Goal: Task Accomplishment & Management: Manage account settings

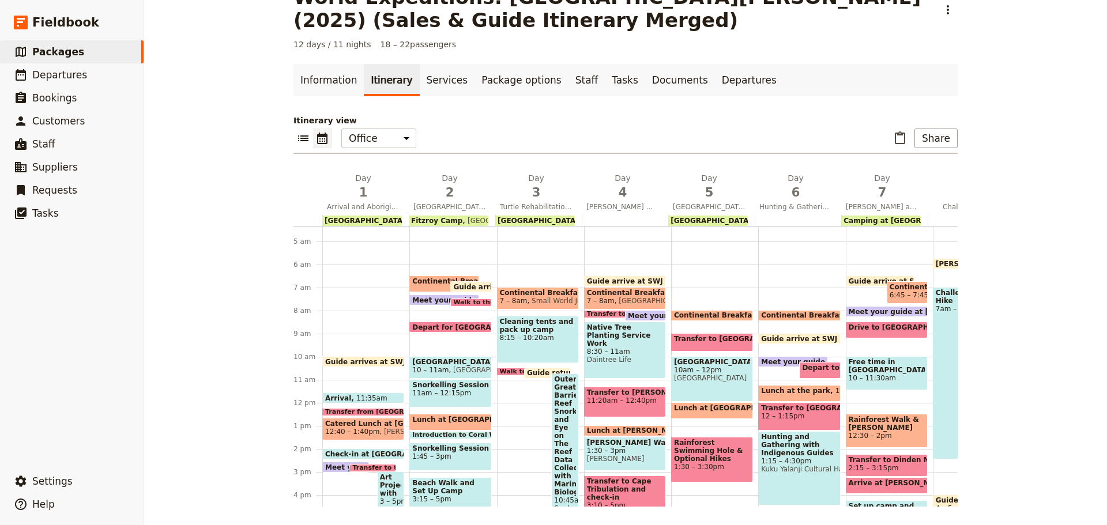
scroll to position [167, 0]
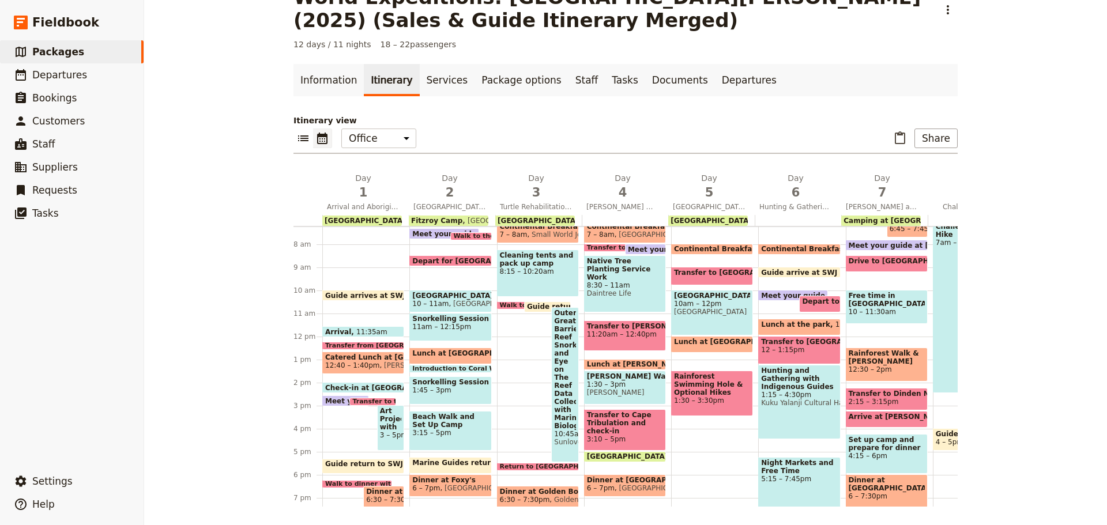
click at [375, 334] on span at bounding box center [363, 334] width 81 height 5
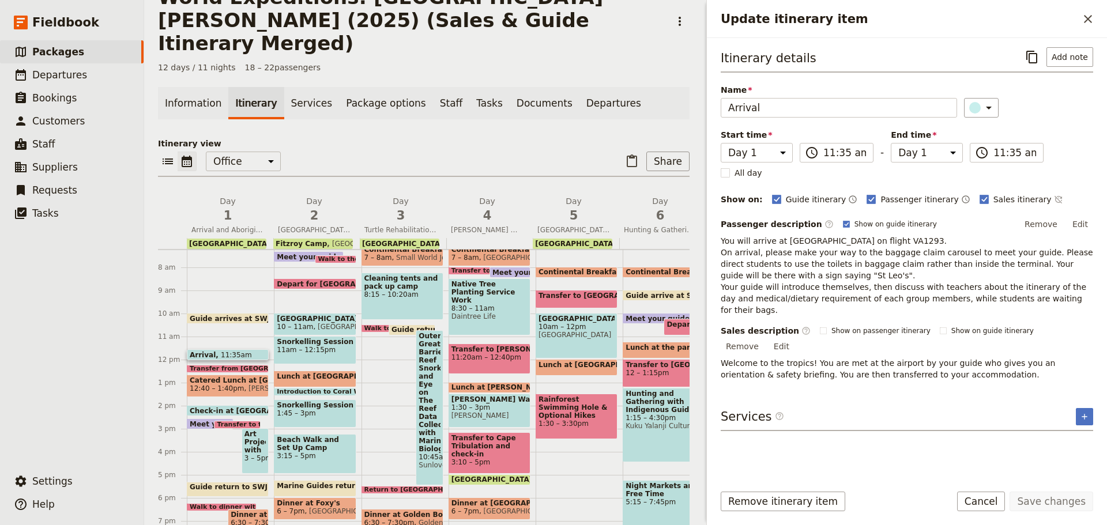
click at [243, 349] on div "Arrival 11:35am" at bounding box center [228, 354] width 82 height 11
click at [843, 151] on input "11:35 am" at bounding box center [845, 153] width 43 height 14
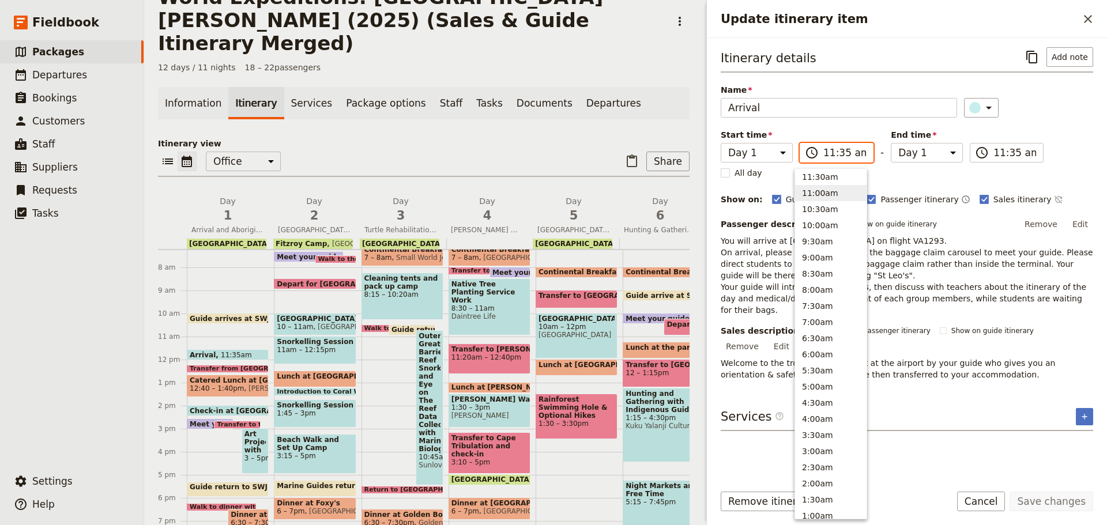
click at [838, 197] on button "11:00am" at bounding box center [831, 193] width 72 height 16
type input "11:00 am"
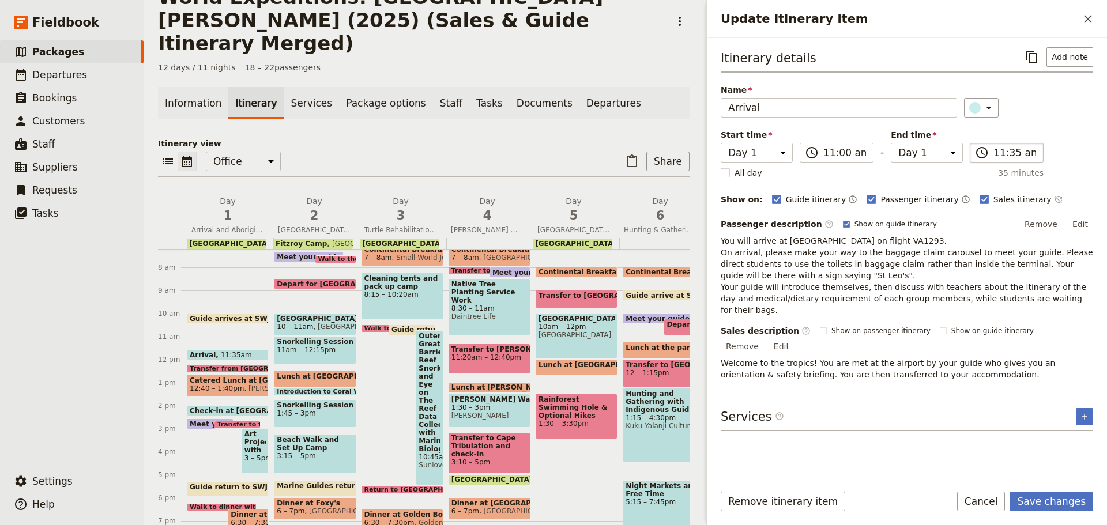
click at [1003, 161] on label "​ 11:35 am" at bounding box center [1007, 153] width 74 height 20
click at [1003, 160] on input "11:35 am" at bounding box center [1015, 153] width 43 height 14
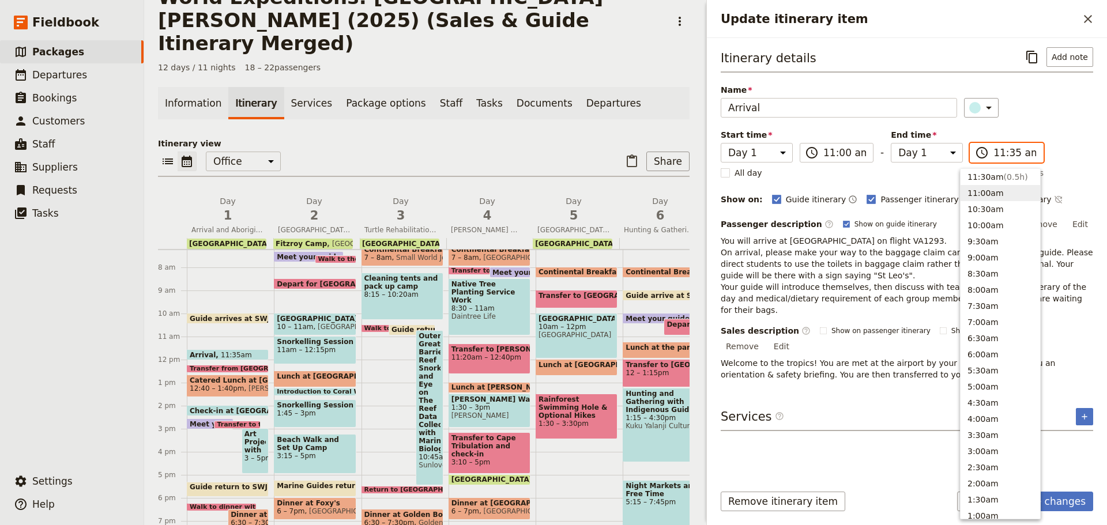
click at [991, 190] on button "11:00am" at bounding box center [1001, 193] width 80 height 16
type input "11:00 am"
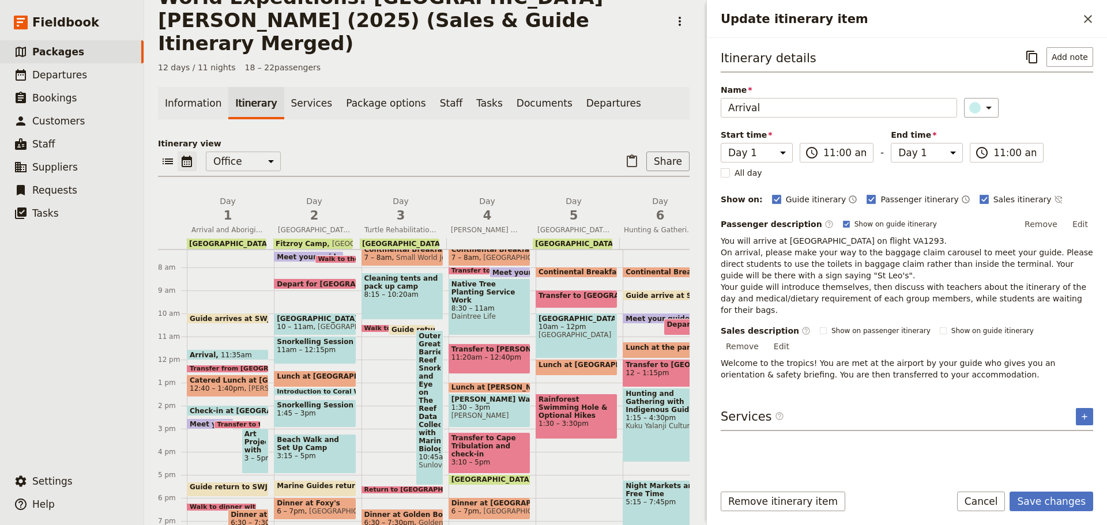
click at [861, 366] on div "Itinerary details ​ Add note Name Arrival ​ Start time Day 1 Day 2 Day 3 Day 4 …" at bounding box center [907, 260] width 373 height 426
click at [1093, 222] on div "Itinerary details ​ Add note Name Arrival ​ Start time Day 1 Day 2 Day 3 Day 4 …" at bounding box center [907, 256] width 400 height 437
click at [1087, 221] on button "Edit" at bounding box center [1080, 224] width 26 height 17
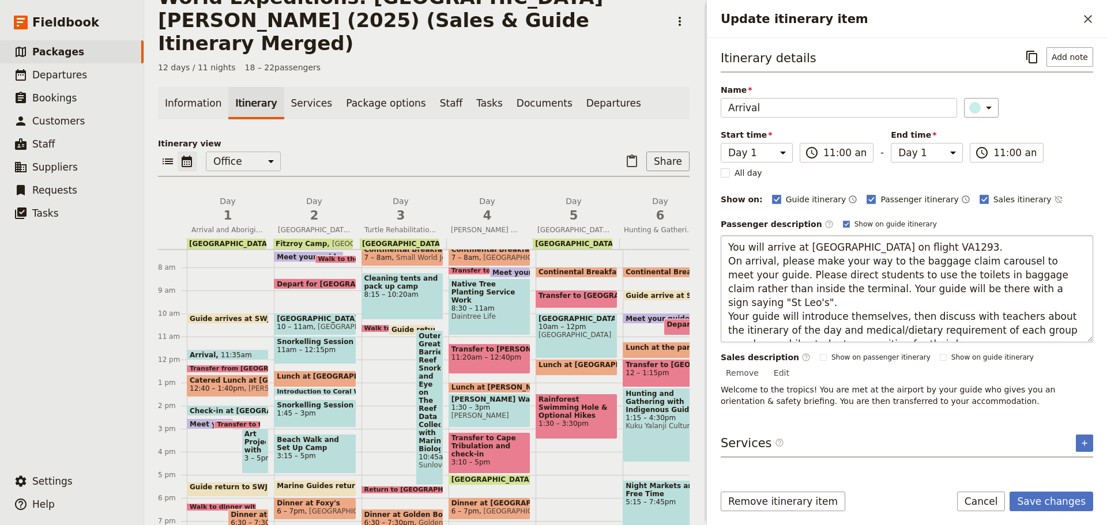
drag, startPoint x: 729, startPoint y: 245, endPoint x: 968, endPoint y: 329, distance: 253.2
click at [968, 329] on textarea "You will arrive at Cairns on flight VA1293. On arrival, please make your way to…" at bounding box center [907, 288] width 373 height 107
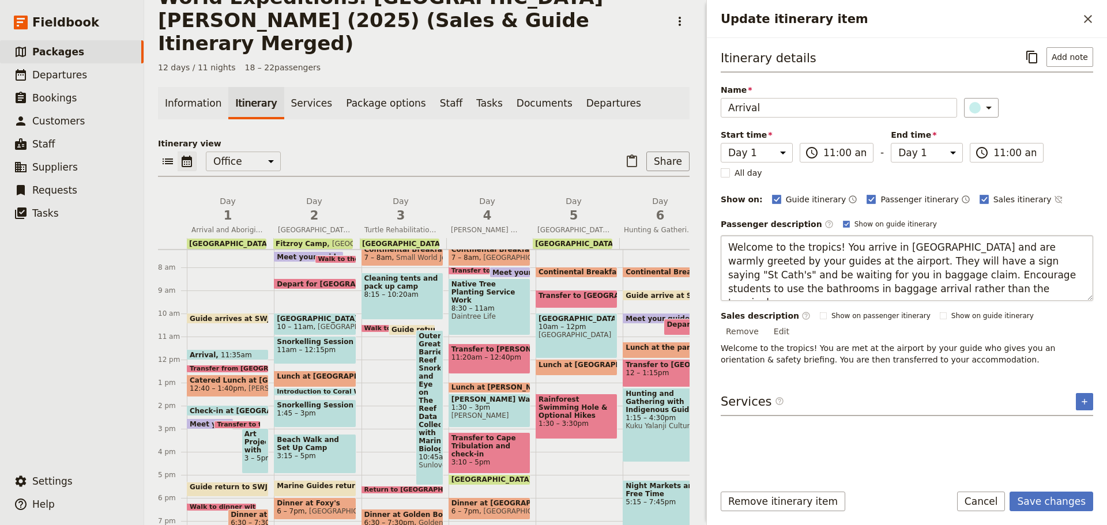
drag, startPoint x: 960, startPoint y: 262, endPoint x: 977, endPoint y: 262, distance: 16.7
click at [977, 262] on textarea "Welcome to the tropics! You arrive in Cairns and are warmly greeted by your gui…" at bounding box center [907, 268] width 373 height 66
type textarea "Welcome to the tropics! You arrive in Cairns and are warmly greeted by your gui…"
click at [1059, 504] on button "Save changes" at bounding box center [1052, 502] width 84 height 20
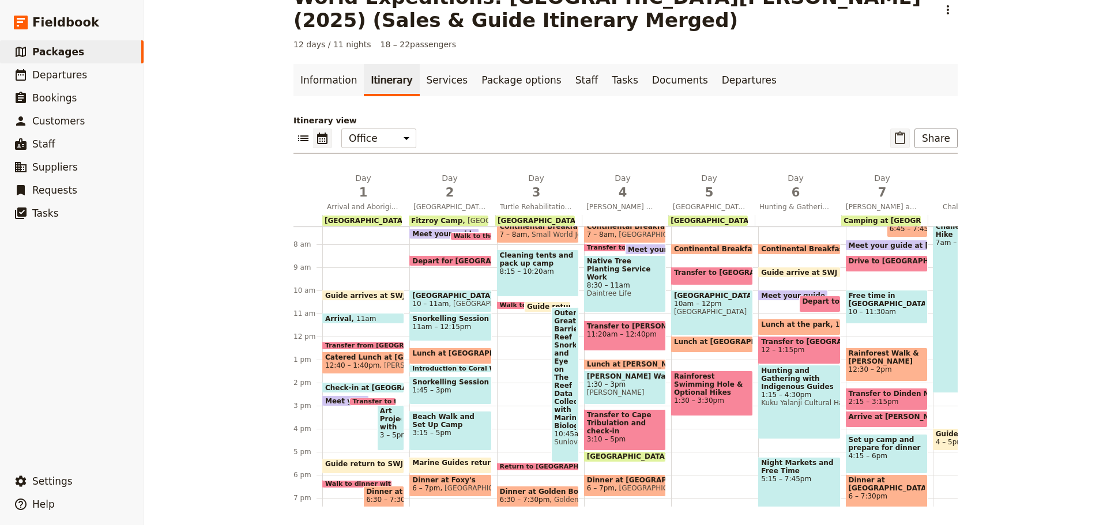
click at [893, 138] on icon "Paste itinerary item" at bounding box center [900, 138] width 14 height 14
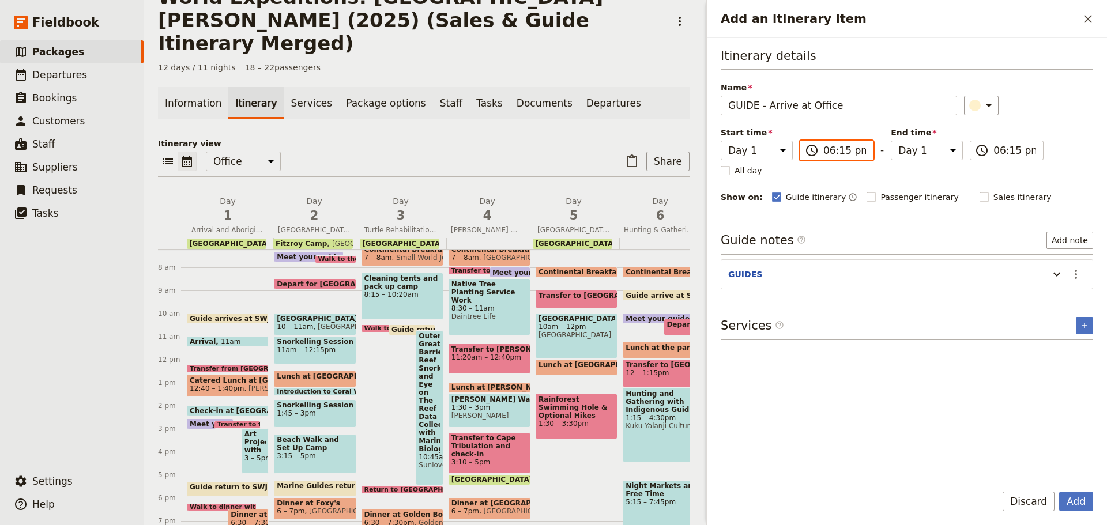
click at [829, 149] on input "06:15 pm" at bounding box center [845, 151] width 43 height 14
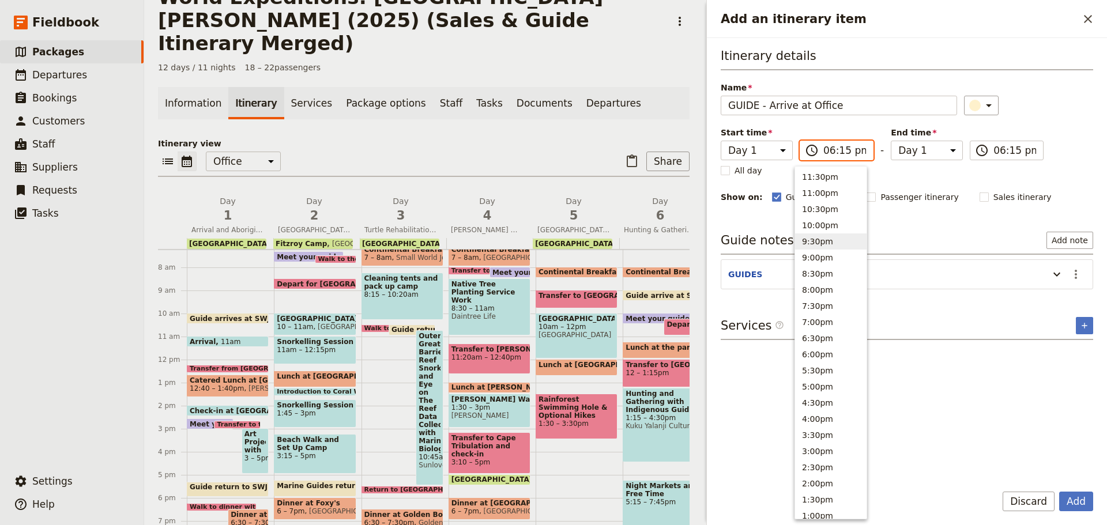
click at [824, 242] on button "9:30pm" at bounding box center [831, 242] width 72 height 16
type input "09:30 pm"
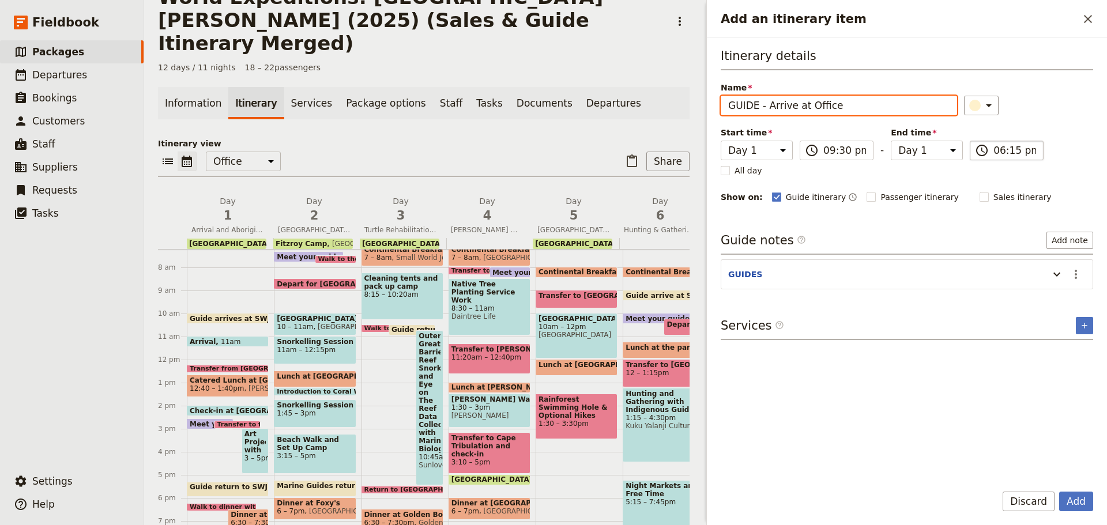
type input "09:30 pm"
click at [994, 150] on input "09:30 pm" at bounding box center [1015, 151] width 43 height 14
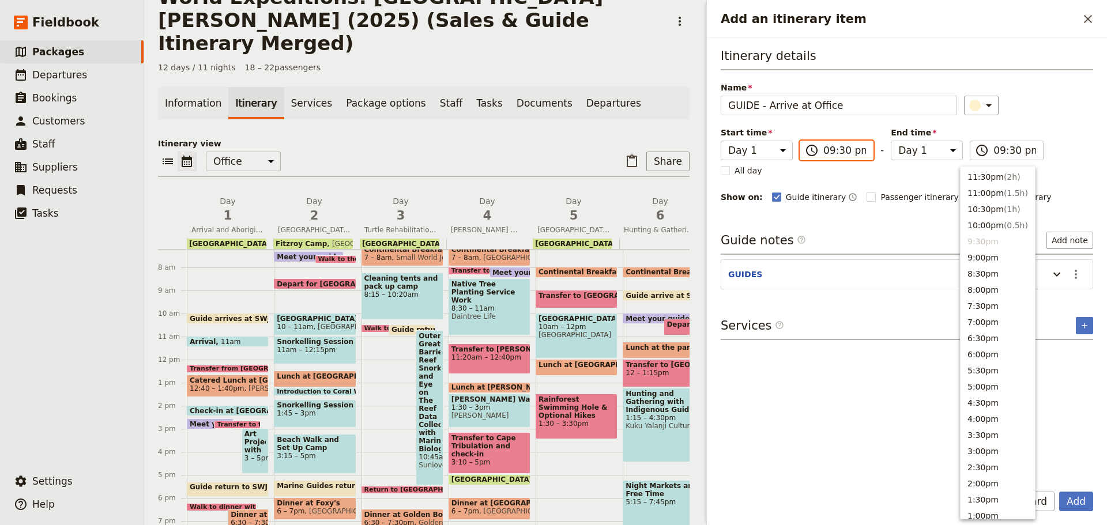
click at [849, 156] on input "09:30 pm" at bounding box center [845, 151] width 43 height 14
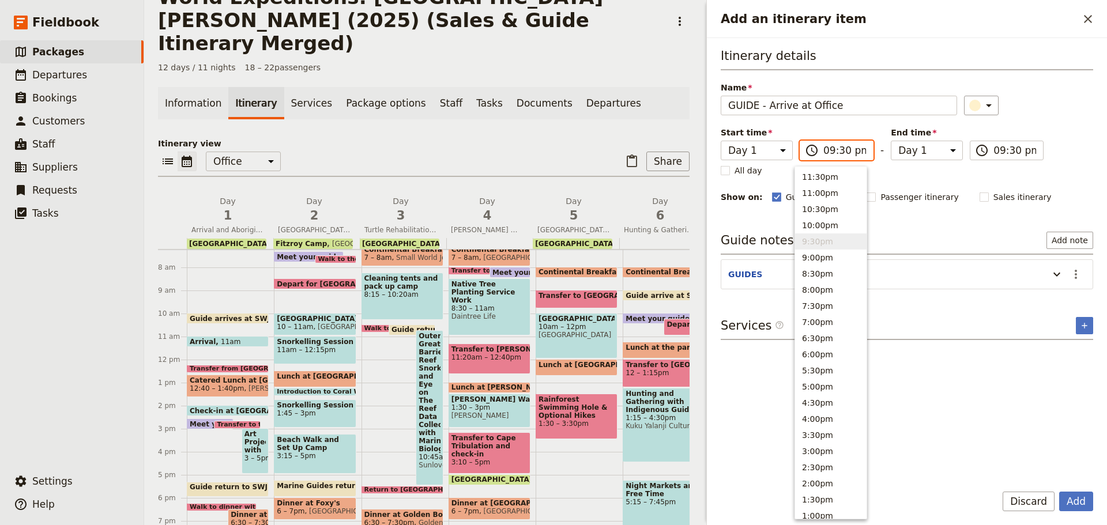
click at [851, 153] on input "09:30 pm" at bounding box center [845, 151] width 43 height 14
type input "09:30 am"
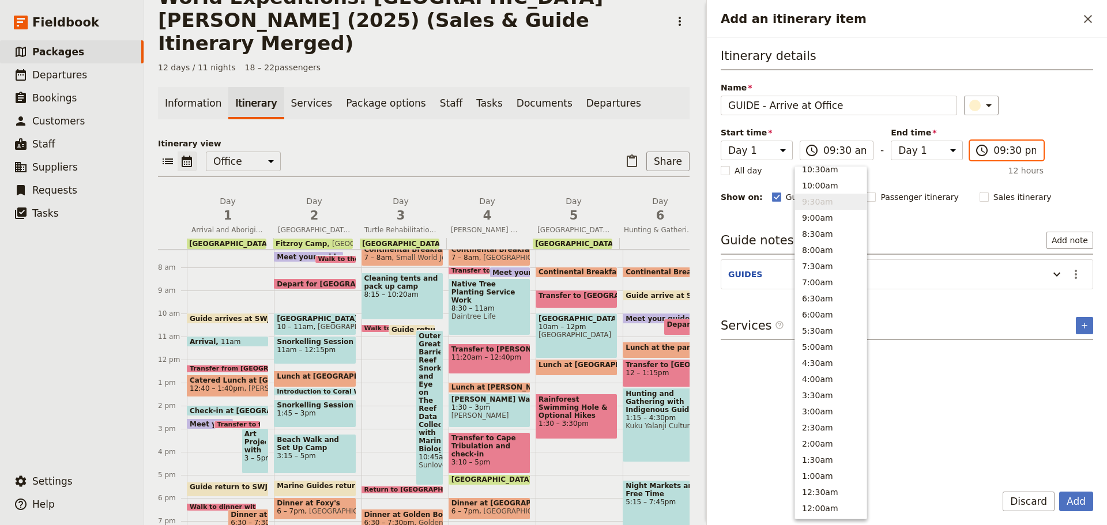
click at [1015, 150] on input "09:30 pm" at bounding box center [1015, 151] width 43 height 14
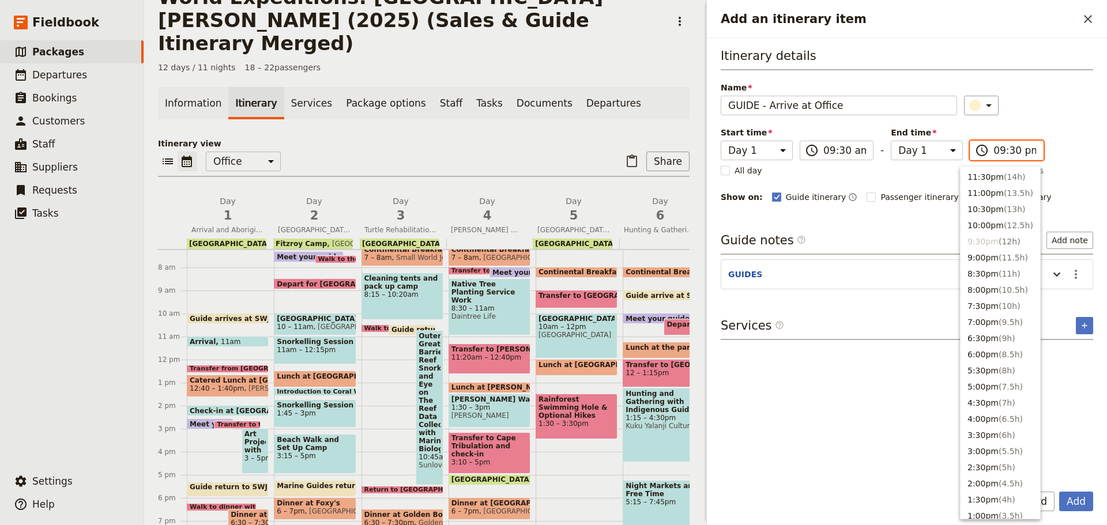
click at [1015, 150] on input "09:30 pm" at bounding box center [1015, 151] width 43 height 14
click at [1018, 151] on input "09:30 pm" at bounding box center [1015, 151] width 43 height 14
type input "09:30 am"
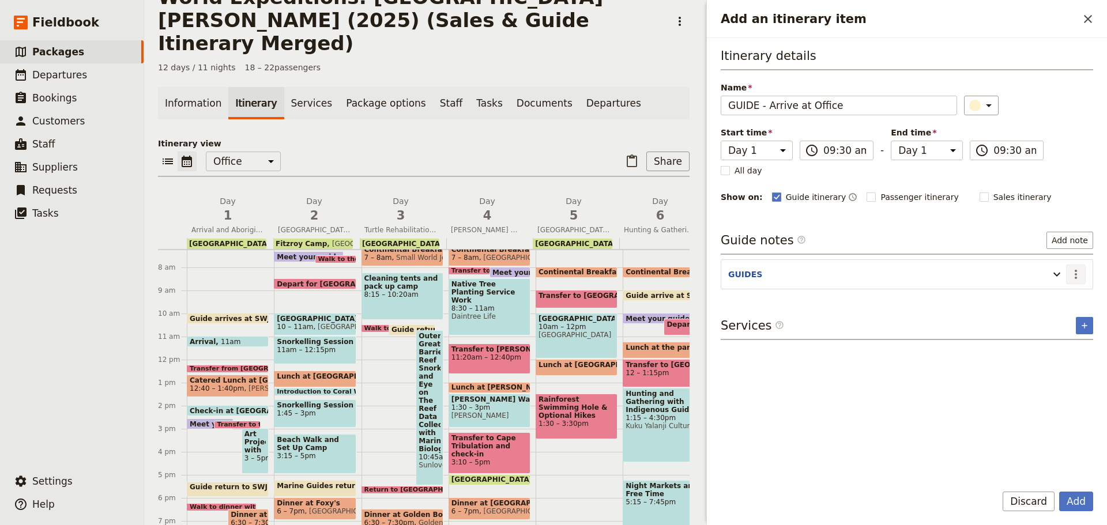
click at [1072, 273] on icon "Actions" at bounding box center [1076, 275] width 14 height 14
click at [1050, 299] on span "Edit note" at bounding box center [1043, 300] width 36 height 12
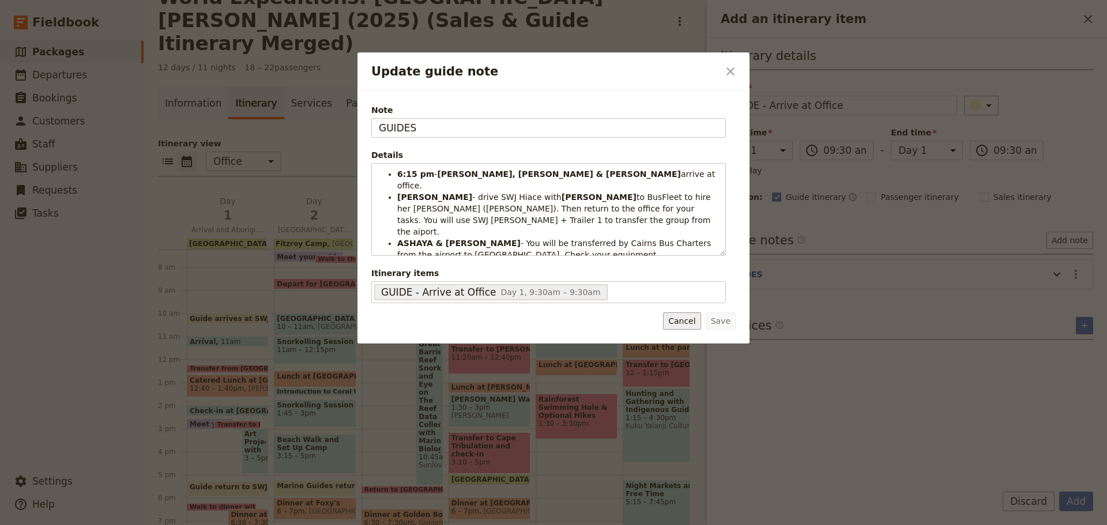
click at [693, 318] on button "Cancel" at bounding box center [681, 321] width 37 height 17
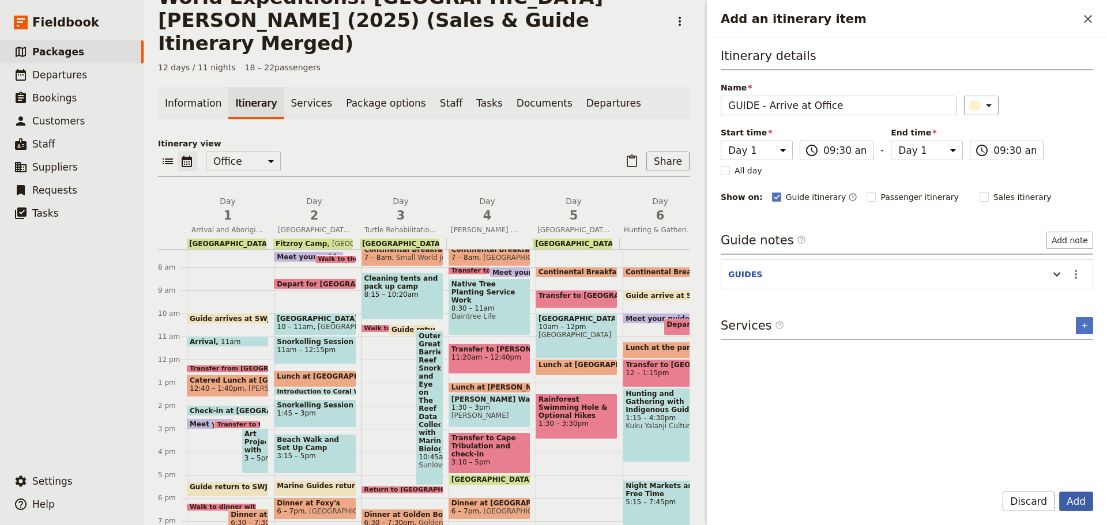
click at [1074, 501] on button "Add" at bounding box center [1076, 502] width 34 height 20
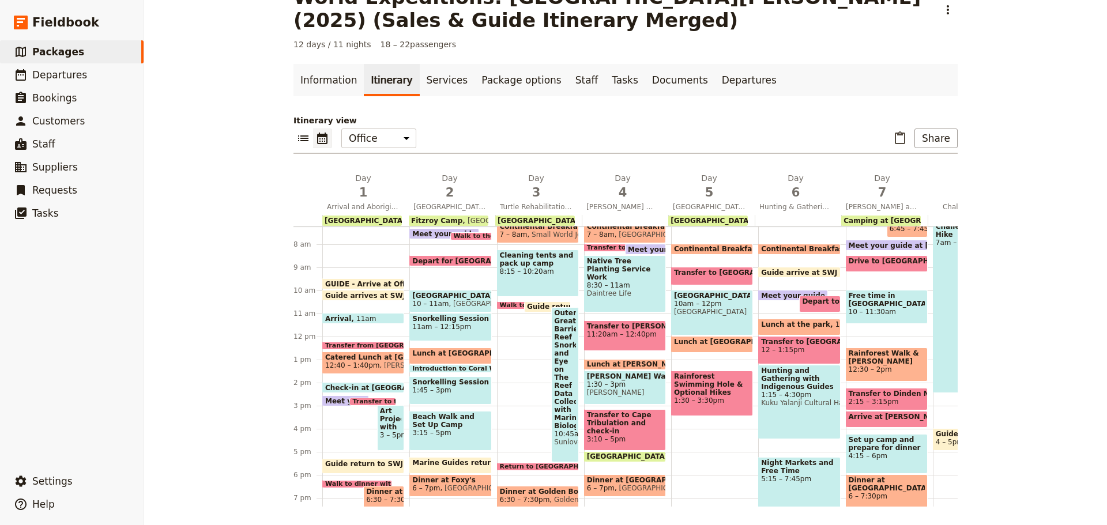
click at [367, 296] on span at bounding box center [363, 298] width 81 height 5
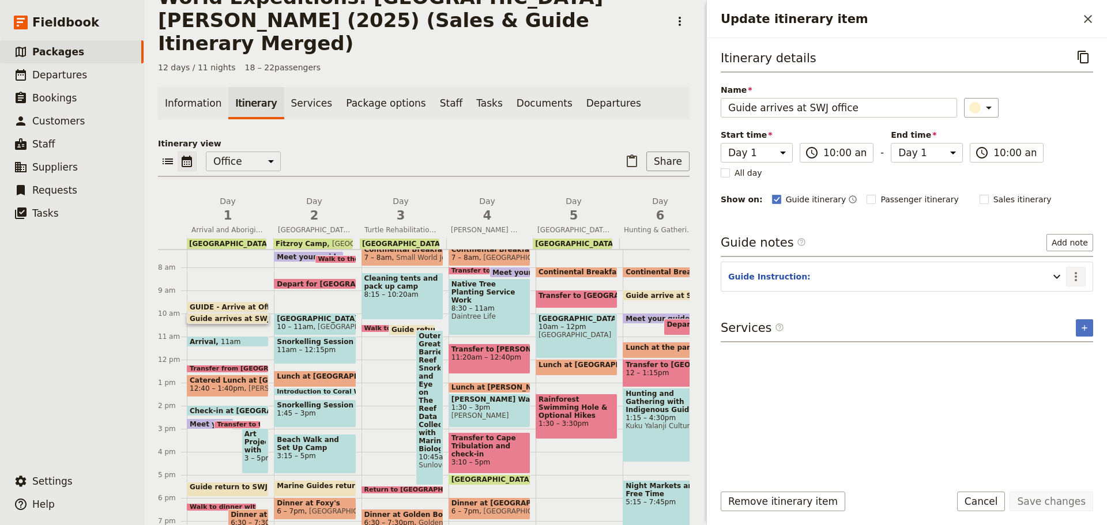
click at [1085, 275] on button "​" at bounding box center [1076, 277] width 20 height 20
click at [1061, 298] on span "Edit note" at bounding box center [1043, 302] width 36 height 12
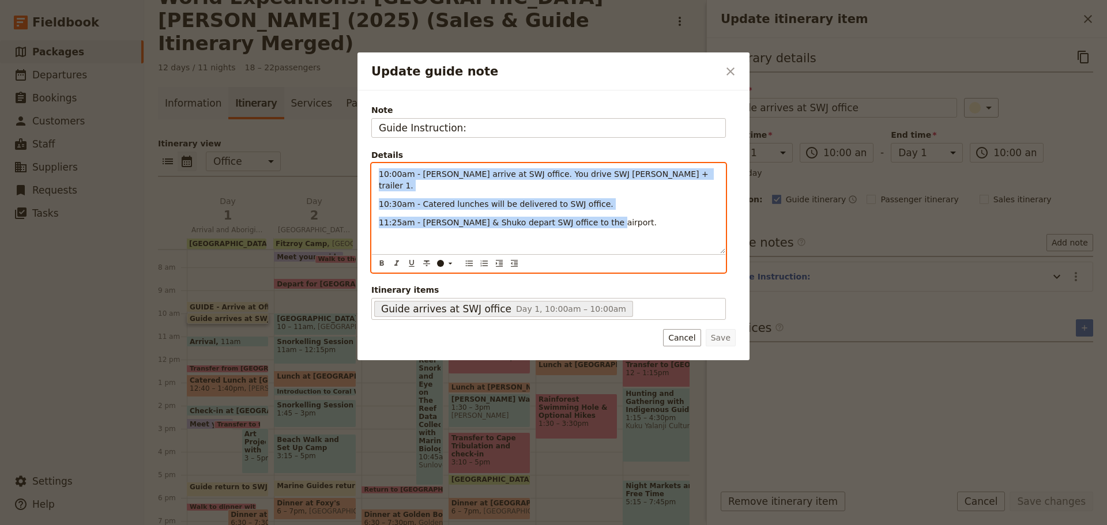
drag, startPoint x: 377, startPoint y: 174, endPoint x: 679, endPoint y: 286, distance: 322.2
click at [679, 286] on div "Note Guide Instruction: Details 10:00am - Mike arrive at SWJ office. You drive …" at bounding box center [548, 212] width 355 height 216
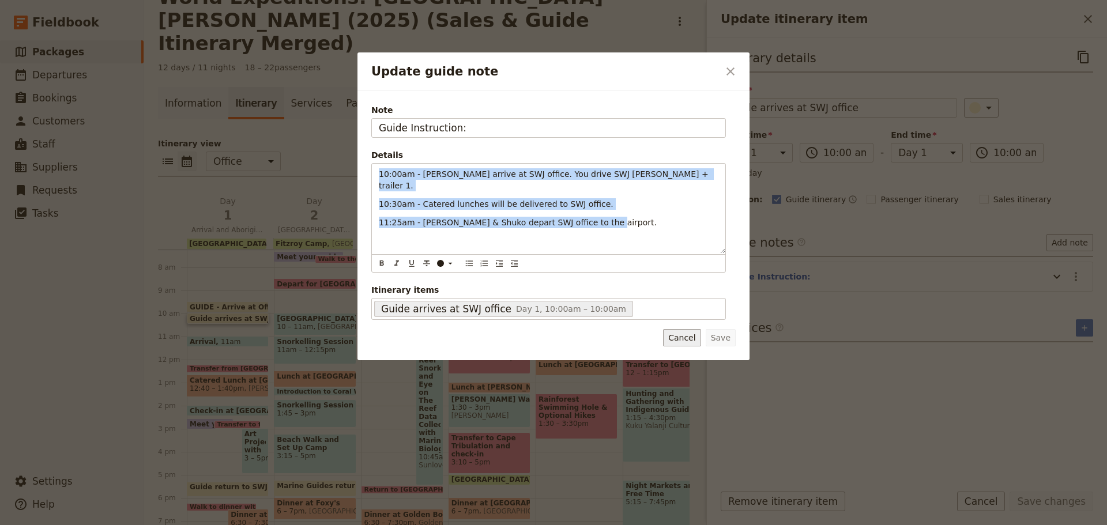
click at [687, 333] on button "Cancel" at bounding box center [681, 337] width 37 height 17
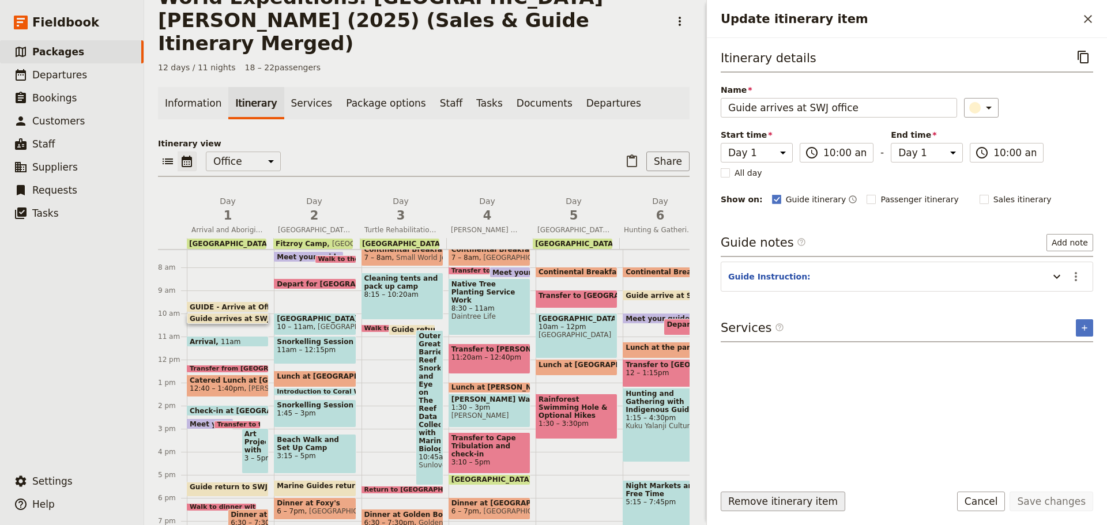
click at [783, 497] on button "Remove itinerary item" at bounding box center [783, 502] width 125 height 20
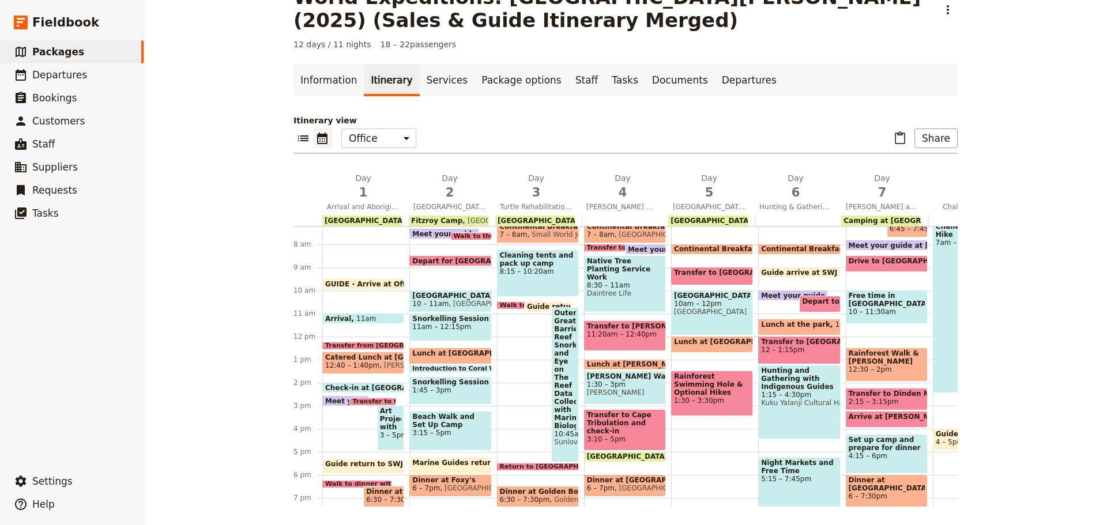
click at [387, 280] on span "GUIDE - Arrive at Office" at bounding box center [373, 283] width 96 height 7
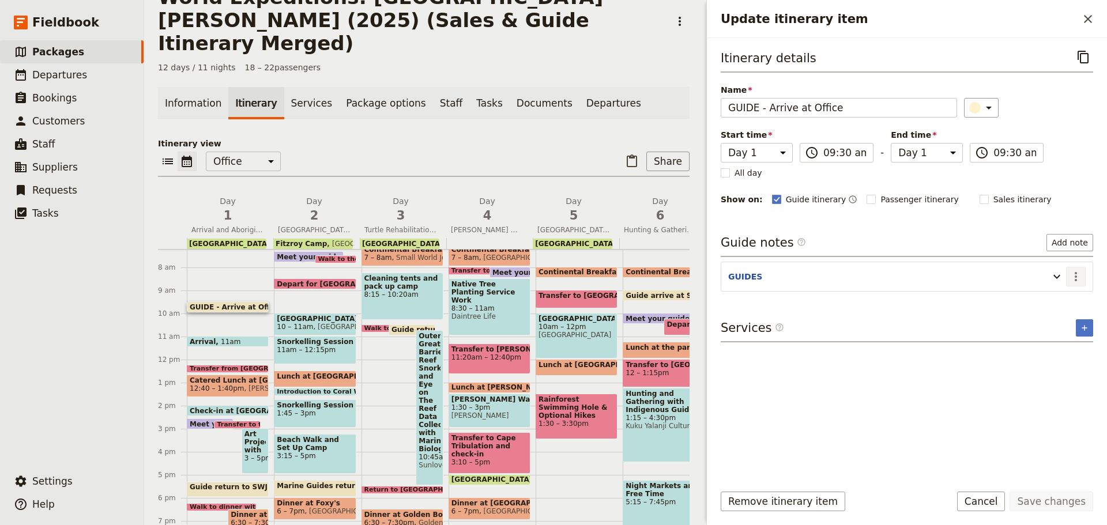
click at [1082, 273] on icon "Actions" at bounding box center [1076, 277] width 14 height 14
click at [1063, 300] on span "Edit note" at bounding box center [1052, 302] width 54 height 12
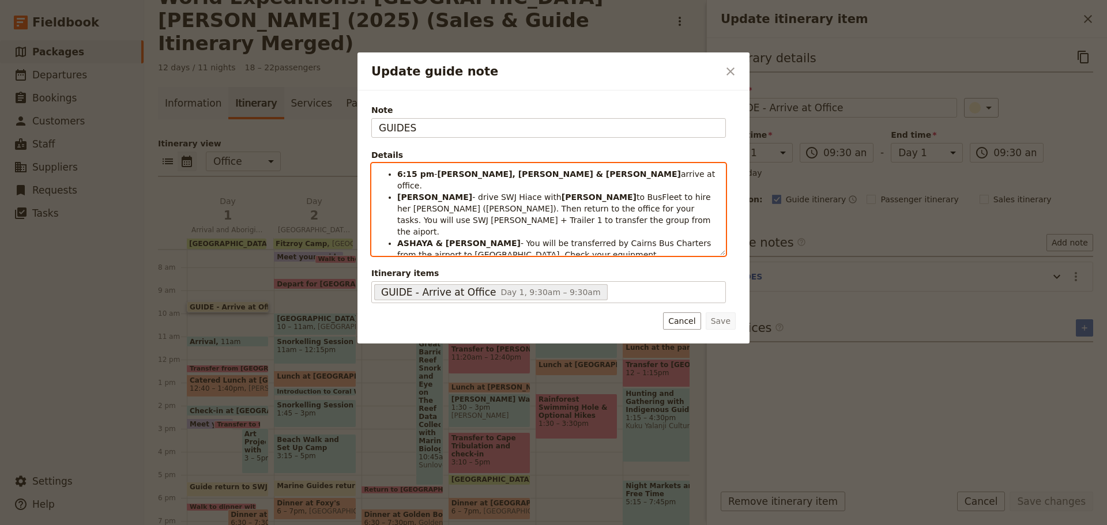
click at [464, 174] on strong "ASHAYA, JESS, KATE & STEVEN" at bounding box center [559, 174] width 244 height 9
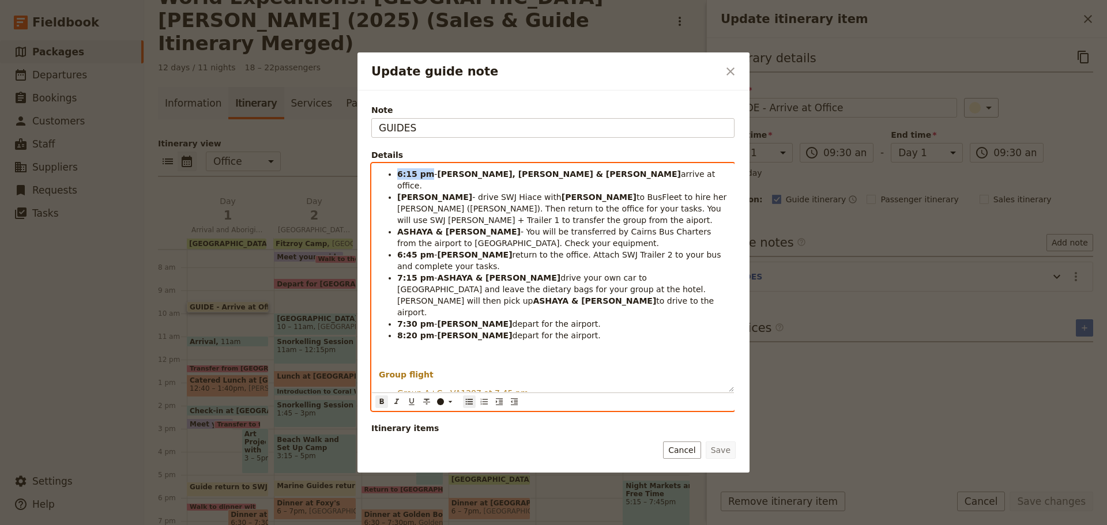
drag, startPoint x: 397, startPoint y: 171, endPoint x: 427, endPoint y: 173, distance: 30.0
click at [427, 173] on ul "6:15 pm - ASHAYA, JESS, KATE & STEVEN arrive at office. STEVEN - drive SWJ Hiac…" at bounding box center [553, 254] width 348 height 173
click at [456, 173] on strong "ASHAYA, JESS, KATE & STEVEN" at bounding box center [559, 174] width 244 height 9
drag, startPoint x: 482, startPoint y: 174, endPoint x: 500, endPoint y: 175, distance: 17.9
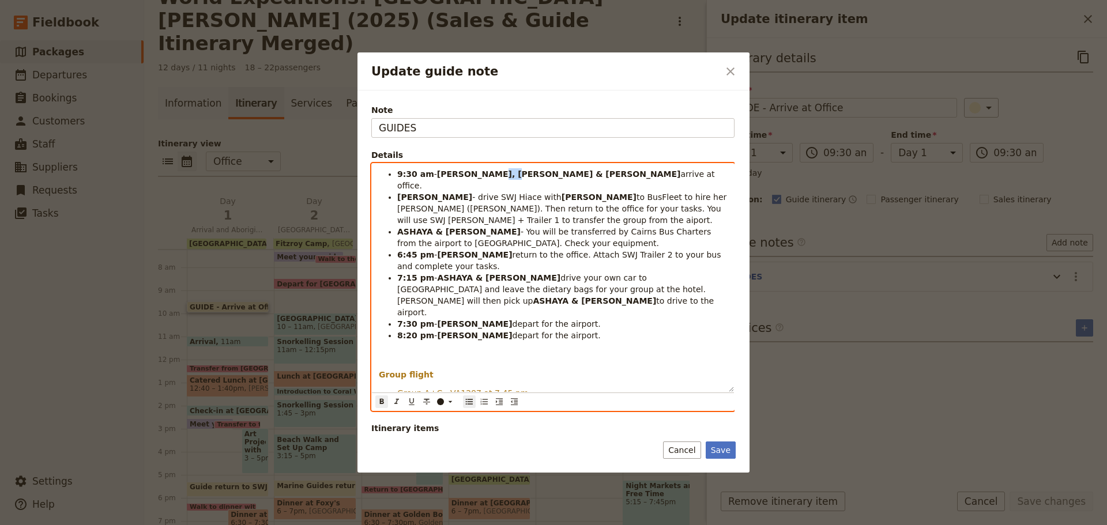
click at [500, 175] on strong "KATE, JESS, KATE & STEVEN" at bounding box center [559, 174] width 244 height 9
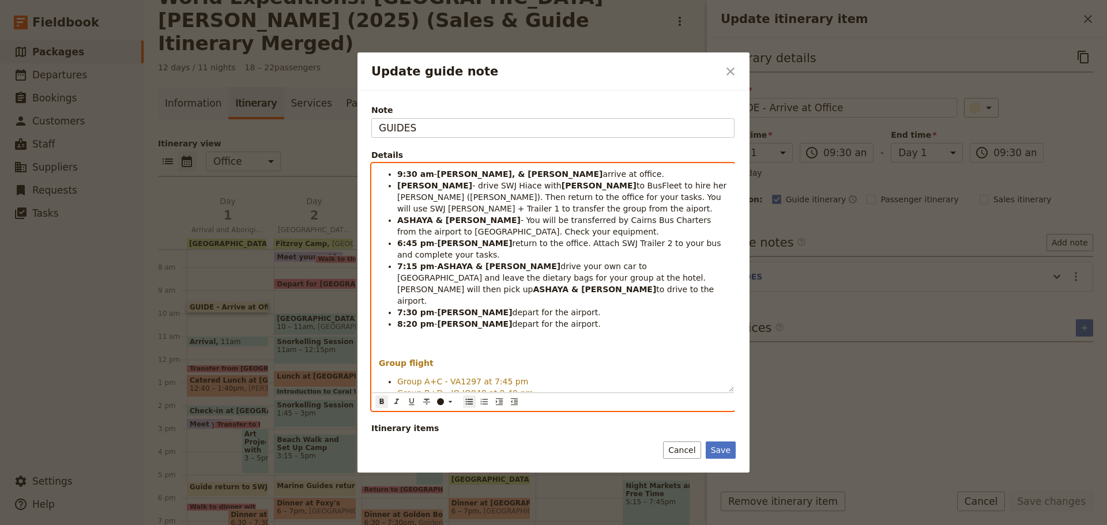
click at [495, 174] on strong "KATE, JESS, & STEVEN" at bounding box center [520, 174] width 166 height 9
drag, startPoint x: 476, startPoint y: 174, endPoint x: 513, endPoint y: 170, distance: 37.1
click at [477, 174] on strong "KATE, JESS, & STEVEN" at bounding box center [520, 174] width 166 height 9
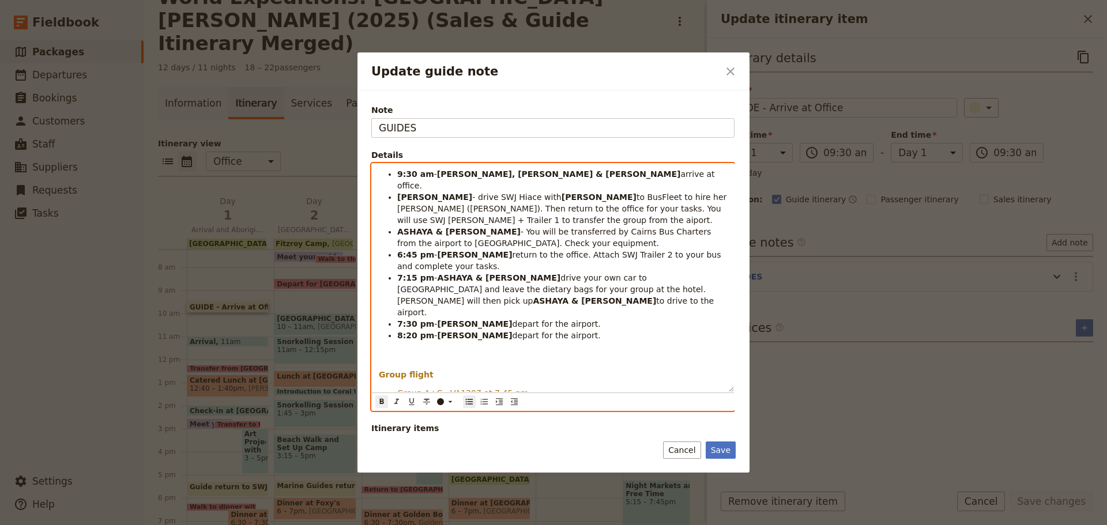
click at [405, 193] on strong "STEVEN" at bounding box center [434, 197] width 75 height 9
click at [644, 193] on span "to BusFleet to hire her Rosa (Barty). Then return to the office for your tasks.…" at bounding box center [563, 209] width 332 height 32
click at [412, 227] on strong "ASHAYA & JESS" at bounding box center [458, 231] width 123 height 9
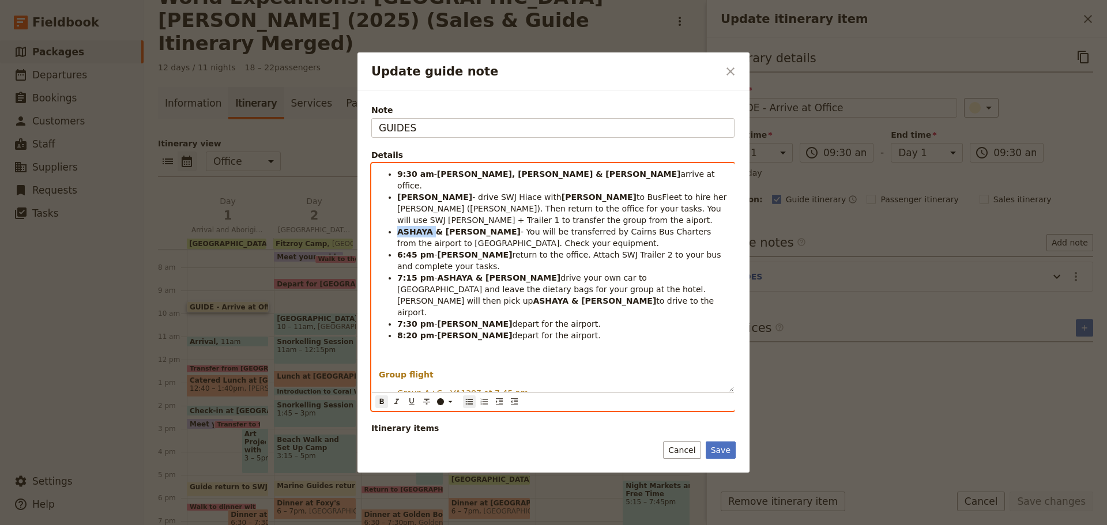
click at [412, 227] on strong "ASHAYA & JESS" at bounding box center [458, 231] width 123 height 9
drag, startPoint x: 417, startPoint y: 219, endPoint x: 453, endPoint y: 219, distance: 35.8
click at [453, 227] on span "& STEVEN- You will be transferred by Cairns Bus Charters from the airport to Co…" at bounding box center [550, 237] width 307 height 21
click at [383, 403] on icon "Format bold" at bounding box center [382, 401] width 4 height 5
click at [456, 227] on span "- You will be transferred by Cairns Bus Charters from the airport to Coral Tree…" at bounding box center [556, 237] width 318 height 21
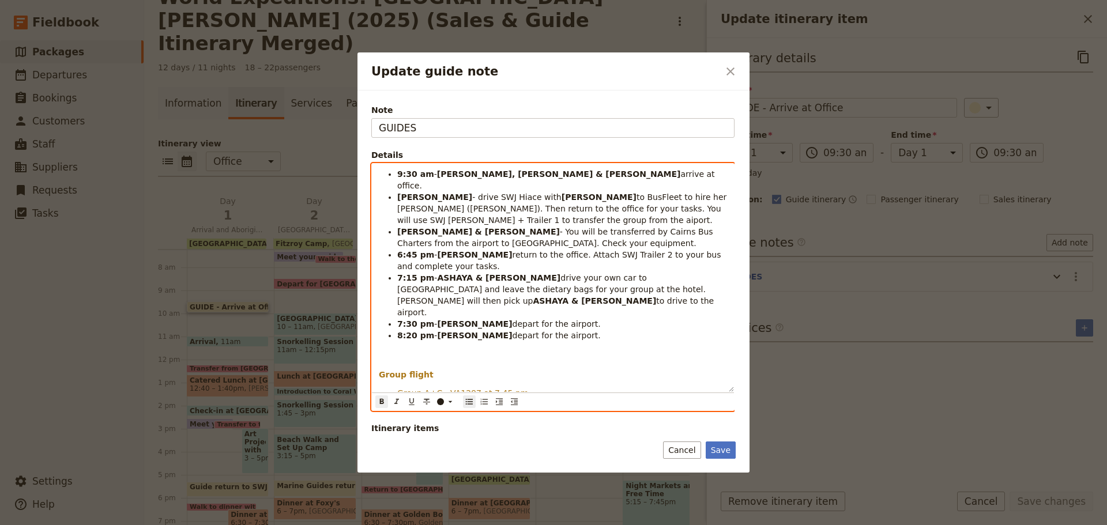
click at [625, 206] on li "STEVEN - drive SWJ Hiace with KATE to BusFleet to hire her Rosa (Barty). Then r…" at bounding box center [562, 208] width 330 height 35
click at [504, 227] on span "- You will be transferred by Cairns Bus Charters from the airport to Coral Tree…" at bounding box center [556, 237] width 318 height 21
click at [475, 227] on strong "& STEVEN" at bounding box center [517, 231] width 85 height 9
click at [433, 200] on span "to BusFleet to hire her Rosa (Barty). Then return to the office for your tasks.…" at bounding box center [563, 209] width 332 height 32
drag, startPoint x: 397, startPoint y: 185, endPoint x: 426, endPoint y: 187, distance: 29.6
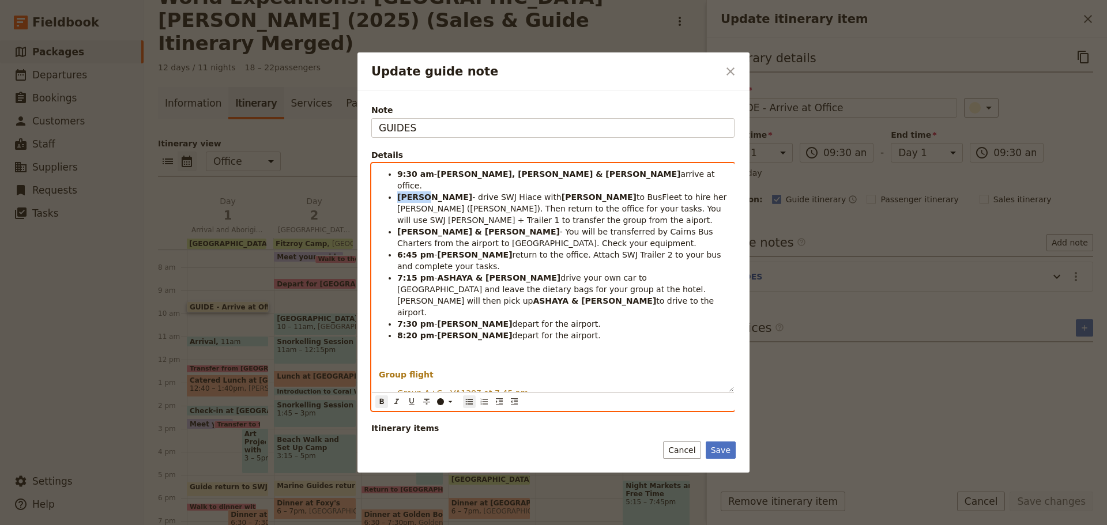
click at [426, 187] on ul "9:30 am - KATE, JESS & STEVEN arrive at office. STEVEN - drive SWJ Hiace with K…" at bounding box center [553, 254] width 348 height 173
click at [663, 193] on span "to BusFleet to hire her Rosa (Barty). Then return to the office for your tasks.…" at bounding box center [563, 209] width 332 height 32
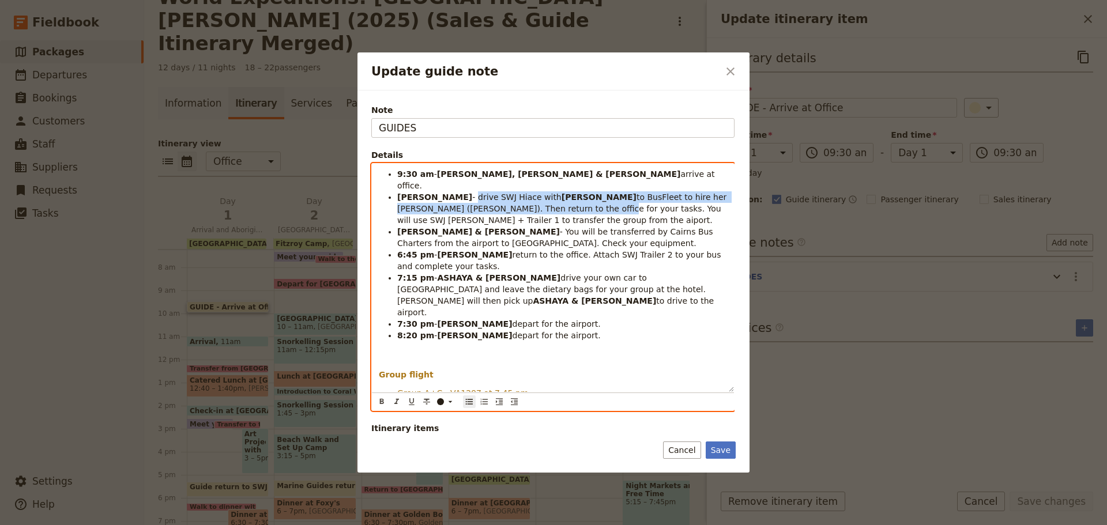
drag, startPoint x: 426, startPoint y: 187, endPoint x: 469, endPoint y: 196, distance: 43.5
click at [469, 196] on li "KATE - drive SWJ Hiace with KATE to BusFleet to hire her Rosa (Barty). Then ret…" at bounding box center [562, 208] width 330 height 35
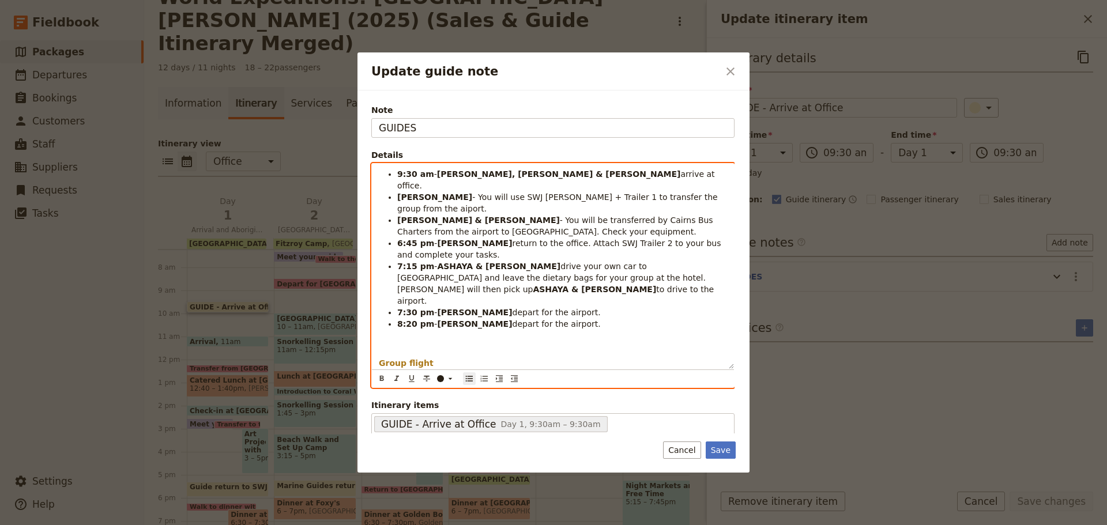
click at [658, 193] on span "You will use SWJ Rosa + Trailer 1 to transfer the group from the aiport." at bounding box center [558, 203] width 323 height 21
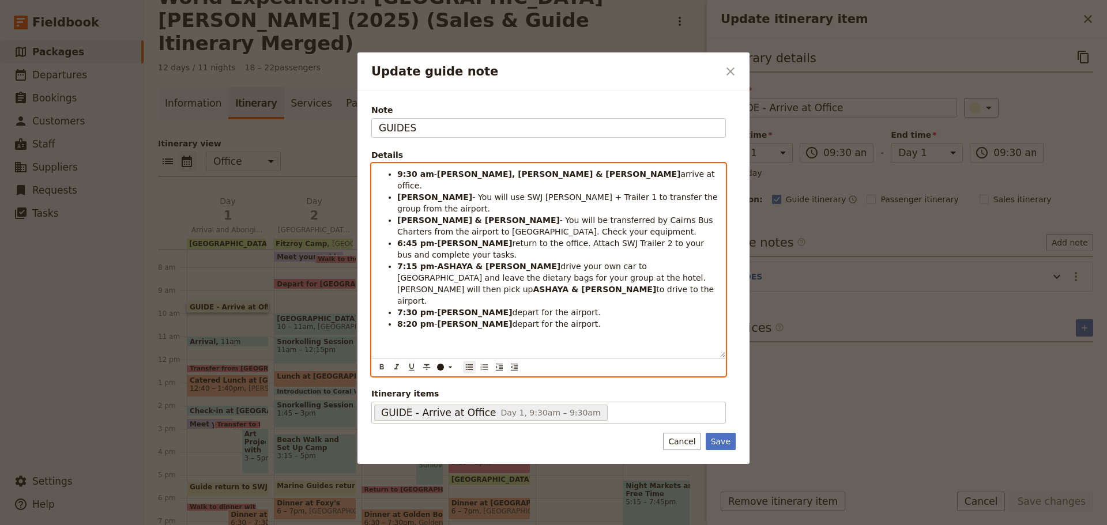
click at [654, 238] on li "6:45 pm - KATE return to the office. Attach SWJ Trailer 2 to your bus and compl…" at bounding box center [557, 249] width 321 height 23
drag, startPoint x: 577, startPoint y: 191, endPoint x: 563, endPoint y: 183, distance: 16.8
click at [576, 216] on span "- You will be transferred by Cairns Bus Charters from the airport to Coral Tree…" at bounding box center [556, 226] width 318 height 21
drag, startPoint x: 549, startPoint y: 184, endPoint x: 675, endPoint y: 185, distance: 126.3
click at [675, 193] on span "You will use SWJ Rosa + Trailer 1 to transfer the group from the airport." at bounding box center [558, 203] width 323 height 21
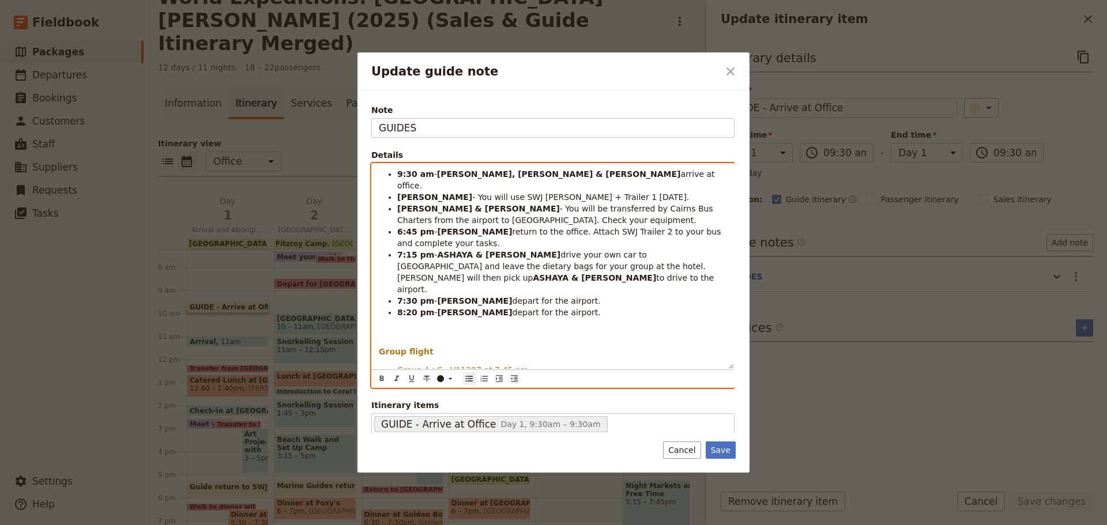
click at [604, 227] on span "return to the office. Attach SWJ Trailer 2 to your bus and complete your tasks." at bounding box center [560, 237] width 326 height 21
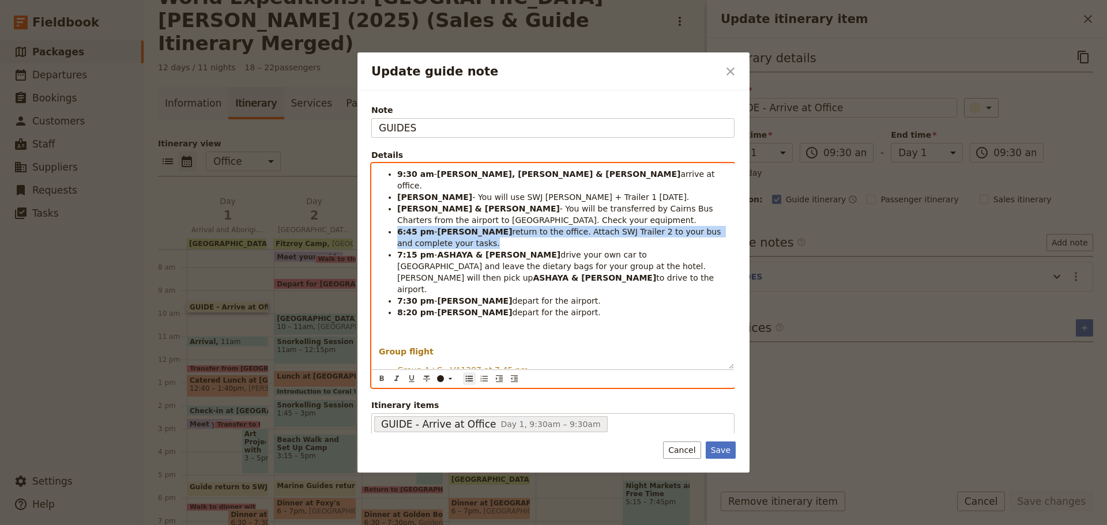
drag, startPoint x: 397, startPoint y: 219, endPoint x: 420, endPoint y: 232, distance: 26.1
click at [420, 232] on ul "9:30 am - KATE, JESS & STEVEN arrive at office. KATE - You will use SWJ Rosa + …" at bounding box center [553, 243] width 348 height 150
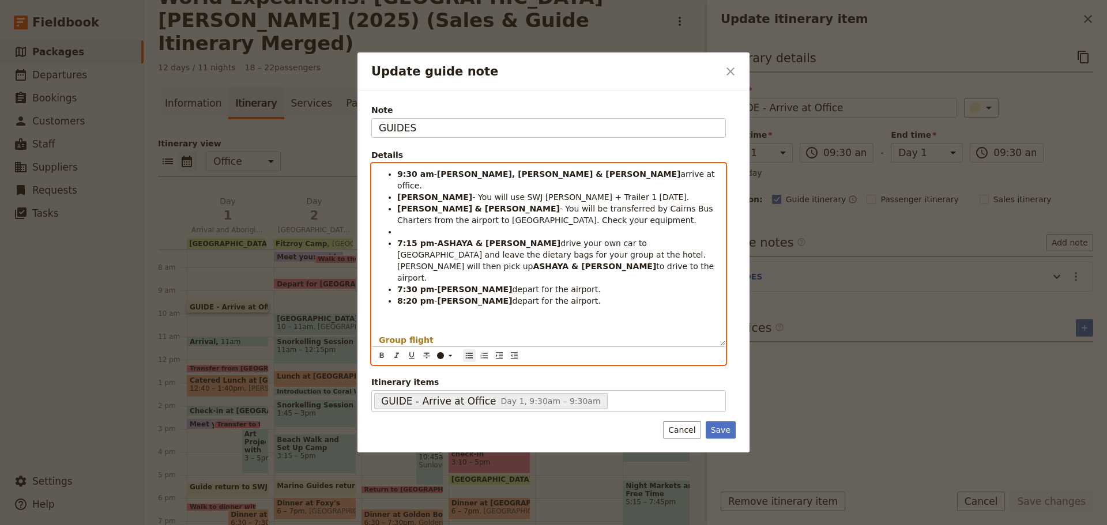
scroll to position [12, 0]
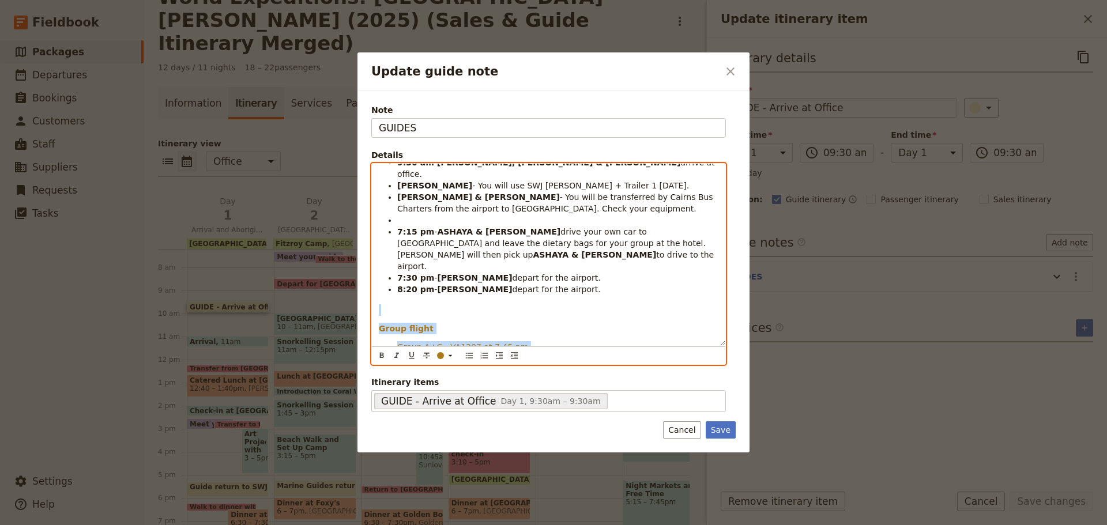
drag, startPoint x: 382, startPoint y: 288, endPoint x: 611, endPoint y: 332, distance: 233.7
click at [611, 332] on div "9:30 am - KATE, JESS & STEVEN arrive at office. KATE - You will use SWJ Rosa + …" at bounding box center [549, 255] width 354 height 182
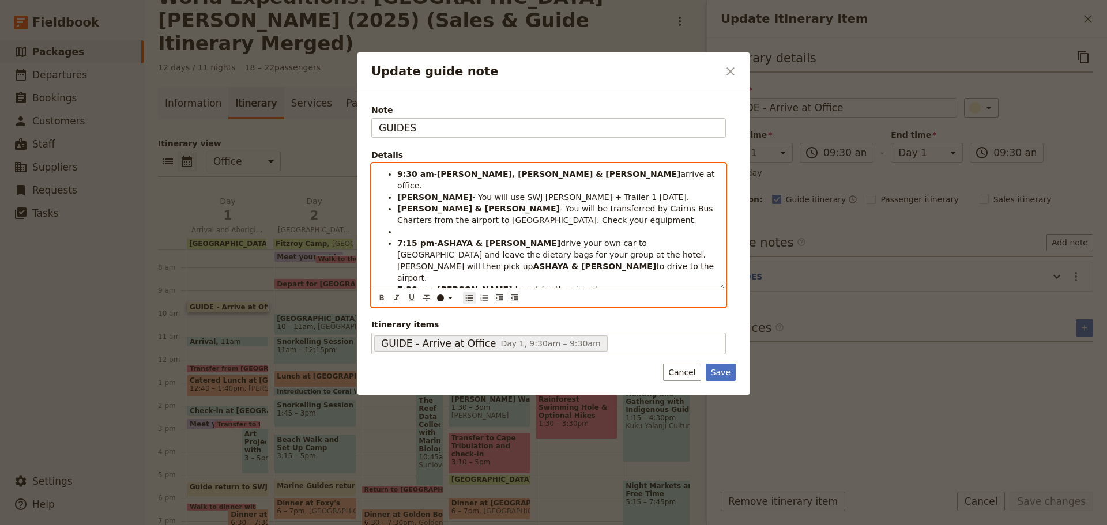
click at [428, 226] on li "Update guide note" at bounding box center [557, 232] width 321 height 12
click at [617, 226] on li "Update guide note" at bounding box center [557, 232] width 321 height 12
click at [444, 226] on li "Update guide note" at bounding box center [557, 232] width 321 height 12
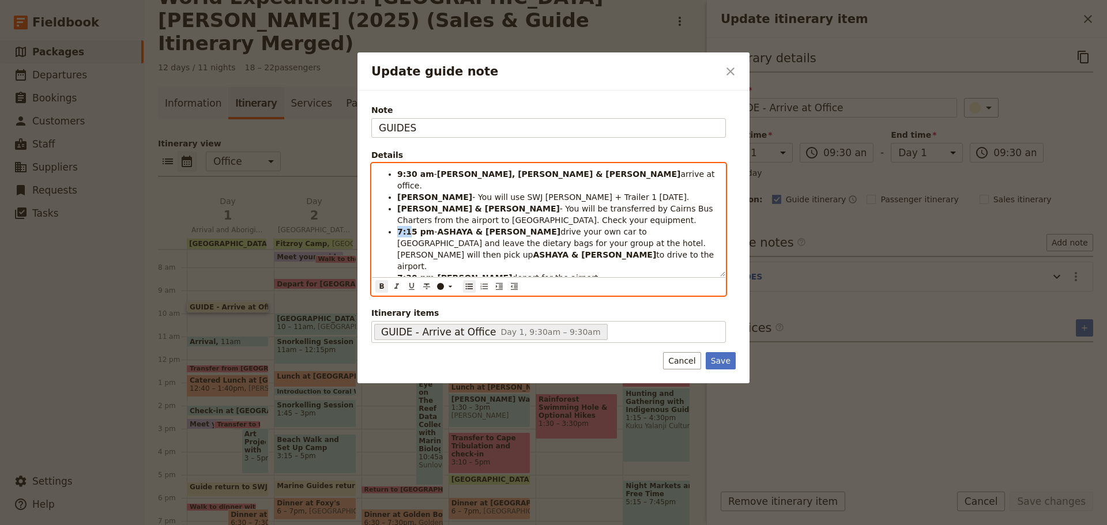
drag, startPoint x: 397, startPoint y: 219, endPoint x: 408, endPoint y: 218, distance: 11.0
click at [408, 227] on strong "7:15 pm" at bounding box center [415, 231] width 37 height 9
drag, startPoint x: 399, startPoint y: 220, endPoint x: 413, endPoint y: 219, distance: 14.4
click at [413, 227] on strong "7:15 pm" at bounding box center [415, 231] width 37 height 9
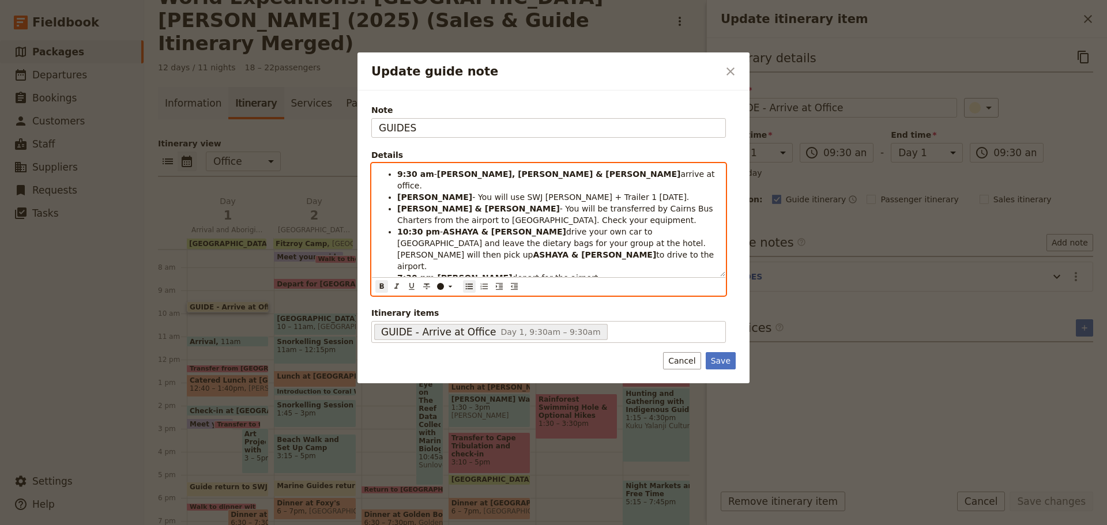
click at [424, 227] on strong "10:30 pm" at bounding box center [418, 231] width 43 height 9
click at [457, 227] on strong "ASHAYA & JESS" at bounding box center [504, 231] width 123 height 9
drag, startPoint x: 461, startPoint y: 220, endPoint x: 495, endPoint y: 219, distance: 33.5
click at [495, 227] on span "& STEVEN drive your own car to Coral Tree Inn and leave the dietary bags for yo…" at bounding box center [552, 243] width 311 height 32
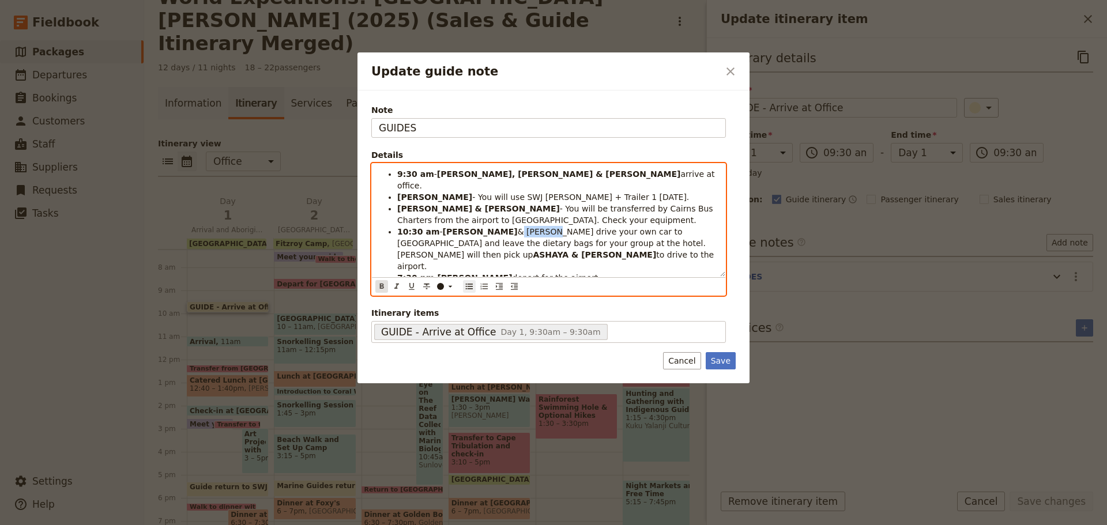
click at [381, 283] on icon "Format bold" at bounding box center [381, 286] width 9 height 9
drag, startPoint x: 509, startPoint y: 232, endPoint x: 517, endPoint y: 227, distance: 9.5
click at [512, 232] on span "drive your own car to Coral Tree Inn and leave the dietary bags for your group …" at bounding box center [552, 243] width 311 height 32
drag, startPoint x: 501, startPoint y: 221, endPoint x: 591, endPoint y: 174, distance: 101.6
click at [502, 227] on span "drive your own car to Coral Tree Inn and leave the dietary bags for your group …" at bounding box center [552, 243] width 311 height 32
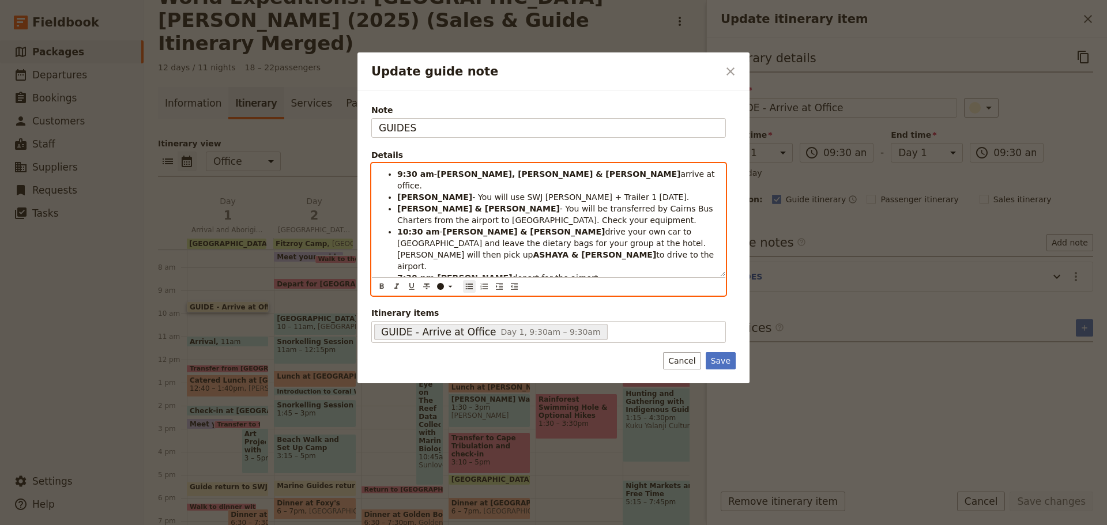
click at [412, 235] on span "drive your own car to Coral Tree Inn and leave the dietary bags for your group …" at bounding box center [552, 243] width 311 height 32
click at [416, 235] on span "drive your own car to Coral Tree Inn and leave the dietary bags for your group …" at bounding box center [552, 243] width 311 height 32
click at [620, 228] on span "drive your own car to Coral Tree Inn and leave the dietary bags & Hygiene Packs…" at bounding box center [554, 243] width 315 height 32
click at [511, 262] on span "to drive to the airport." at bounding box center [517, 266] width 90 height 9
click at [671, 236] on span "drive your own car to Coral Tree Inn and leave the dietary bags & Hygiene Packs…" at bounding box center [554, 243] width 315 height 32
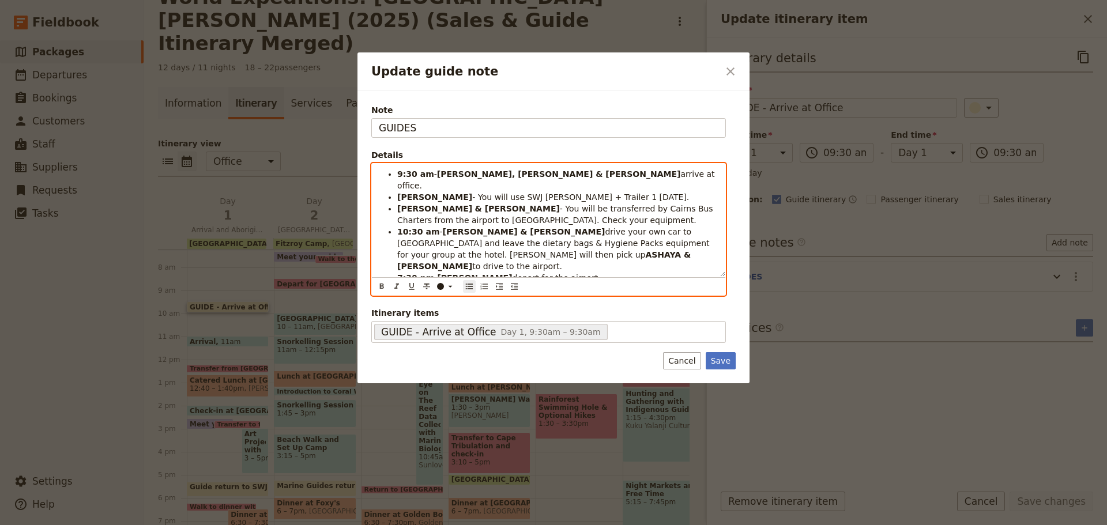
click at [412, 231] on span "drive your own car to Coral Tree Inn and leave the dietary bags & Hygiene Packs…" at bounding box center [554, 243] width 315 height 32
click at [441, 250] on strong "ASHAYA & JESS" at bounding box center [545, 260] width 296 height 21
drag, startPoint x: 399, startPoint y: 243, endPoint x: 456, endPoint y: 242, distance: 57.1
click at [456, 250] on strong "ASHAYA & JESS" at bounding box center [545, 260] width 296 height 21
click at [467, 243] on span "drive your own car to Coral Tree Inn and leave the dietary bags & Hygiene Packs…" at bounding box center [556, 249] width 319 height 44
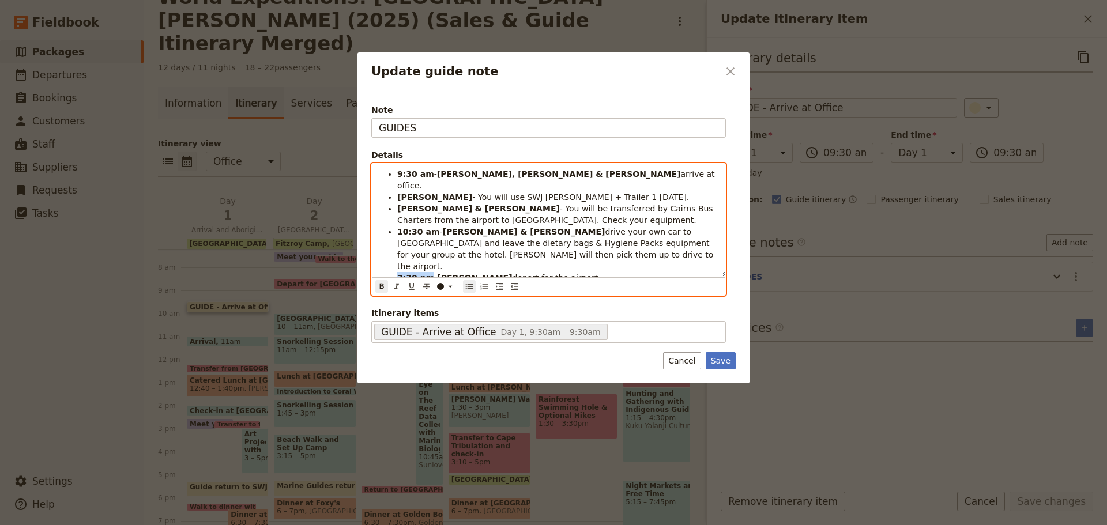
drag, startPoint x: 397, startPoint y: 254, endPoint x: 427, endPoint y: 253, distance: 29.4
click at [427, 273] on strong "7:30 pm" at bounding box center [415, 277] width 37 height 9
click at [445, 273] on strong "STEVEN" at bounding box center [480, 277] width 75 height 9
click at [487, 227] on span "drive your own car to Coral Tree Inn and leave the dietary bags & Hygiene Packs…" at bounding box center [556, 249] width 319 height 44
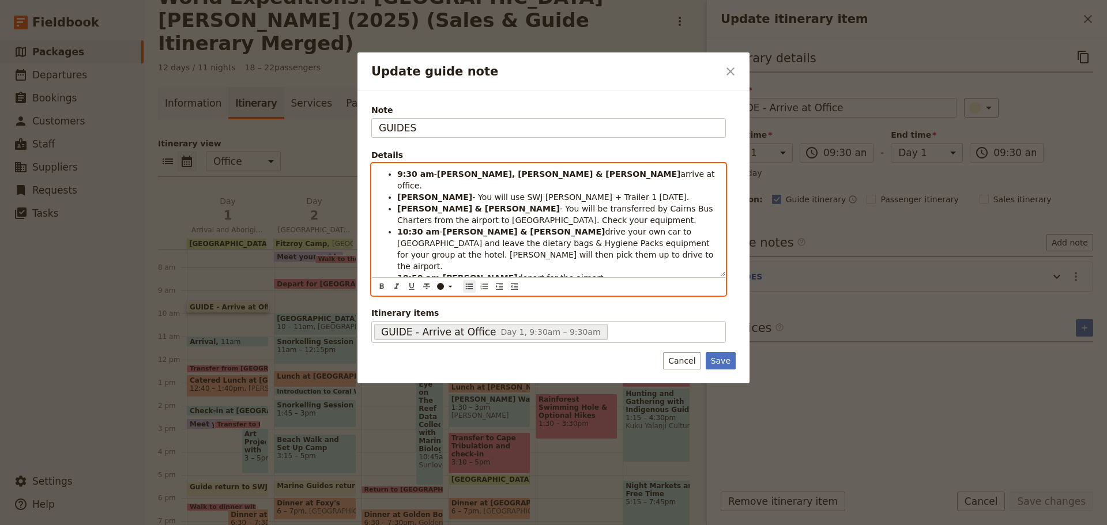
click at [427, 273] on strong "10:50 am" at bounding box center [418, 277] width 42 height 9
click at [410, 273] on strong "10:50 am" at bounding box center [418, 277] width 42 height 9
click at [461, 273] on strong "KATE" at bounding box center [480, 277] width 75 height 9
drag, startPoint x: 394, startPoint y: 266, endPoint x: 561, endPoint y: 266, distance: 166.7
click at [561, 266] on ul "9:30 am - KATE, JESS & STEVEN arrive at office. KATE - You will use SWJ Rosa + …" at bounding box center [549, 231] width 340 height 127
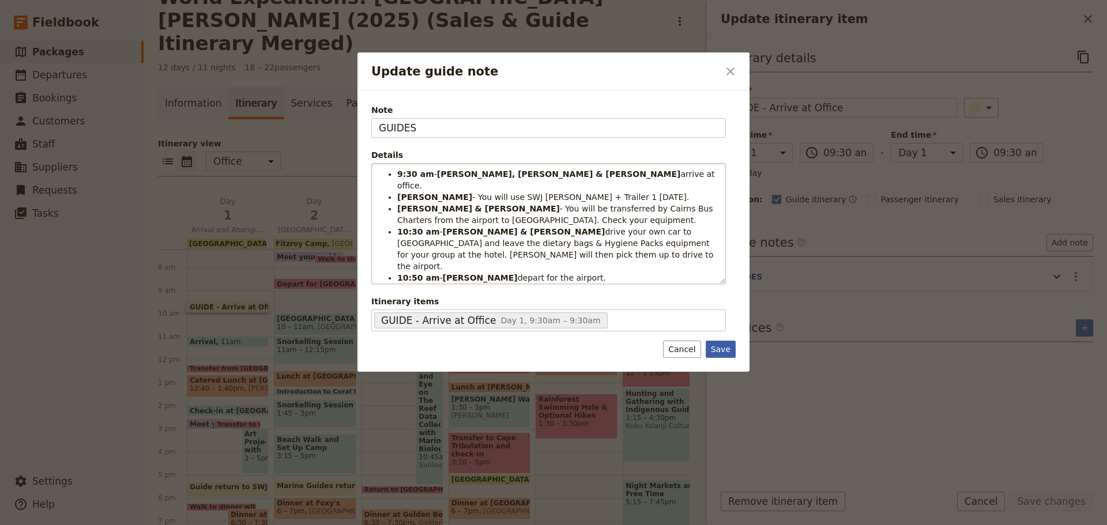
click at [723, 349] on button "Save" at bounding box center [721, 349] width 30 height 17
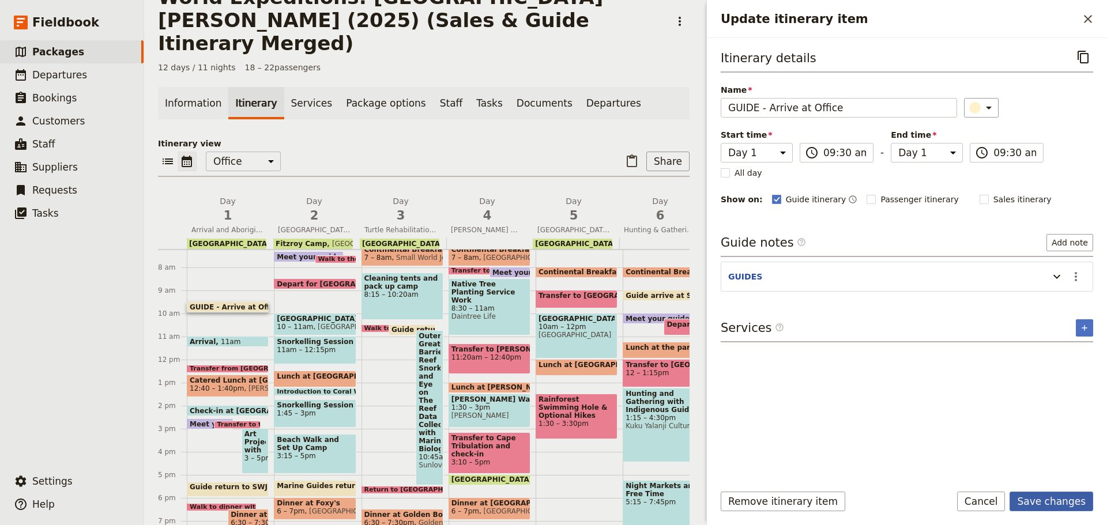
click at [1050, 503] on button "Save changes" at bounding box center [1052, 502] width 84 height 20
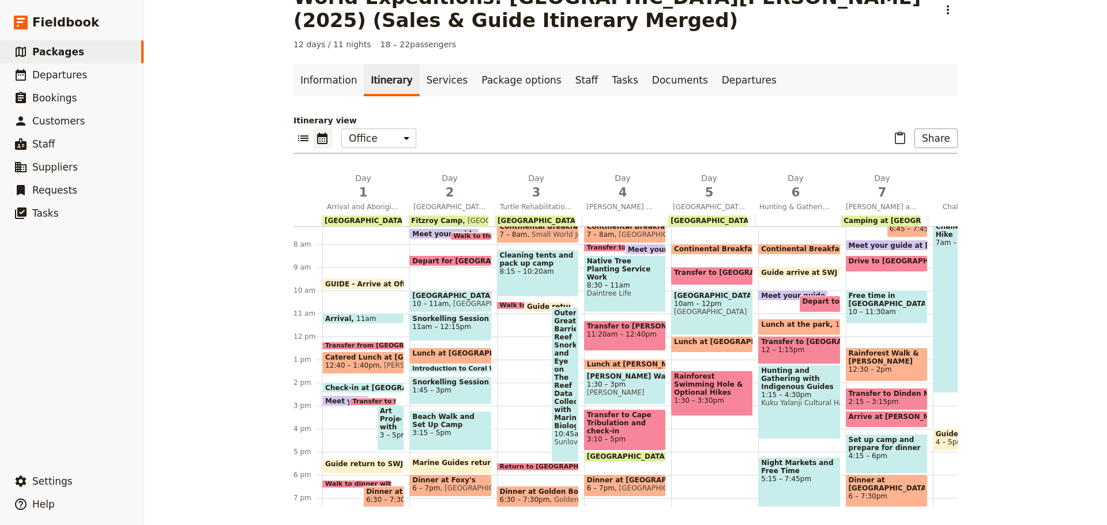
click at [359, 286] on span at bounding box center [363, 286] width 81 height 5
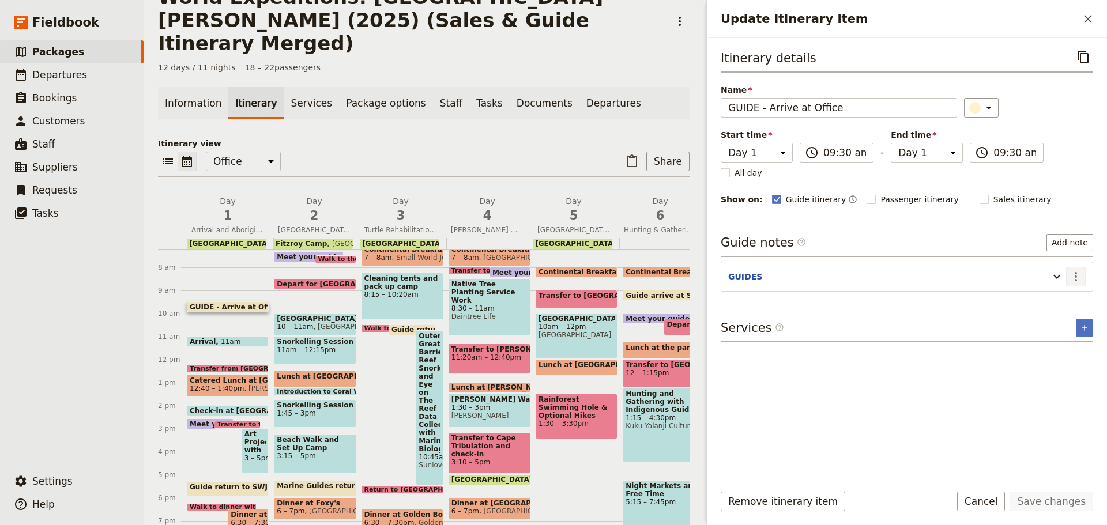
click at [1075, 275] on icon "Actions" at bounding box center [1076, 277] width 14 height 14
click at [1072, 295] on button "Edit note" at bounding box center [1051, 302] width 67 height 16
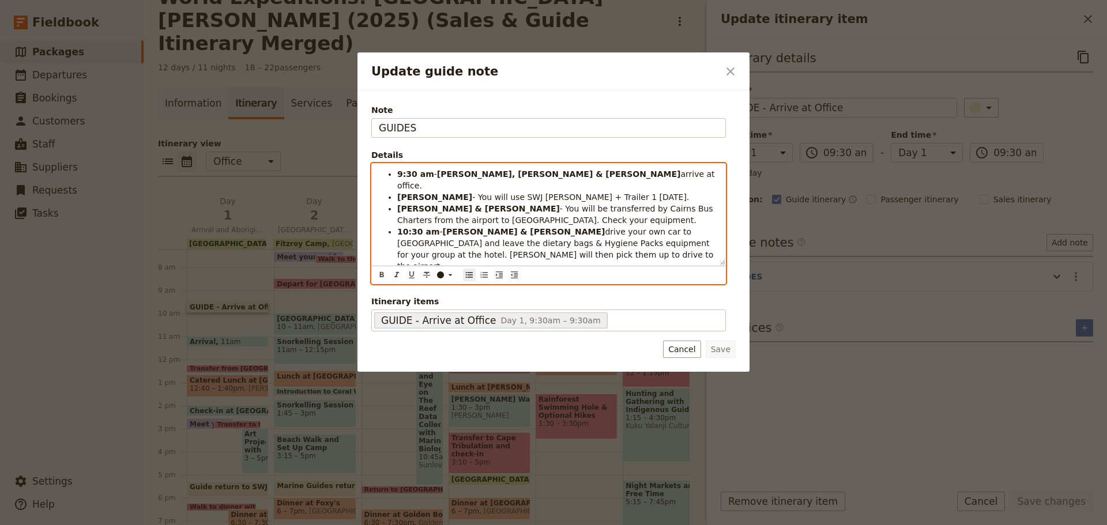
click at [554, 245] on ul "9:30 am - KATE, JESS & STEVEN arrive at office. KATE - You will use SWJ Rosa + …" at bounding box center [549, 225] width 340 height 115
click at [556, 249] on li "10:30 am - JESS & STEVEN drive your own car to Coral Tree Inn and leave the die…" at bounding box center [557, 249] width 321 height 46
click at [541, 272] on li "10:50 am - KATE depart for the airport." at bounding box center [557, 278] width 321 height 12
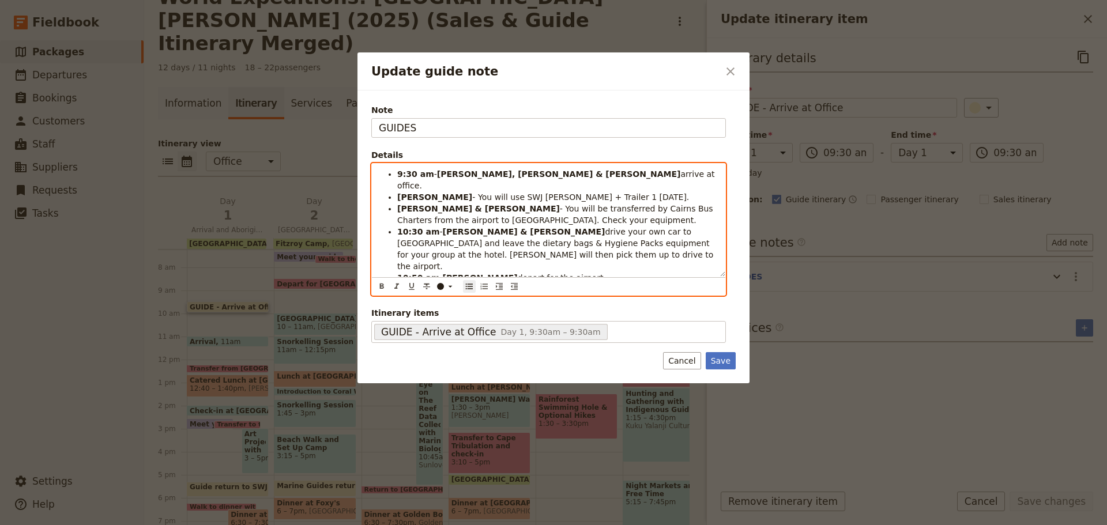
click at [400, 285] on span "11:00 am - VA1293 arrives." at bounding box center [452, 289] width 111 height 9
drag, startPoint x: 399, startPoint y: 266, endPoint x: 429, endPoint y: 266, distance: 30.6
click at [429, 285] on span "11:00 am - VA1293 arrives." at bounding box center [452, 289] width 111 height 9
click at [381, 283] on icon "Format bold" at bounding box center [381, 286] width 9 height 9
click at [561, 272] on li "10:50 am - KATE depart for the airport." at bounding box center [557, 278] width 321 height 12
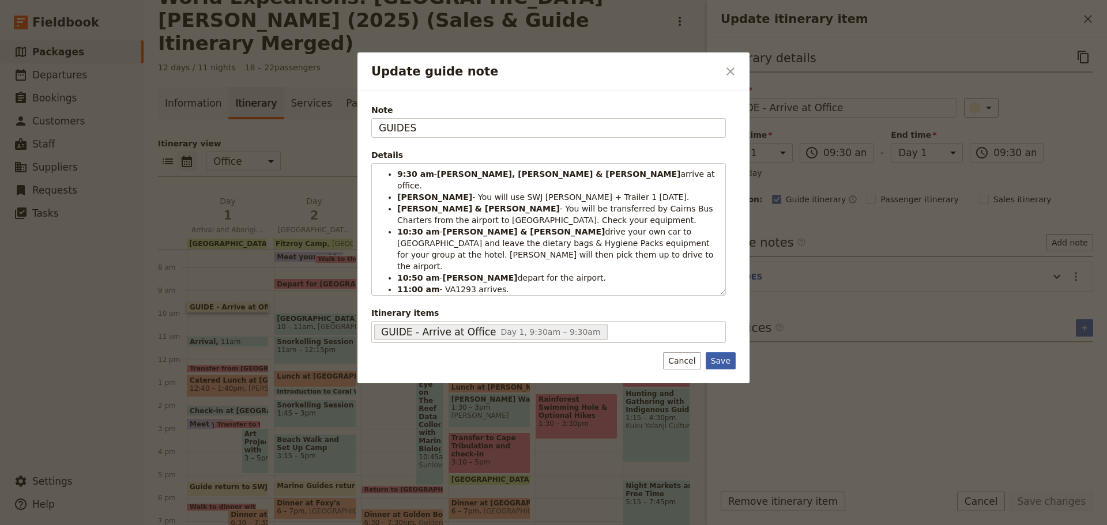
click at [720, 363] on button "Save" at bounding box center [721, 360] width 30 height 17
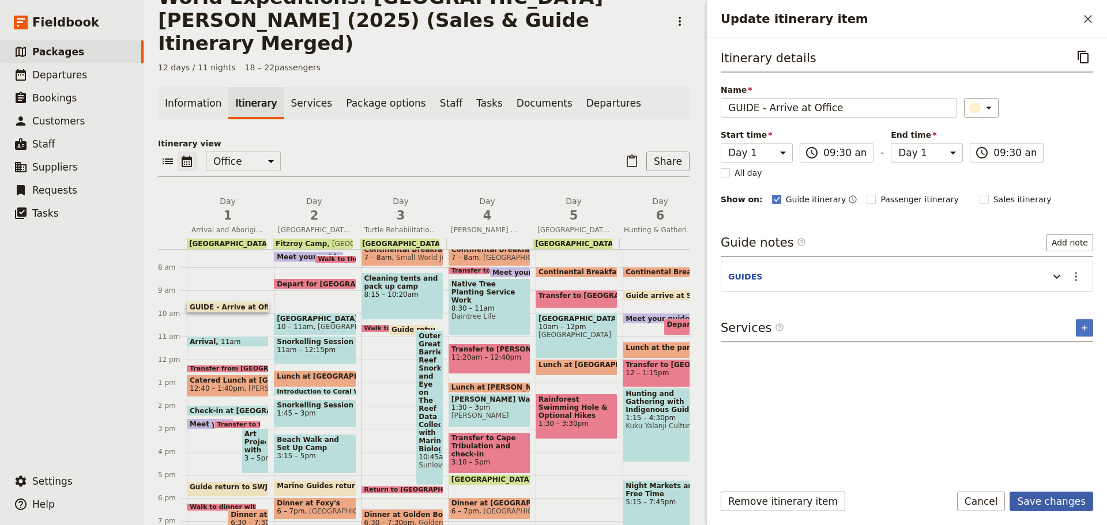
click at [1024, 494] on button "Save changes" at bounding box center [1052, 502] width 84 height 20
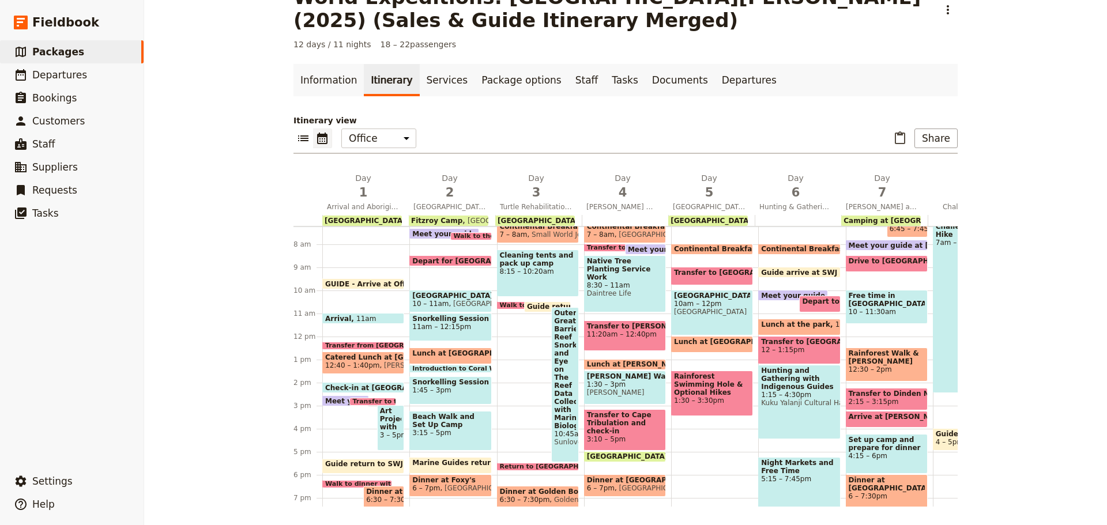
click at [366, 316] on div "Arrival 11am" at bounding box center [363, 318] width 82 height 11
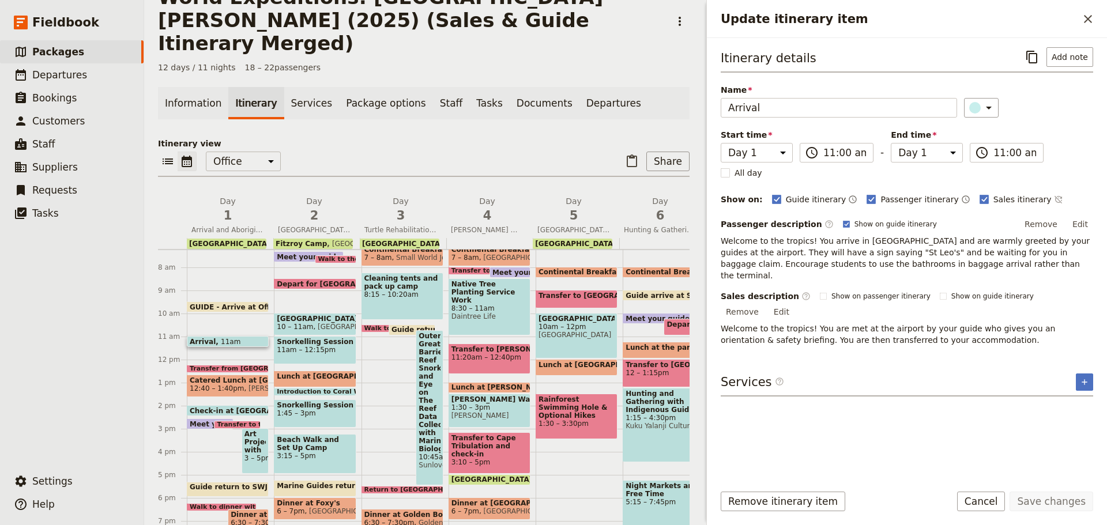
click at [242, 307] on span at bounding box center [227, 309] width 81 height 5
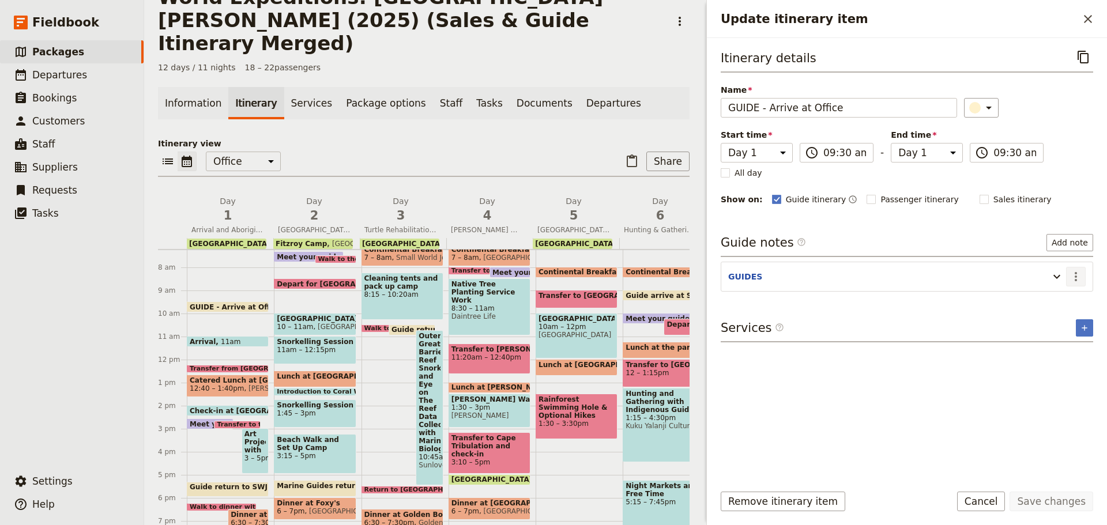
click at [1074, 275] on icon "Actions" at bounding box center [1076, 277] width 14 height 14
click at [1060, 300] on span "Edit note" at bounding box center [1043, 302] width 36 height 12
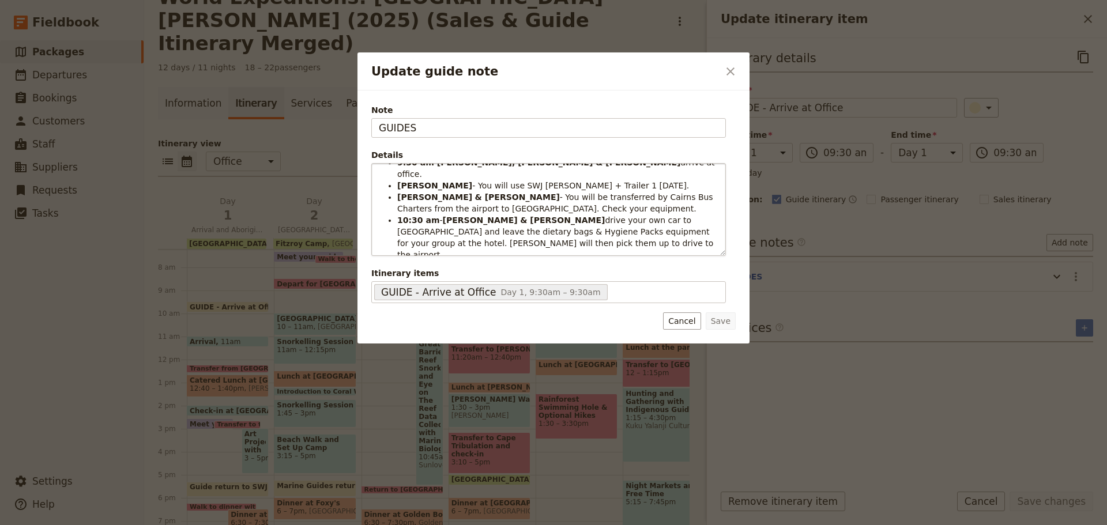
scroll to position [21, 0]
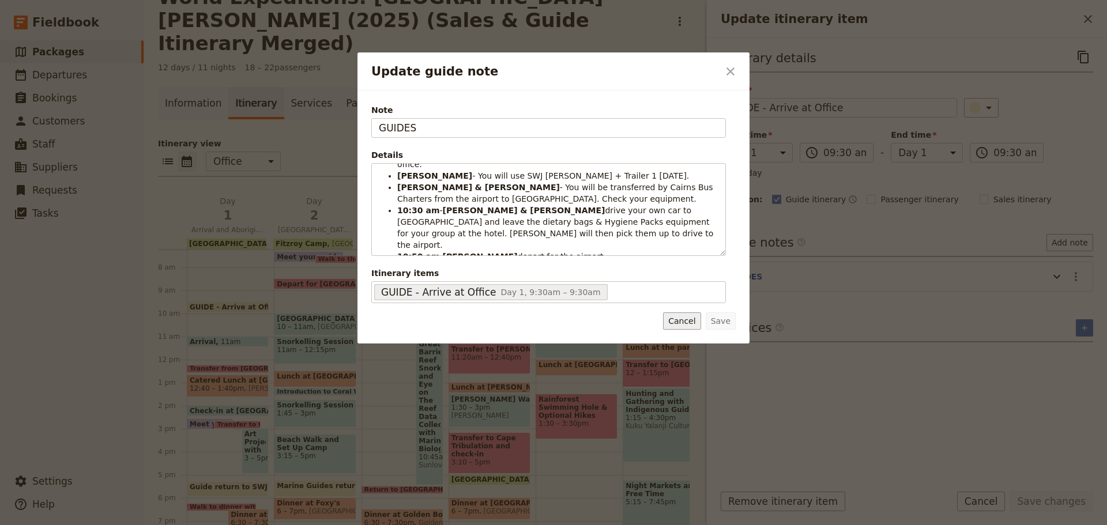
click at [687, 328] on button "Cancel" at bounding box center [681, 321] width 37 height 17
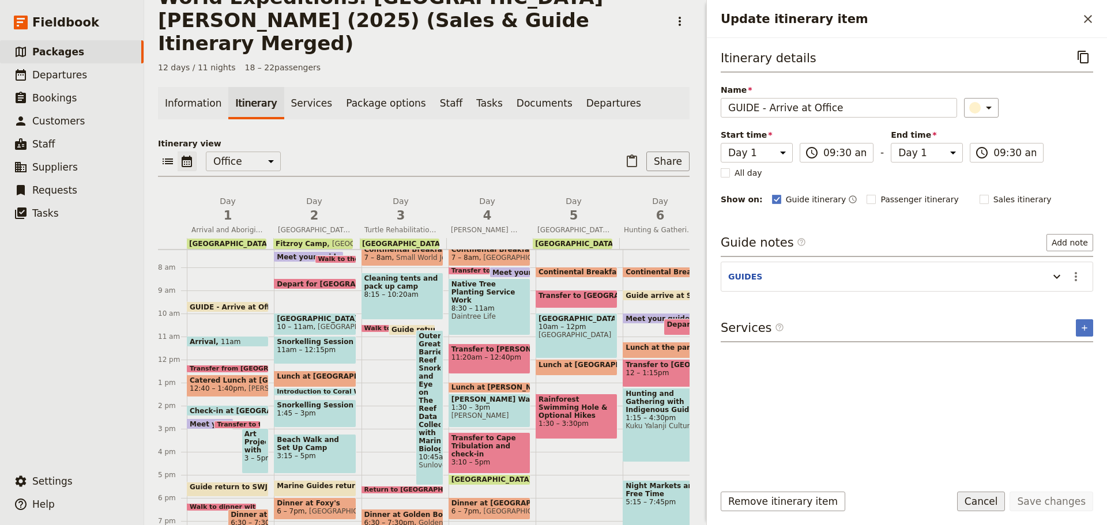
click at [1003, 503] on button "Cancel" at bounding box center [981, 502] width 48 height 20
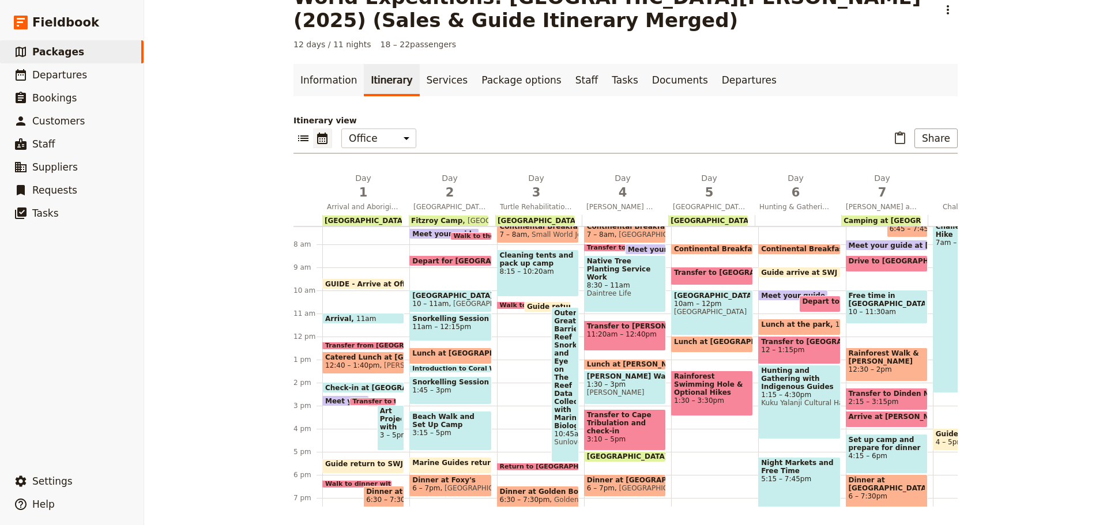
click at [382, 321] on span at bounding box center [363, 321] width 81 height 5
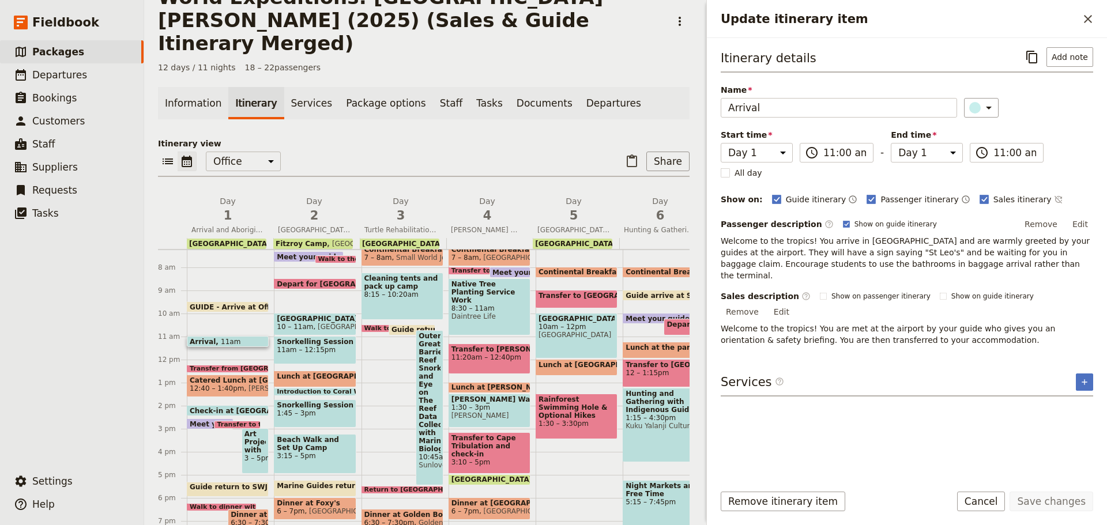
click at [246, 366] on span "Transfer from Cairns Airport" at bounding box center [255, 369] width 130 height 7
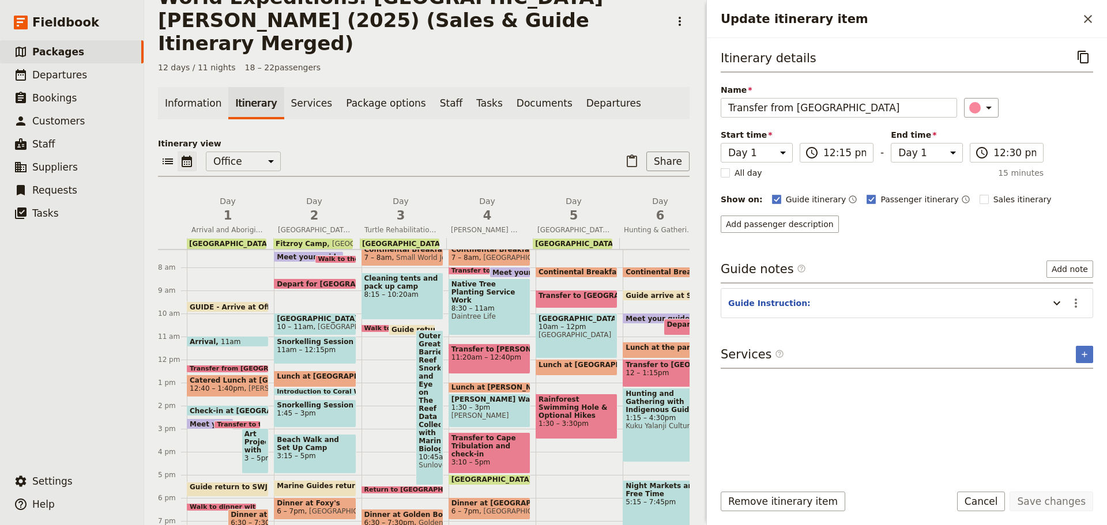
click at [1000, 494] on button "Cancel" at bounding box center [981, 502] width 48 height 20
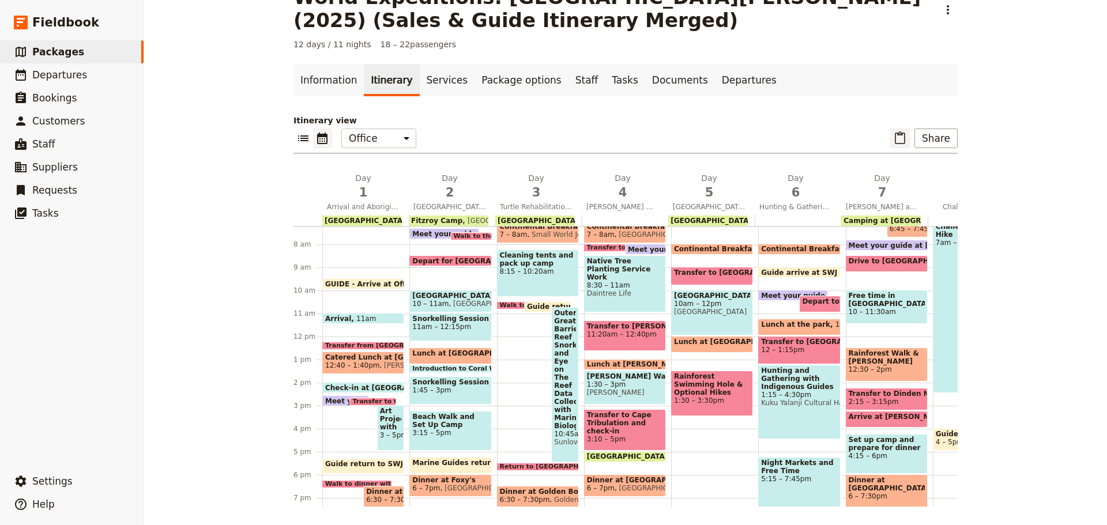
click at [901, 132] on icon "Paste itinerary item" at bounding box center [900, 138] width 14 height 14
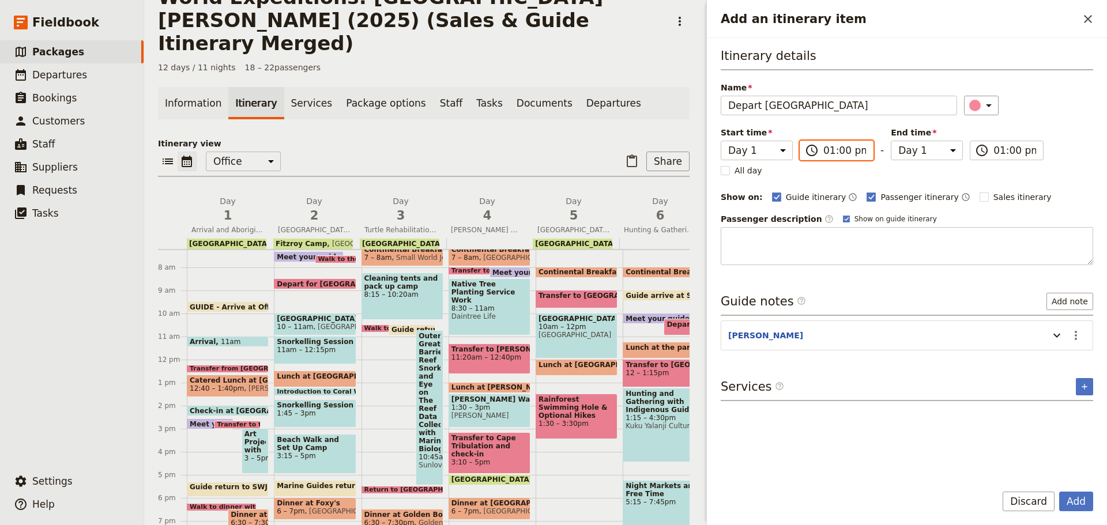
click at [829, 146] on input "01:00 pm" at bounding box center [845, 151] width 43 height 14
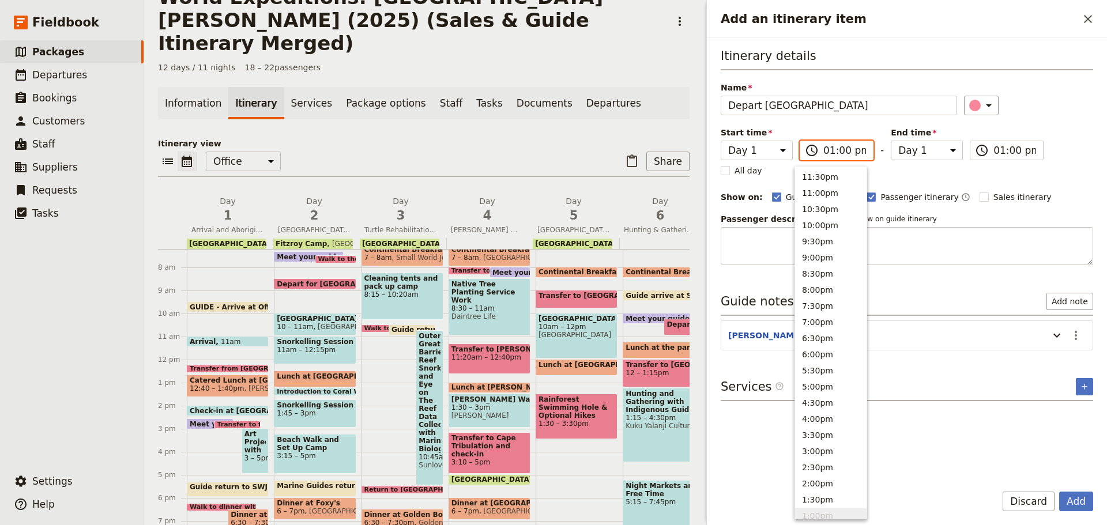
scroll to position [341, 0]
click at [815, 213] on button "12:00pm" at bounding box center [831, 207] width 72 height 16
type input "12:00 pm"
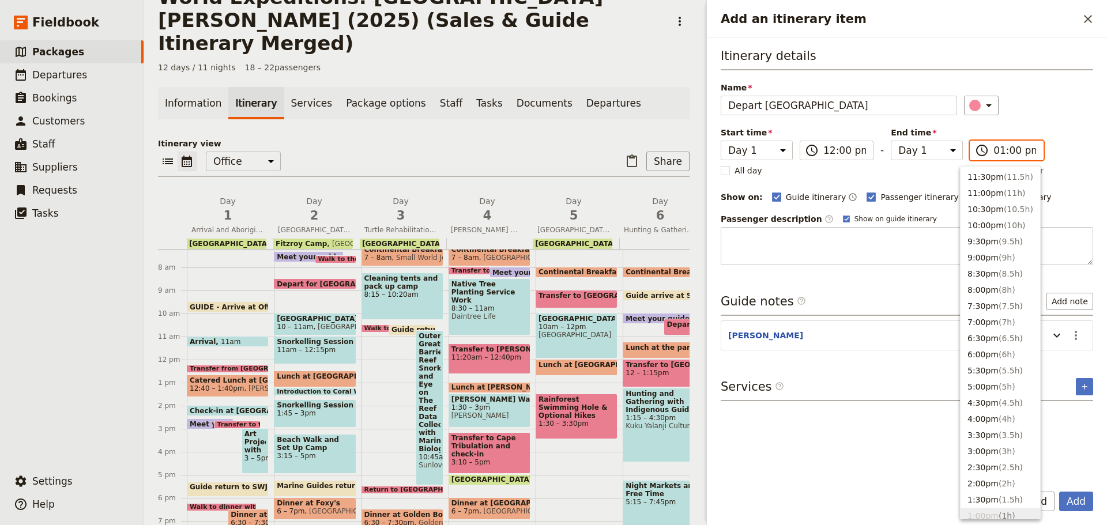
click at [994, 152] on input "01:00 pm" at bounding box center [1015, 151] width 43 height 14
click at [990, 207] on button "12:00pm" at bounding box center [1001, 207] width 80 height 16
type input "12:00 pm"
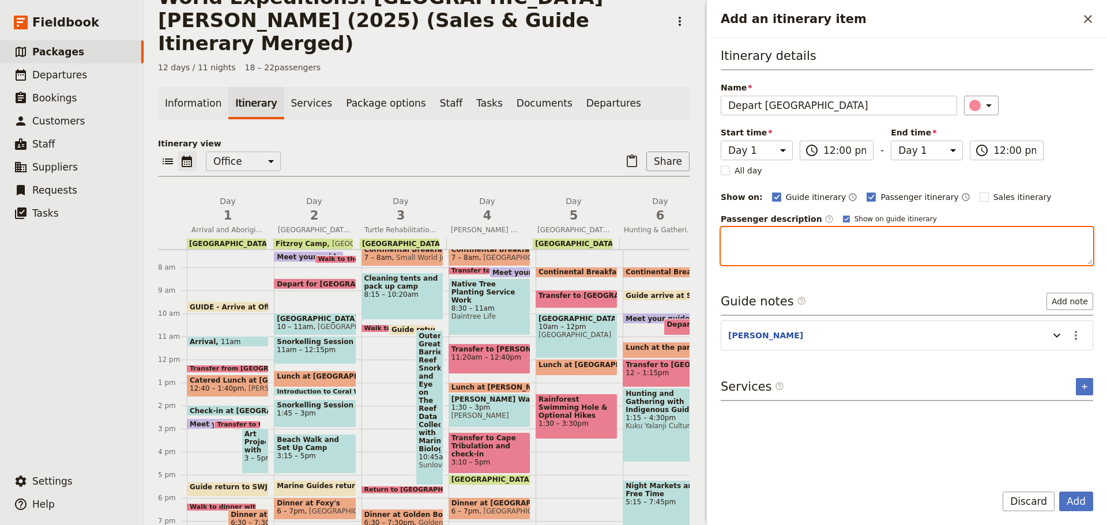
click at [796, 247] on textarea "Add an itinerary item" at bounding box center [907, 246] width 373 height 38
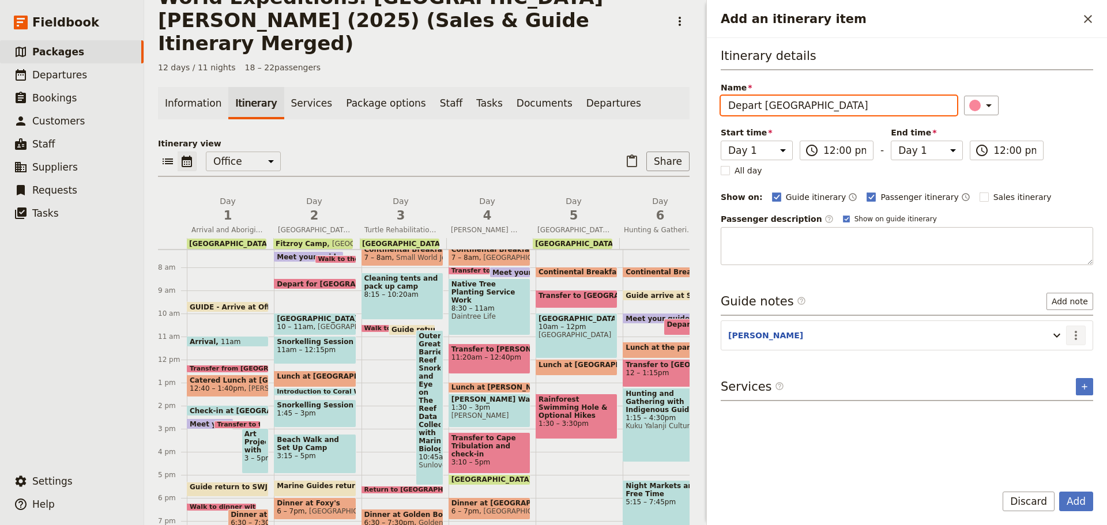
click at [1074, 334] on icon "Actions" at bounding box center [1076, 336] width 14 height 14
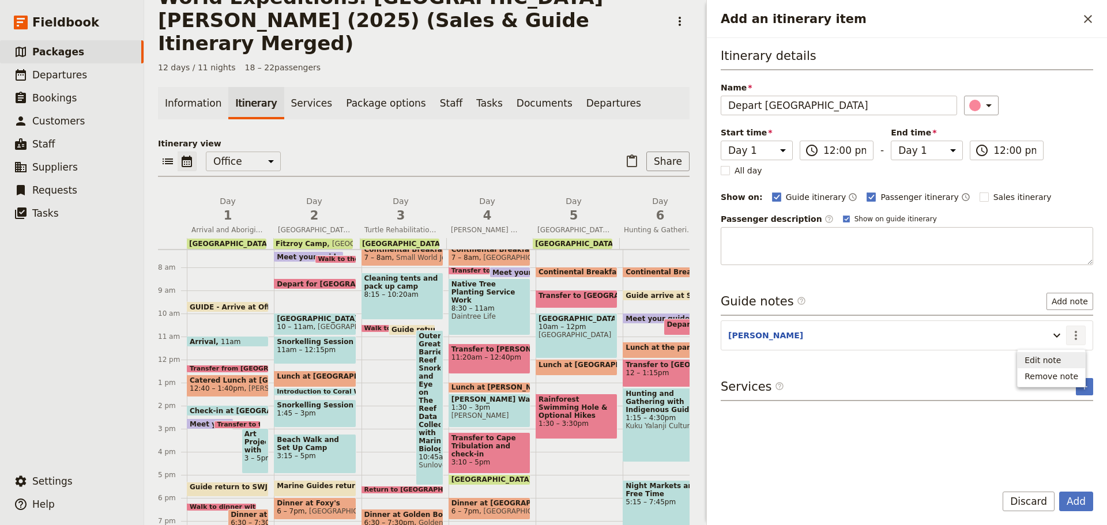
click at [1059, 359] on span "Edit note" at bounding box center [1043, 361] width 36 height 12
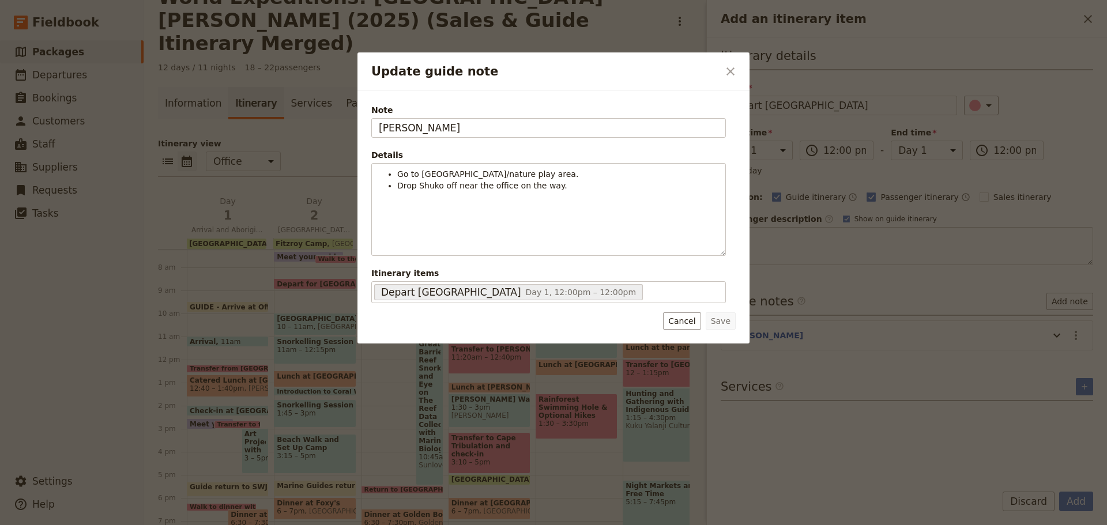
drag, startPoint x: 414, startPoint y: 124, endPoint x: 216, endPoint y: 142, distance: 199.2
click at [217, 525] on div "Update guide note ​ Note JESS Details Go to Centenary Lakes/nature play area. D…" at bounding box center [553, 525] width 1107 height 0
type input "KATE"
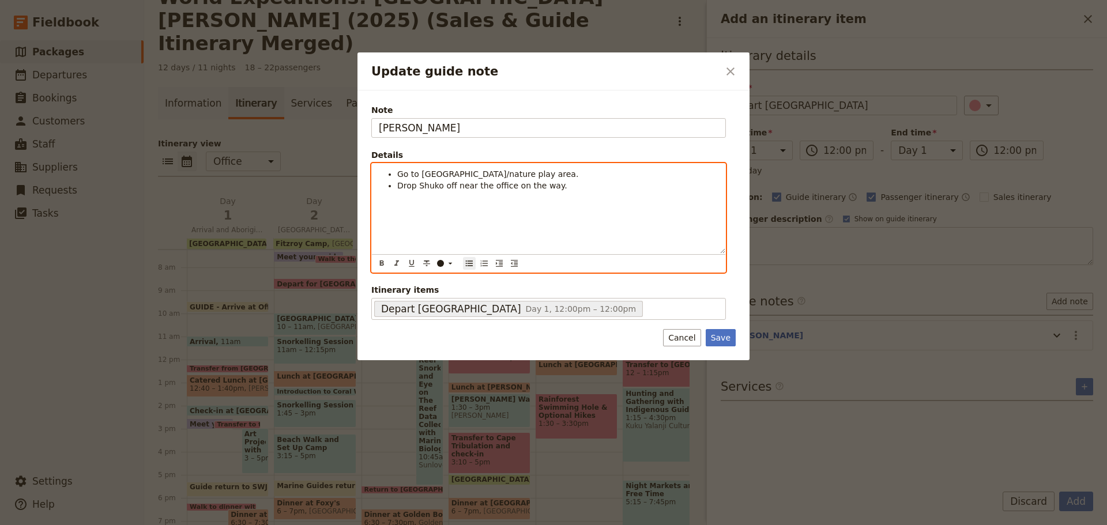
click at [465, 190] on span "Drop Shuko off near the office on the way." at bounding box center [482, 185] width 170 height 9
click at [560, 184] on li "Drop Shuko off near the office on the way." at bounding box center [557, 186] width 321 height 12
drag, startPoint x: 396, startPoint y: 188, endPoint x: 679, endPoint y: 174, distance: 283.5
click at [679, 174] on ul "Go to Centenary Lakes/nature play area. Drop Shuko off near the office on the w…" at bounding box center [549, 179] width 340 height 23
drag, startPoint x: 431, startPoint y: 196, endPoint x: 426, endPoint y: 187, distance: 10.4
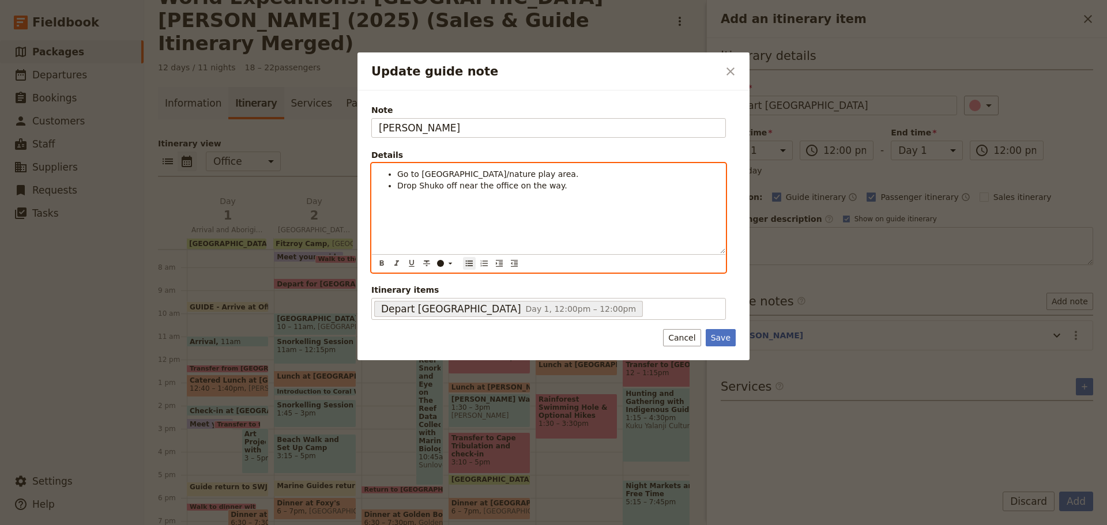
click at [431, 196] on div "Go to Centenary Lakes/nature play area. Drop Shuko off near the office on the w…" at bounding box center [549, 209] width 354 height 90
drag, startPoint x: 402, startPoint y: 185, endPoint x: 604, endPoint y: 191, distance: 202.5
click at [604, 191] on li "Drop Shuko off near the office on the way." at bounding box center [557, 186] width 321 height 12
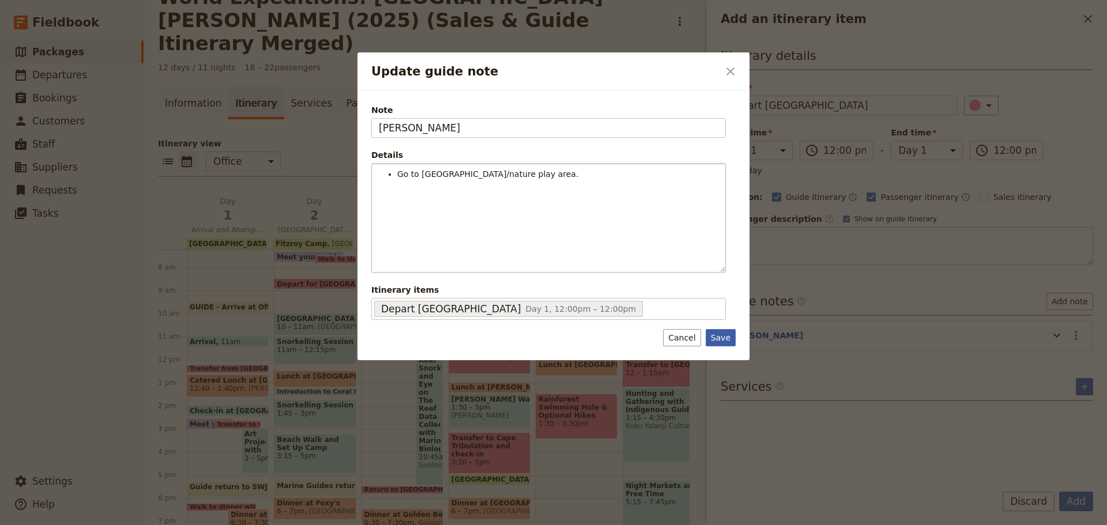
click at [729, 339] on button "Save" at bounding box center [721, 337] width 30 height 17
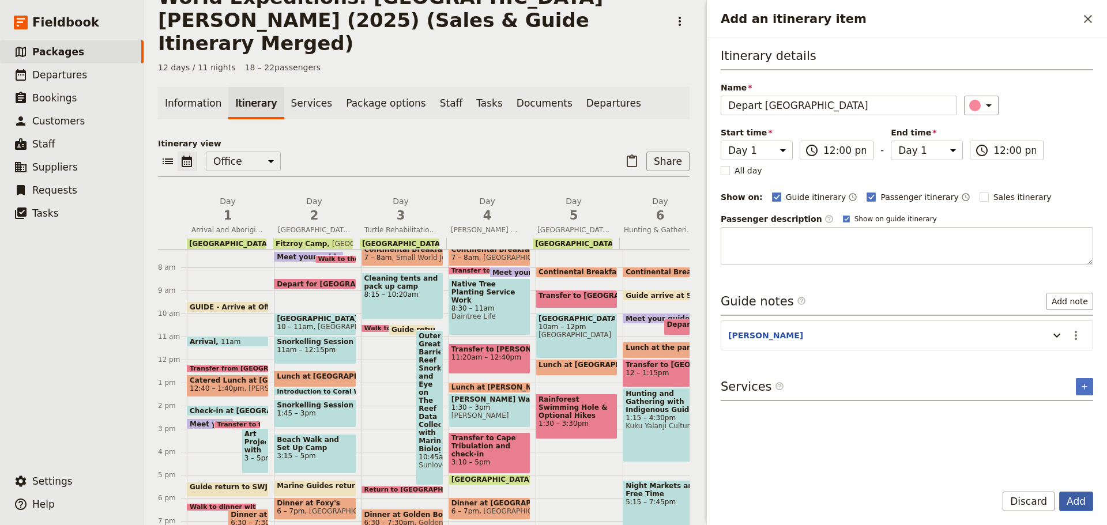
click at [1068, 495] on button "Add" at bounding box center [1076, 502] width 34 height 20
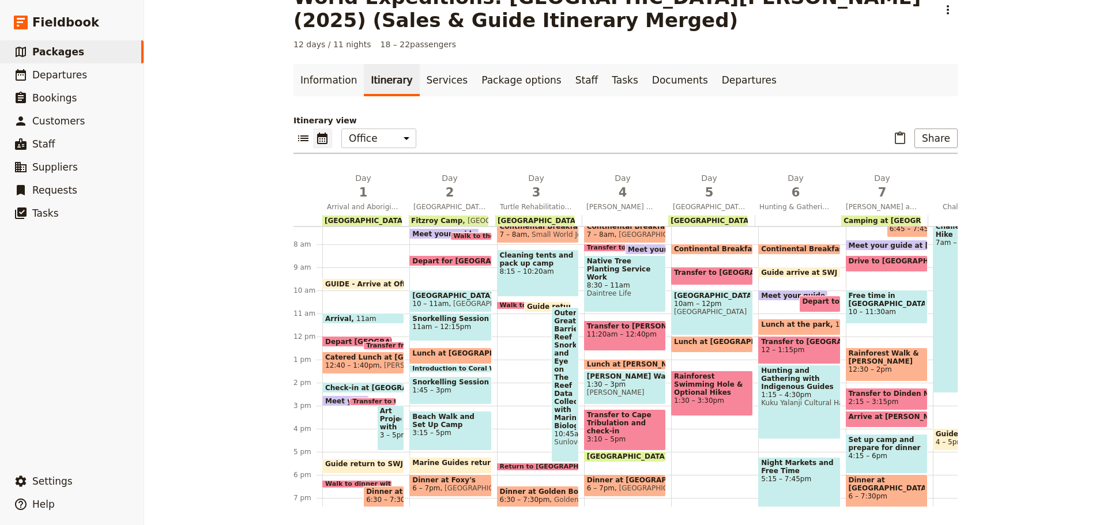
click at [380, 347] on span at bounding box center [384, 347] width 40 height 5
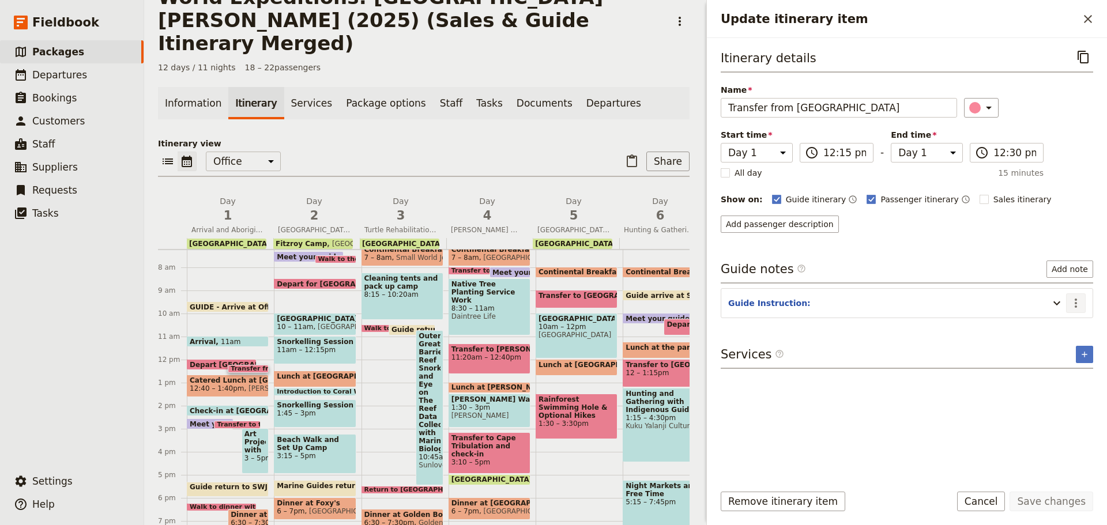
click at [1080, 296] on icon "Actions" at bounding box center [1076, 303] width 14 height 14
click at [1061, 331] on span "Edit note" at bounding box center [1043, 328] width 36 height 12
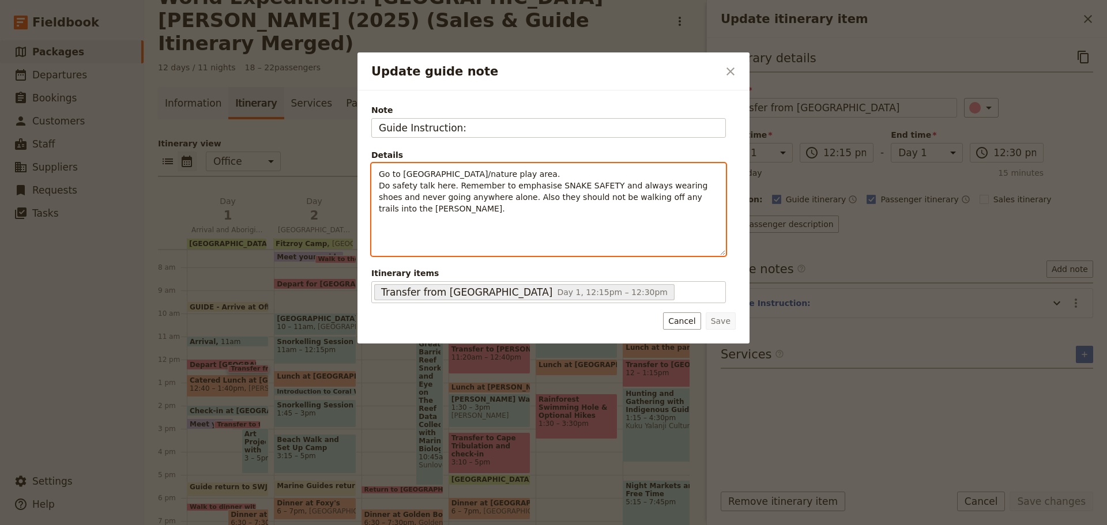
click at [493, 198] on span "Go to Centenary Lakes/nature play area. Do safety talk here. Remember to emphas…" at bounding box center [545, 192] width 332 height 44
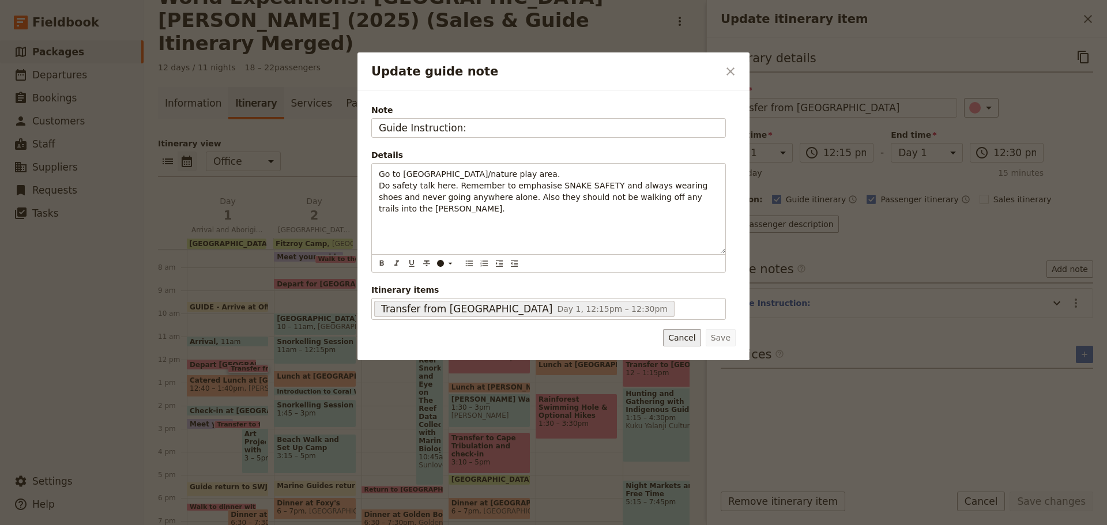
click at [681, 341] on button "Cancel" at bounding box center [681, 337] width 37 height 17
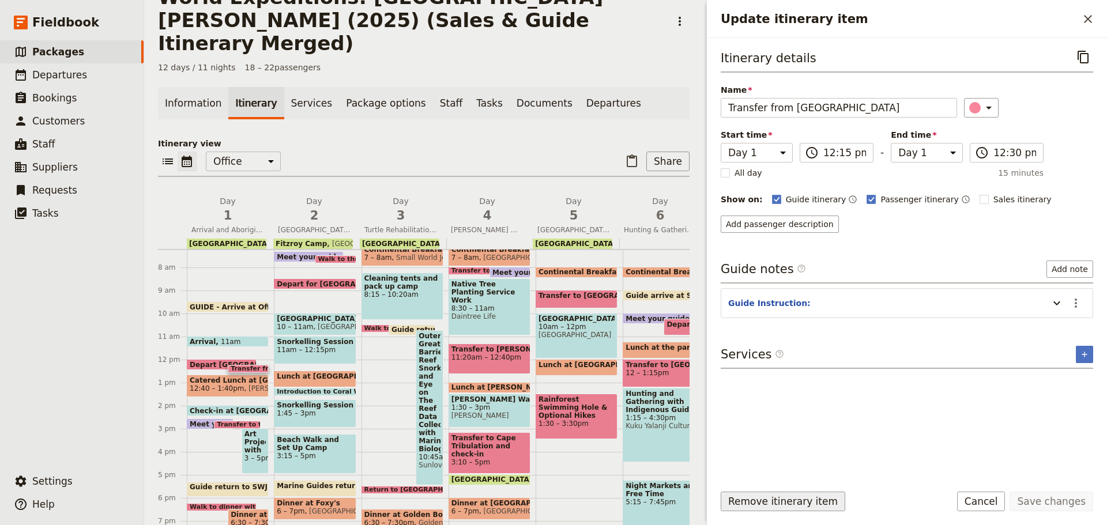
drag, startPoint x: 779, startPoint y: 507, endPoint x: 769, endPoint y: 506, distance: 9.8
click at [778, 506] on button "Remove itinerary item" at bounding box center [783, 502] width 125 height 20
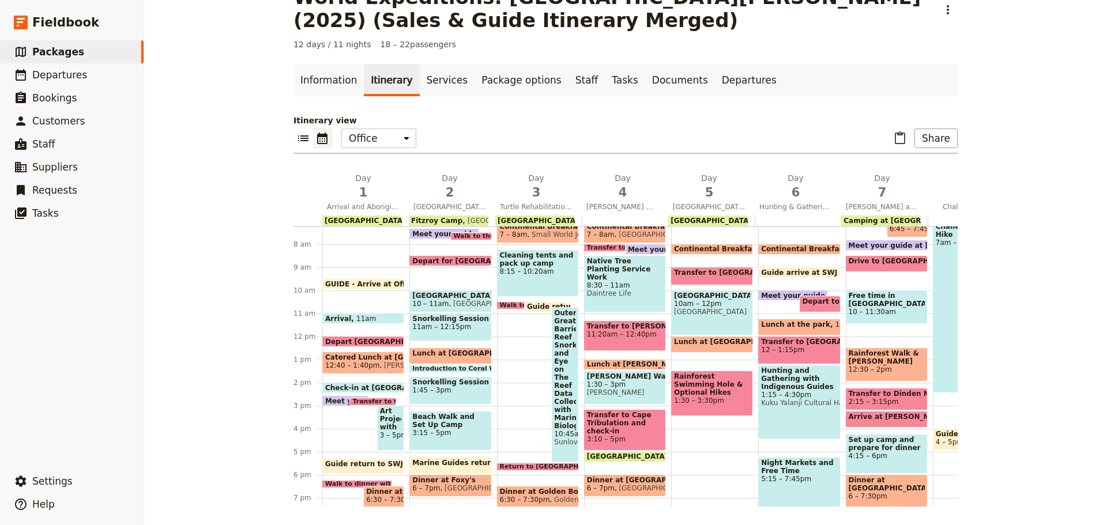
click at [356, 368] on span "12:40 – 1:40pm" at bounding box center [352, 366] width 54 height 8
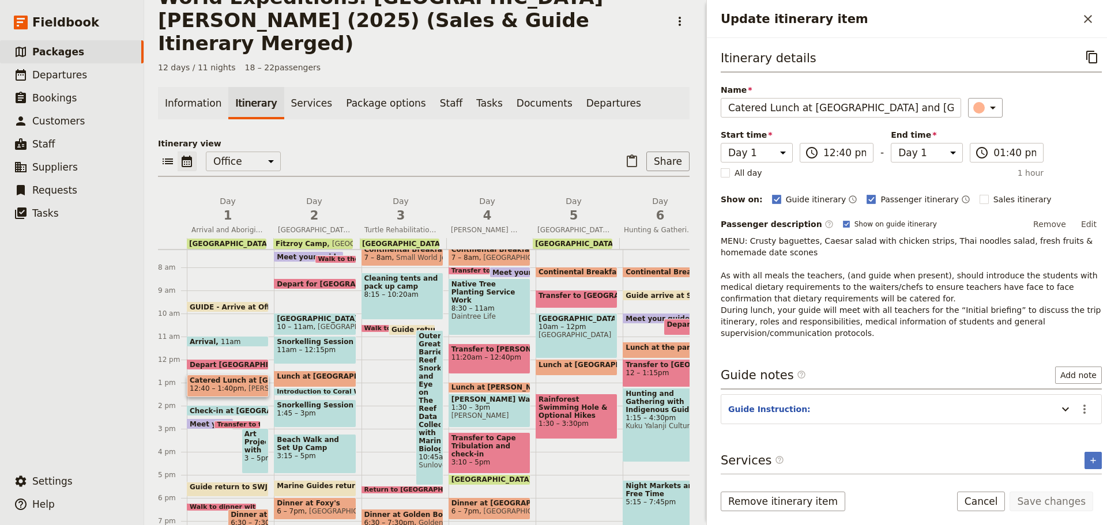
click at [245, 303] on span "GUIDE - Arrive at Office" at bounding box center [238, 306] width 96 height 7
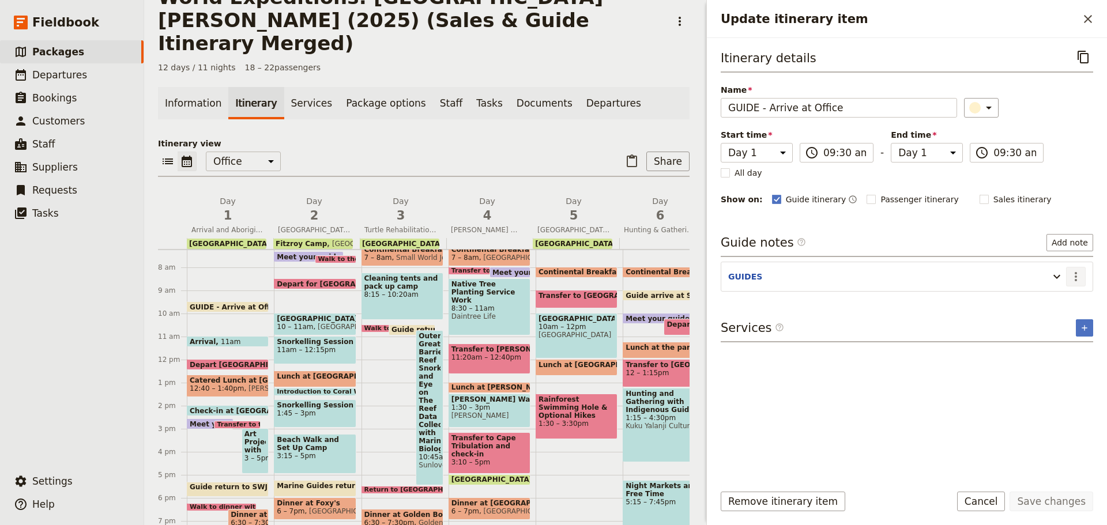
click at [1085, 275] on button "​" at bounding box center [1076, 277] width 20 height 20
click at [1072, 300] on span "Edit note" at bounding box center [1052, 302] width 54 height 12
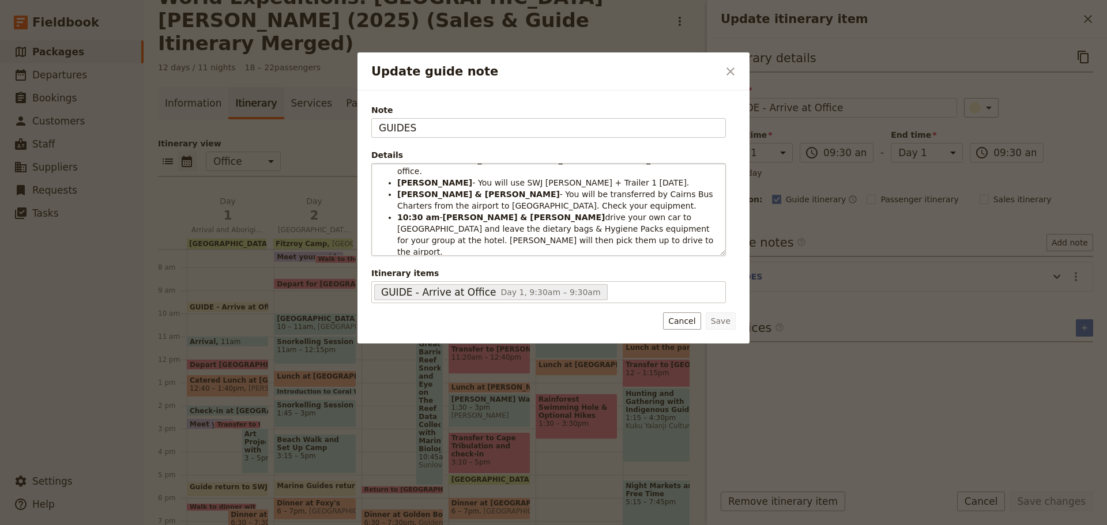
scroll to position [21, 0]
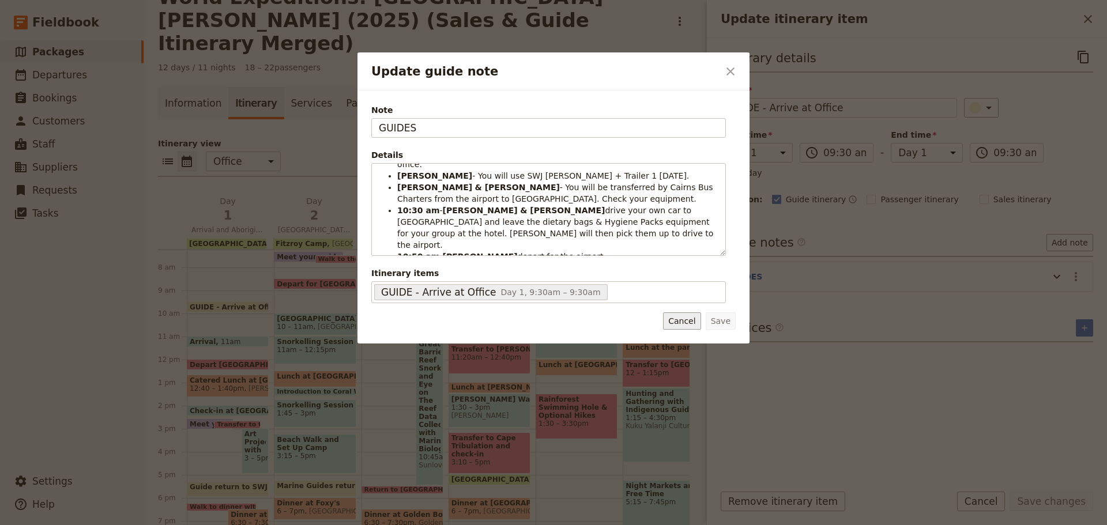
click at [681, 323] on button "Cancel" at bounding box center [681, 321] width 37 height 17
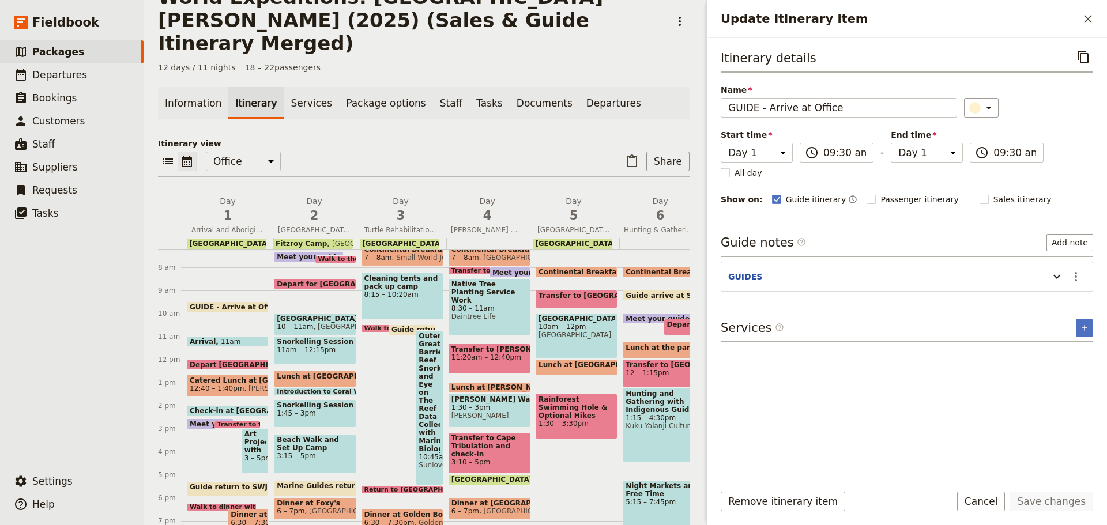
click at [990, 504] on button "Cancel" at bounding box center [981, 502] width 48 height 20
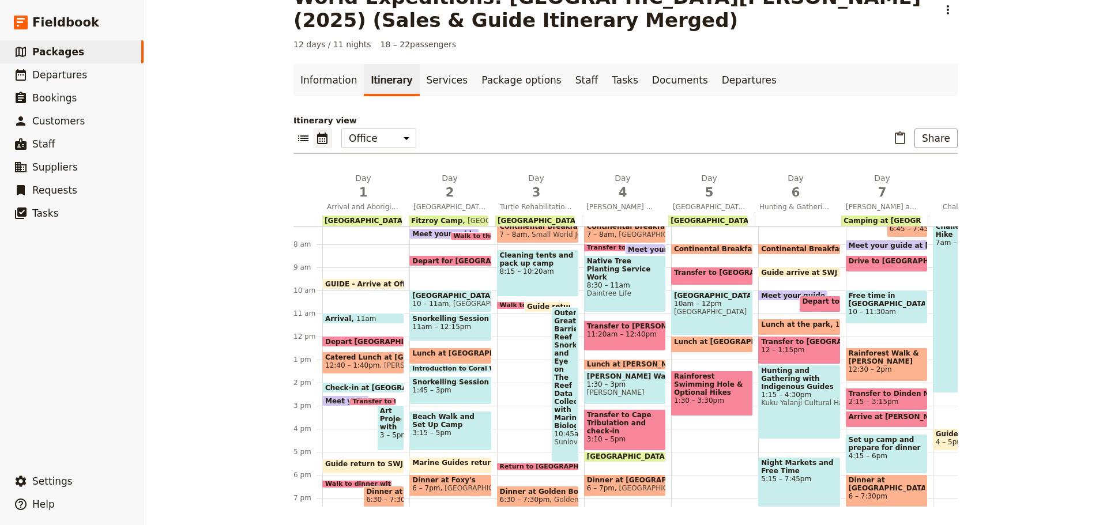
click at [379, 366] on span "Alfresco's" at bounding box center [412, 366] width 67 height 8
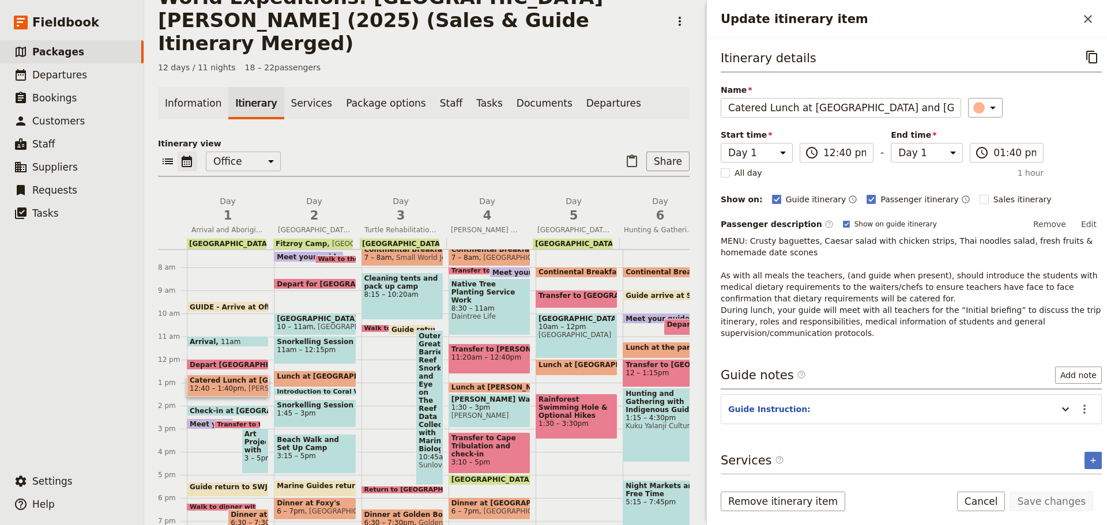
click at [222, 377] on span "Catered Lunch at Centenary Lakes and Orientation" at bounding box center [228, 381] width 76 height 8
click at [1080, 404] on icon "Actions" at bounding box center [1085, 410] width 14 height 14
click at [1061, 428] on span "Edit note" at bounding box center [1043, 434] width 36 height 12
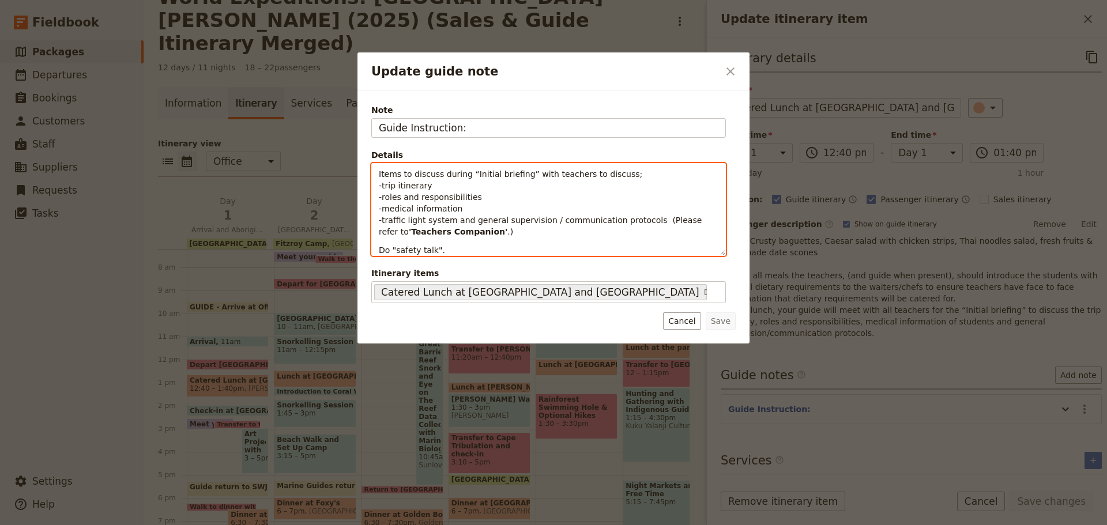
click at [404, 173] on span "Items to discuss during “Initial briefing” with teachers to discuss; -trip itin…" at bounding box center [542, 203] width 326 height 67
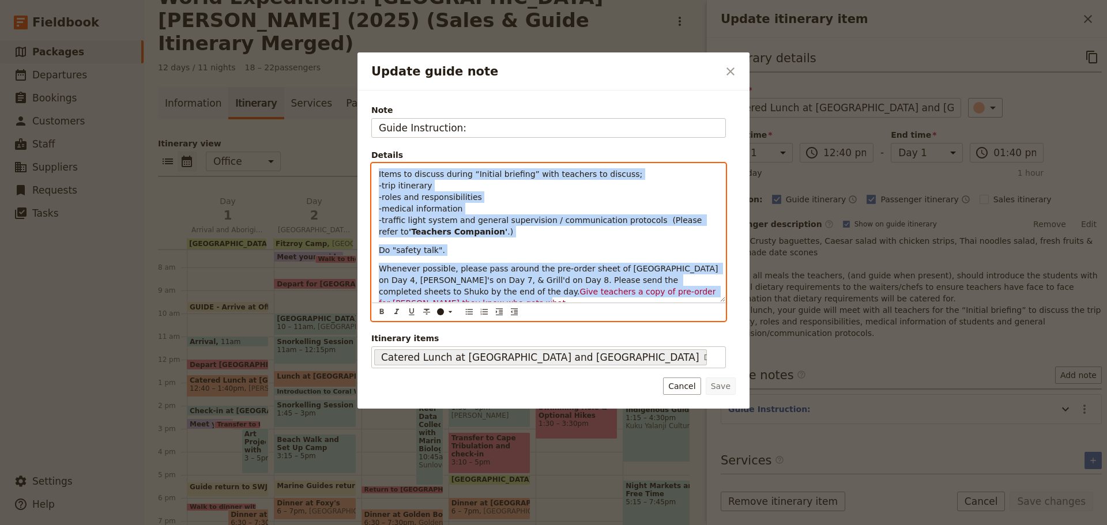
drag, startPoint x: 375, startPoint y: 171, endPoint x: 748, endPoint y: 333, distance: 406.5
click at [748, 333] on div "Note Guide Instruction: Details Items to discuss during “Initial briefing” with…" at bounding box center [554, 250] width 392 height 318
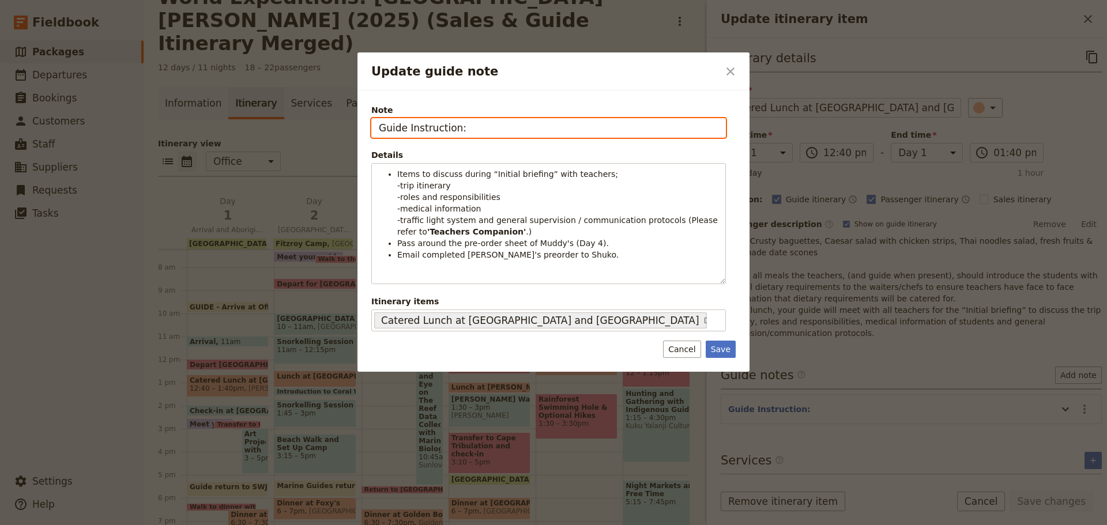
drag, startPoint x: 473, startPoint y: 129, endPoint x: 20, endPoint y: 148, distance: 453.7
click at [15, 525] on div "Update guide note ​ Note Guide Instruction: Details Items to discuss during “In…" at bounding box center [553, 525] width 1107 height 0
type input "KATE"
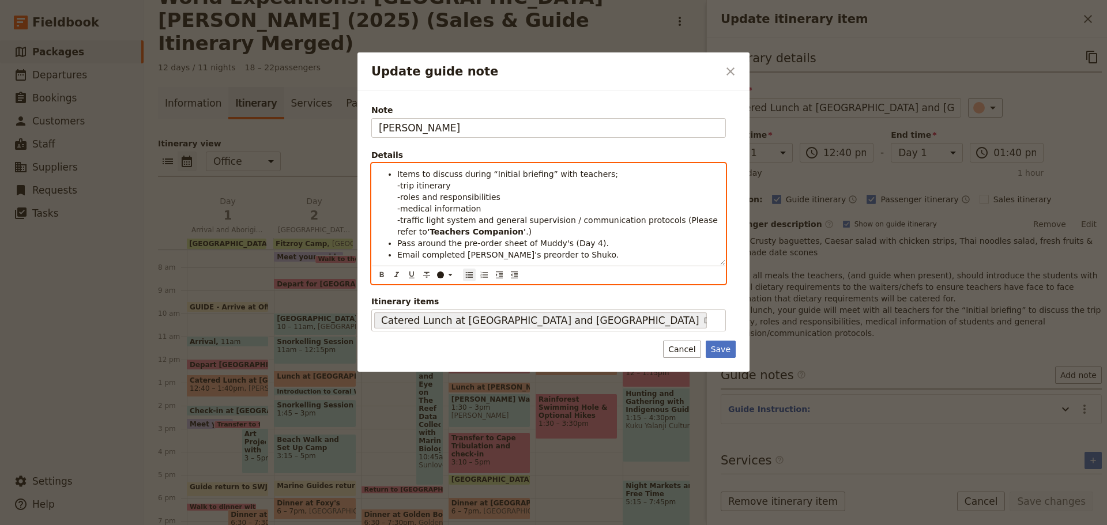
click at [442, 250] on span "Email completed Muddy's preorder to Shuko." at bounding box center [507, 254] width 221 height 9
click at [509, 242] on span "Pass around the pre-order sheet of Muddy's (Day 4)." at bounding box center [503, 243] width 212 height 9
click at [490, 253] on span "Email completed Muddy's preorder to Shuko." at bounding box center [507, 254] width 221 height 9
click at [526, 242] on span "Pass around the pre-order sheet of Muddy's (Day 4)." at bounding box center [503, 243] width 212 height 9
click at [633, 240] on span "Pass around the pre-order sheet of Cape Trib Beach House (Day 5) & Muddy's (Day…" at bounding box center [551, 249] width 308 height 21
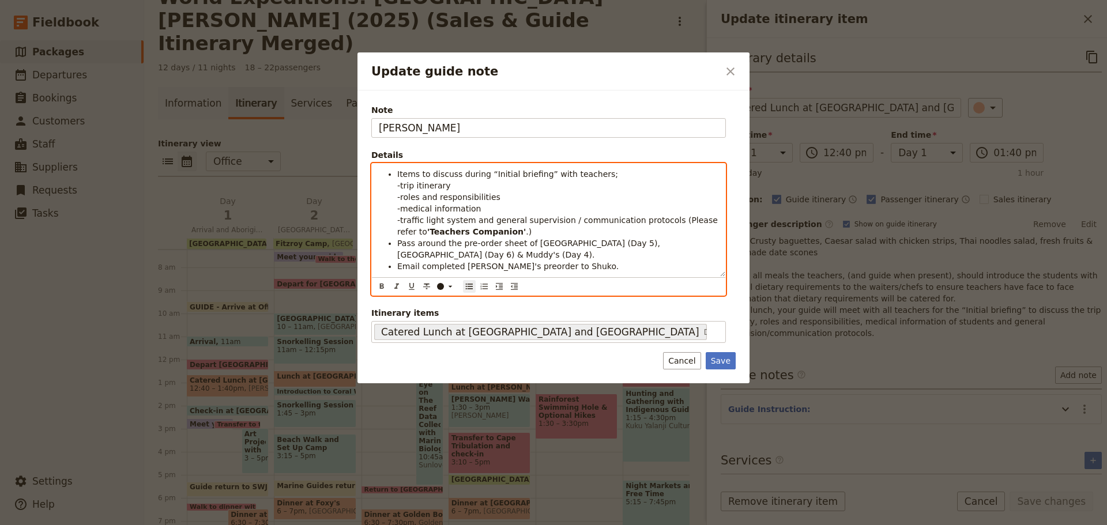
click at [470, 252] on span "Pass around the pre-order sheet of Cape Trib Beach House (Day 5), Turtle Rock C…" at bounding box center [529, 249] width 265 height 21
drag, startPoint x: 555, startPoint y: 261, endPoint x: 514, endPoint y: 262, distance: 41.0
click at [555, 262] on span "Email completed Muddy's preorder to Shuko." at bounding box center [507, 266] width 221 height 9
click at [431, 270] on span "Email completed Muddy's preorder to Shuko." at bounding box center [507, 266] width 221 height 9
drag, startPoint x: 460, startPoint y: 265, endPoint x: 488, endPoint y: 268, distance: 28.9
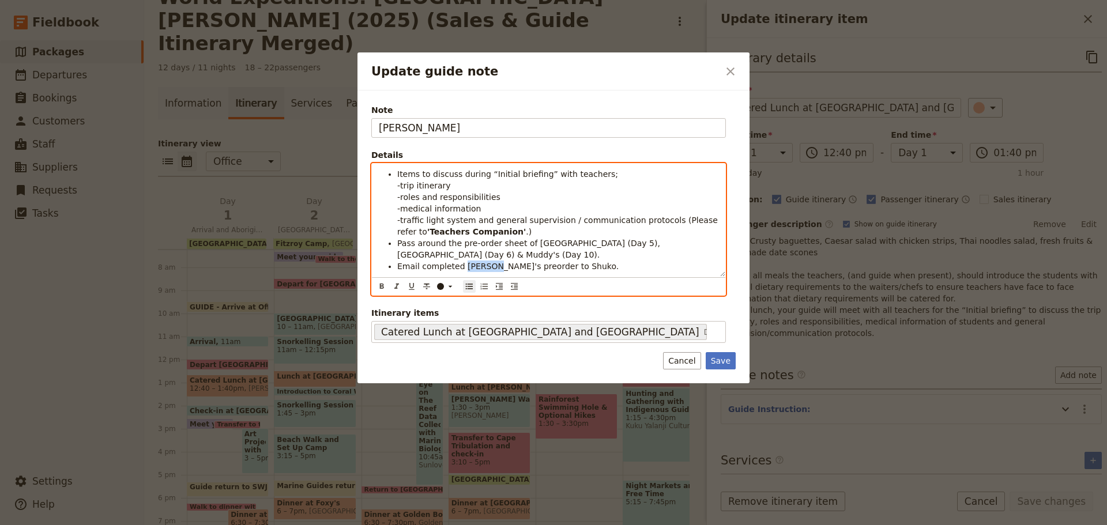
click at [488, 268] on span "Email completed Muddy's preorder to Shuko." at bounding box center [507, 266] width 221 height 9
click at [564, 262] on li "Email completed preorder to Shuko." at bounding box center [557, 267] width 321 height 12
click at [491, 270] on span "Email completed preorder to Shuko." at bounding box center [469, 266] width 145 height 9
click at [510, 243] on span "Pass around the pre-order sheet of Cape Trib Beach House (Day 5), Turtle Rock C…" at bounding box center [529, 249] width 265 height 21
click at [491, 264] on span "Email completed preorder to Shuko." at bounding box center [469, 266] width 145 height 9
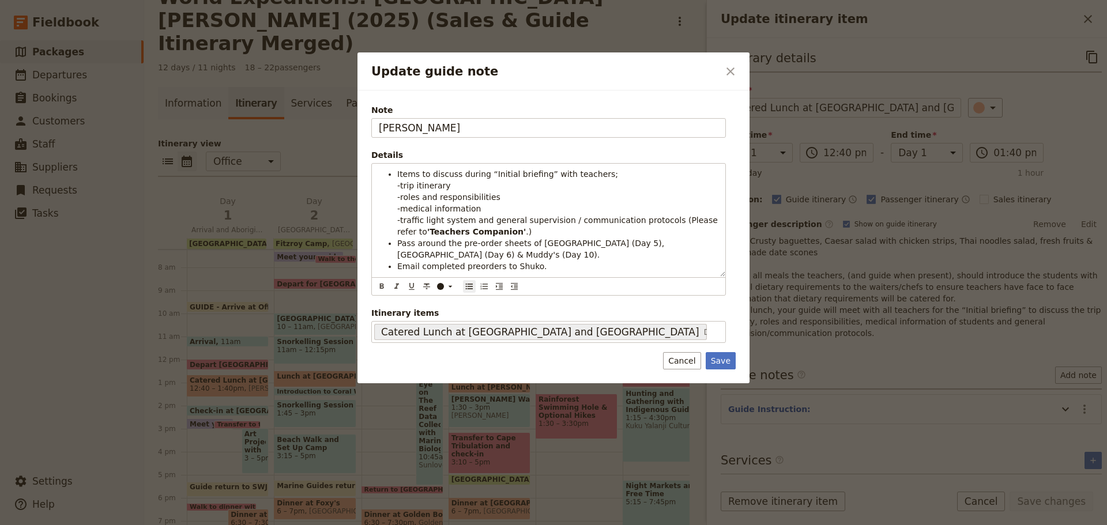
click at [736, 355] on div "Note KATE Details Items to discuss during “Initial briefing” with teachers; -tr…" at bounding box center [554, 237] width 392 height 293
click at [731, 363] on button "Save" at bounding box center [721, 360] width 30 height 17
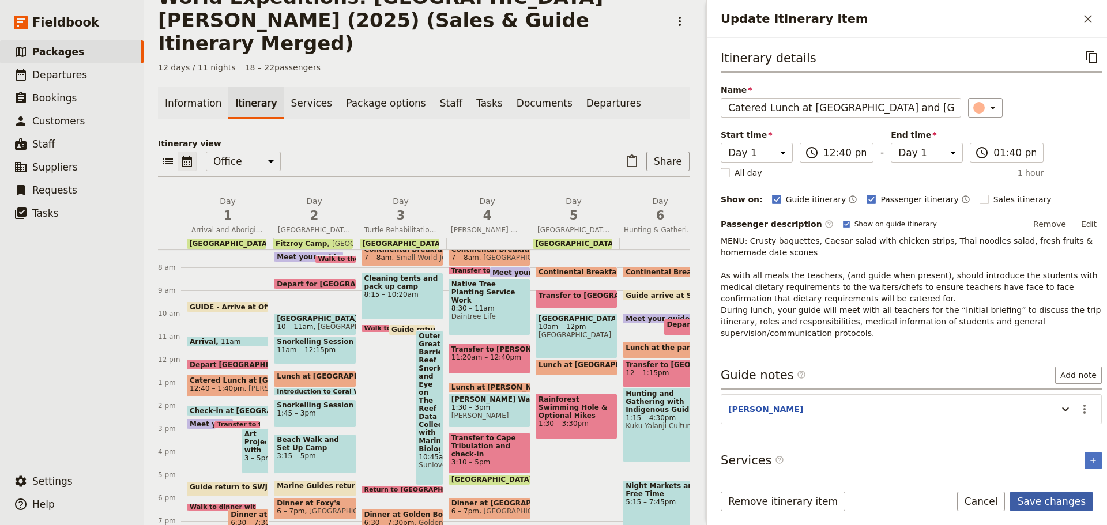
drag, startPoint x: 1050, startPoint y: 507, endPoint x: 1044, endPoint y: 516, distance: 10.6
click at [1048, 506] on button "Save changes" at bounding box center [1052, 502] width 84 height 20
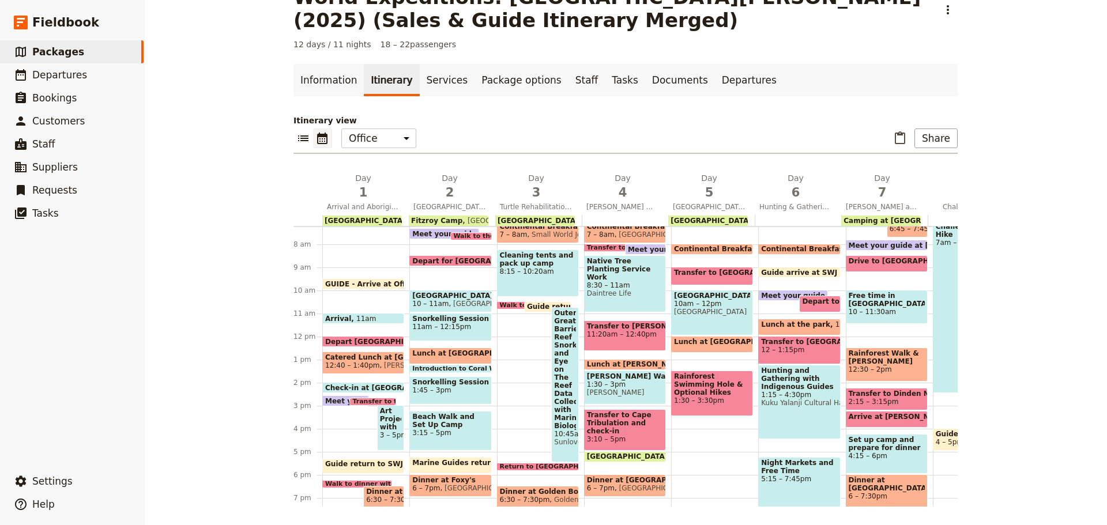
click at [406, 224] on span "Coral Tree Inn" at bounding box center [445, 221] width 78 height 8
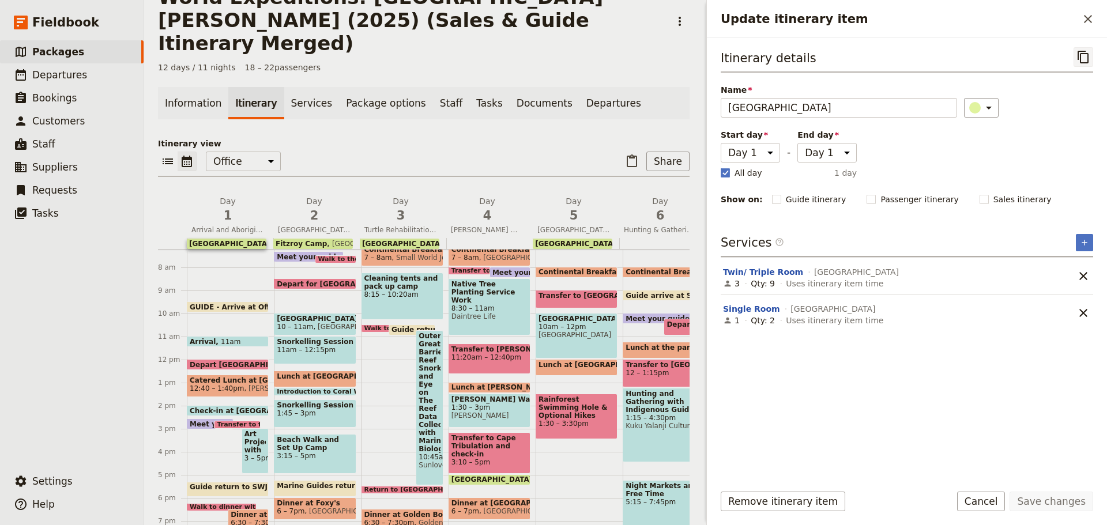
click at [1081, 53] on icon "Copy itinerary item" at bounding box center [1084, 57] width 14 height 14
click at [969, 507] on button "Cancel" at bounding box center [981, 502] width 48 height 20
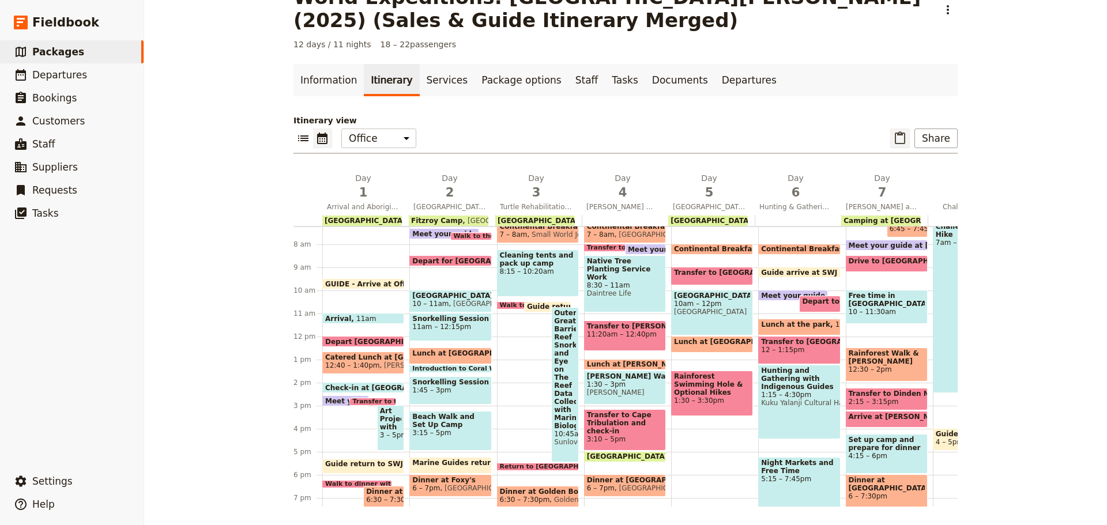
click at [906, 137] on icon "Paste itinerary item" at bounding box center [900, 138] width 14 height 14
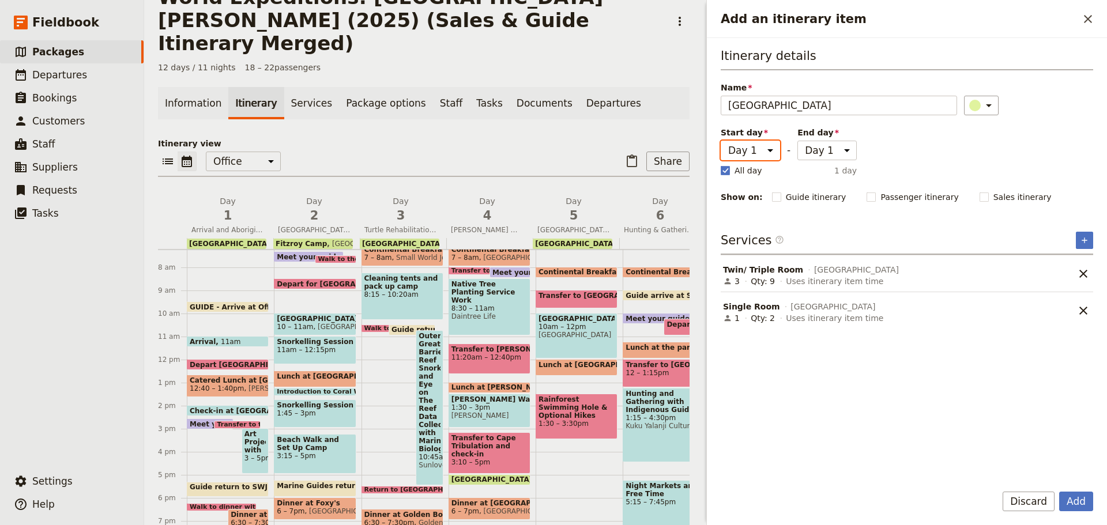
click at [749, 152] on select "Day 1 Day 2 Day 3 Day 4 Day 5 Day 6 Day 7 Day 8 Day 9 Day 10 Day 11 Day 12" at bounding box center [750, 151] width 59 height 20
click at [721, 141] on select "Day 1 Day 2 Day 3 Day 4 Day 5 Day 6 Day 7 Day 8 Day 9 Day 10 Day 11 Day 12" at bounding box center [750, 151] width 59 height 20
click at [748, 174] on span "All day" at bounding box center [749, 171] width 28 height 12
click at [721, 165] on input "All day" at bounding box center [720, 164] width 1 height 1
checkbox input "false"
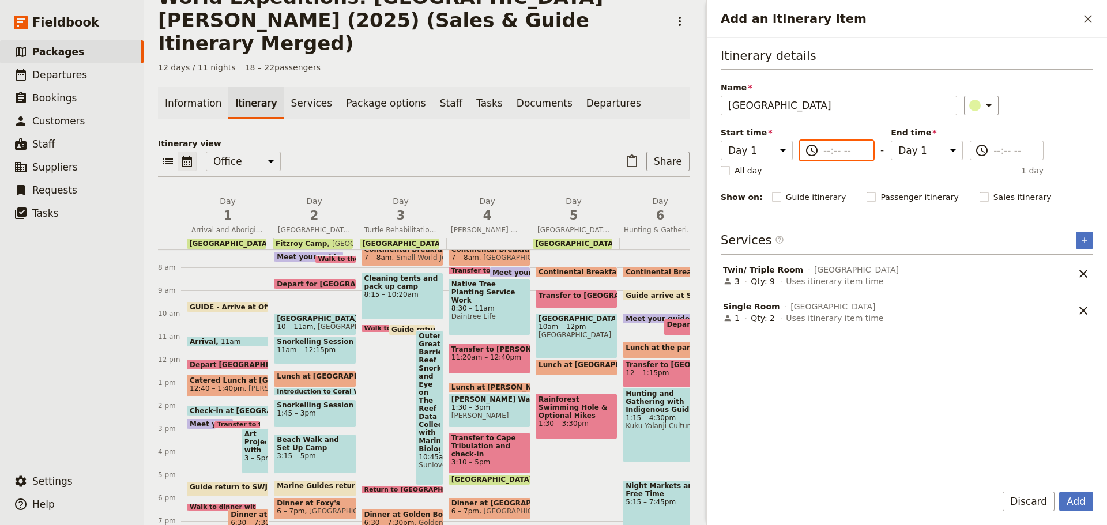
type input "--:-- --"
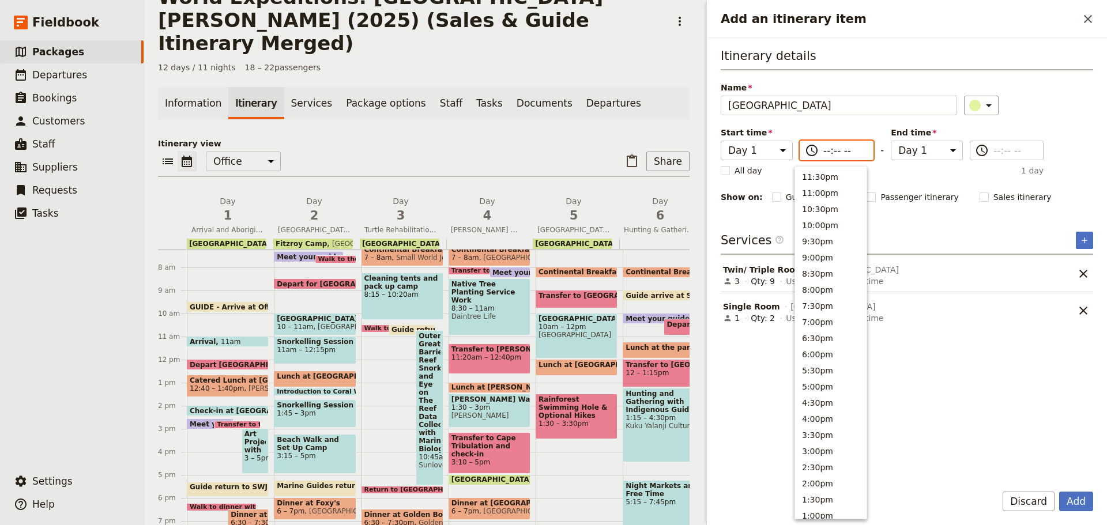
click at [824, 151] on input "--:-- --" at bounding box center [845, 151] width 43 height 14
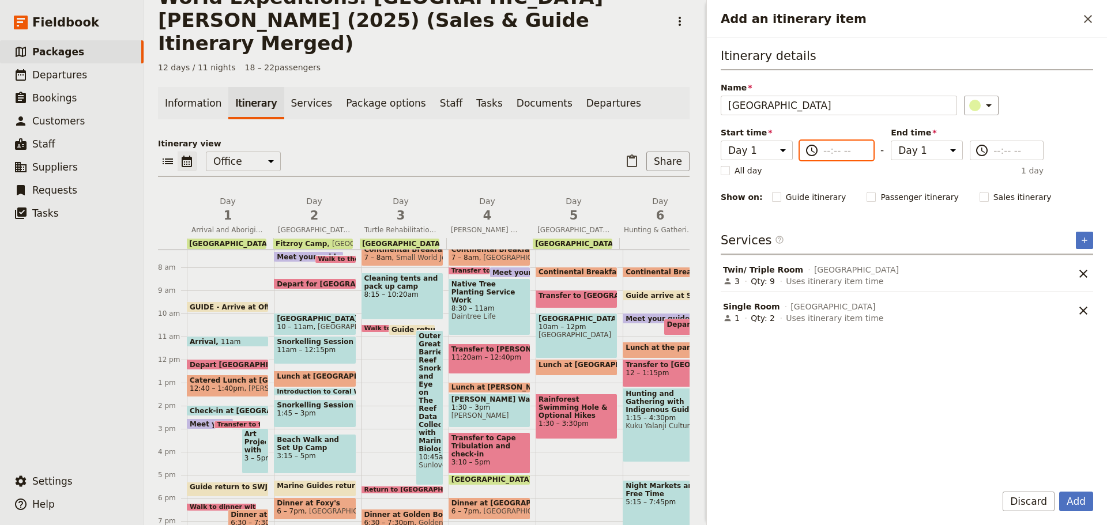
type input "--:-- --"
click at [1047, 497] on button "Discard" at bounding box center [1029, 502] width 52 height 20
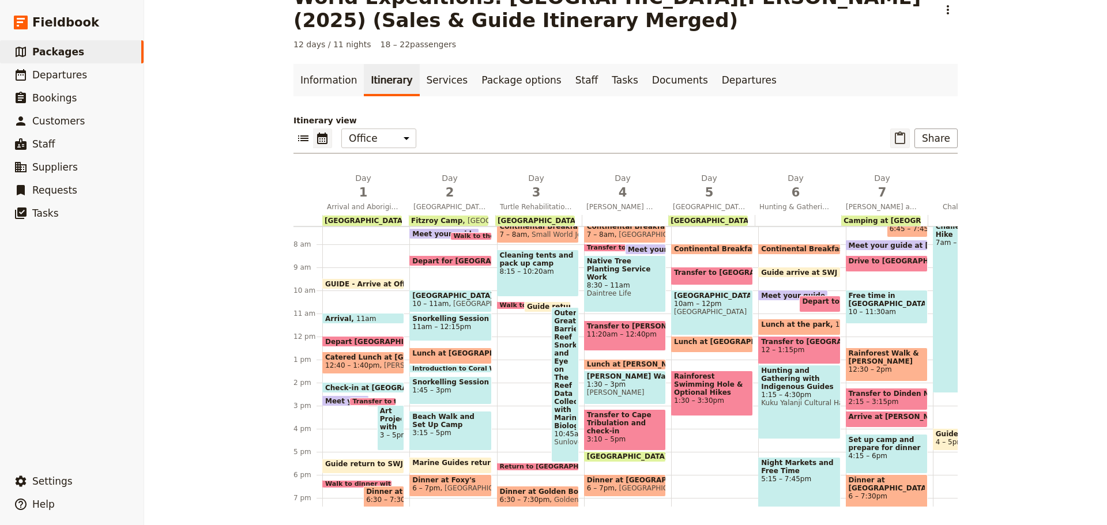
click at [903, 138] on icon "Paste itinerary item" at bounding box center [900, 138] width 14 height 14
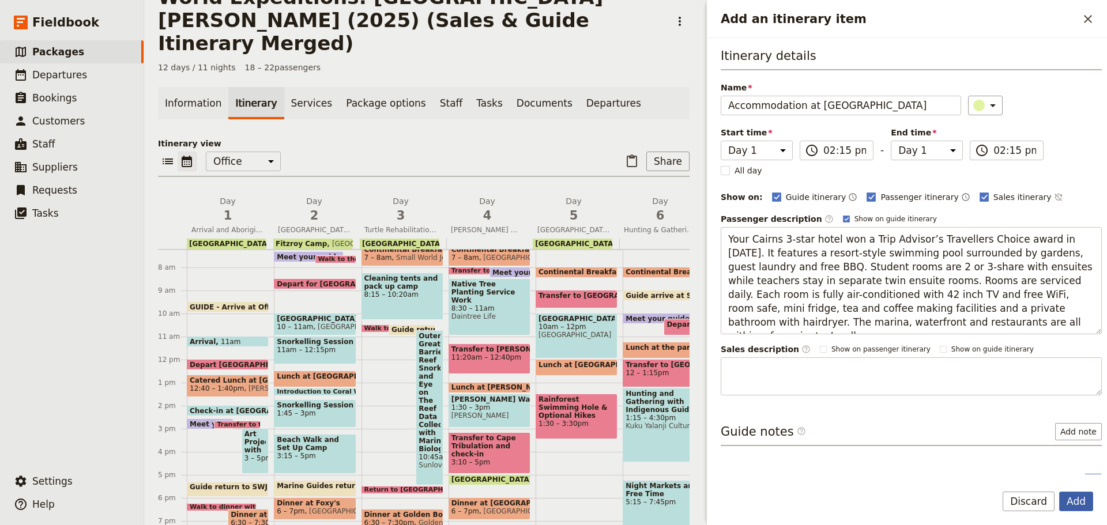
click at [1079, 504] on button "Add" at bounding box center [1076, 502] width 34 height 20
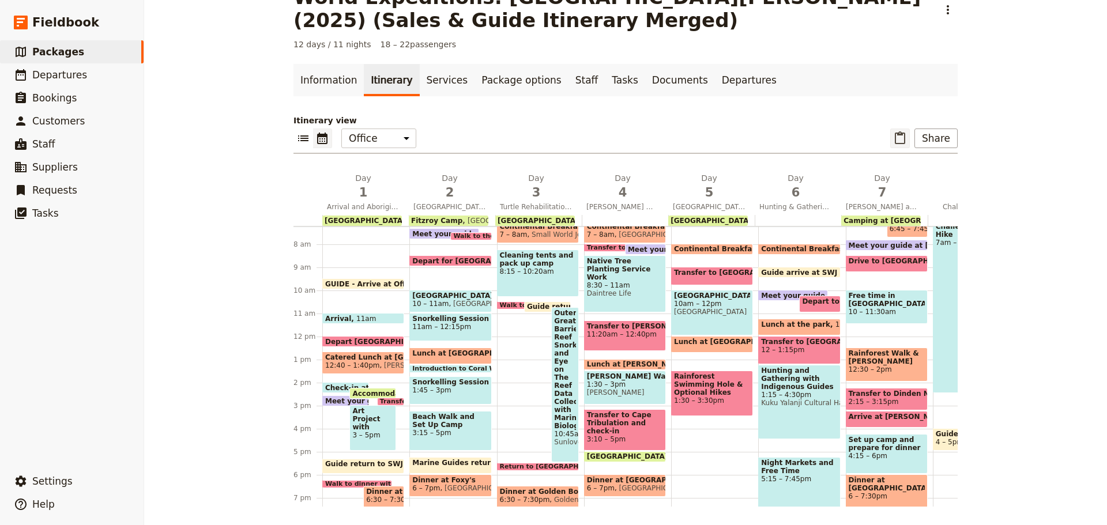
click at [893, 138] on icon "Paste itinerary item" at bounding box center [900, 138] width 14 height 14
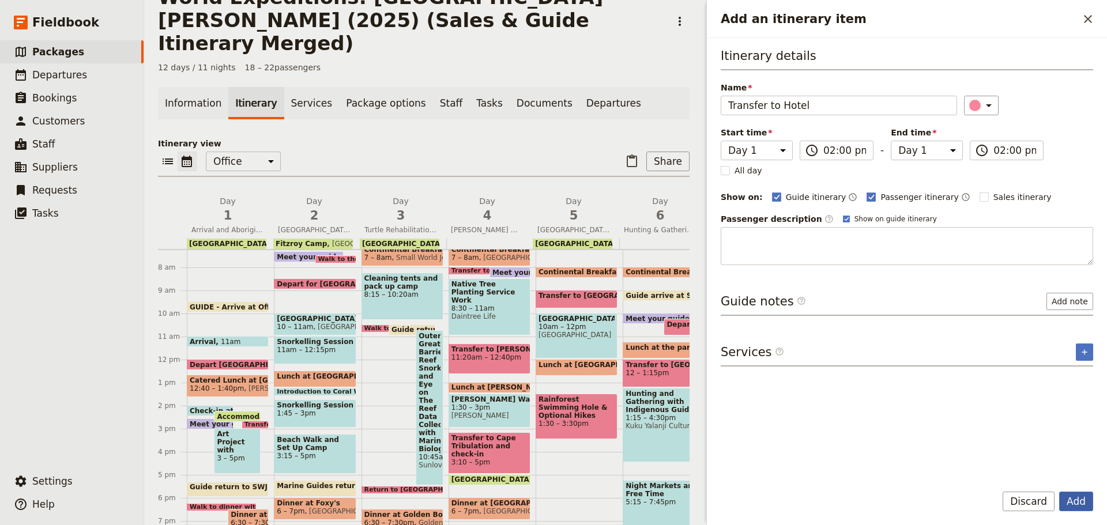
click at [1072, 498] on button "Add" at bounding box center [1076, 502] width 34 height 20
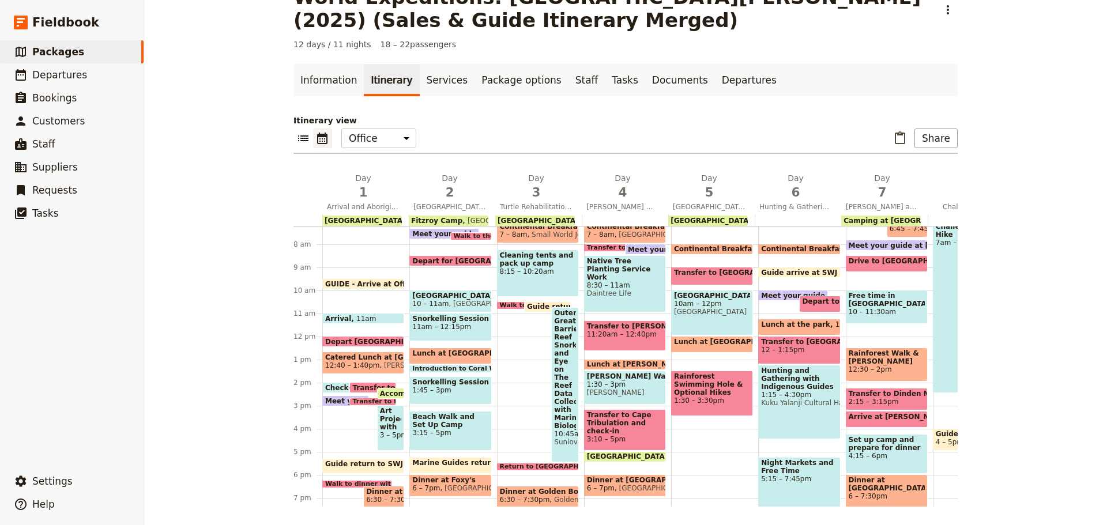
click at [328, 401] on span "Meet your guide at hotel lobby" at bounding box center [406, 400] width 163 height 7
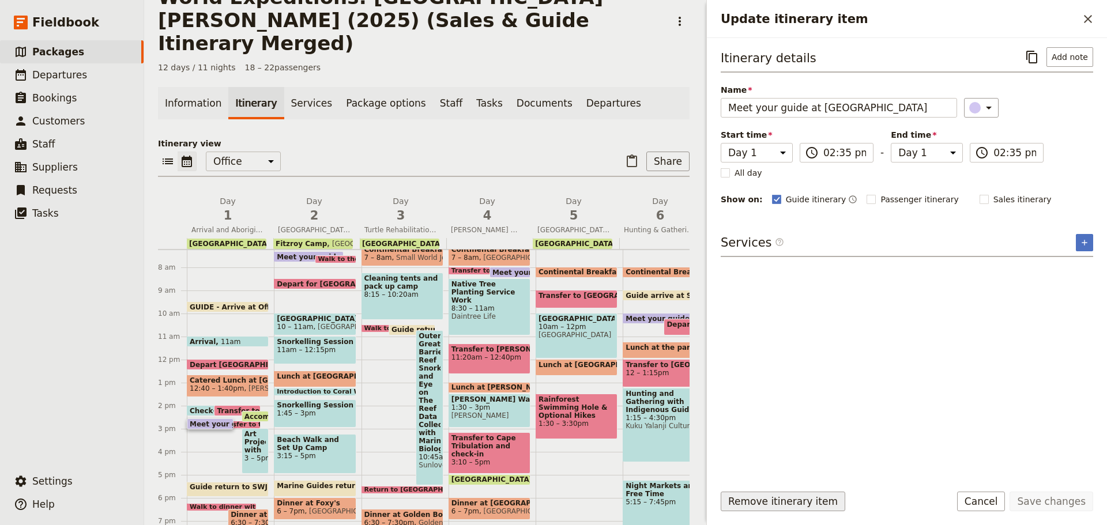
click at [779, 504] on button "Remove itinerary item" at bounding box center [783, 502] width 125 height 20
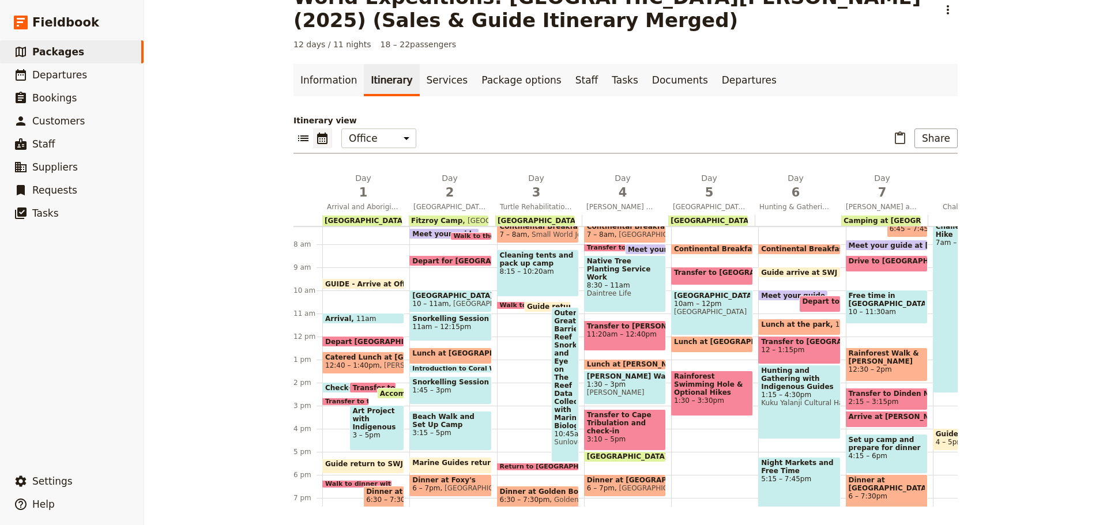
click at [345, 403] on span at bounding box center [346, 403] width 46 height 5
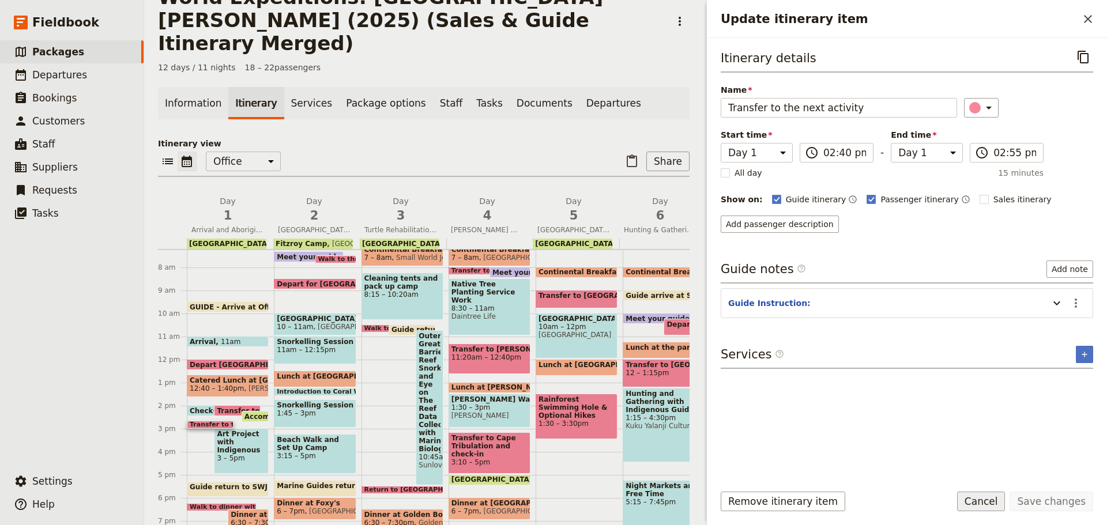
click at [974, 504] on button "Cancel" at bounding box center [981, 502] width 48 height 20
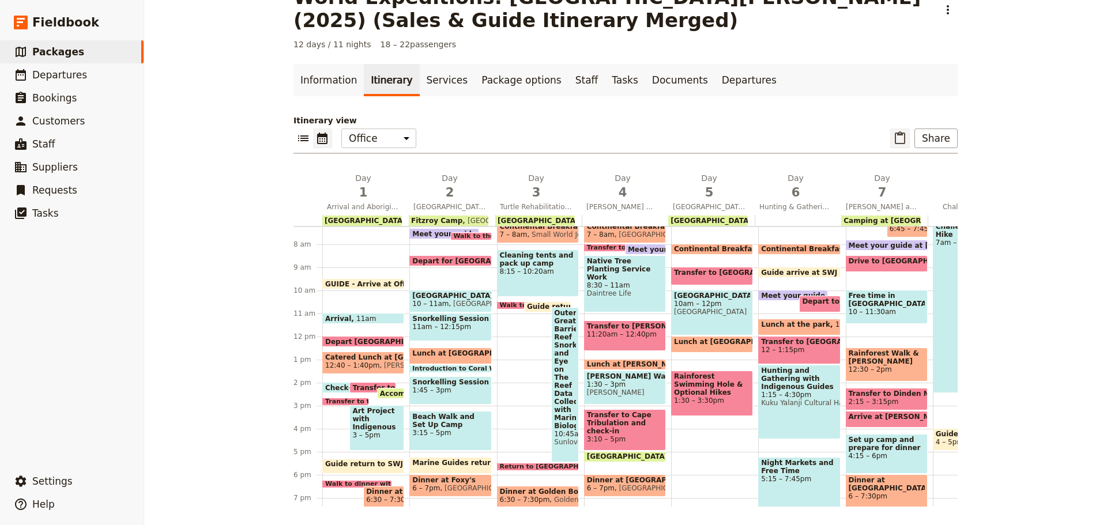
click at [899, 136] on icon "Paste itinerary item" at bounding box center [900, 138] width 14 height 14
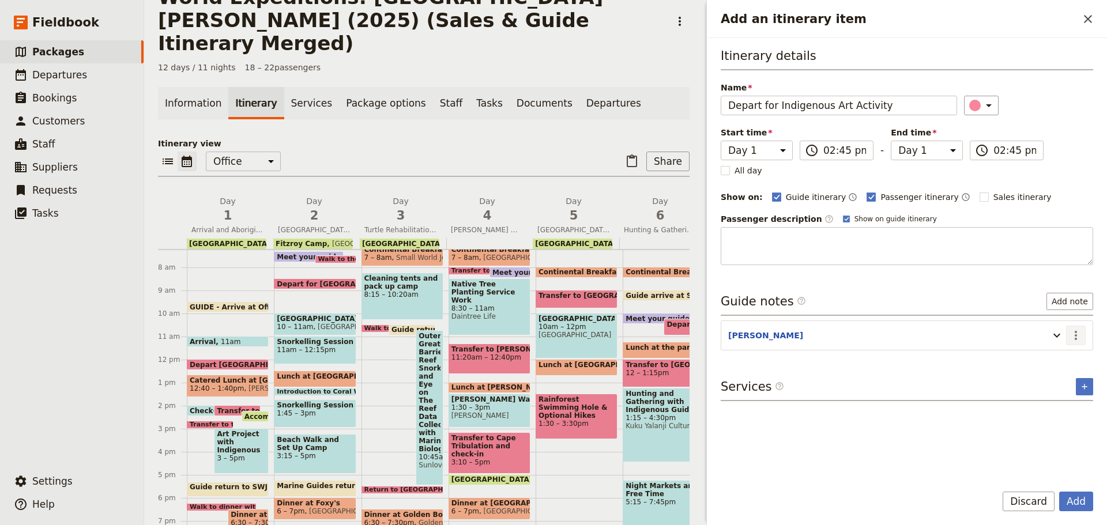
click at [1071, 343] on button "​" at bounding box center [1076, 336] width 20 height 20
click at [1061, 357] on span "Edit note" at bounding box center [1043, 361] width 36 height 12
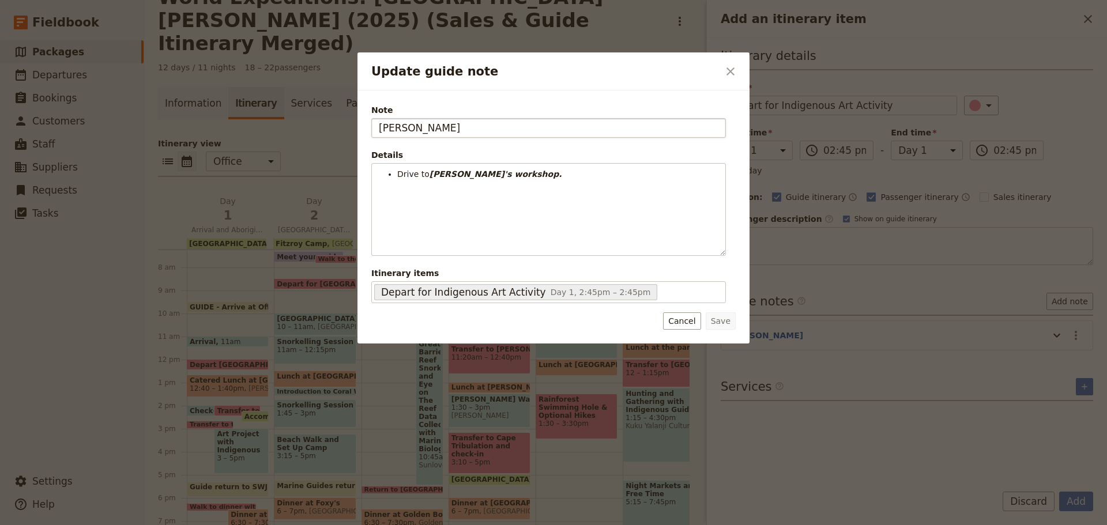
click at [415, 128] on input "JESS" at bounding box center [548, 128] width 355 height 20
drag, startPoint x: 415, startPoint y: 128, endPoint x: 337, endPoint y: 88, distance: 87.2
click at [333, 525] on div "Update guide note ​ Note JESS Details Drive to Sue's workshop. ​ ​ ​ ​ ​ ​ ​ ​ …" at bounding box center [553, 525] width 1107 height 0
type input "KATE"
click at [722, 321] on button "Save" at bounding box center [721, 321] width 30 height 17
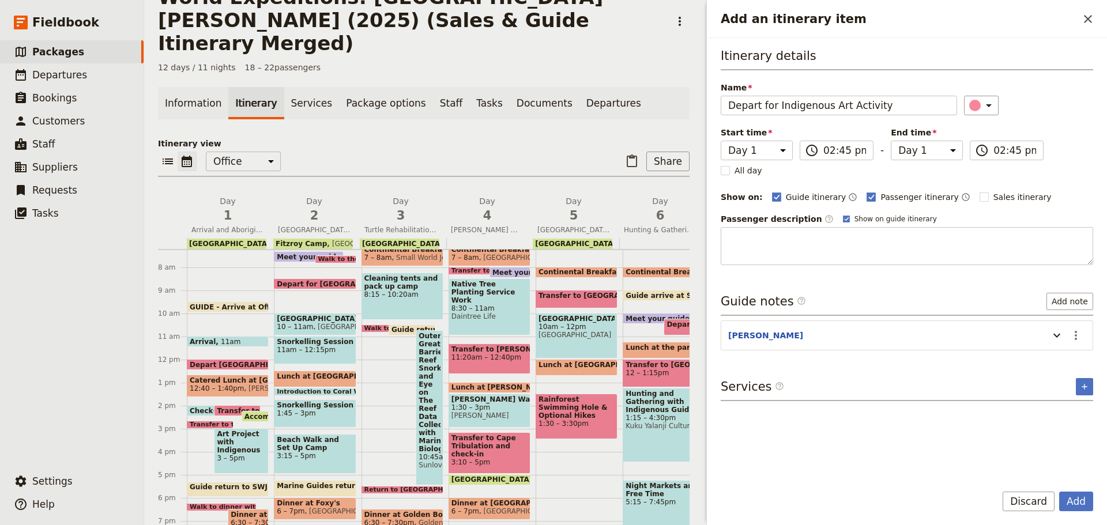
click at [234, 411] on span at bounding box center [238, 413] width 46 height 5
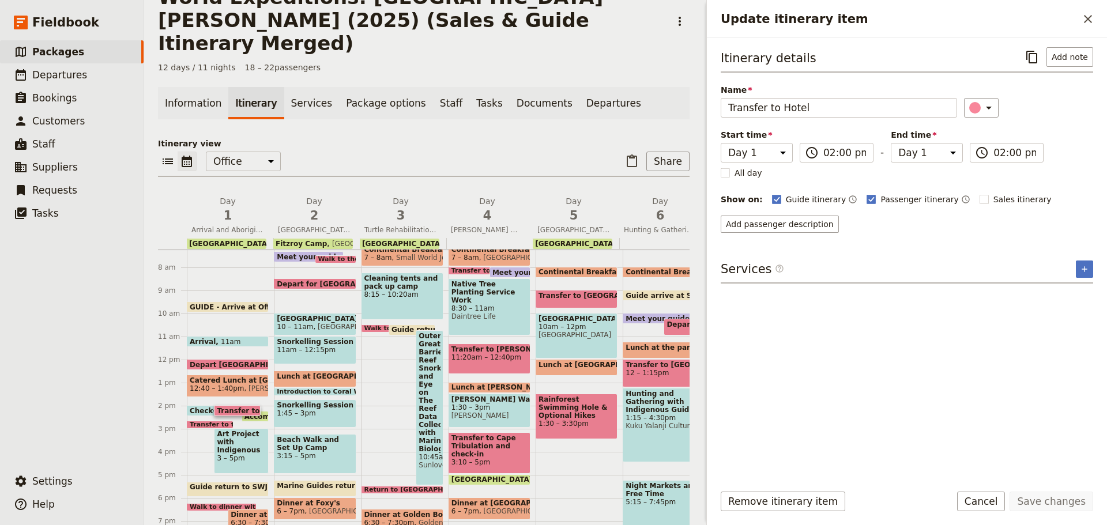
click at [204, 424] on span at bounding box center [210, 426] width 46 height 5
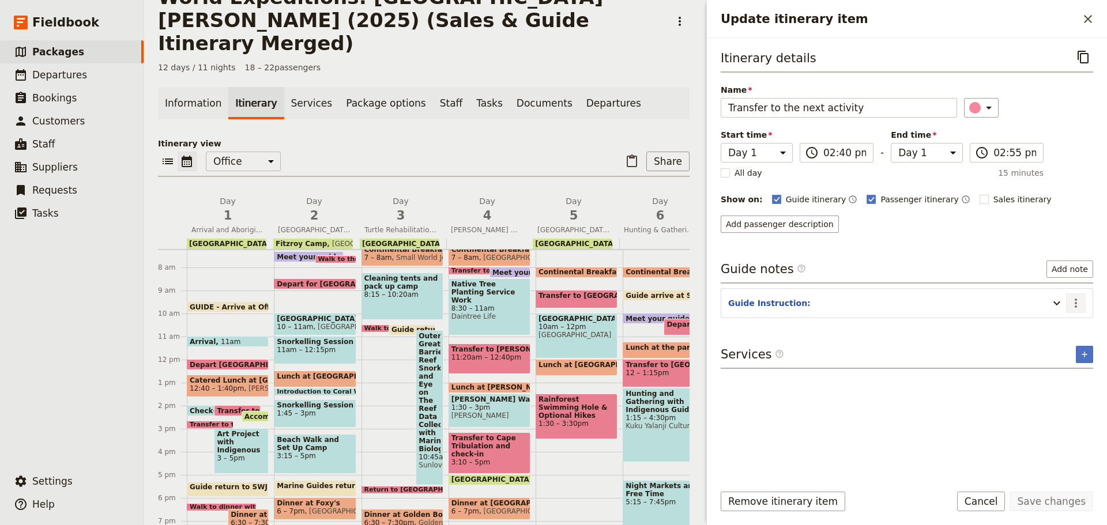
click at [1078, 295] on button "​" at bounding box center [1076, 304] width 20 height 20
click at [1067, 324] on span "Edit note" at bounding box center [1052, 328] width 54 height 12
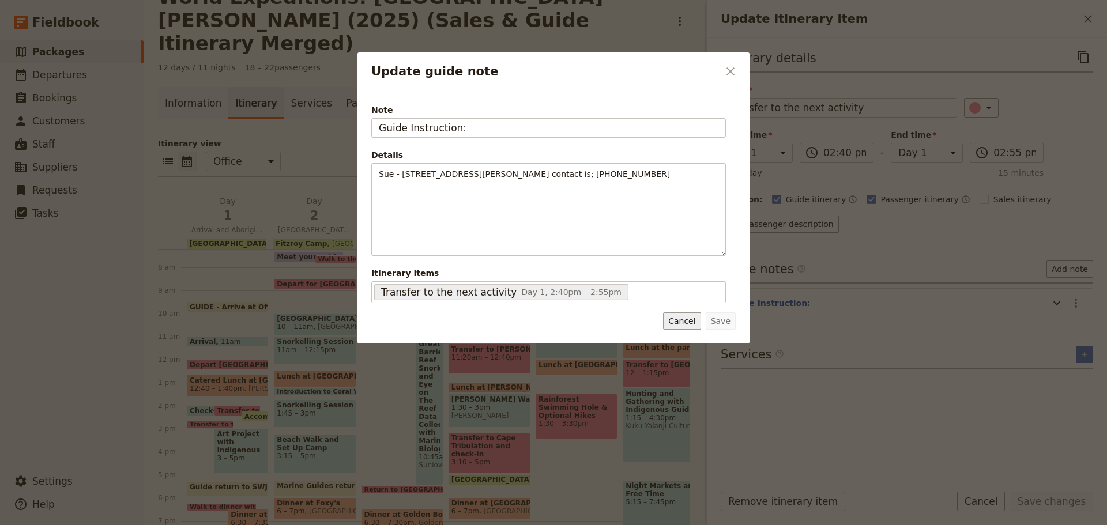
click at [673, 322] on button "Cancel" at bounding box center [681, 321] width 37 height 17
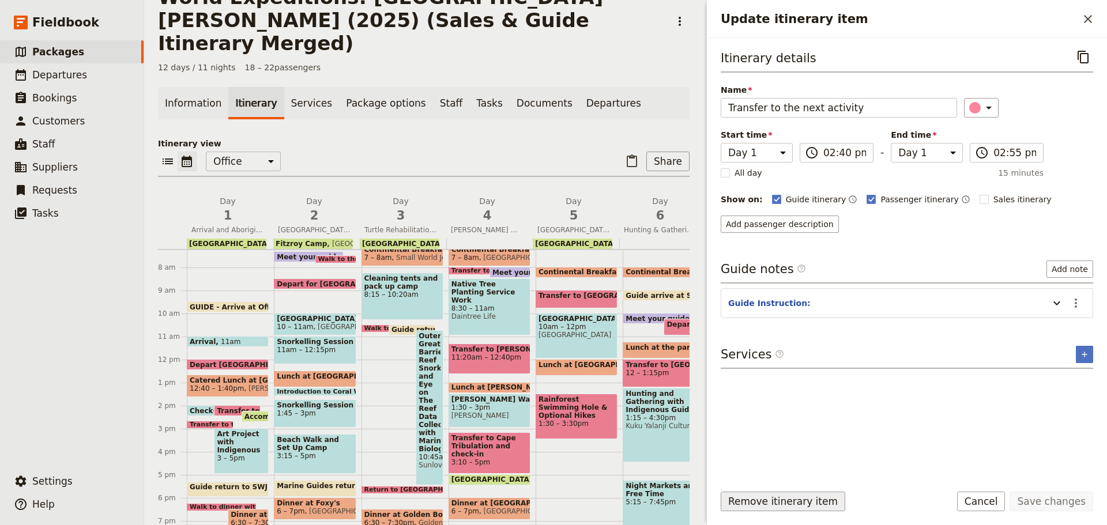
click at [775, 502] on button "Remove itinerary item" at bounding box center [783, 502] width 125 height 20
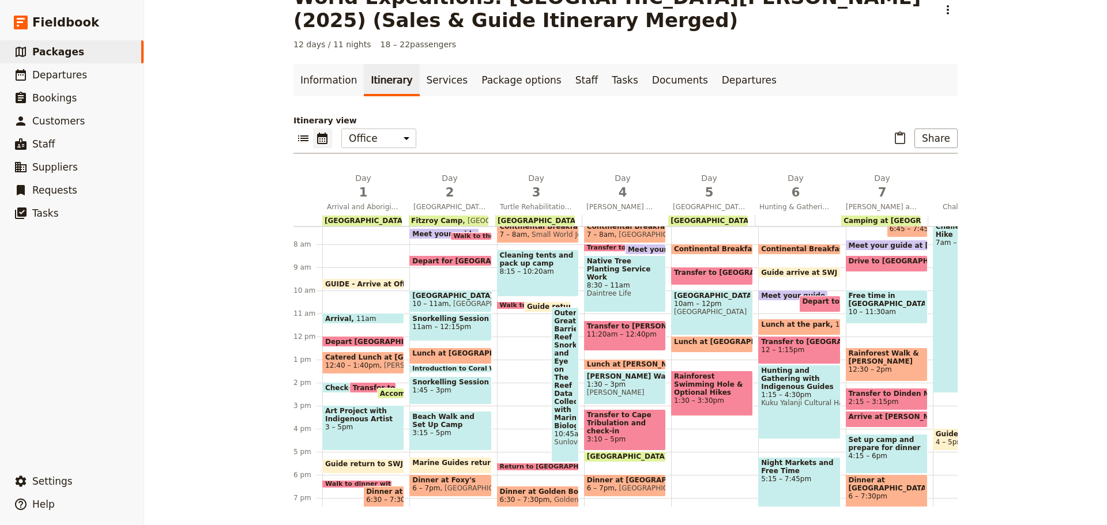
click at [389, 394] on span at bounding box center [391, 396] width 26 height 5
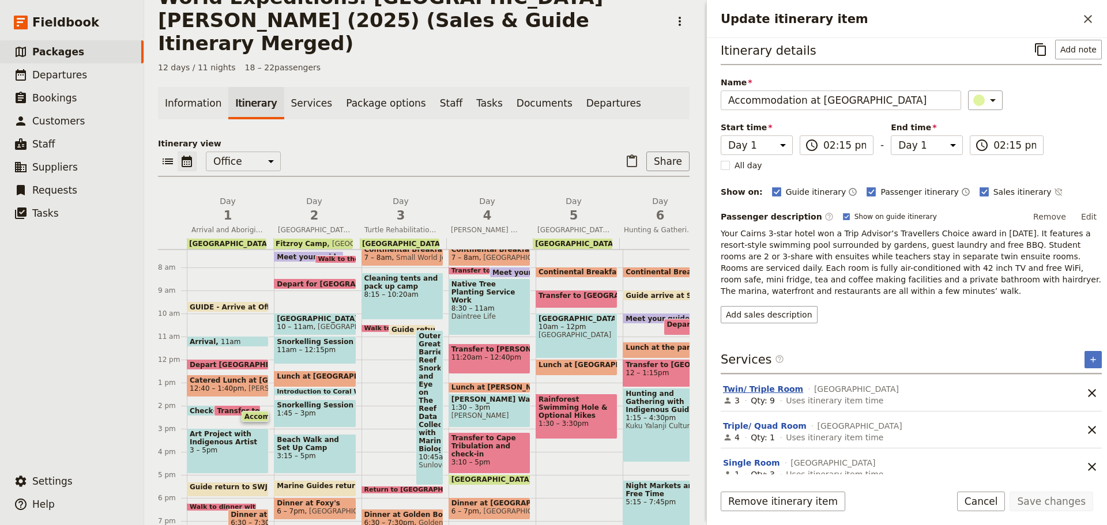
scroll to position [17, 0]
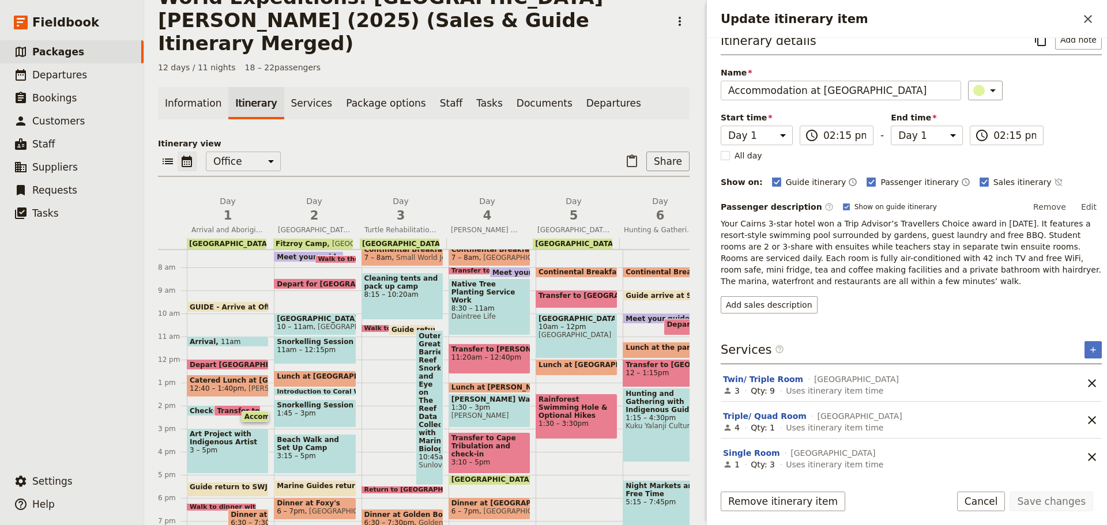
click at [814, 379] on span "Coral Tree Inn" at bounding box center [856, 380] width 85 height 12
click at [852, 430] on span "Uses itinerary item time" at bounding box center [834, 428] width 97 height 12
click at [856, 207] on span "Show on guide itinerary" at bounding box center [896, 206] width 82 height 9
click at [843, 202] on input "Show on guide itinerary" at bounding box center [843, 202] width 1 height 1
checkbox input "false"
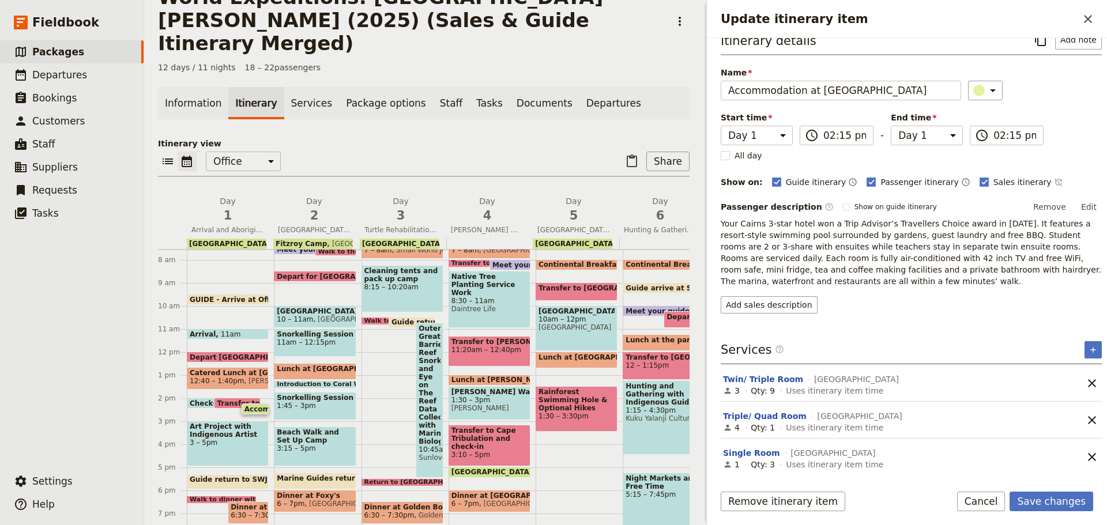
scroll to position [282, 0]
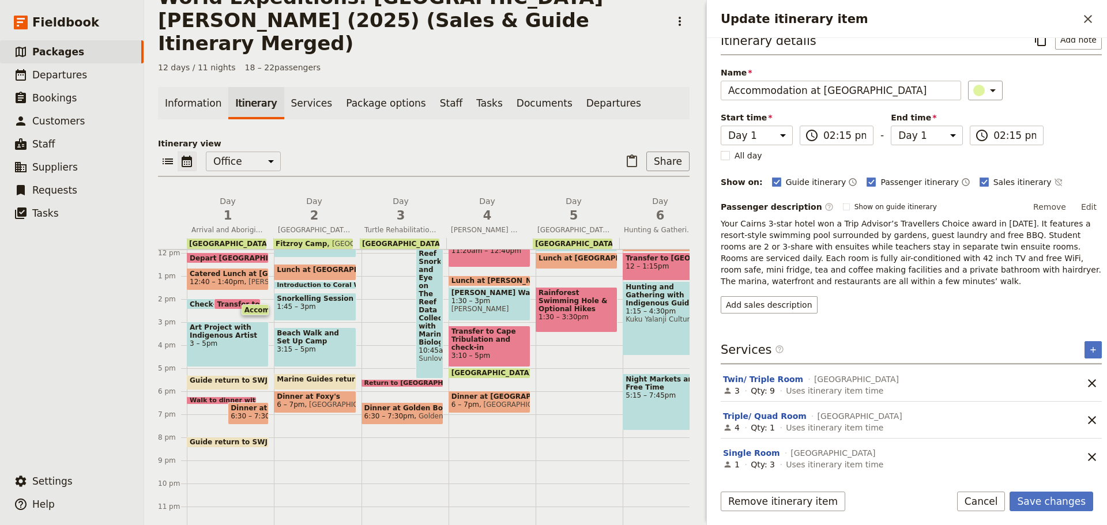
click at [270, 240] on span "Coral Tree Inn" at bounding box center [309, 244] width 78 height 8
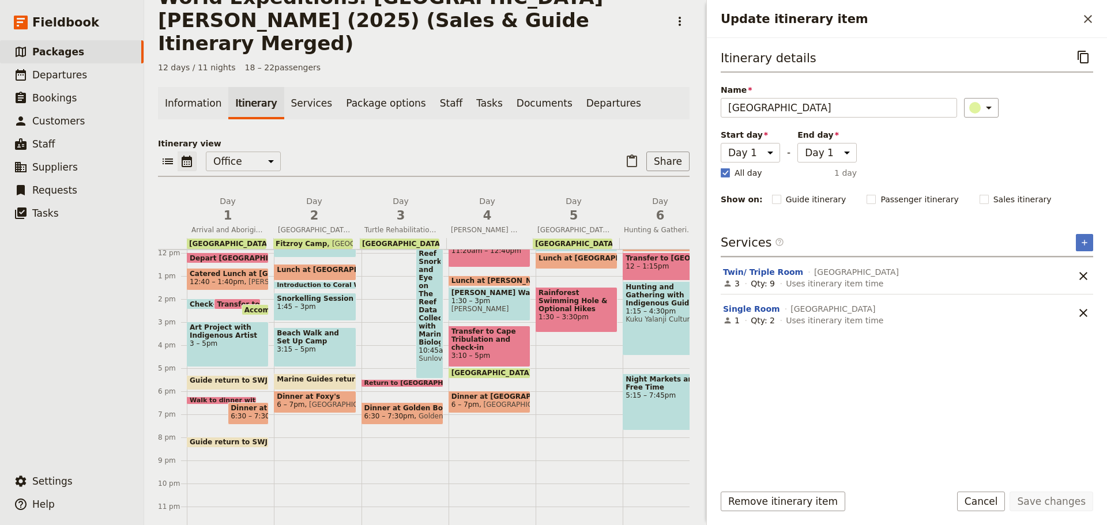
click at [262, 306] on span "Accommodation at Coral Tree Inn" at bounding box center [325, 309] width 161 height 7
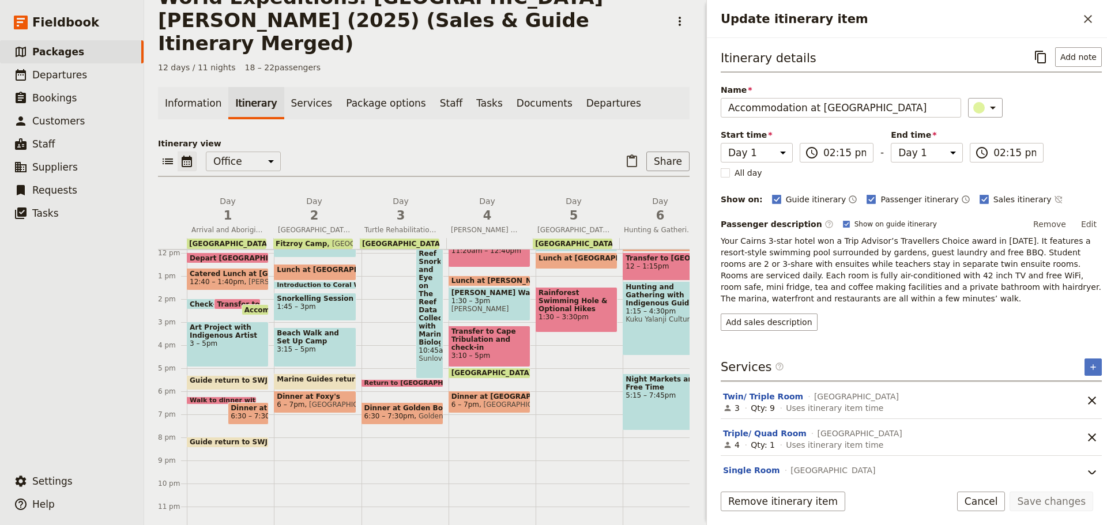
scroll to position [17, 0]
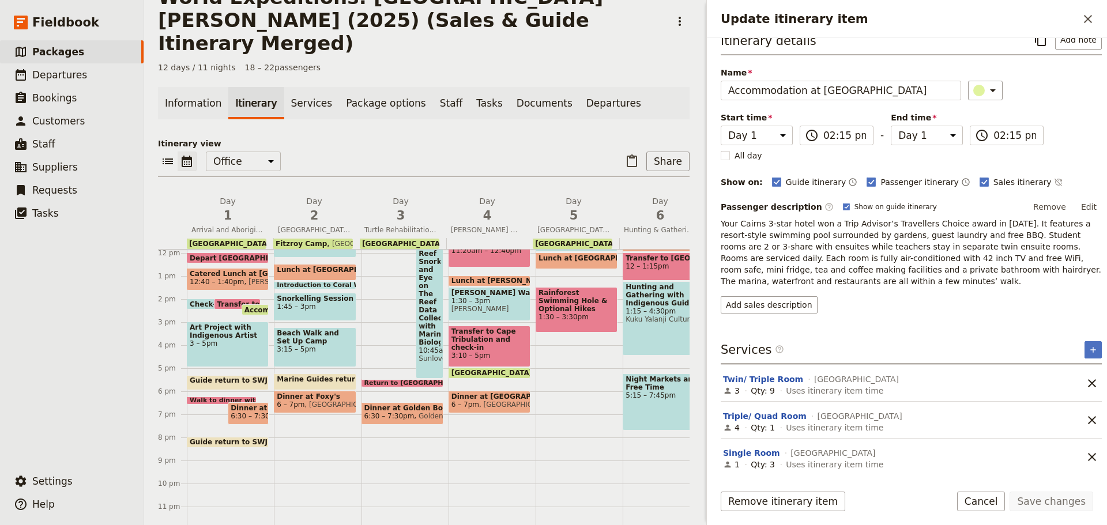
click at [214, 324] on span "Art Project with Indigenous Artist" at bounding box center [228, 332] width 76 height 16
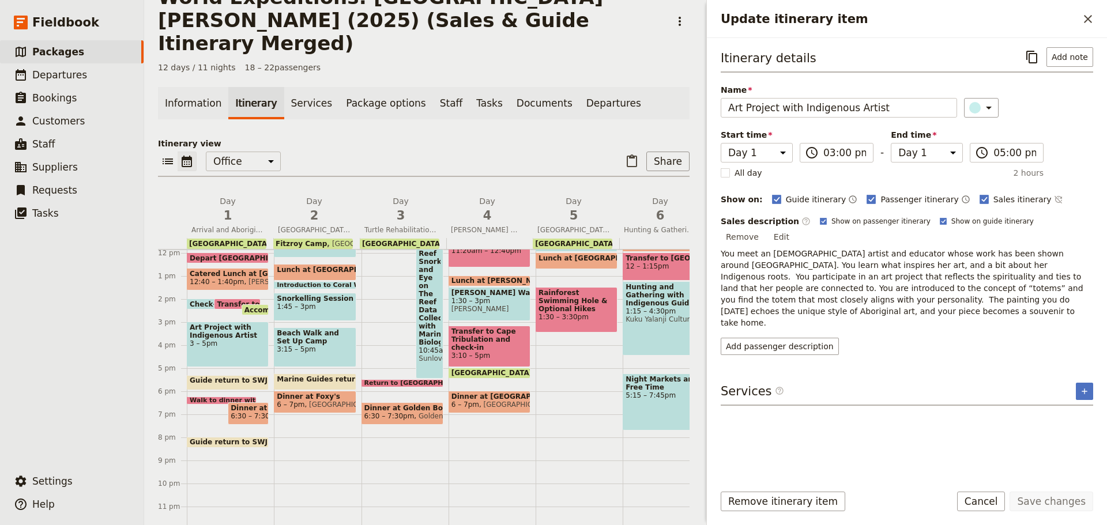
click at [824, 383] on div "Services ​ ​" at bounding box center [907, 394] width 373 height 23
click at [239, 377] on span "Guide return to SWJ office" at bounding box center [243, 381] width 107 height 8
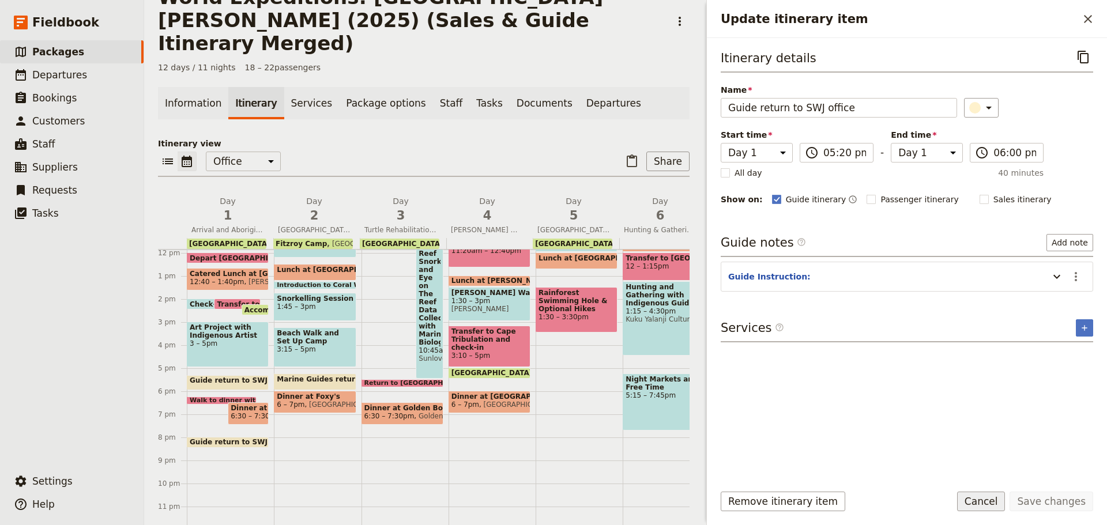
click at [978, 500] on button "Cancel" at bounding box center [981, 502] width 48 height 20
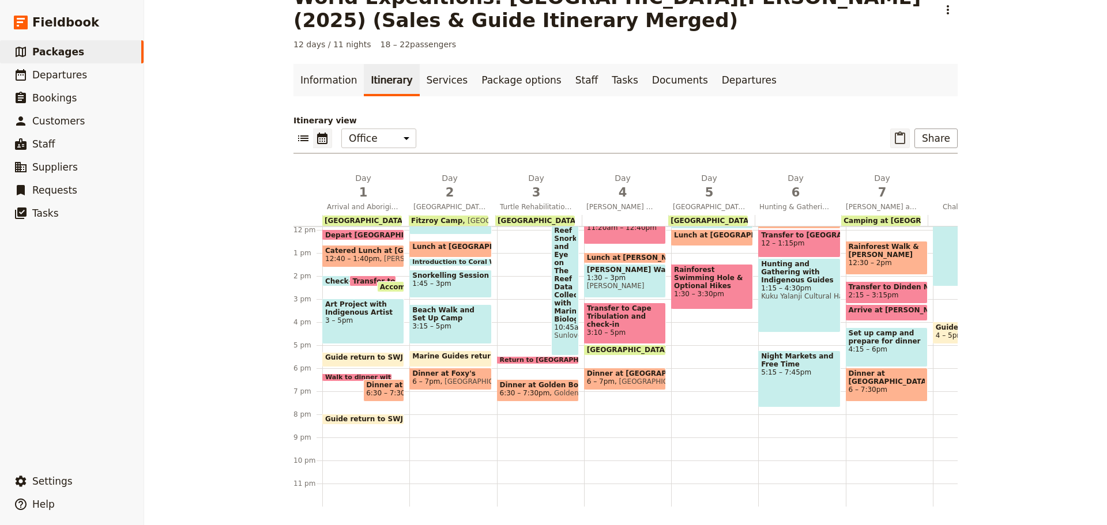
click at [893, 137] on icon "Paste itinerary item" at bounding box center [900, 138] width 14 height 14
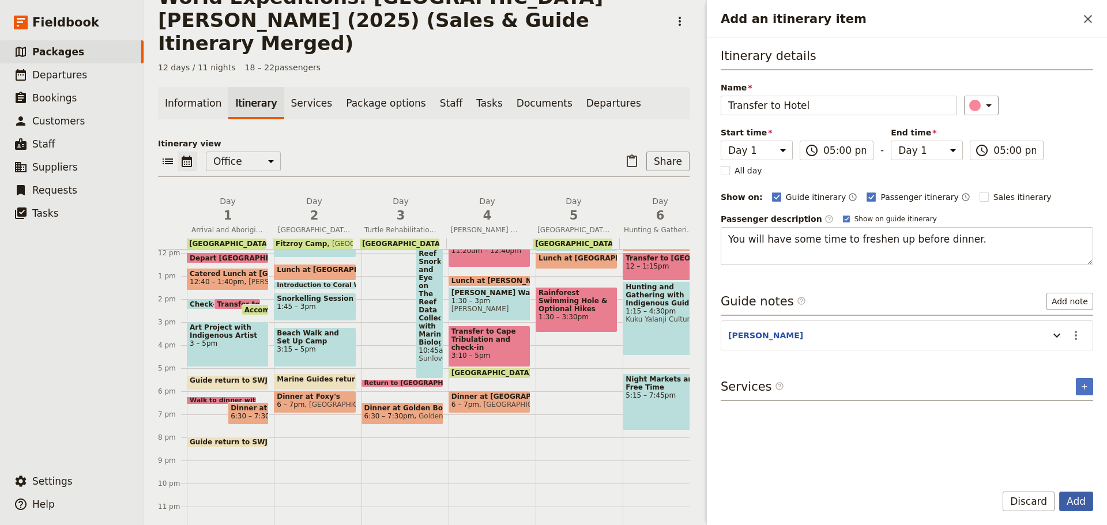
click at [1072, 501] on button "Add" at bounding box center [1076, 502] width 34 height 20
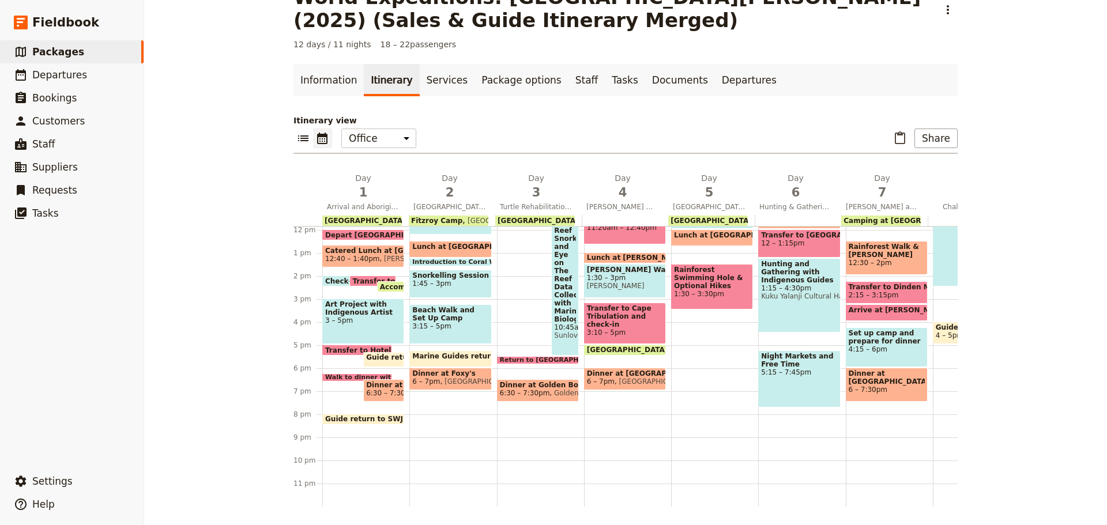
click at [345, 351] on span at bounding box center [357, 353] width 69 height 5
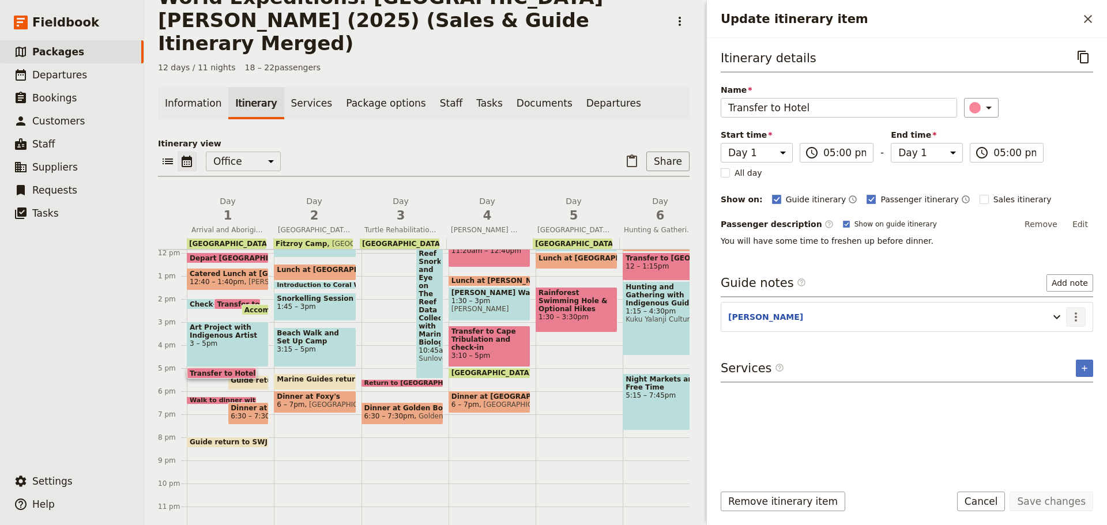
click at [1078, 315] on icon "Actions" at bounding box center [1076, 317] width 14 height 14
click at [1036, 339] on span "Edit note" at bounding box center [1043, 342] width 36 height 12
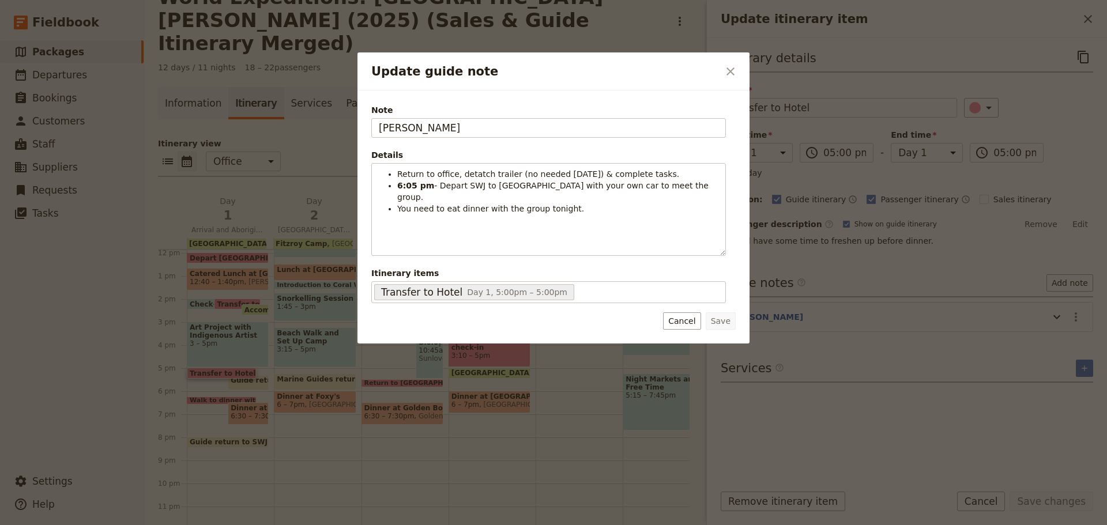
drag, startPoint x: 439, startPoint y: 129, endPoint x: 275, endPoint y: 125, distance: 164.4
click at [274, 525] on div "Update guide note ​ Note JESS Details Return to office, detatch trailer (no nee…" at bounding box center [553, 525] width 1107 height 0
type input "KATE"
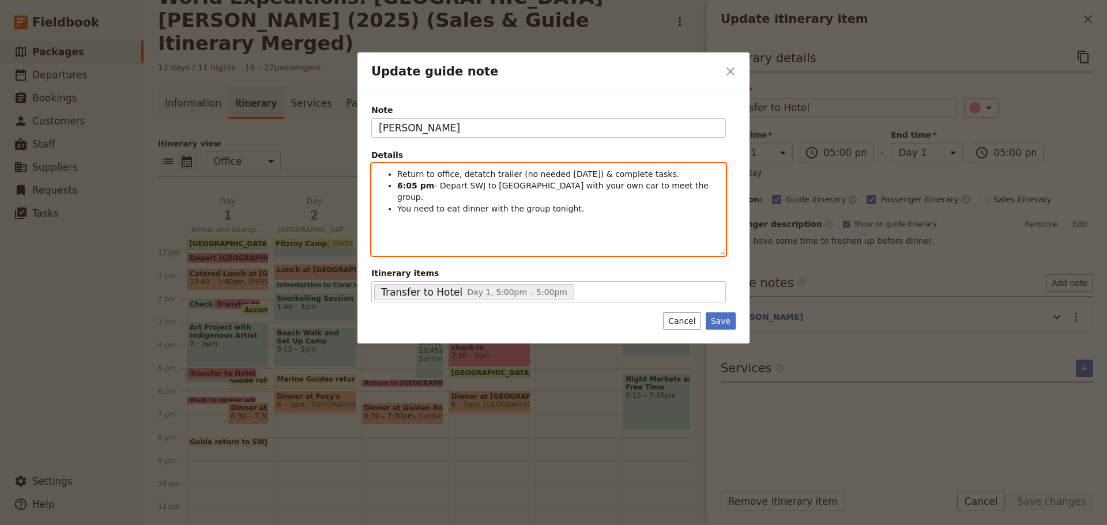
click at [555, 177] on span "Return to office, detatch trailer (no needed tomorrow) & complete tasks." at bounding box center [538, 174] width 282 height 9
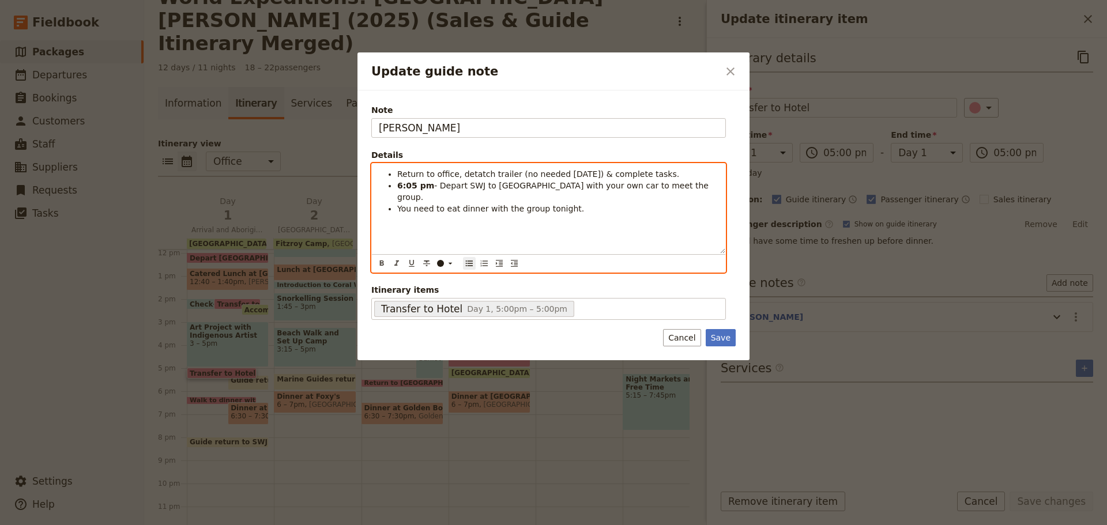
click at [439, 204] on span "You need to eat dinner with the group tonight." at bounding box center [490, 208] width 187 height 9
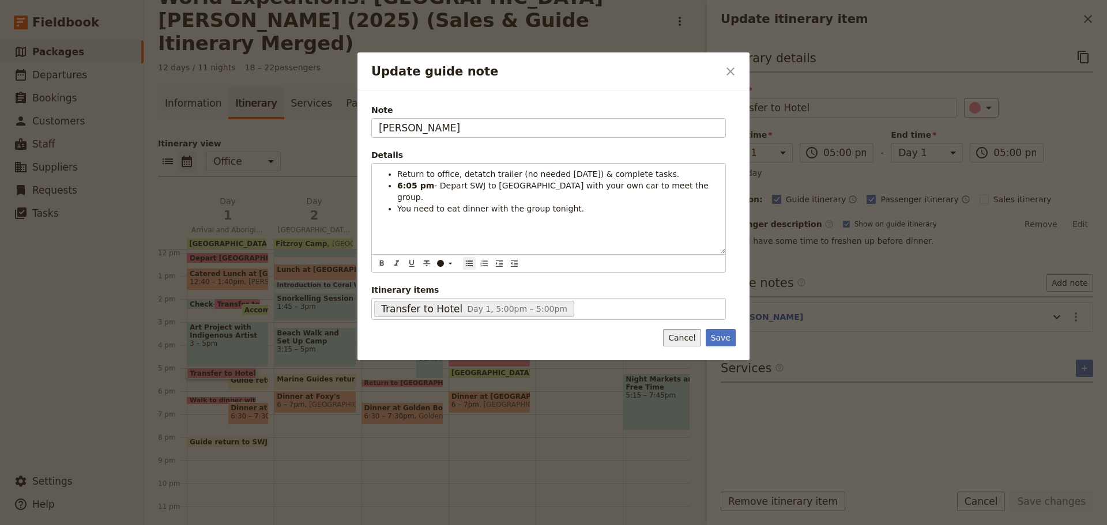
click at [691, 337] on button "Cancel" at bounding box center [681, 337] width 37 height 17
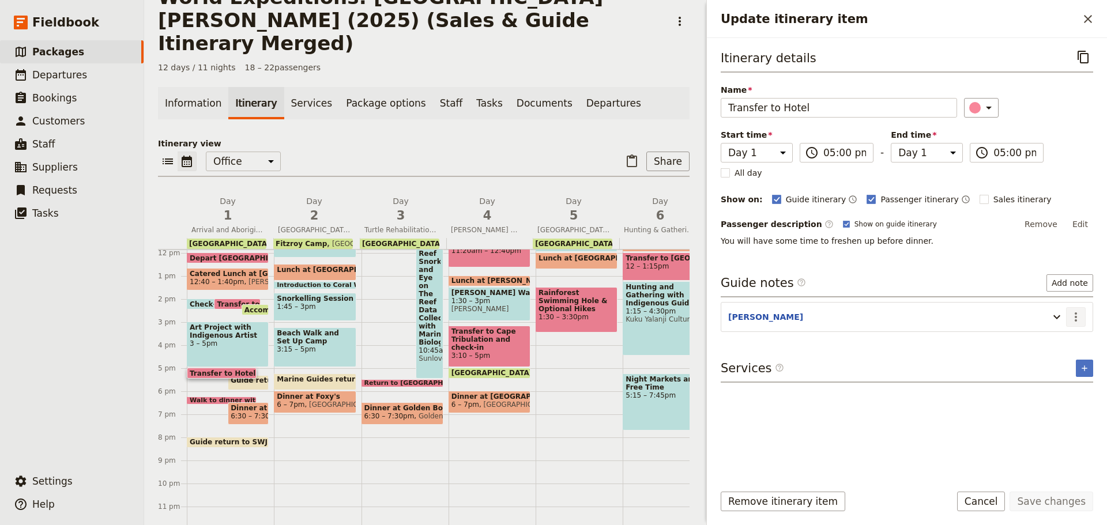
click at [1084, 311] on button "​" at bounding box center [1076, 317] width 20 height 20
click at [1070, 329] on section "JESS ​" at bounding box center [907, 317] width 373 height 30
click at [1070, 330] on section "JESS ​" at bounding box center [907, 317] width 373 height 30
click at [1076, 317] on icon "Actions" at bounding box center [1076, 317] width 2 height 9
click at [1067, 334] on button "Edit note" at bounding box center [1051, 342] width 67 height 16
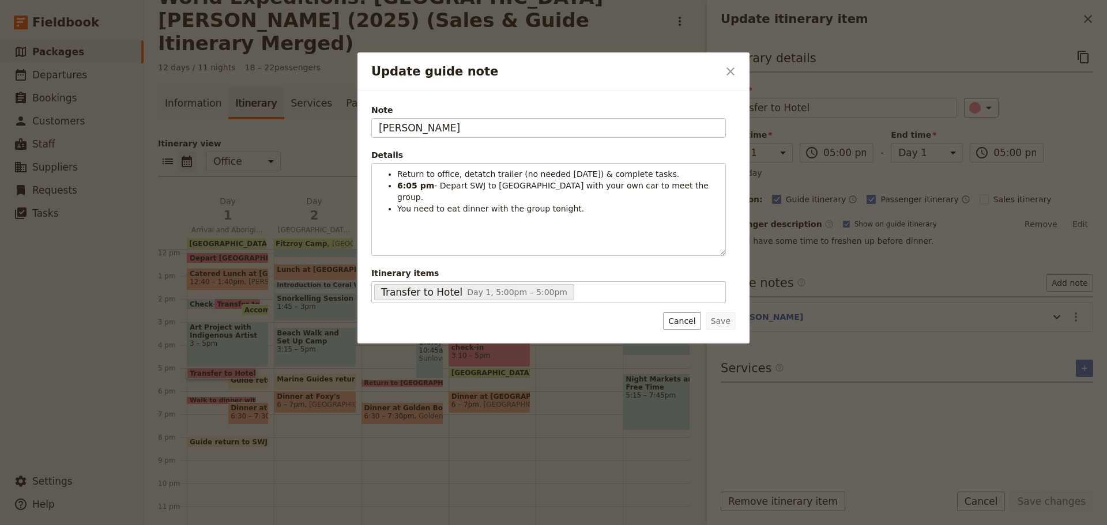
drag, startPoint x: 434, startPoint y: 119, endPoint x: 258, endPoint y: 144, distance: 178.1
click at [258, 525] on div "Update guide note ​ Note JESS Details Return to office, detatch trailer (no nee…" at bounding box center [553, 525] width 1107 height 0
type input "KATE"
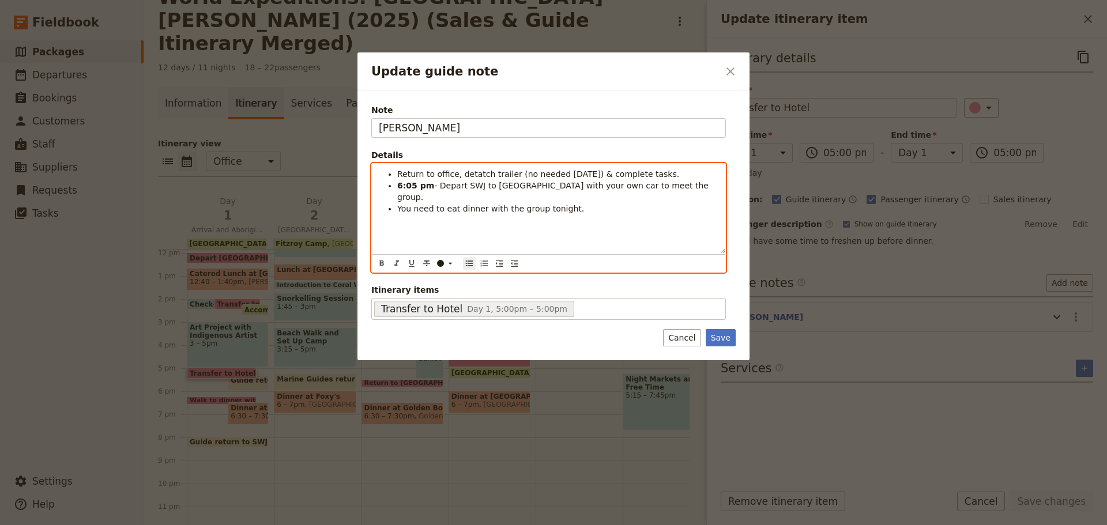
click at [502, 178] on span "Return to office, detatch trailer (no needed tomorrow) & complete tasks." at bounding box center [538, 174] width 282 height 9
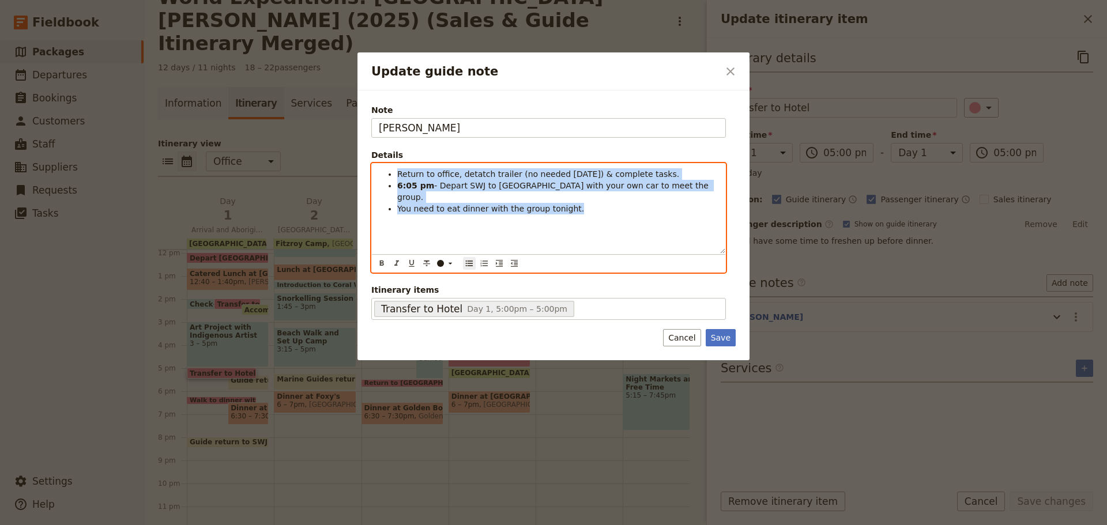
drag, startPoint x: 399, startPoint y: 171, endPoint x: 505, endPoint y: 201, distance: 110.8
click at [677, 201] on ul "Return to office, detatch trailer (no needed tomorrow) & complete tasks. 6:05 p…" at bounding box center [549, 191] width 340 height 46
click at [452, 181] on span "- Depart SWJ to Coral Tree Inn with your own car to meet the group." at bounding box center [554, 191] width 314 height 21
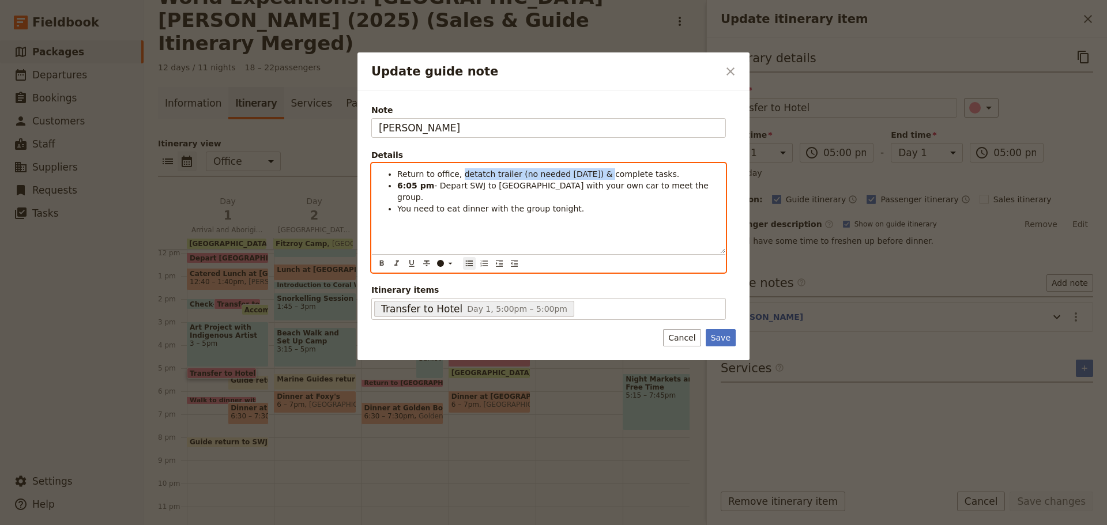
drag, startPoint x: 457, startPoint y: 175, endPoint x: 591, endPoint y: 163, distance: 134.4
click at [590, 170] on span "Return to office, detatch trailer (no needed tomorrow) & complete tasks." at bounding box center [538, 174] width 282 height 9
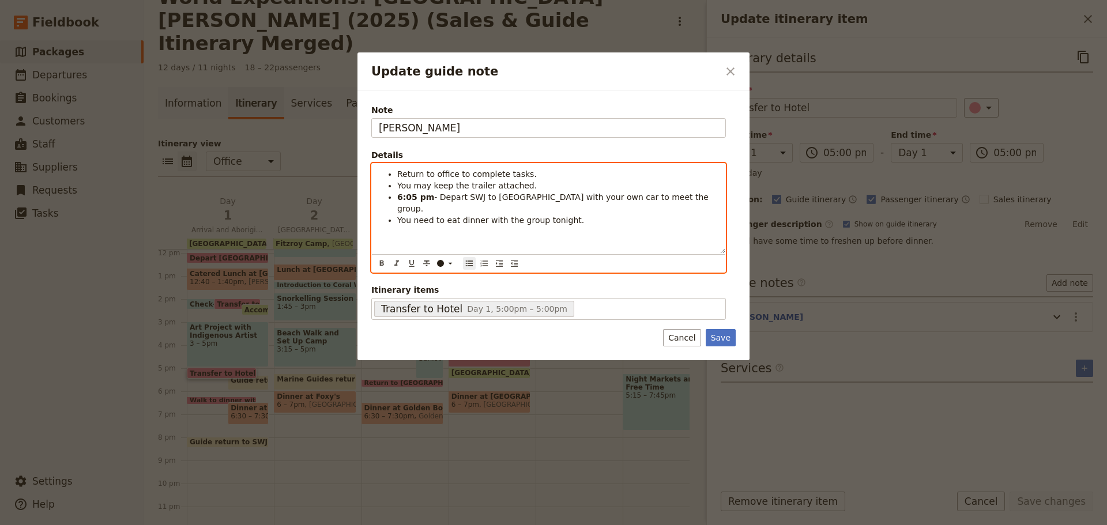
drag, startPoint x: 535, startPoint y: 182, endPoint x: 535, endPoint y: 191, distance: 9.2
click at [536, 182] on li "You may keep the trailer attached." at bounding box center [557, 186] width 321 height 12
click at [539, 201] on span "- Depart SWJ to Coral Tree Inn with your own car to meet the group." at bounding box center [554, 203] width 314 height 21
click at [446, 216] on span "You need to eat dinner with the group tonight." at bounding box center [490, 220] width 187 height 9
click at [596, 215] on li "You need to eat dinner with the group tonight." at bounding box center [557, 221] width 321 height 12
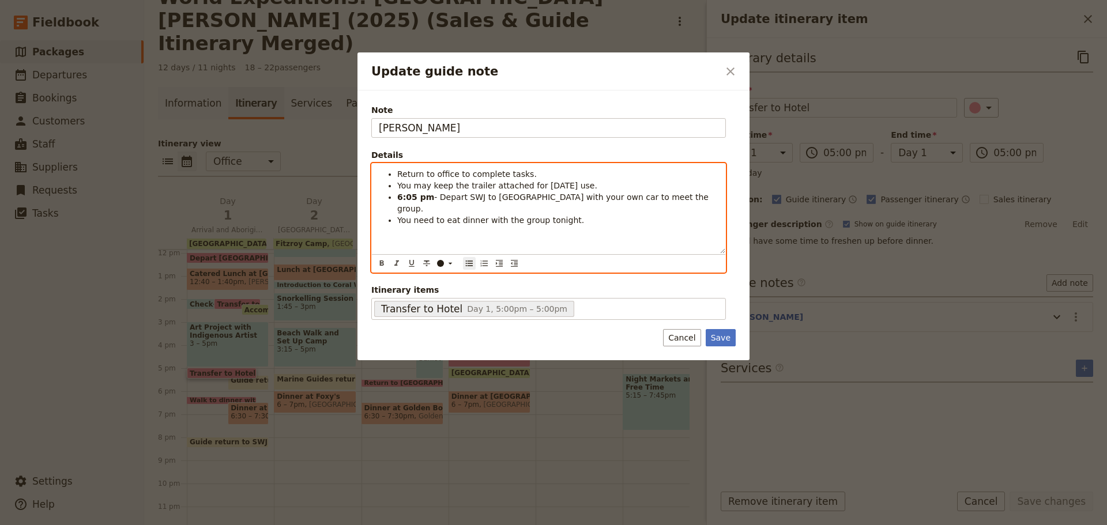
click at [670, 198] on span "- Depart SWJ to Coral Tree Inn with your own car to meet the group." at bounding box center [554, 203] width 314 height 21
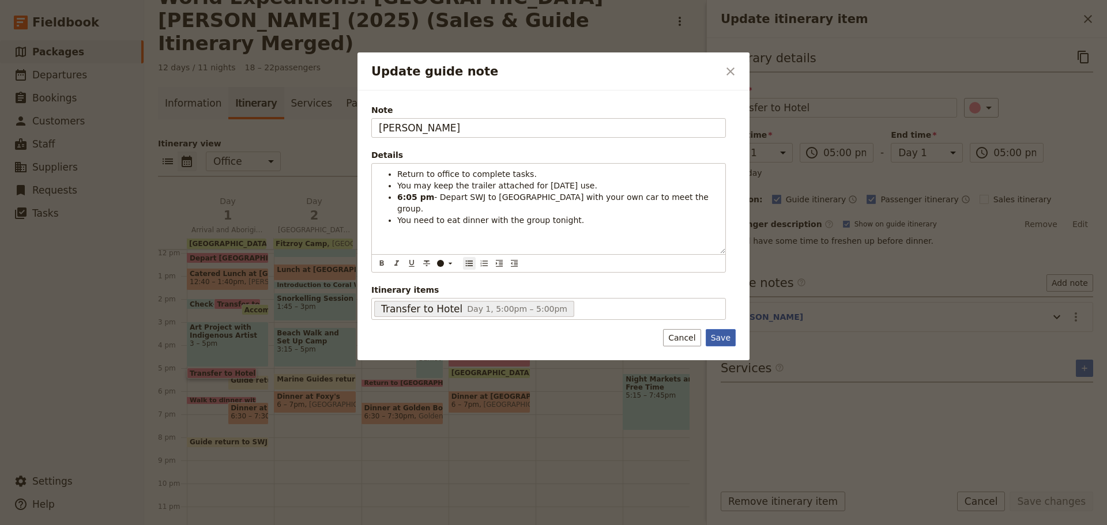
click at [710, 341] on button "Save" at bounding box center [721, 337] width 30 height 17
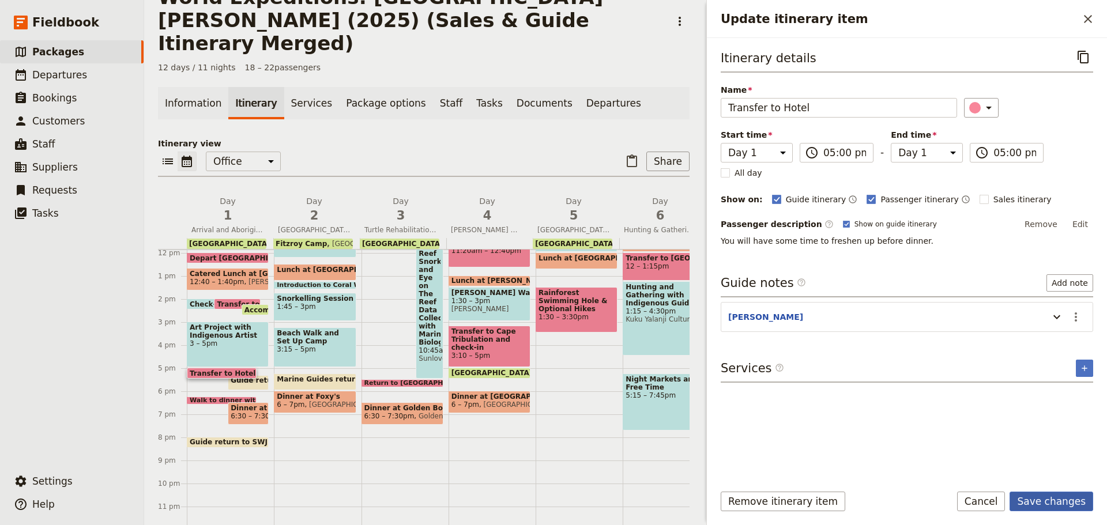
click at [1085, 503] on button "Save changes" at bounding box center [1052, 502] width 84 height 20
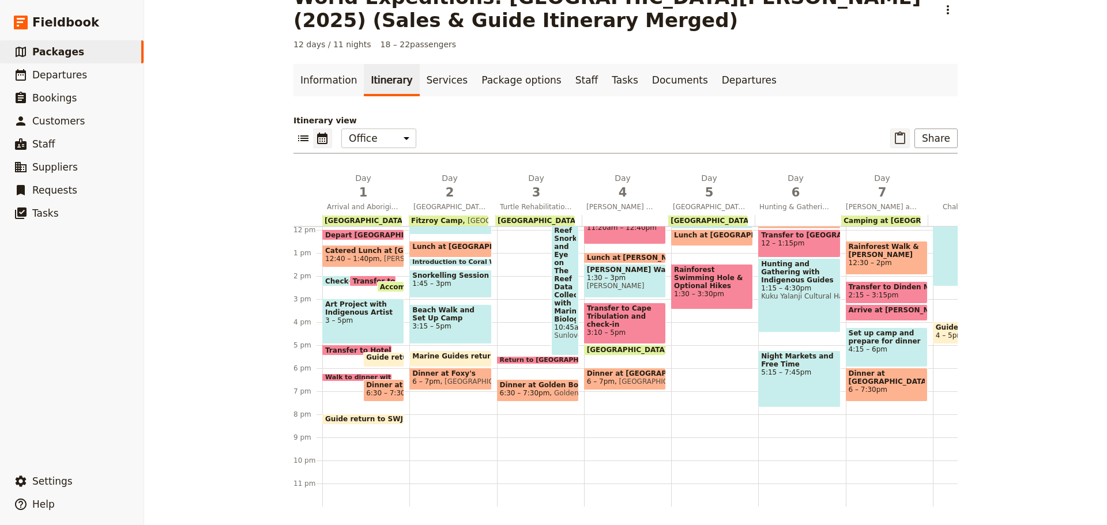
click at [893, 129] on button "​" at bounding box center [900, 139] width 20 height 20
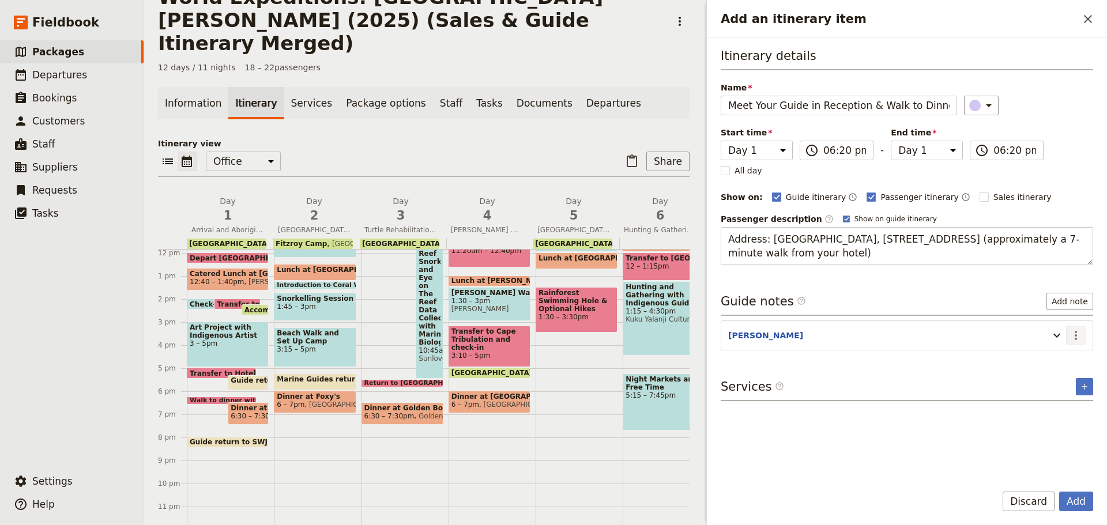
click at [1070, 334] on icon "Actions" at bounding box center [1076, 336] width 14 height 14
click at [1037, 355] on span "Edit note" at bounding box center [1043, 361] width 36 height 12
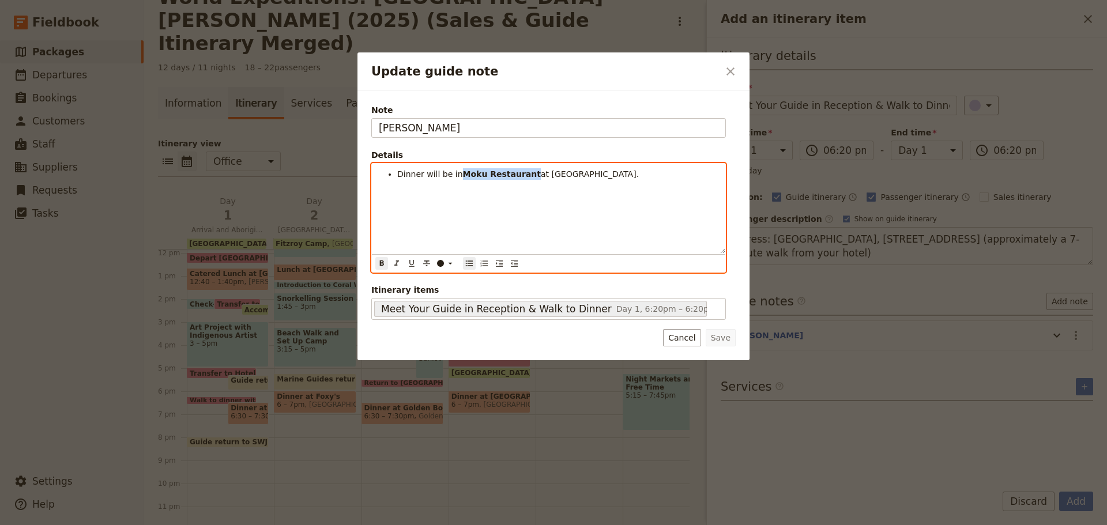
drag, startPoint x: 459, startPoint y: 172, endPoint x: 523, endPoint y: 176, distance: 64.2
click at [523, 176] on li "Dinner will be in Moku Restaurant at Novotel." at bounding box center [557, 174] width 321 height 12
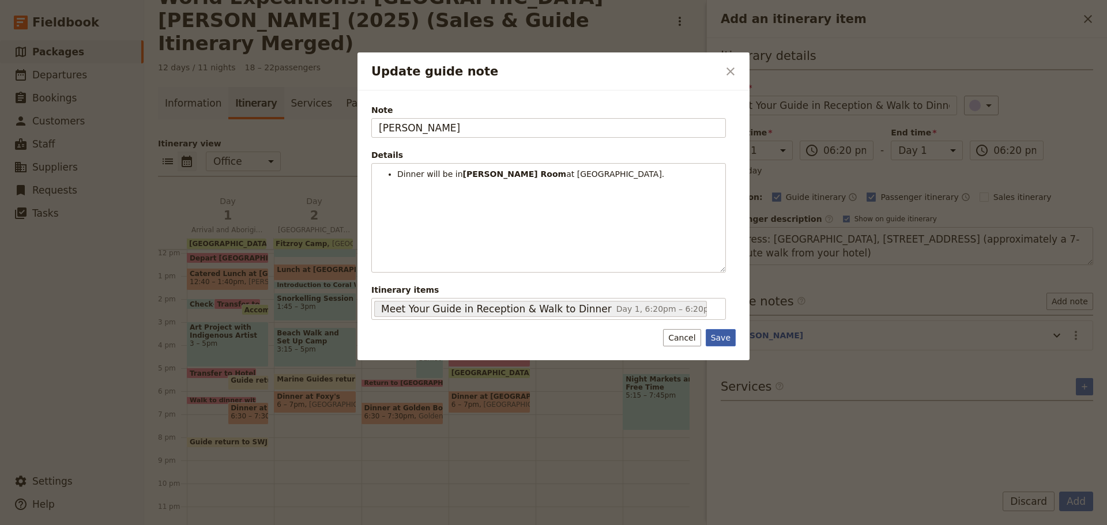
click at [732, 342] on button "Save" at bounding box center [721, 337] width 30 height 17
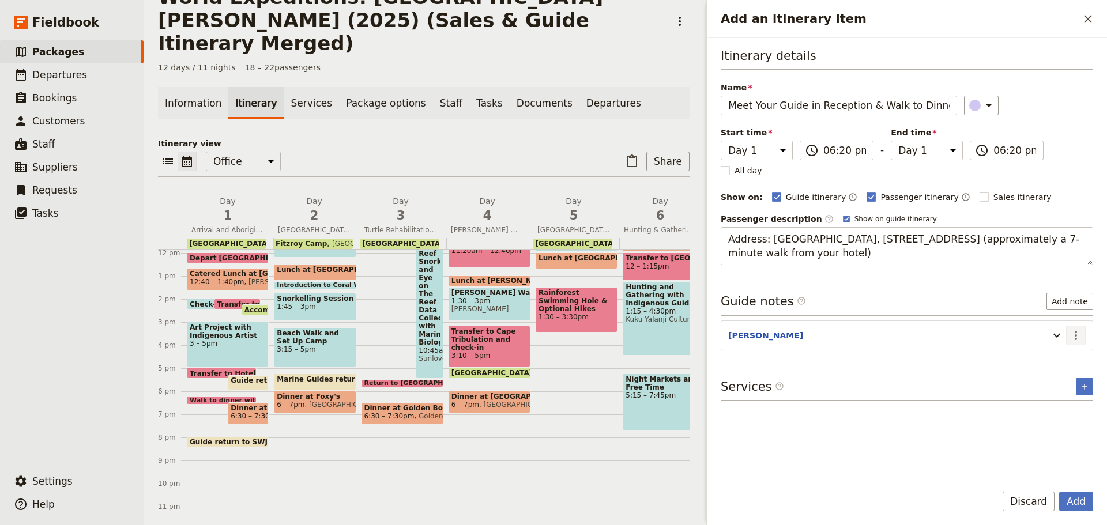
click at [1080, 333] on icon "Actions" at bounding box center [1076, 336] width 14 height 14
click at [1029, 359] on button "Edit note" at bounding box center [1051, 360] width 67 height 16
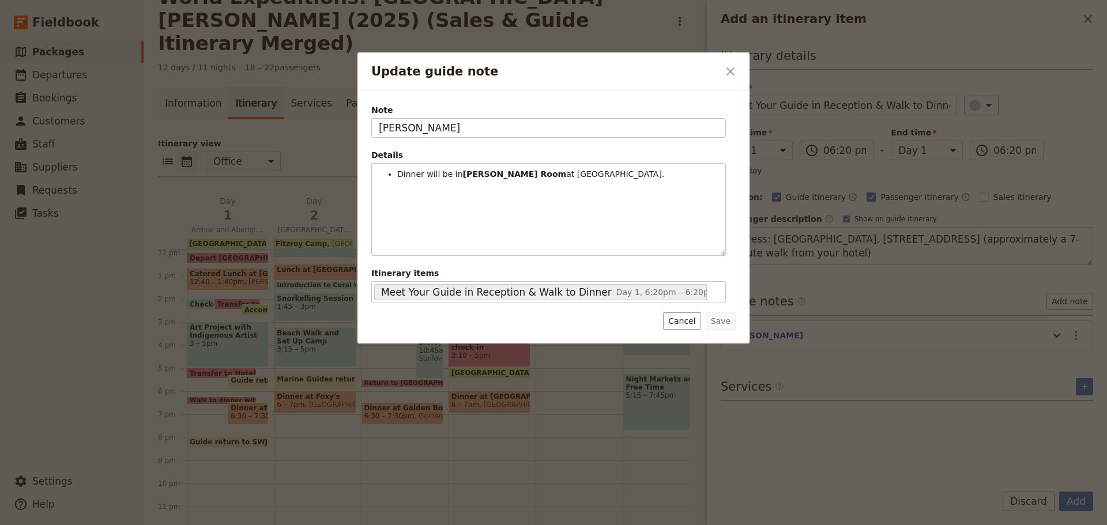
drag, startPoint x: 416, startPoint y: 126, endPoint x: 198, endPoint y: 141, distance: 219.0
click at [200, 525] on div "Update guide note ​ Note JESS Details Dinner will be in Mckenzie Room at Novote…" at bounding box center [553, 525] width 1107 height 0
type input "KATE"
click at [732, 322] on button "Save" at bounding box center [721, 321] width 30 height 17
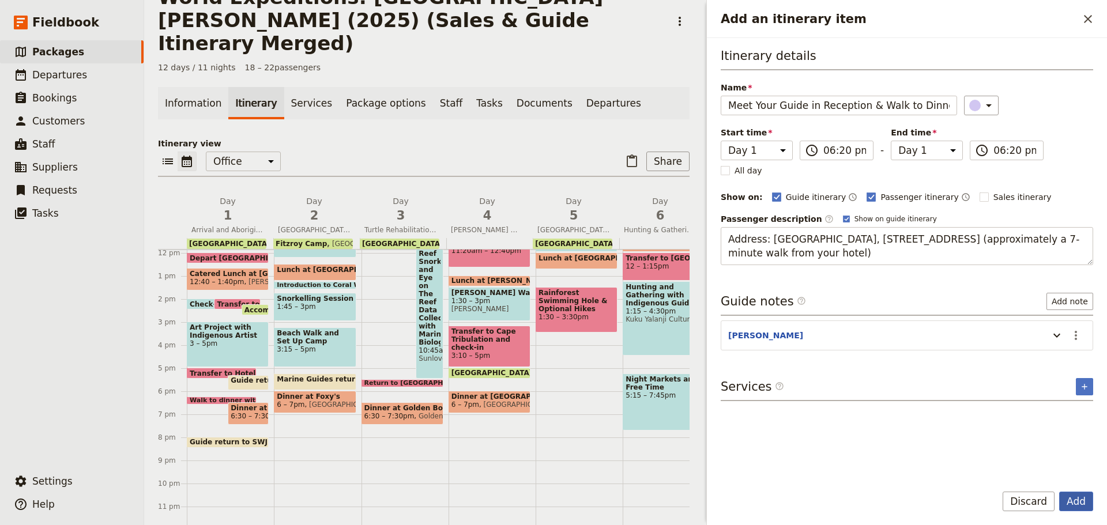
click at [1087, 501] on button "Add" at bounding box center [1076, 502] width 34 height 20
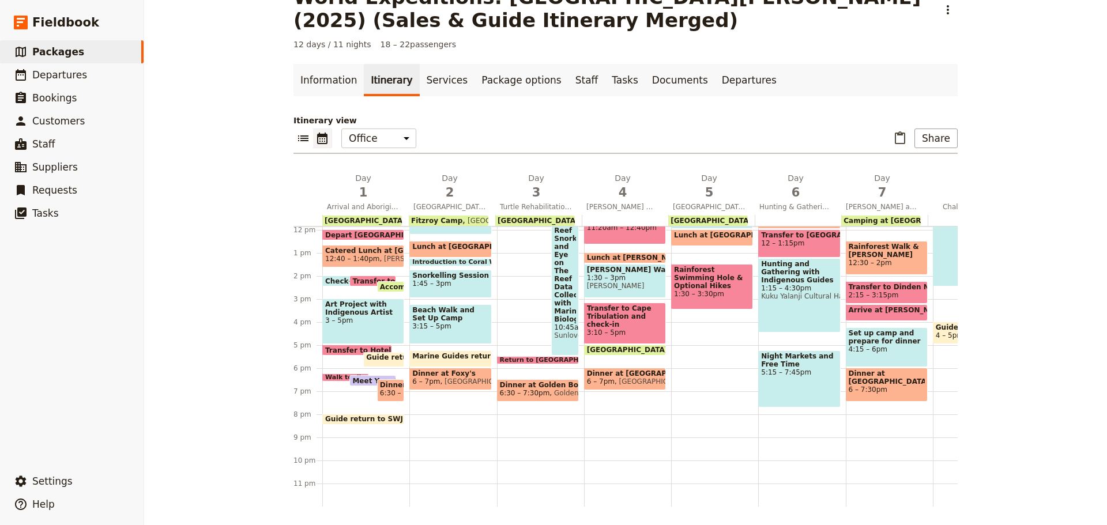
click at [385, 354] on span "Guide return to SWJ office" at bounding box center [419, 358] width 107 height 8
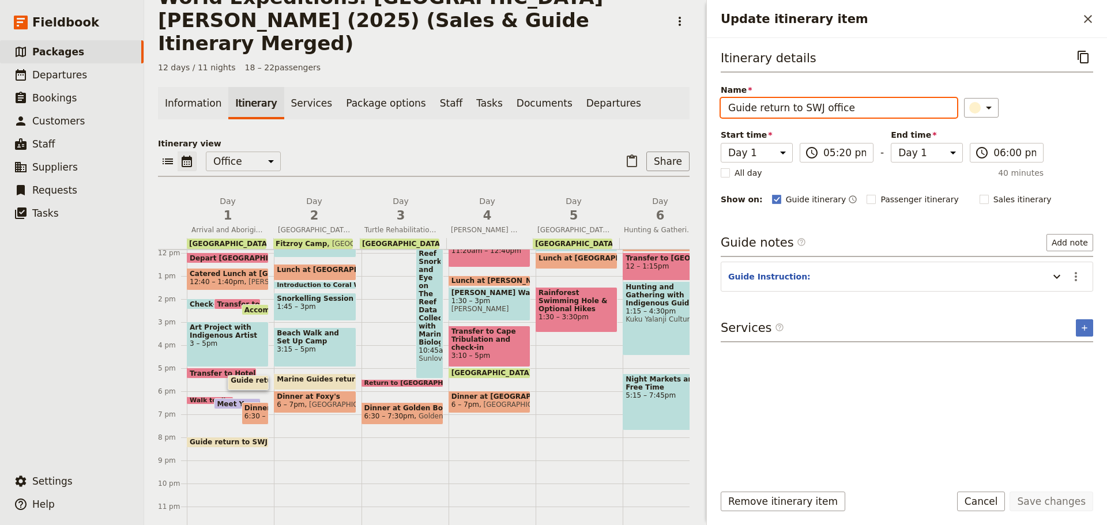
drag, startPoint x: 776, startPoint y: 122, endPoint x: 241, endPoint y: 125, distance: 534.6
click at [250, 127] on div "World Expeditions: St Leonard's College (2025) (Sales & Guide Itinerary Merged)…" at bounding box center [625, 262] width 963 height 525
paste input "UIDE - Return to O"
type input "GUIDE - Return to Office"
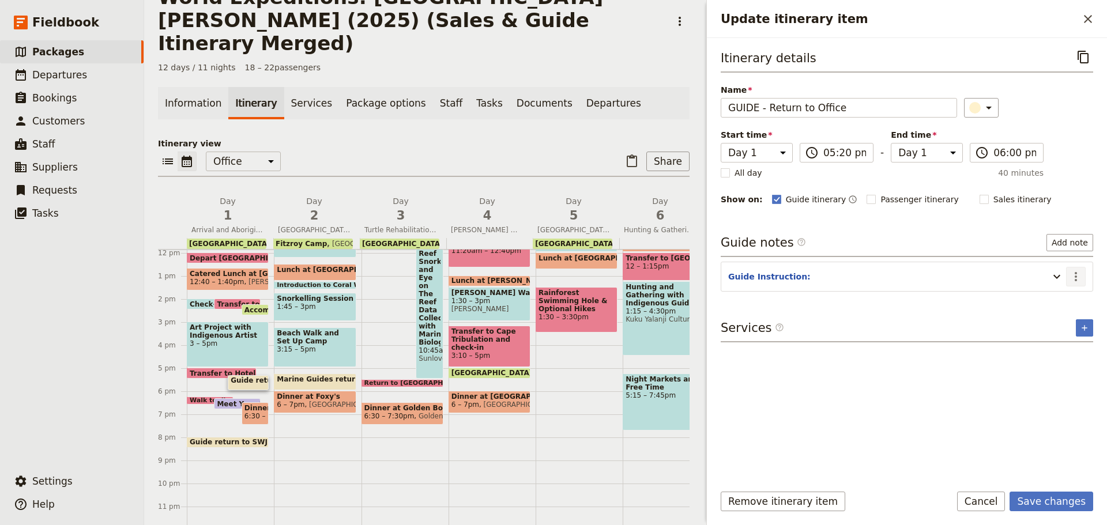
click at [1078, 280] on icon "Actions" at bounding box center [1076, 277] width 14 height 14
click at [1059, 307] on button "Edit note" at bounding box center [1051, 302] width 67 height 16
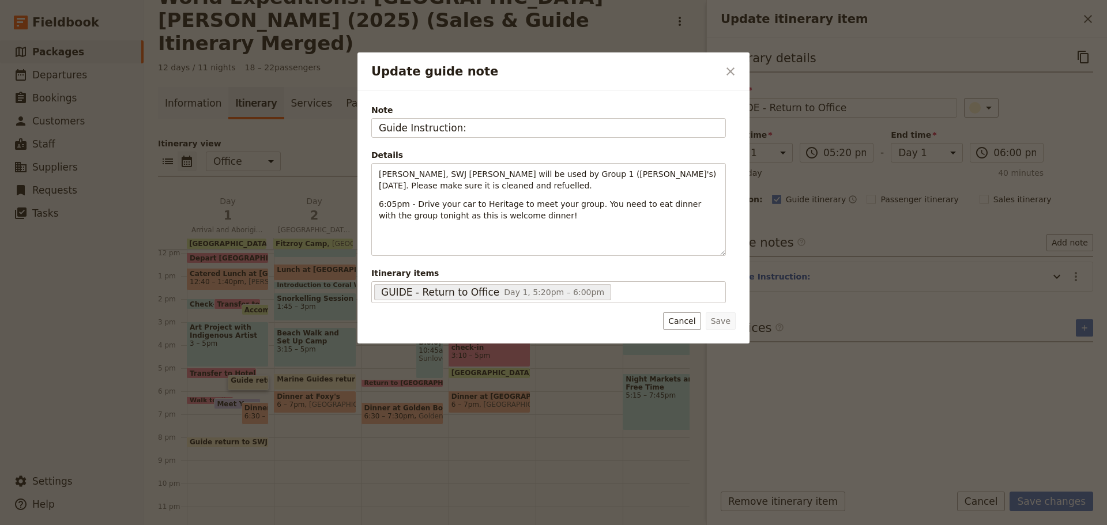
drag, startPoint x: 476, startPoint y: 129, endPoint x: 316, endPoint y: 129, distance: 160.3
click at [316, 525] on div "Update guide note ​ Note Guide Instruction: Details Mike, SWJ Rosa will be used…" at bounding box center [553, 525] width 1107 height 0
click at [686, 315] on button "Cancel" at bounding box center [681, 321] width 37 height 17
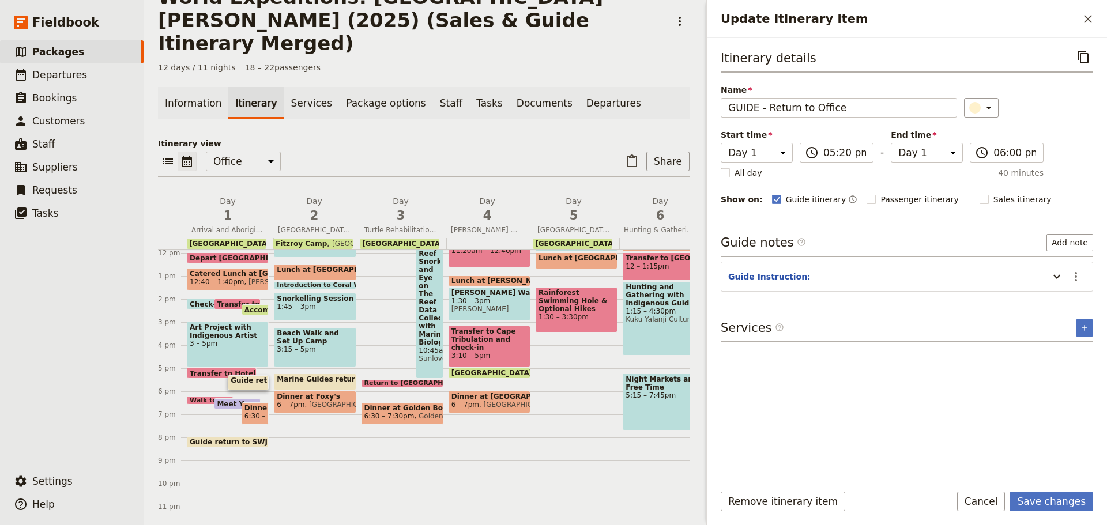
click at [210, 370] on span "Transfer to Hotel" at bounding box center [225, 373] width 71 height 7
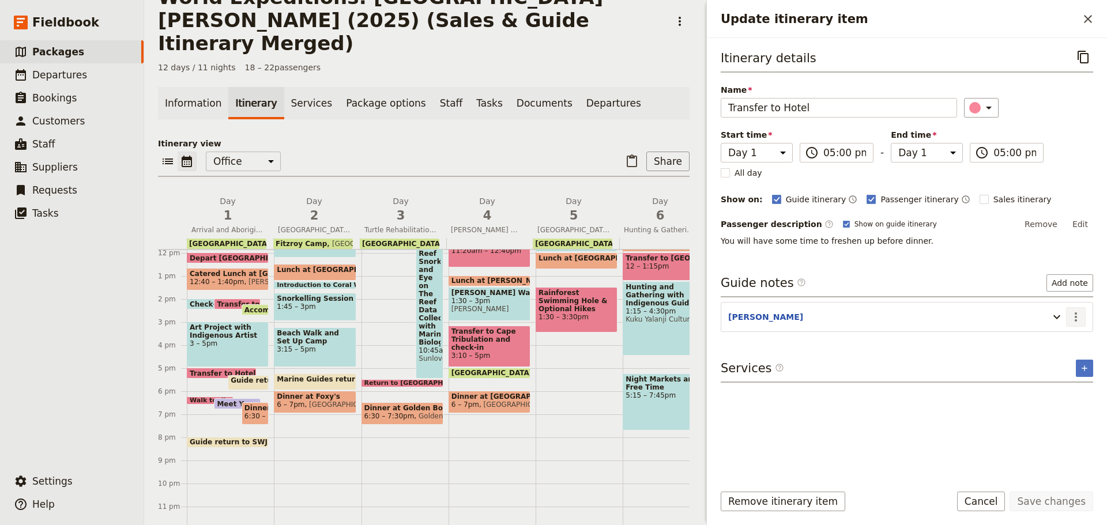
click at [1072, 313] on icon "Actions" at bounding box center [1076, 317] width 14 height 14
click at [1058, 337] on span "Edit note" at bounding box center [1043, 342] width 36 height 12
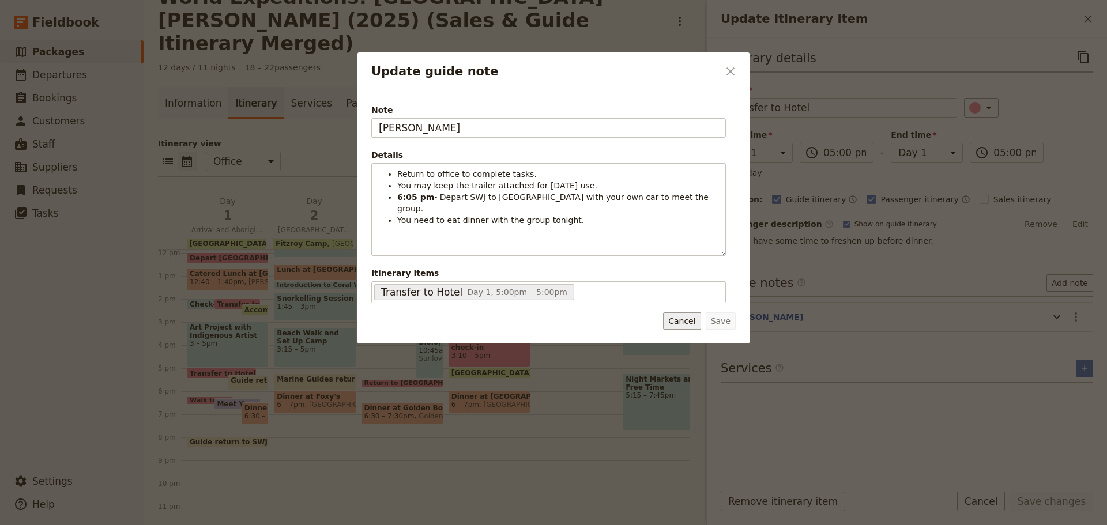
click at [690, 321] on button "Cancel" at bounding box center [681, 321] width 37 height 17
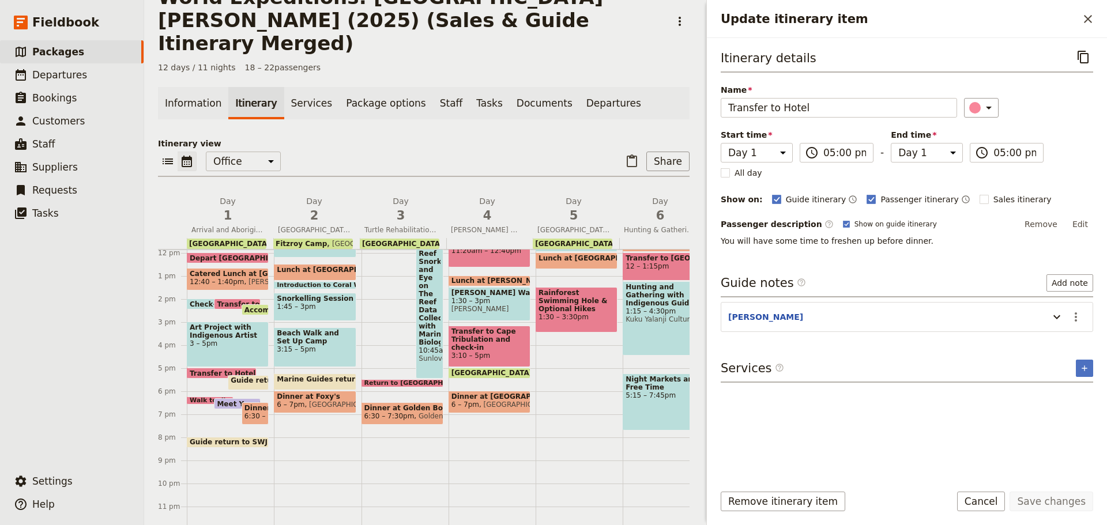
click at [262, 385] on span at bounding box center [248, 387] width 40 height 5
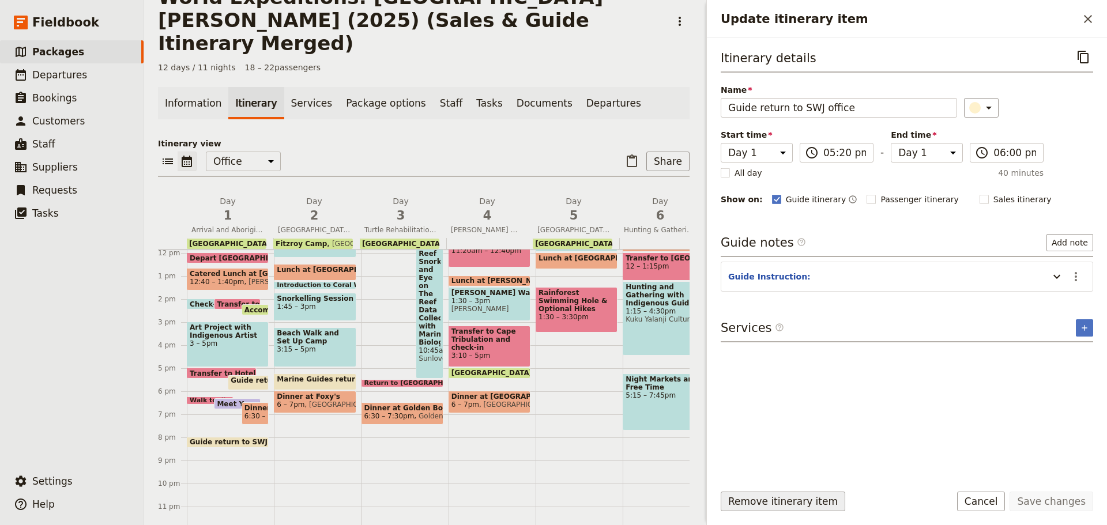
click at [770, 501] on button "Remove itinerary item" at bounding box center [783, 502] width 125 height 20
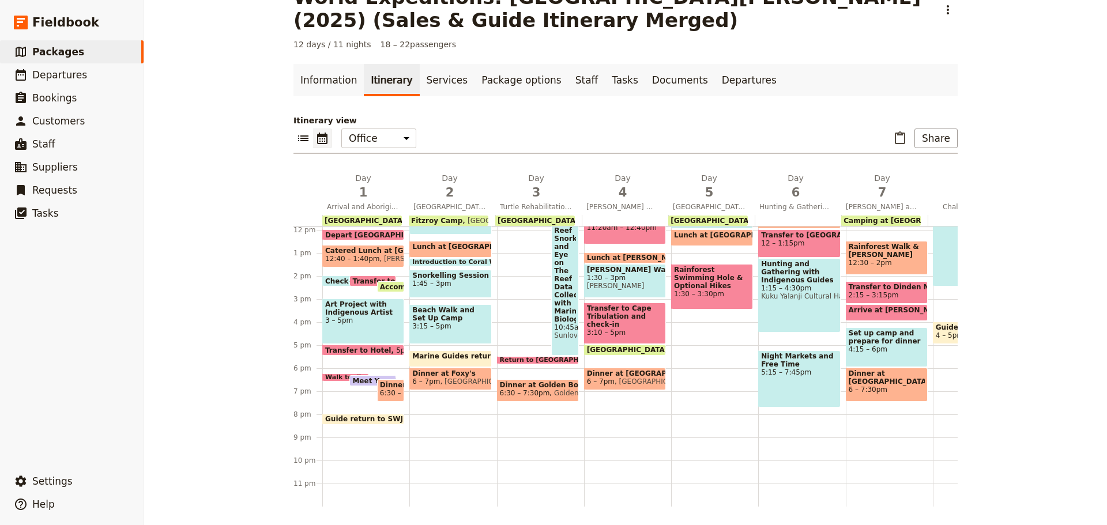
click at [360, 381] on span at bounding box center [373, 383] width 46 height 5
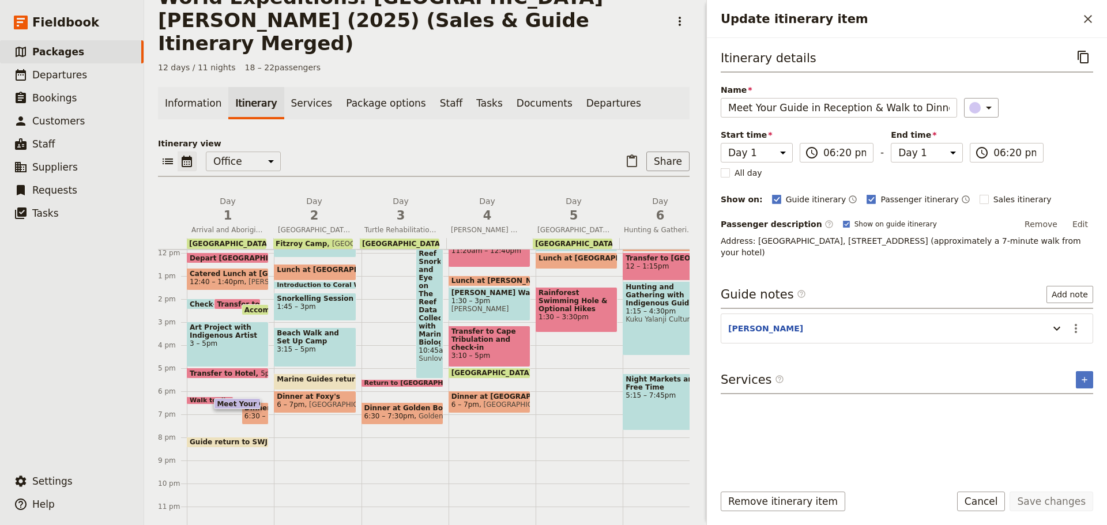
click at [249, 412] on span "6:30 – 7:30pm" at bounding box center [270, 416] width 50 height 8
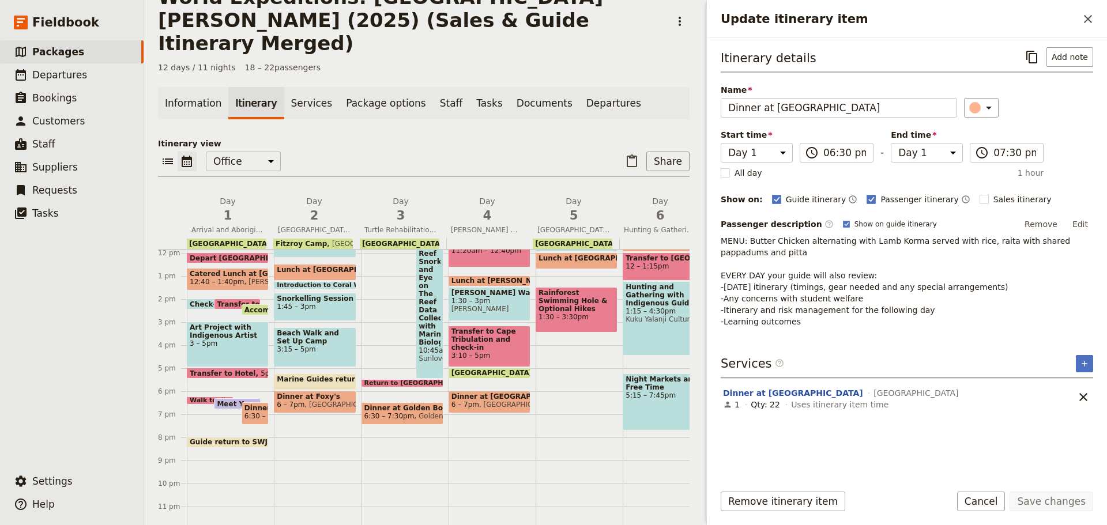
drag, startPoint x: 1084, startPoint y: 222, endPoint x: 986, endPoint y: 231, distance: 98.5
click at [1082, 221] on button "Edit" at bounding box center [1080, 224] width 26 height 17
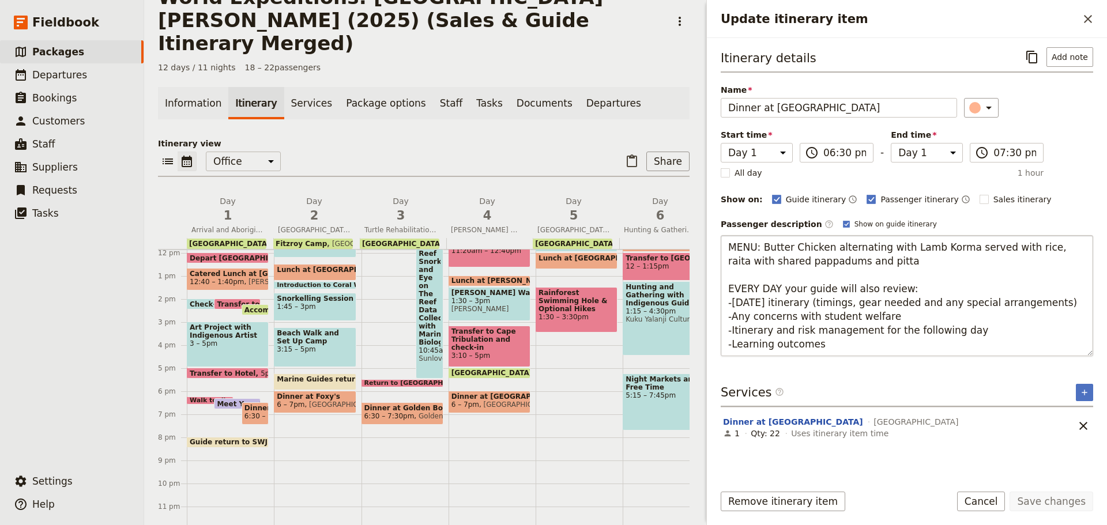
drag, startPoint x: 762, startPoint y: 245, endPoint x: 845, endPoint y: 268, distance: 86.0
click at [845, 268] on textarea "MENU: Butter Chicken alternating with Lamb Korma served with rice, raita with s…" at bounding box center [907, 295] width 373 height 121
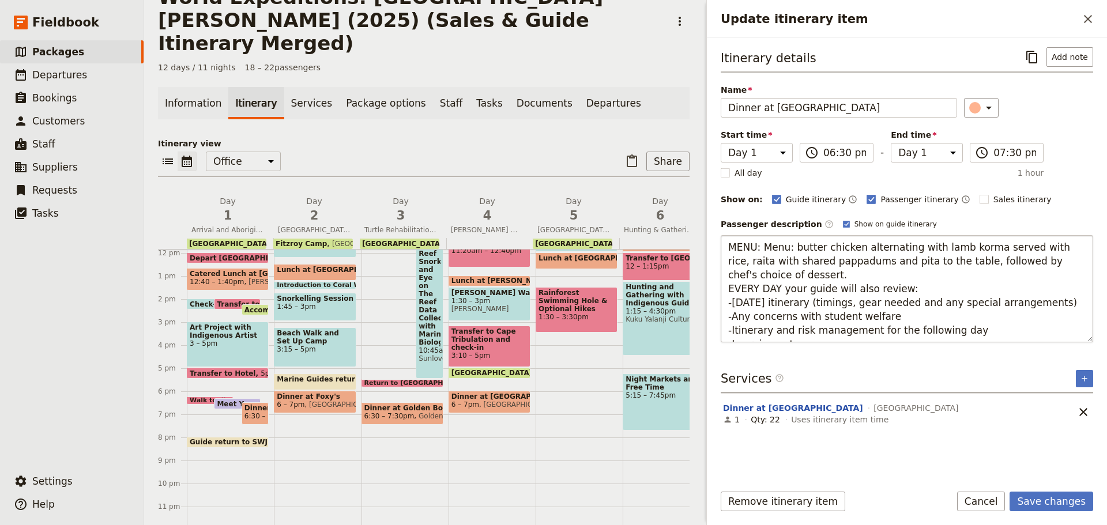
click at [752, 273] on textarea "MENU: Menu: butter chicken alternating with lamb korma served with rice, raita …" at bounding box center [907, 288] width 373 height 107
drag, startPoint x: 731, startPoint y: 278, endPoint x: 881, endPoint y: 337, distance: 161.1
click at [881, 337] on textarea "MENU: Menu: butter chicken alternating with lamb korma served with rice, raita …" at bounding box center [907, 288] width 373 height 107
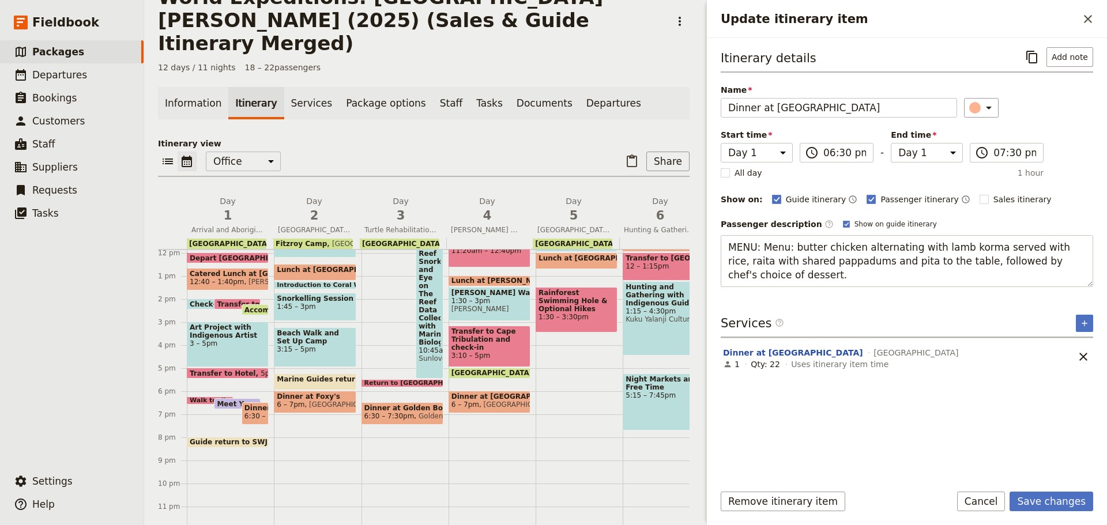
type textarea "MENU: Menu: butter chicken alternating with lamb korma served with rice, raita …"
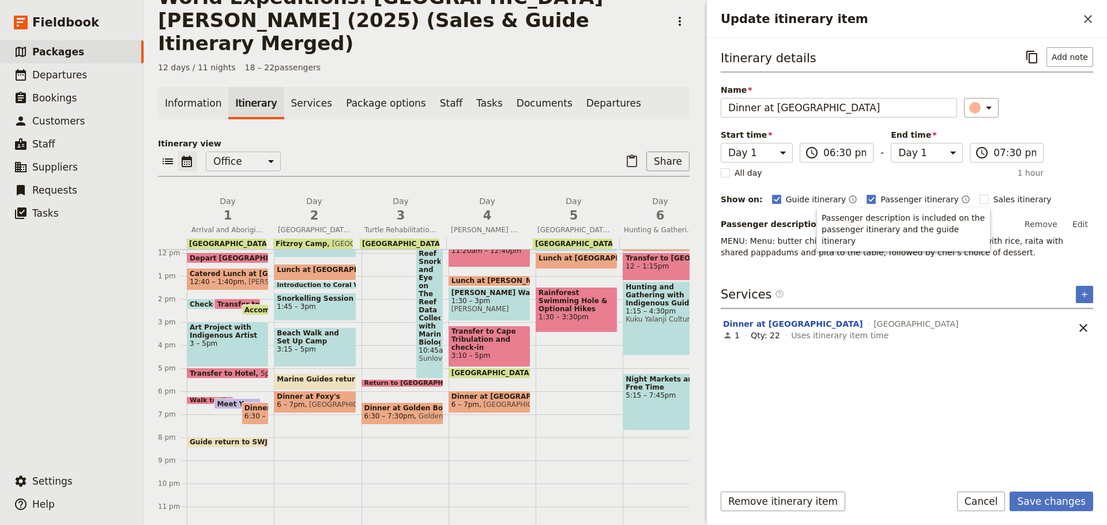
click at [228, 270] on span "Catered Lunch at Centenary Lakes and Orientation" at bounding box center [228, 274] width 76 height 8
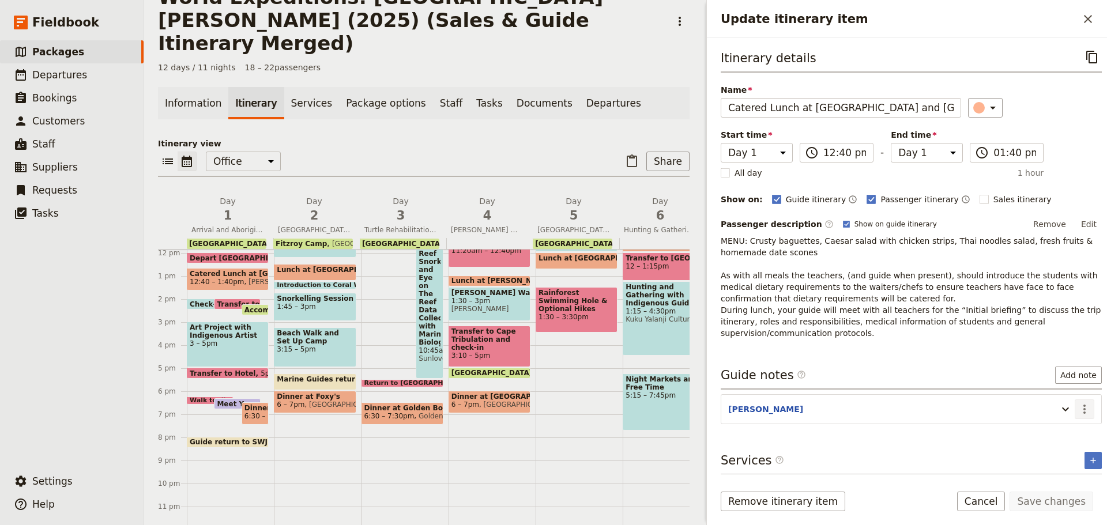
click at [1078, 407] on icon "Actions" at bounding box center [1085, 410] width 14 height 14
click at [1065, 432] on span "Edit note" at bounding box center [1052, 434] width 54 height 12
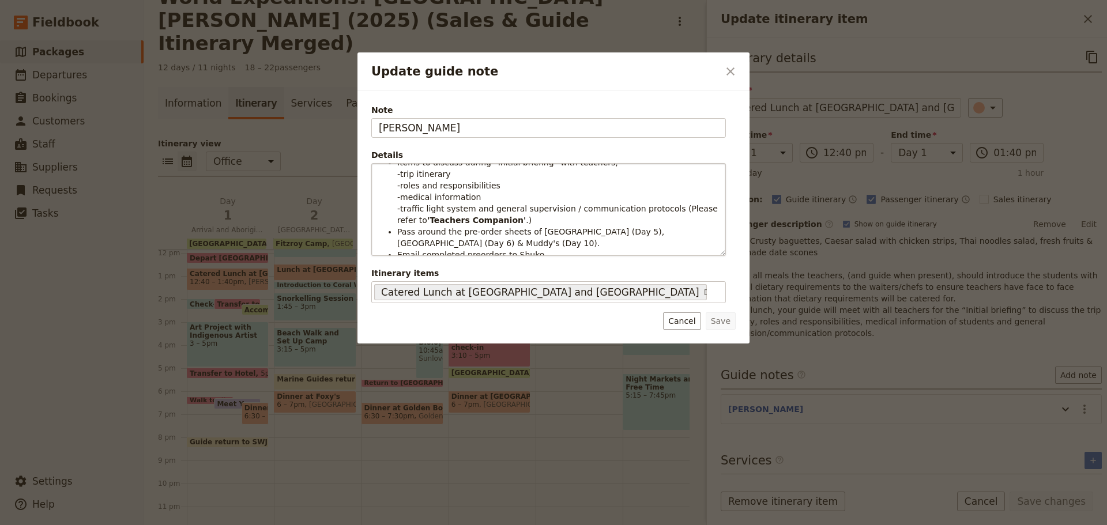
scroll to position [21, 0]
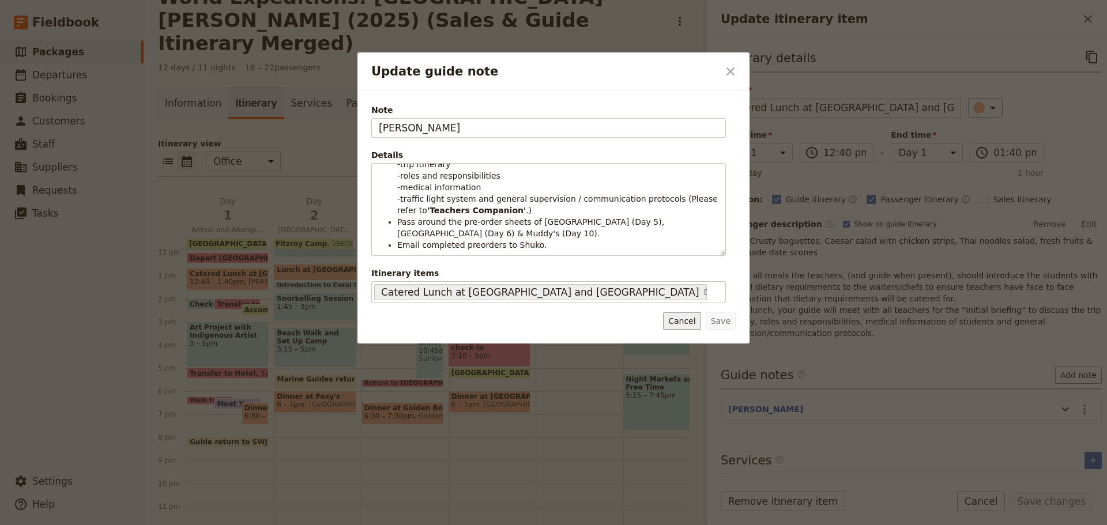
click at [690, 323] on button "Cancel" at bounding box center [681, 321] width 37 height 17
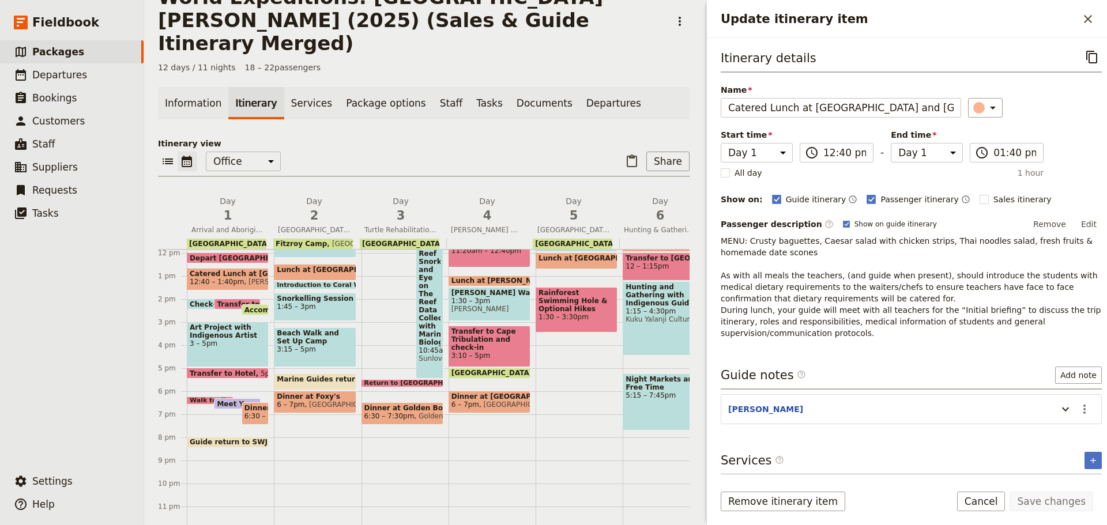
click at [994, 499] on button "Cancel" at bounding box center [981, 502] width 48 height 20
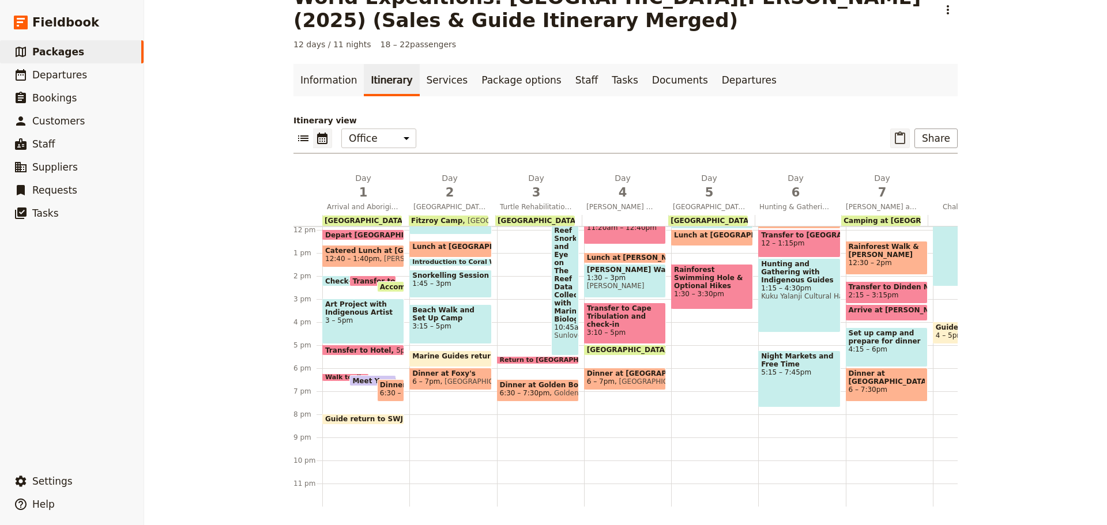
click at [893, 138] on icon "Paste itinerary item" at bounding box center [900, 138] width 14 height 14
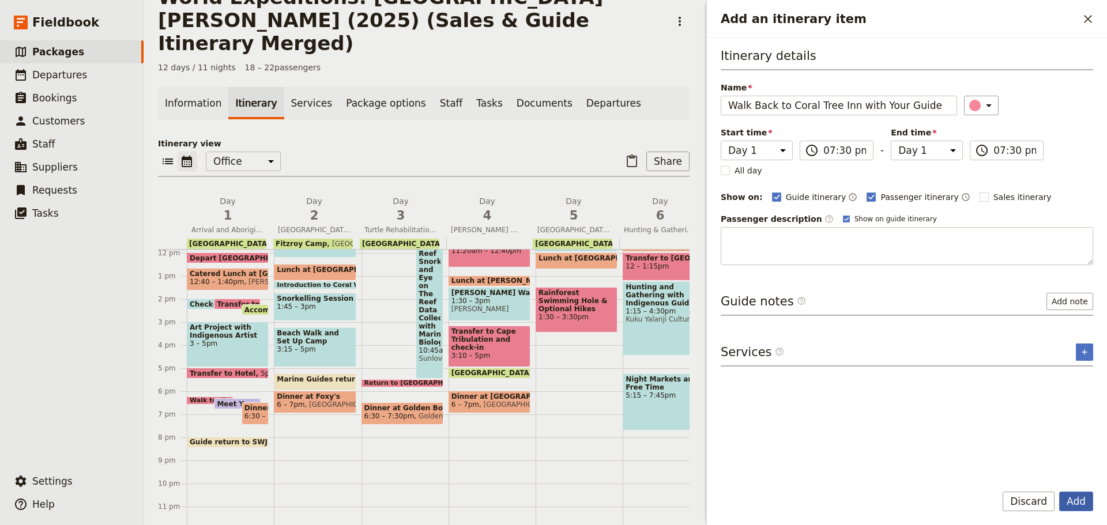
click at [1065, 497] on button "Add" at bounding box center [1076, 502] width 34 height 20
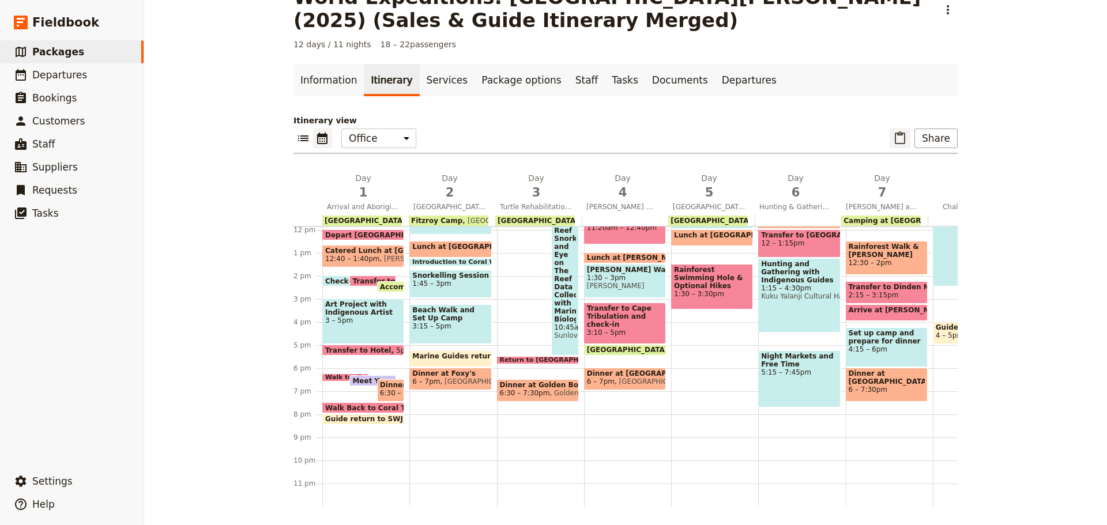
click at [894, 141] on icon "Paste itinerary item" at bounding box center [900, 138] width 14 height 14
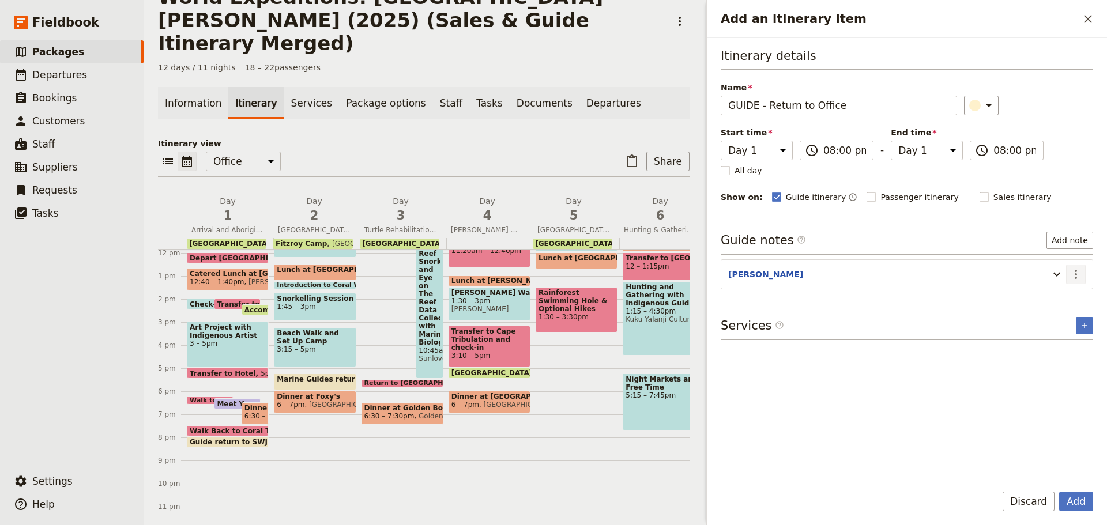
click at [1081, 273] on icon "Actions" at bounding box center [1076, 275] width 14 height 14
click at [1059, 298] on span "Edit note" at bounding box center [1043, 300] width 36 height 12
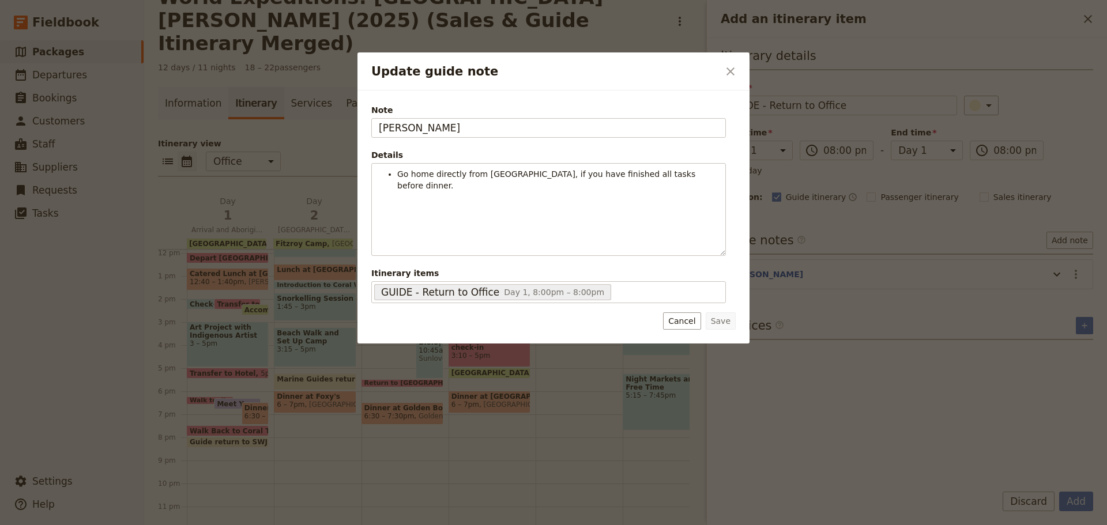
drag, startPoint x: 424, startPoint y: 123, endPoint x: 276, endPoint y: 123, distance: 148.8
click at [276, 525] on div "Update guide note ​ Note JESS Details Go home directly from Coral Tree Inn, if …" at bounding box center [553, 525] width 1107 height 0
type input "KATE"
click at [720, 322] on button "Save" at bounding box center [721, 321] width 30 height 17
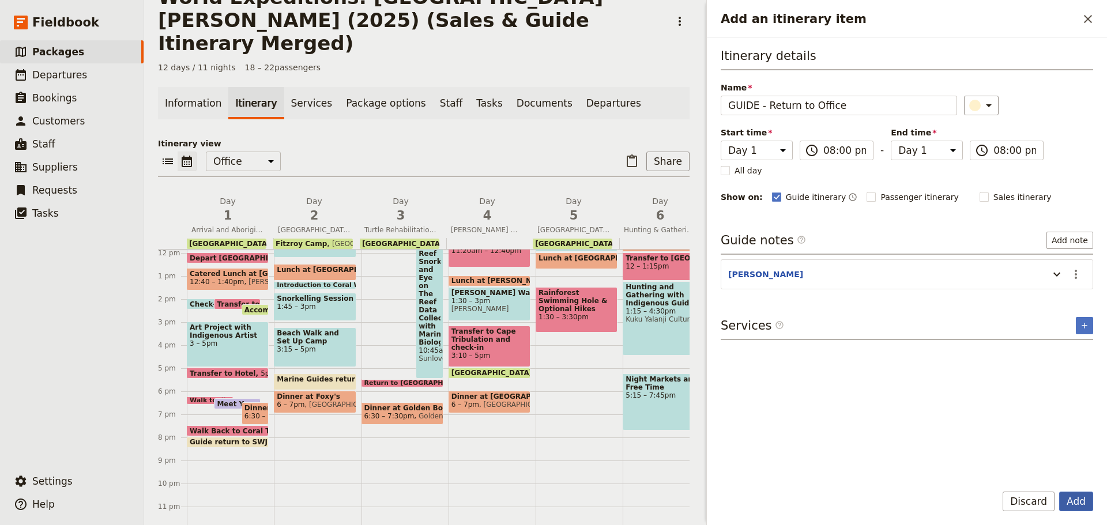
click at [1063, 499] on button "Add" at bounding box center [1076, 502] width 34 height 20
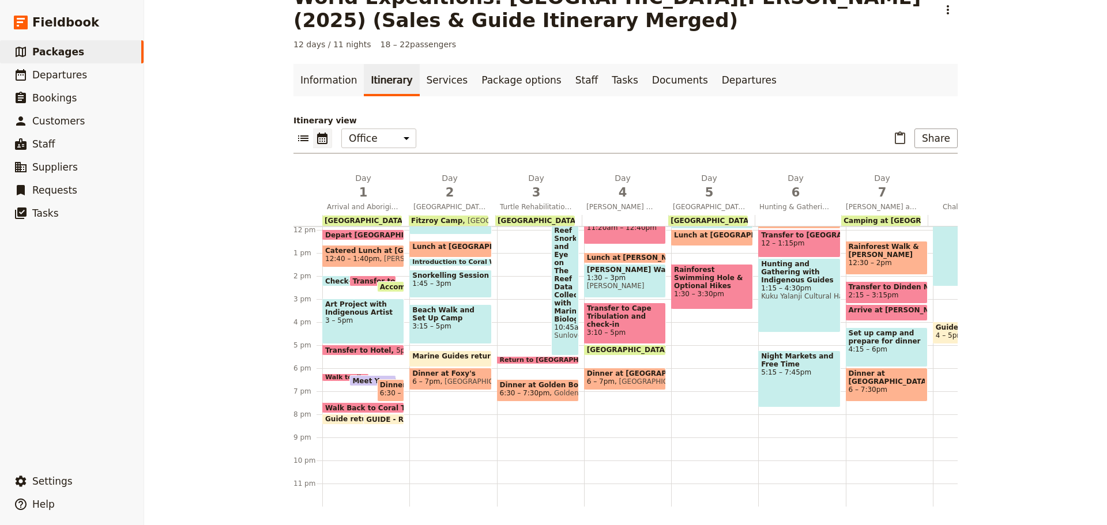
click at [339, 420] on span at bounding box center [357, 422] width 69 height 5
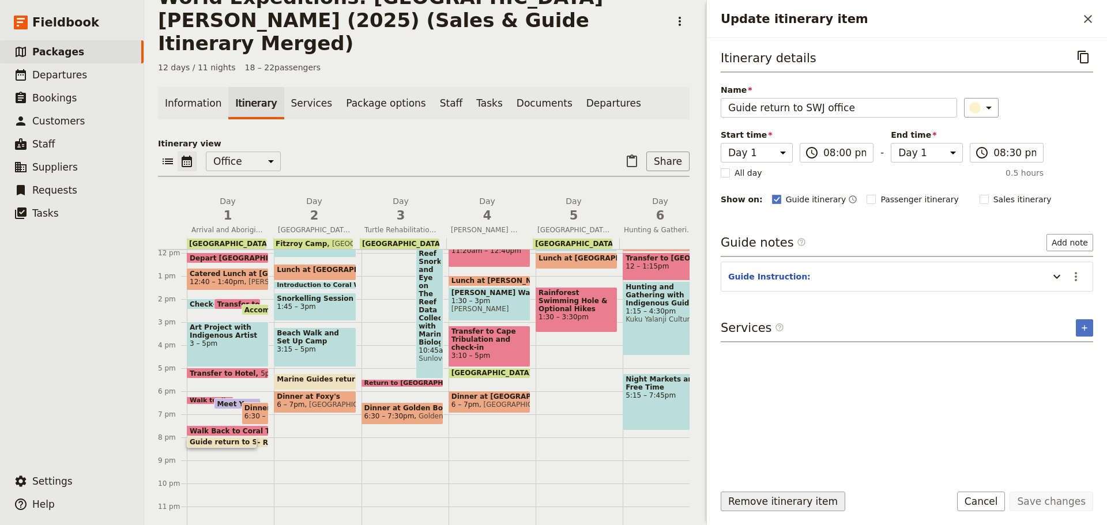
drag, startPoint x: 770, startPoint y: 499, endPoint x: 755, endPoint y: 497, distance: 15.2
click at [768, 499] on button "Remove itinerary item" at bounding box center [783, 502] width 125 height 20
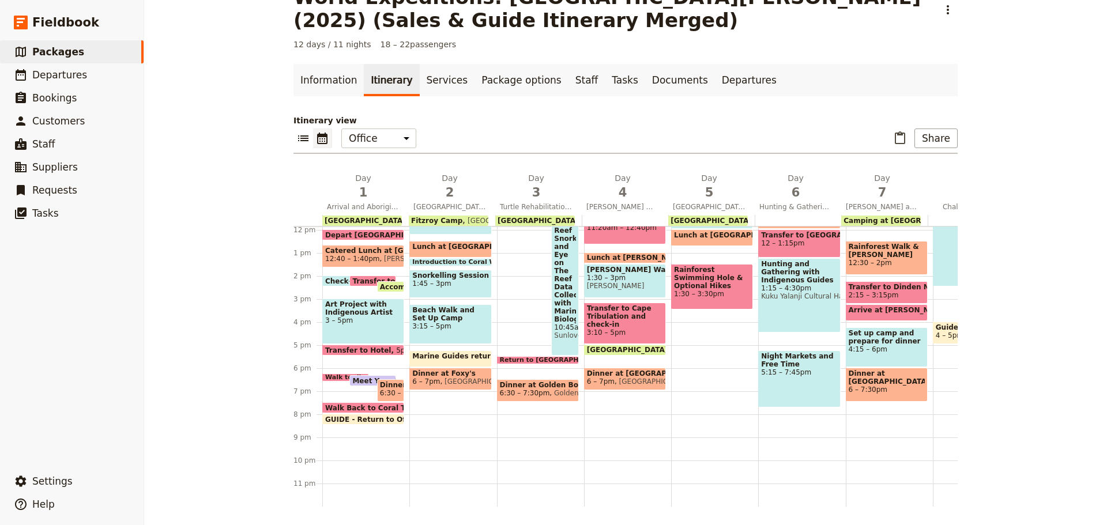
click at [342, 420] on span at bounding box center [363, 422] width 81 height 5
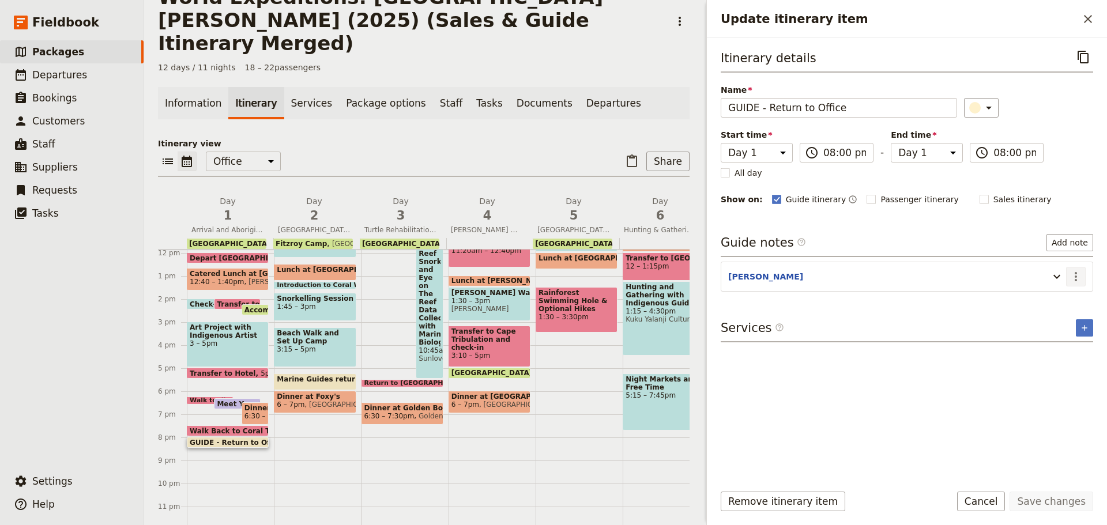
click at [1074, 279] on icon "Actions" at bounding box center [1076, 277] width 14 height 14
drag, startPoint x: 1003, startPoint y: 501, endPoint x: 979, endPoint y: 494, distance: 25.2
click at [1000, 498] on button "Cancel" at bounding box center [981, 502] width 48 height 20
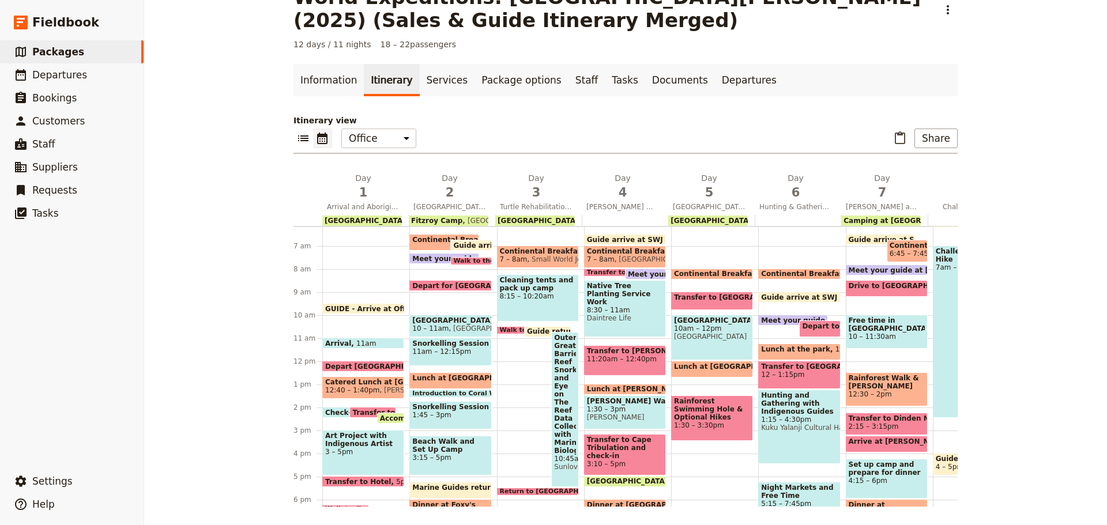
scroll to position [224, 0]
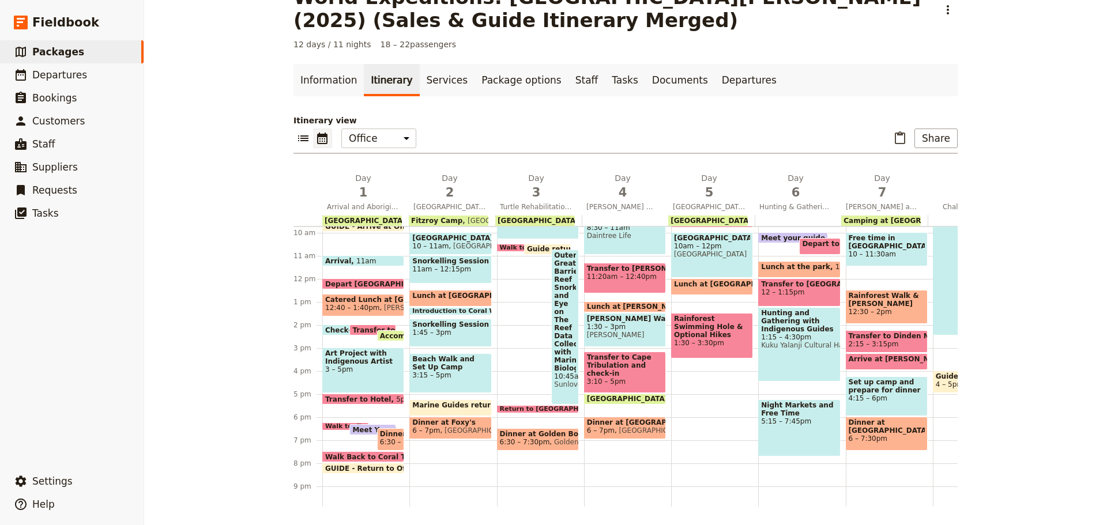
click at [384, 360] on span "Art Project with Indigenous Artist" at bounding box center [363, 357] width 76 height 16
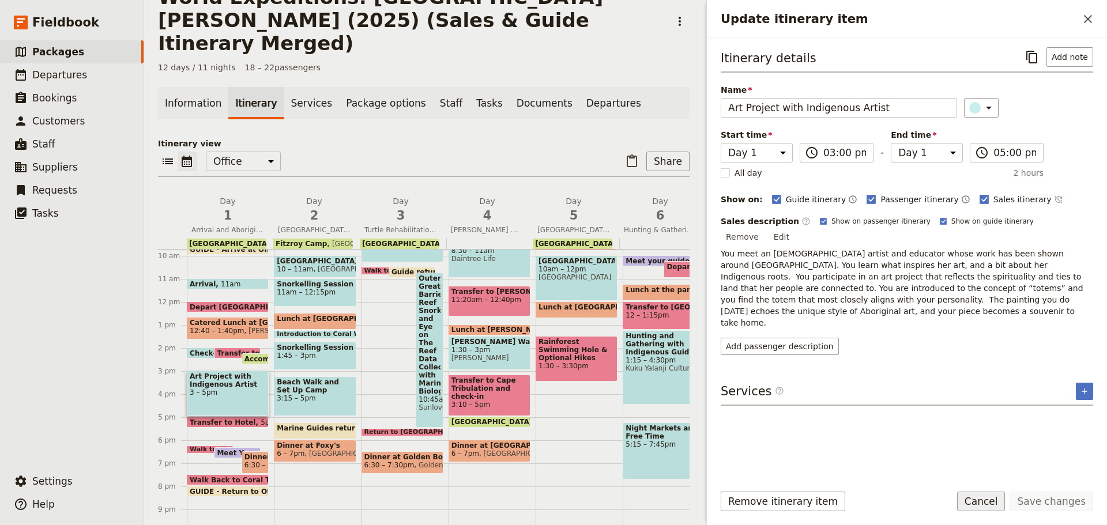
click at [990, 501] on button "Cancel" at bounding box center [981, 502] width 48 height 20
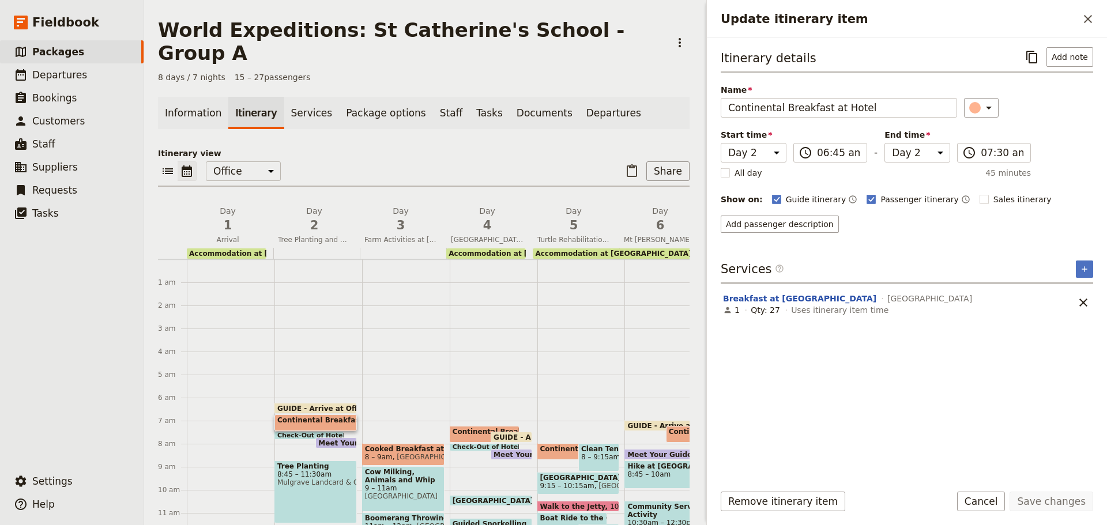
select select "2"
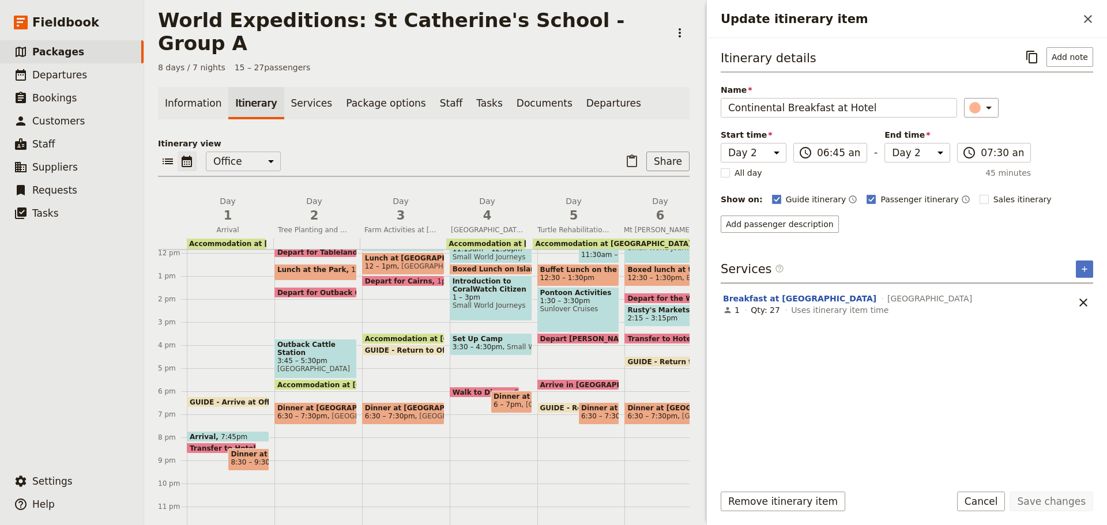
click at [216, 397] on div "GUIDE - Arrive at Office 6:15pm" at bounding box center [228, 402] width 82 height 11
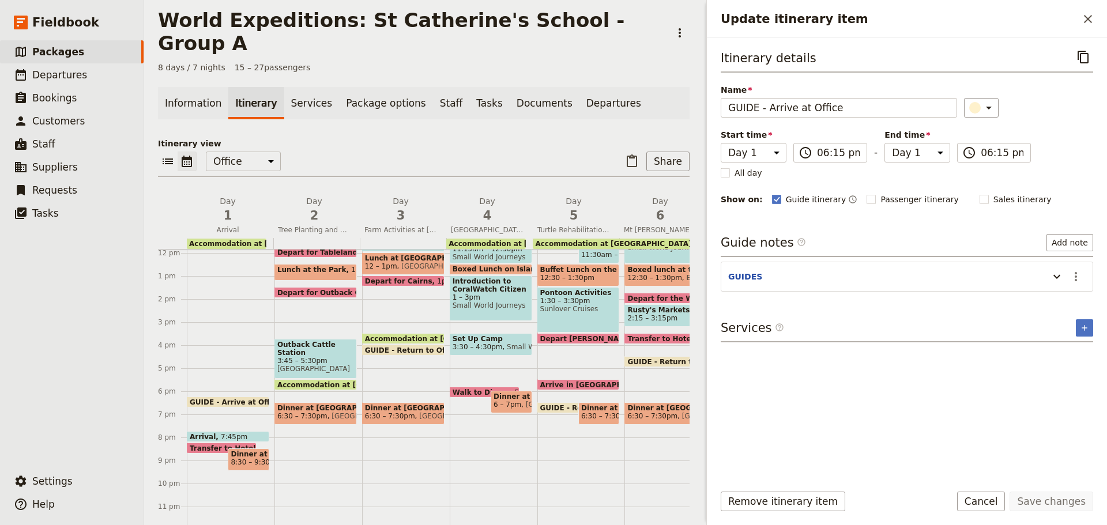
click at [217, 437] on span at bounding box center [227, 439] width 81 height 5
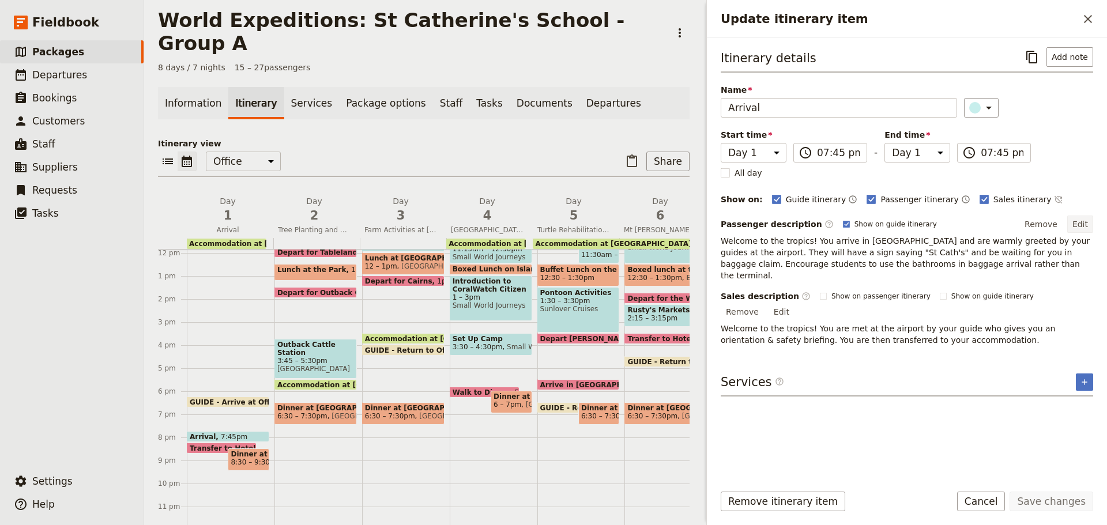
click at [1082, 225] on button "Edit" at bounding box center [1080, 224] width 26 height 17
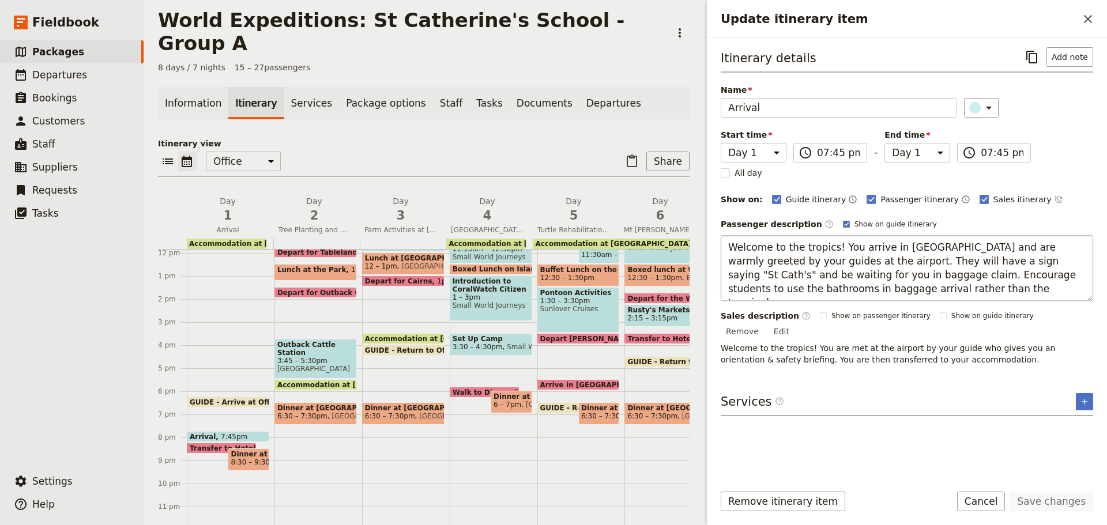
drag, startPoint x: 728, startPoint y: 243, endPoint x: 922, endPoint y: 288, distance: 198.2
click at [922, 288] on textarea "Welcome to the tropics! You arrive in Cairns and are warmly greeted by your gui…" at bounding box center [907, 268] width 373 height 66
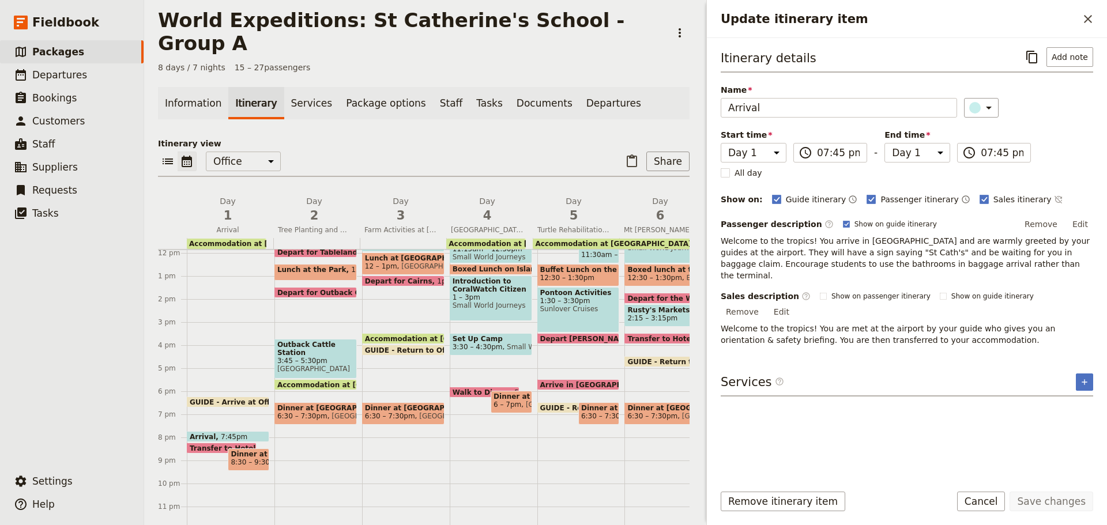
drag, startPoint x: 1081, startPoint y: 226, endPoint x: 1064, endPoint y: 228, distance: 17.5
click at [1081, 226] on button "Edit" at bounding box center [1080, 224] width 26 height 17
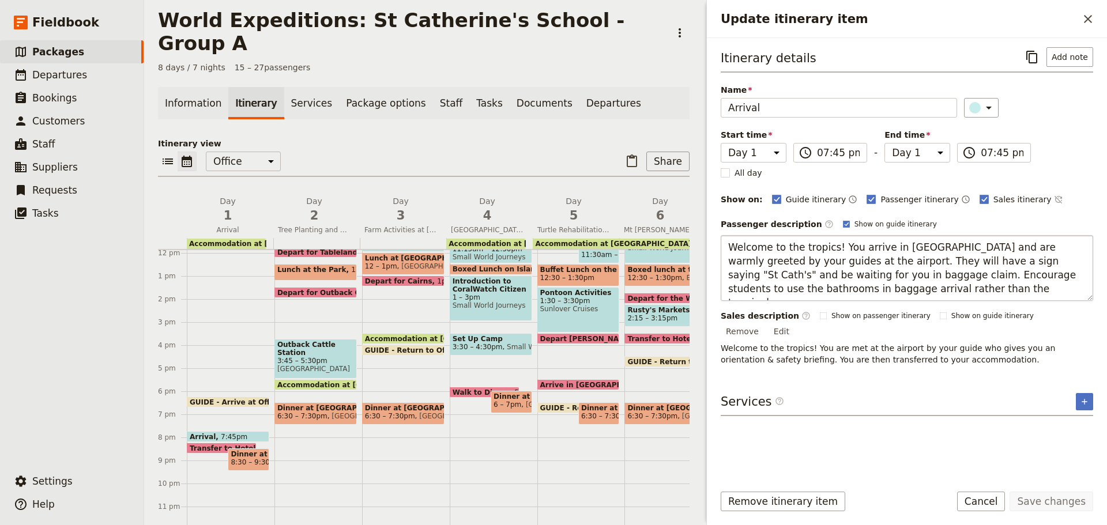
drag, startPoint x: 726, startPoint y: 243, endPoint x: 882, endPoint y: 298, distance: 165.4
click at [882, 298] on textarea "Welcome to the tropics! You arrive in Cairns and are warmly greeted by your gui…" at bounding box center [907, 268] width 373 height 66
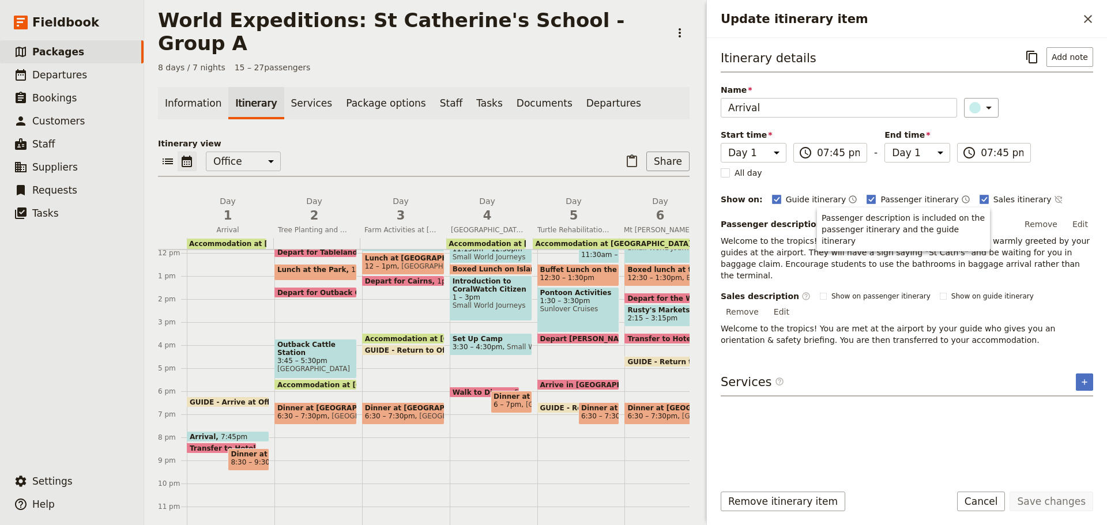
click at [242, 399] on span "GUIDE - Arrive at Office" at bounding box center [238, 402] width 96 height 7
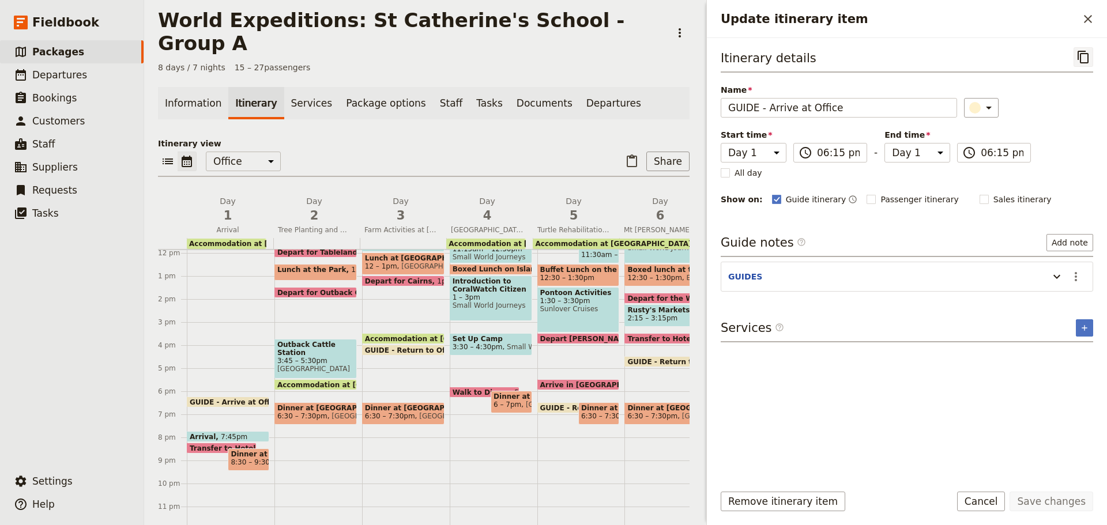
click at [1086, 61] on icon "Copy itinerary item" at bounding box center [1084, 57] width 14 height 14
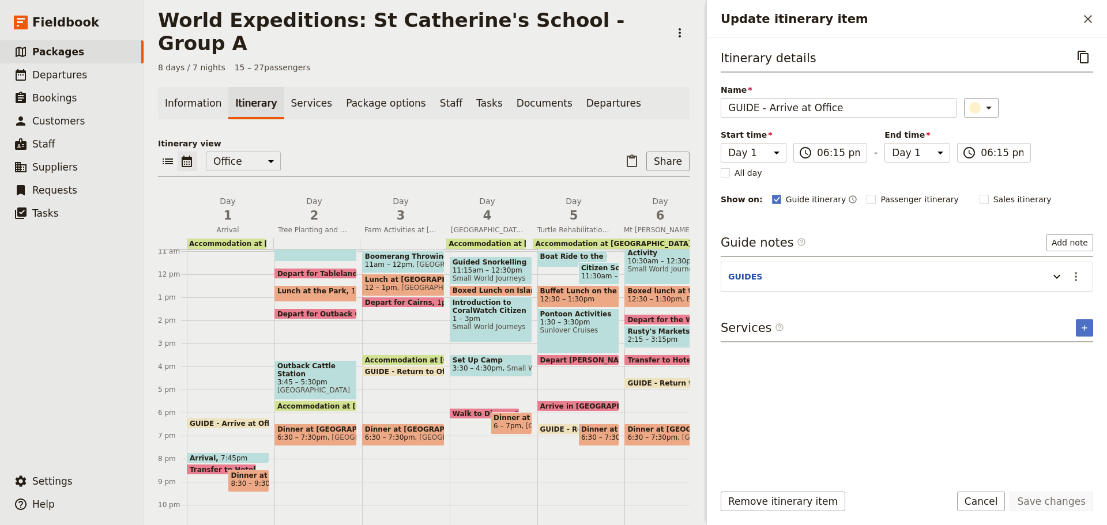
scroll to position [167, 0]
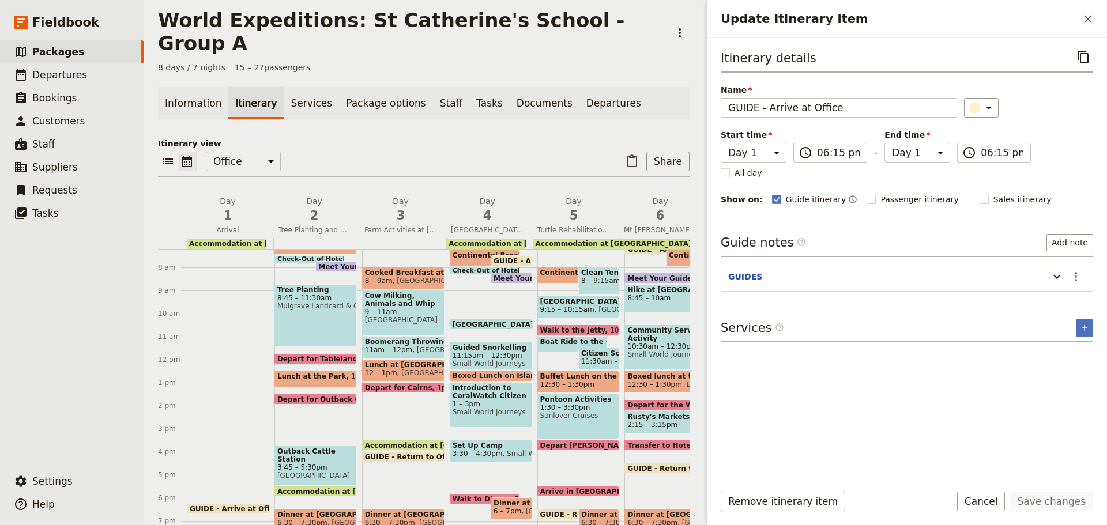
click at [252, 240] on span "Accommodation at [GEOGRAPHIC_DATA]" at bounding box center [267, 244] width 156 height 8
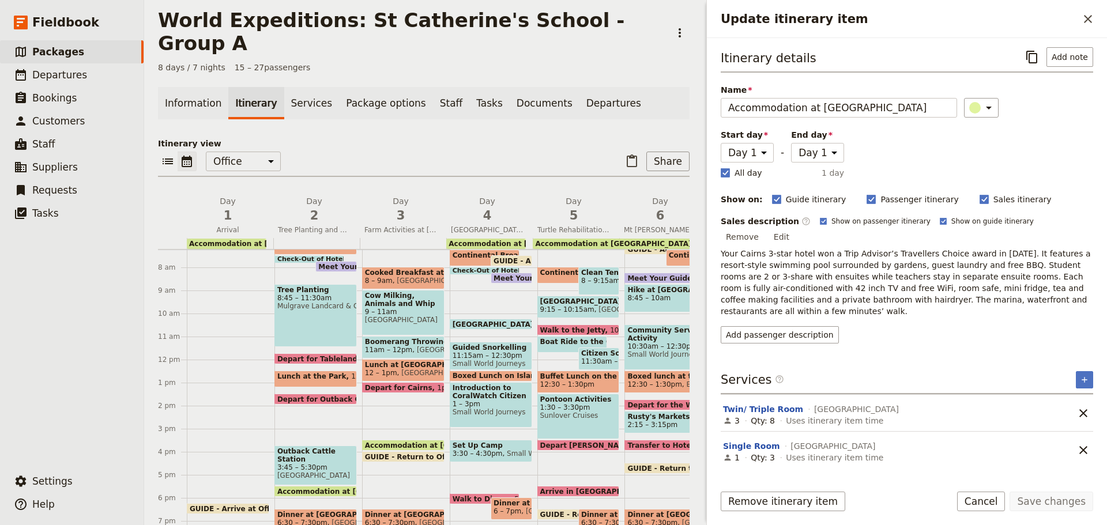
click at [873, 260] on p "Your Cairns 3-star hotel won a Trip Advisor’s Travellers Choice award in 2022. …" at bounding box center [907, 282] width 373 height 69
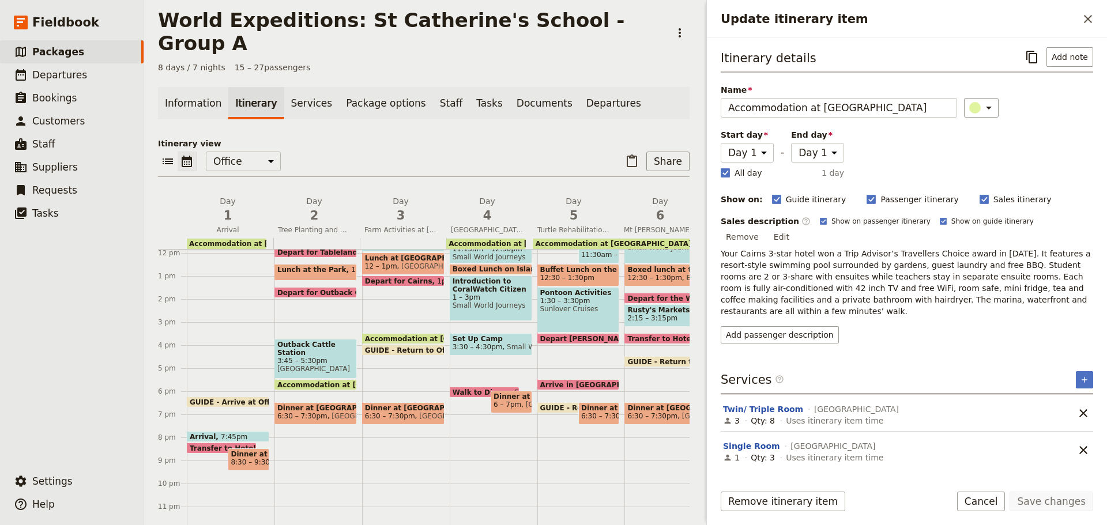
scroll to position [282, 0]
click at [234, 240] on span "Accommodation at [GEOGRAPHIC_DATA]" at bounding box center [267, 244] width 156 height 8
click at [206, 449] on span at bounding box center [221, 451] width 69 height 5
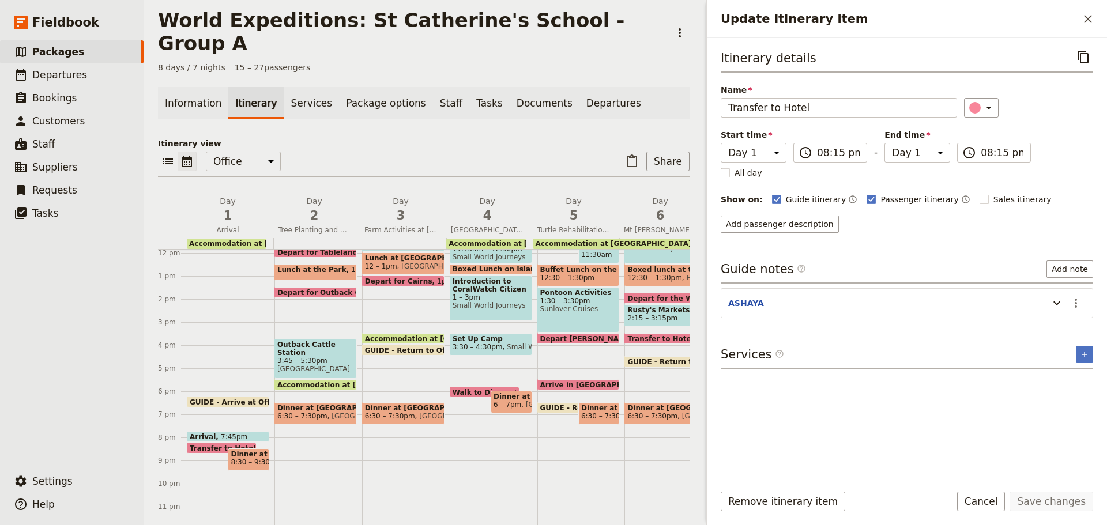
click at [242, 458] on span "8:30 – 9:30pm" at bounding box center [256, 462] width 50 height 8
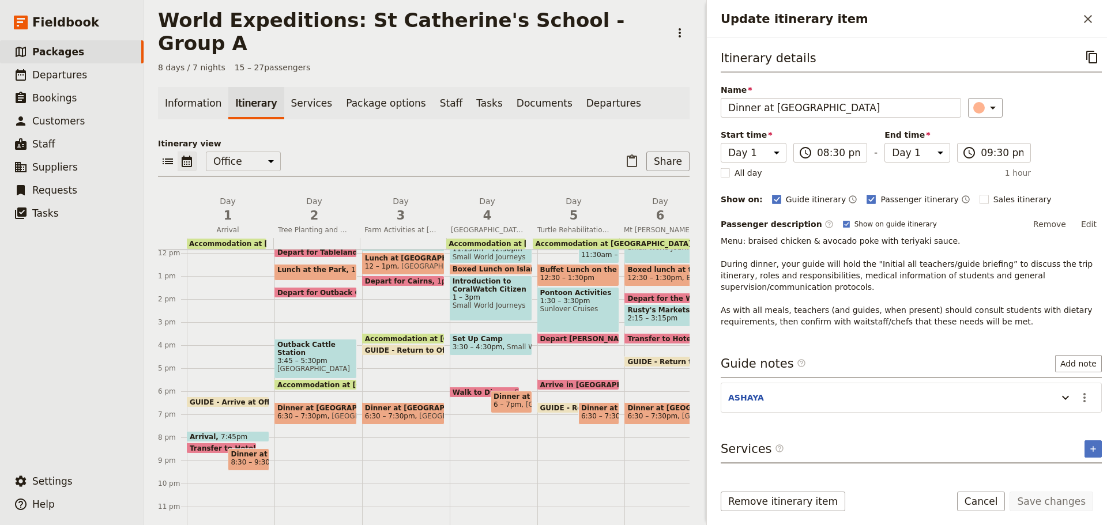
click at [1077, 222] on button "Edit" at bounding box center [1089, 224] width 26 height 17
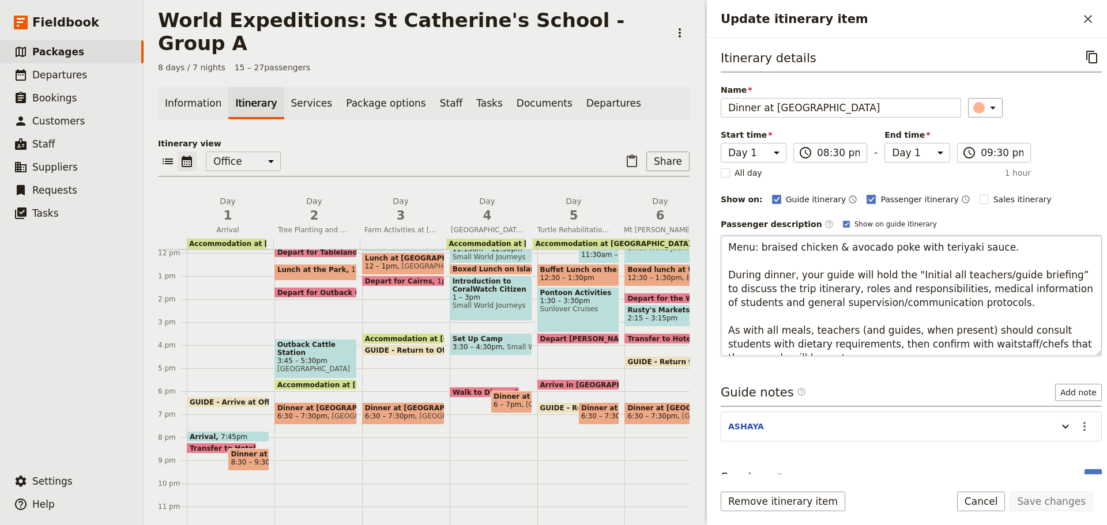
click at [783, 313] on textarea "Menu: braised chicken & avocado poke with teriyaki sauce. During dinner, your g…" at bounding box center [911, 295] width 381 height 121
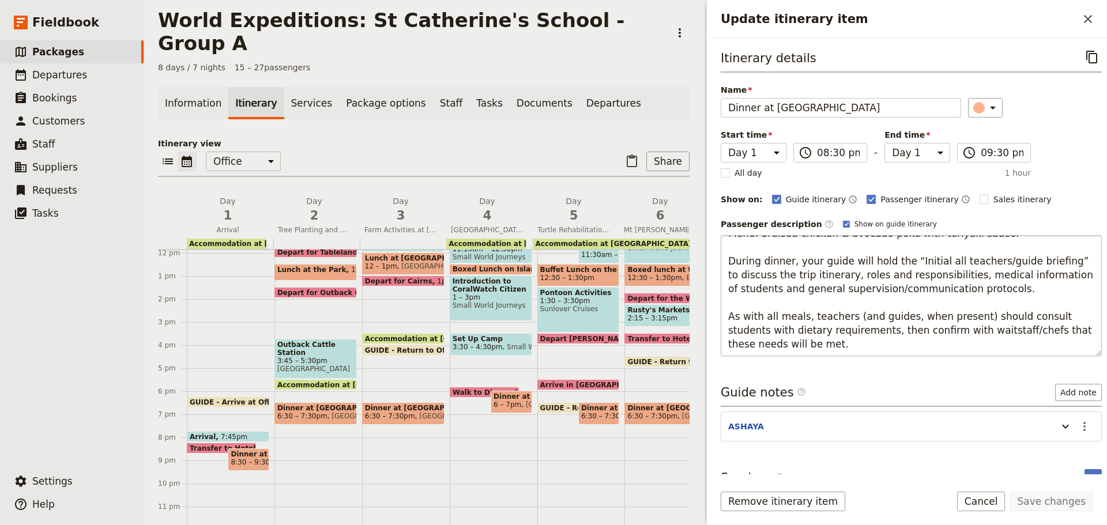
drag, startPoint x: 730, startPoint y: 270, endPoint x: 1051, endPoint y: 349, distance: 331.4
click at [1051, 349] on textarea "Menu: braised chicken & avocado poke with teriyaki sauce. During dinner, your g…" at bounding box center [911, 295] width 381 height 121
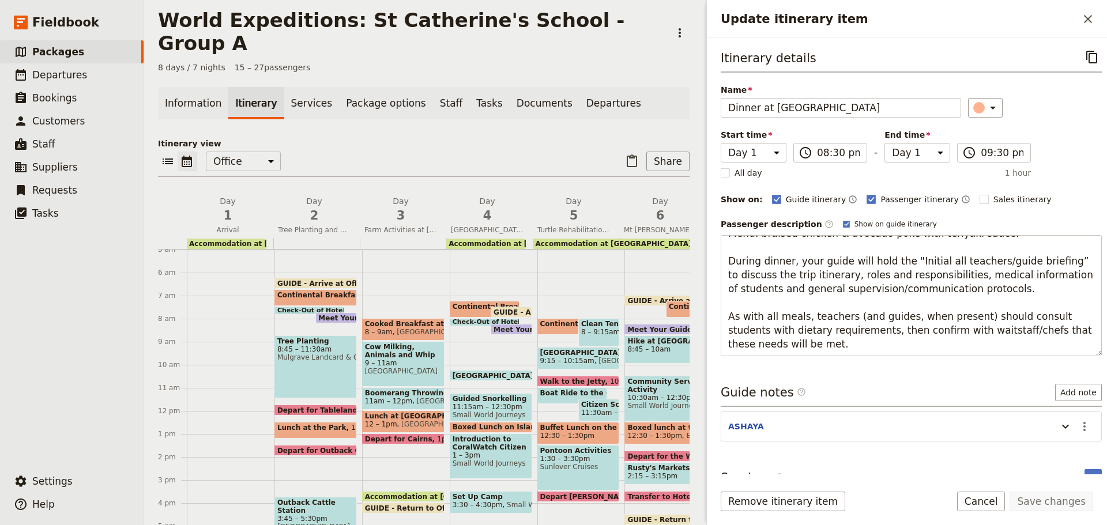
scroll to position [282, 0]
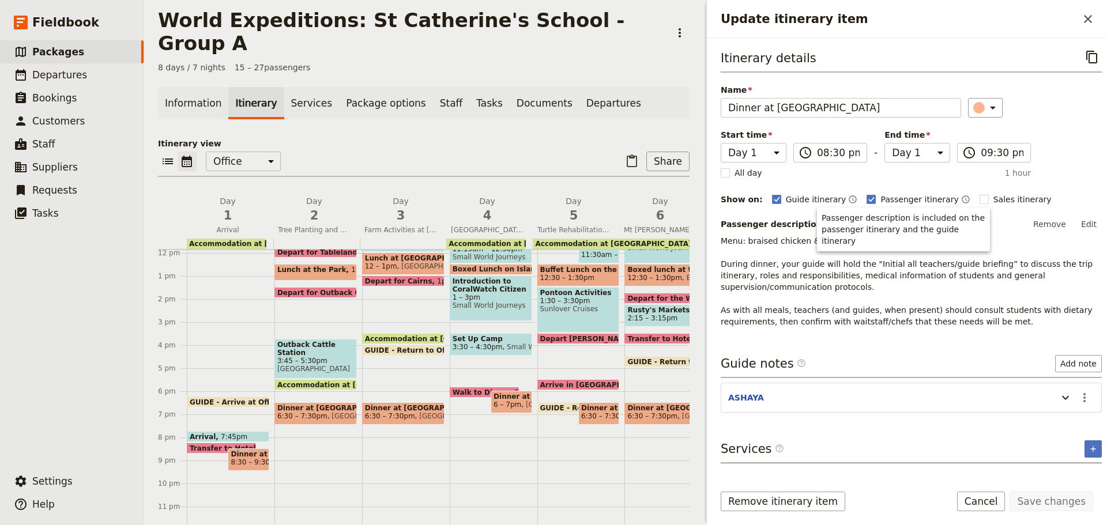
click at [256, 450] on span "Dinner at Hotel Courtyard" at bounding box center [248, 454] width 35 height 8
click at [79, 77] on span "Departures" at bounding box center [59, 75] width 55 height 12
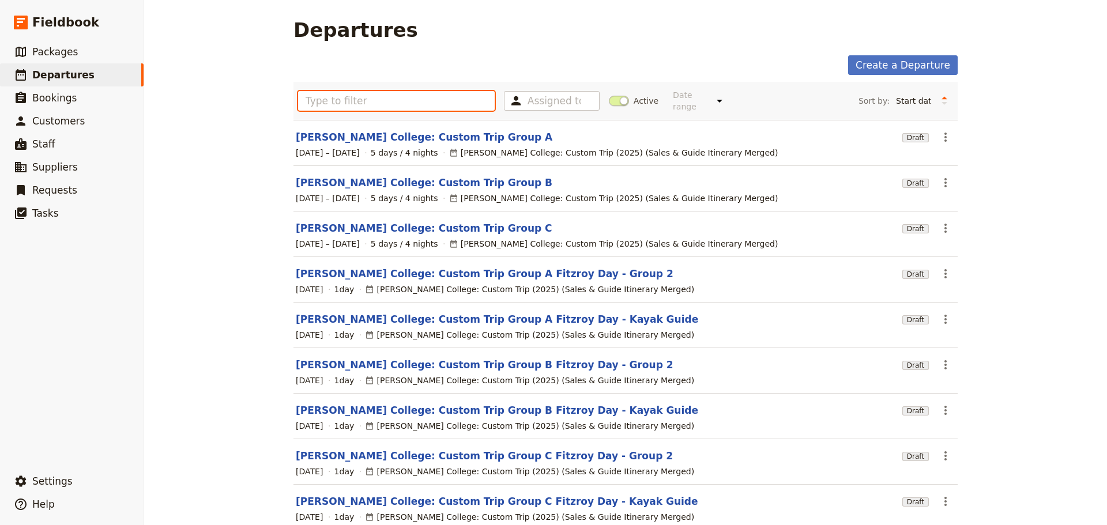
click at [400, 102] on input "text" at bounding box center [396, 101] width 197 height 20
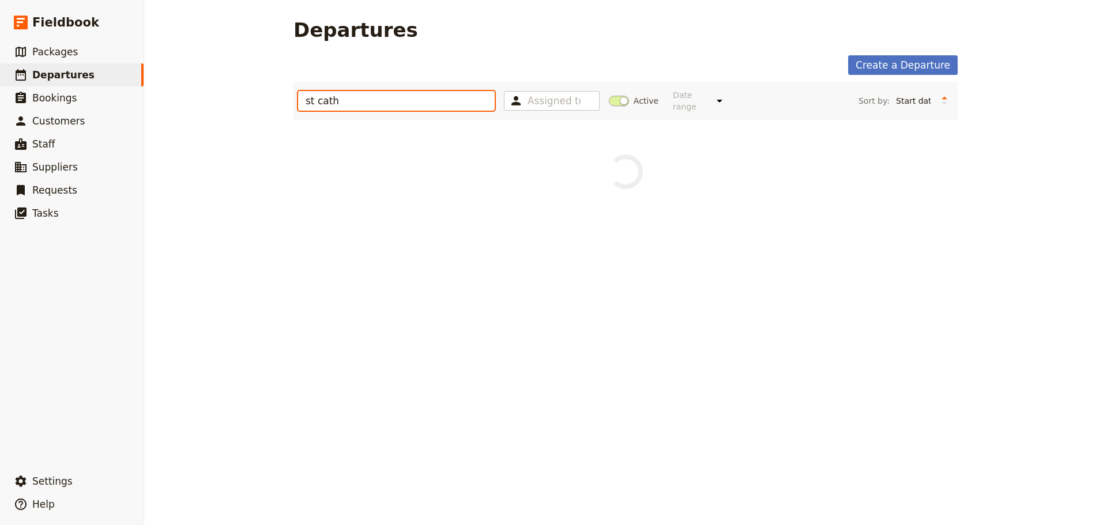
type input "st cath"
click at [612, 96] on span at bounding box center [619, 101] width 20 height 10
click at [609, 95] on input "Active" at bounding box center [609, 95] width 0 height 0
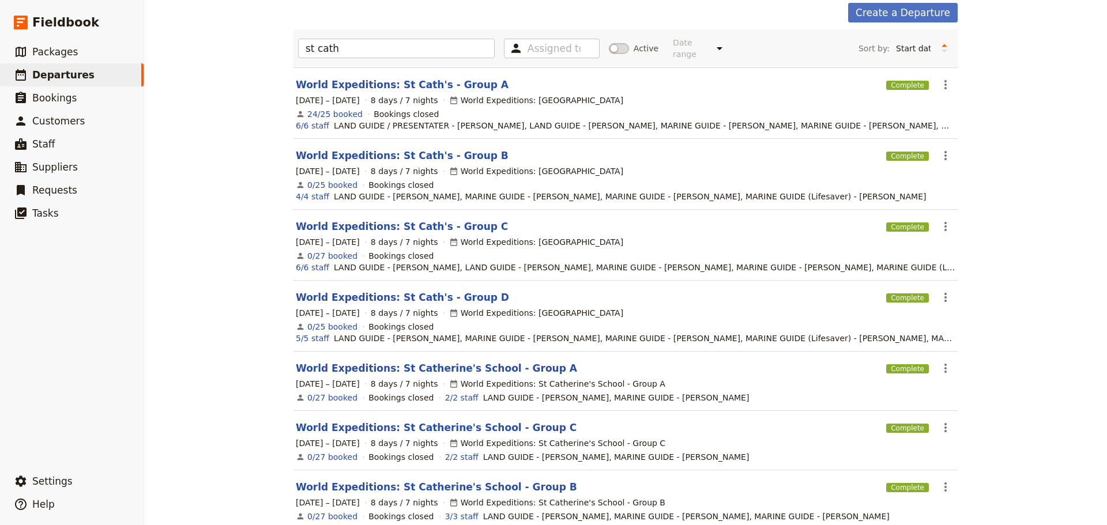
scroll to position [115, 0]
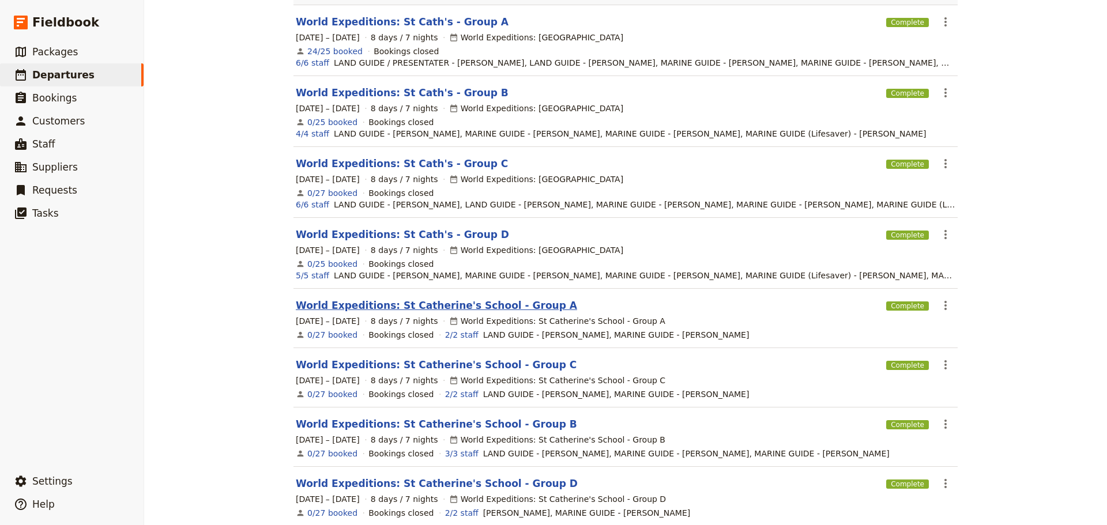
click at [446, 299] on link "World Expeditions: St Catherine's School - Group A" at bounding box center [436, 306] width 281 height 14
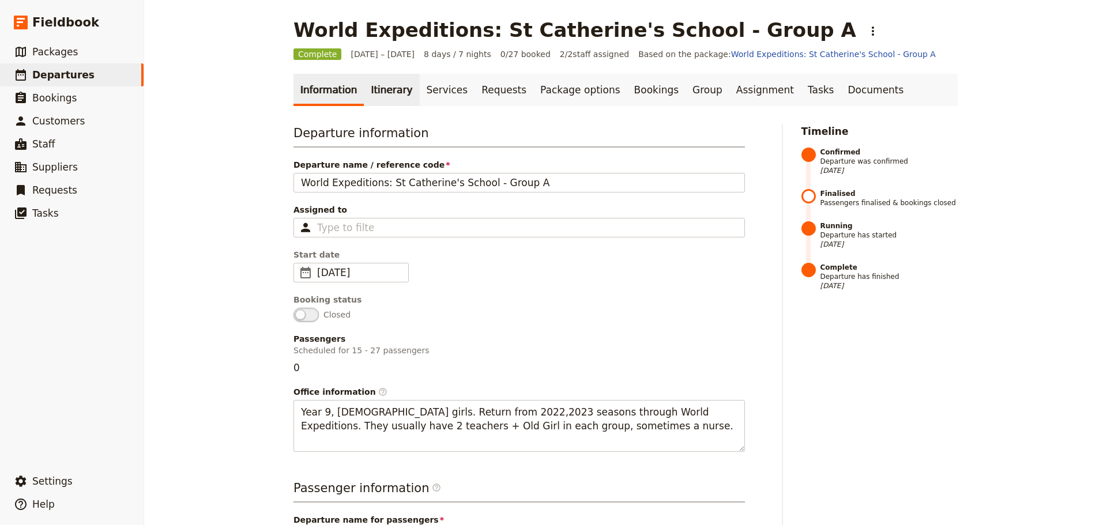
click at [379, 96] on link "Itinerary" at bounding box center [391, 90] width 55 height 32
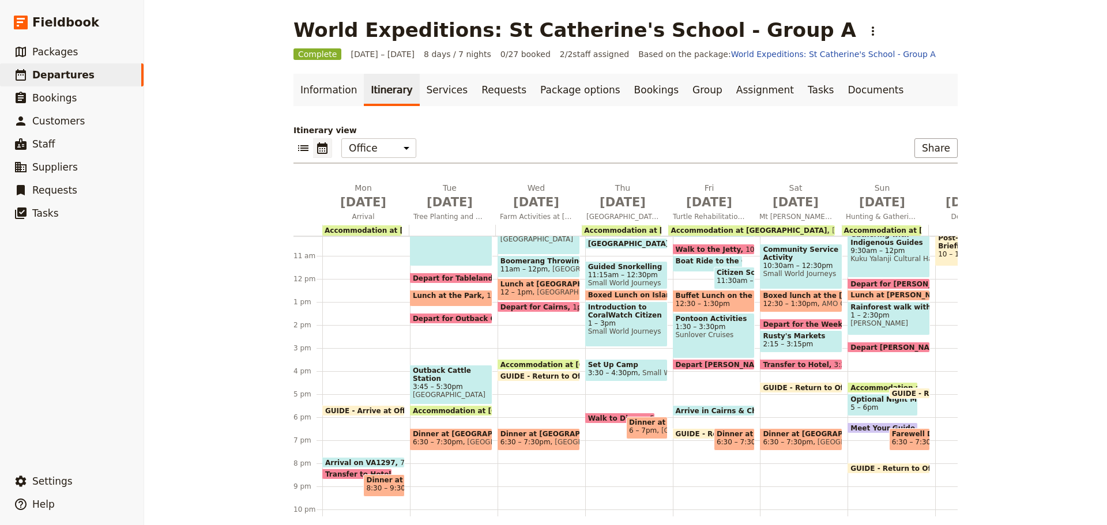
scroll to position [282, 0]
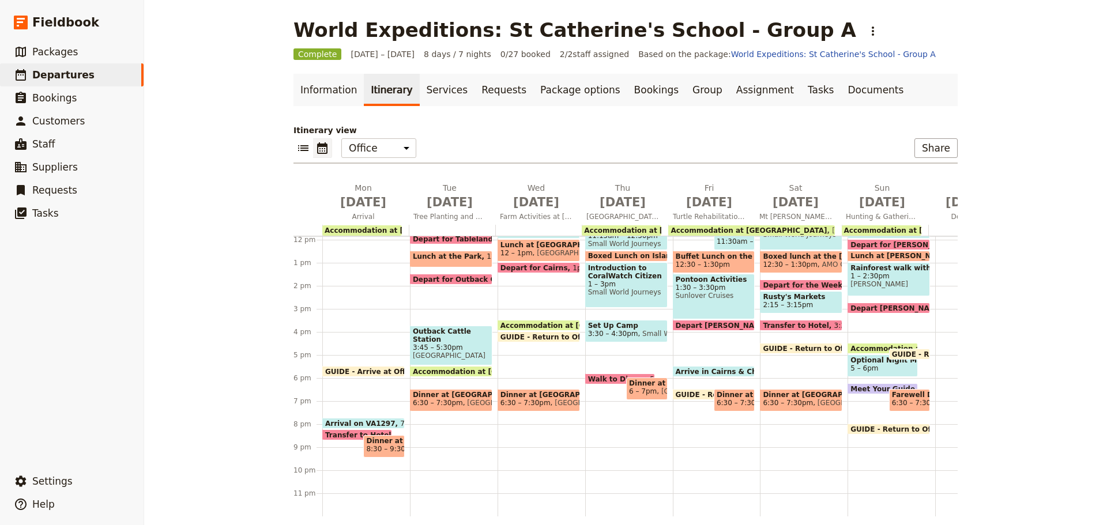
click at [384, 437] on span "Dinner at Hotel Courtyard" at bounding box center [383, 441] width 35 height 8
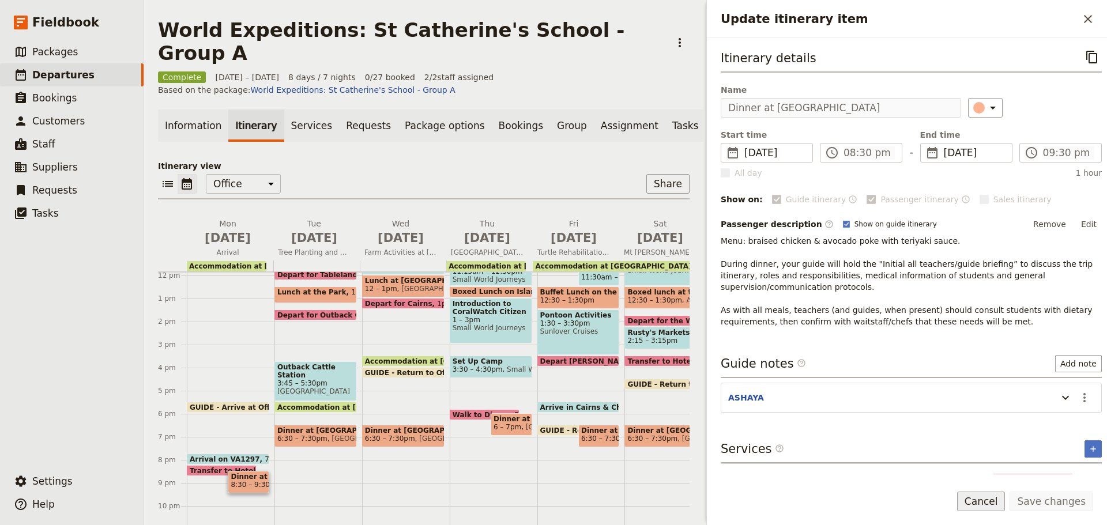
click at [983, 493] on button "Cancel" at bounding box center [981, 502] width 48 height 20
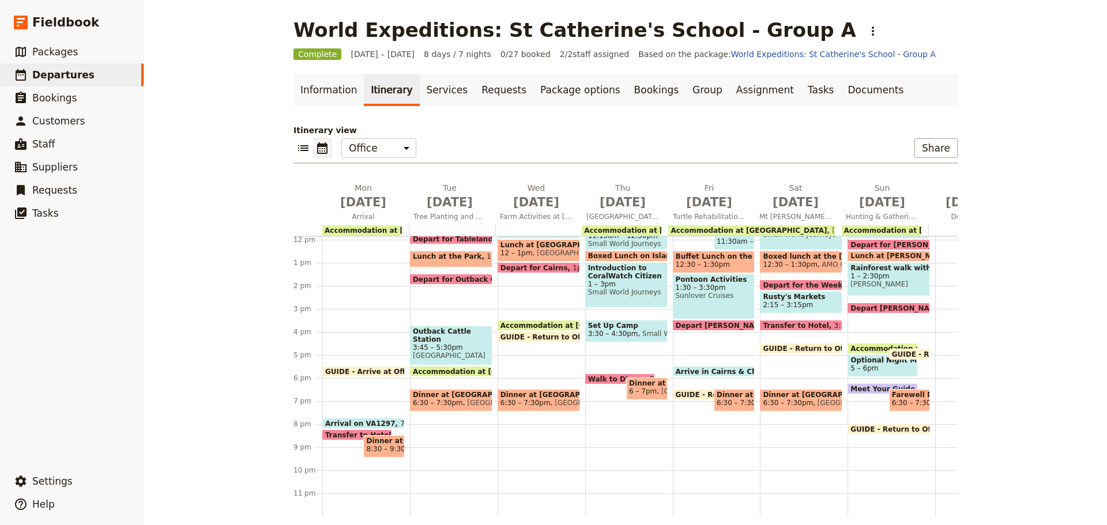
click at [897, 399] on span "6:30 – 7:30pm" at bounding box center [917, 403] width 50 height 8
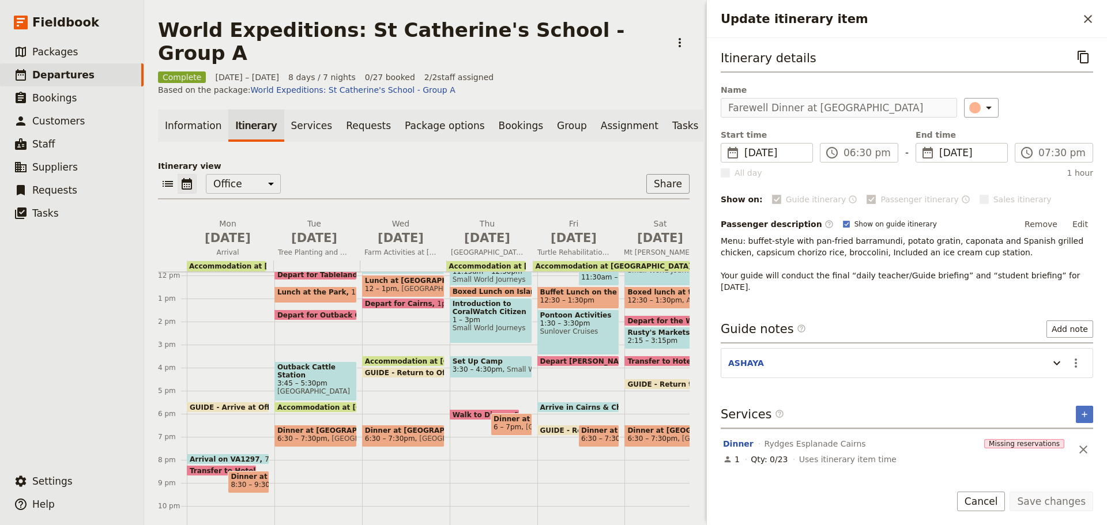
click at [983, 497] on button "Cancel" at bounding box center [981, 502] width 48 height 20
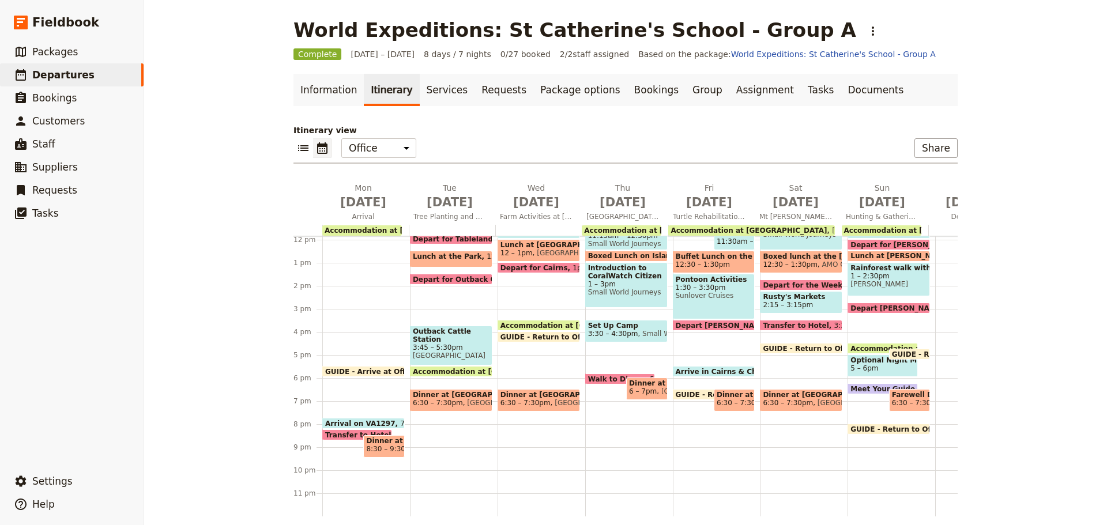
click at [900, 399] on span "6:30 – 7:30pm" at bounding box center [917, 403] width 50 height 8
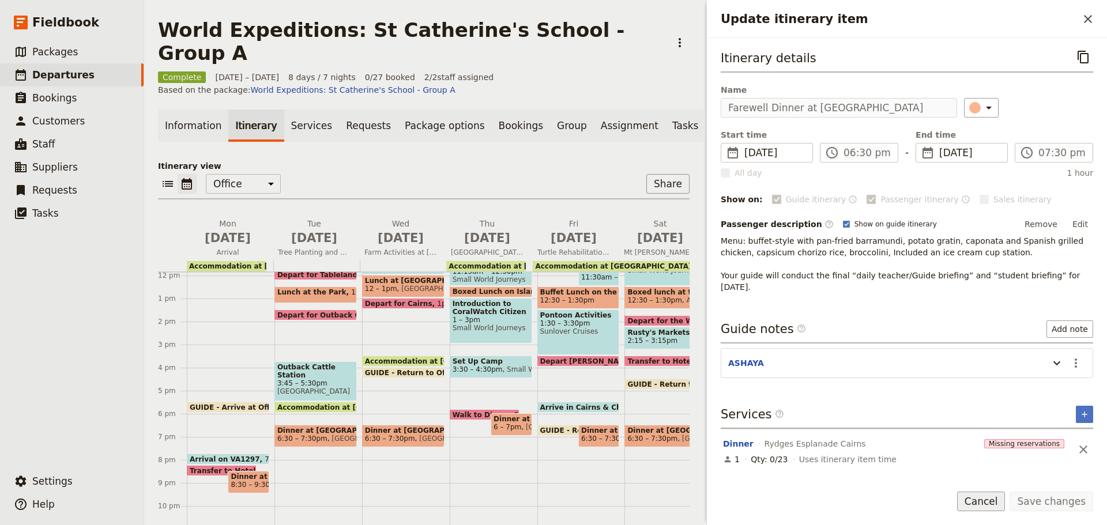
click at [977, 498] on button "Cancel" at bounding box center [981, 502] width 48 height 20
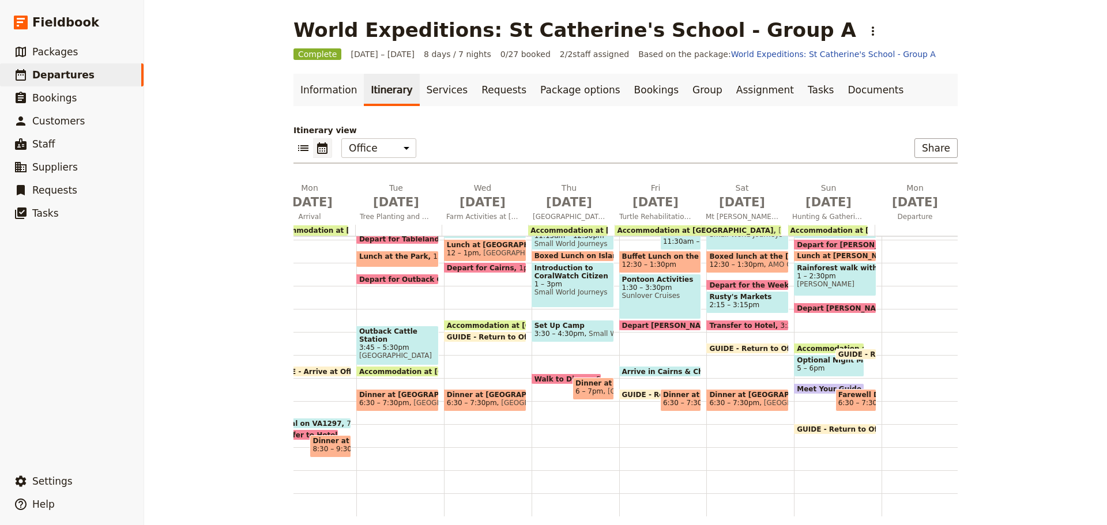
scroll to position [0, 71]
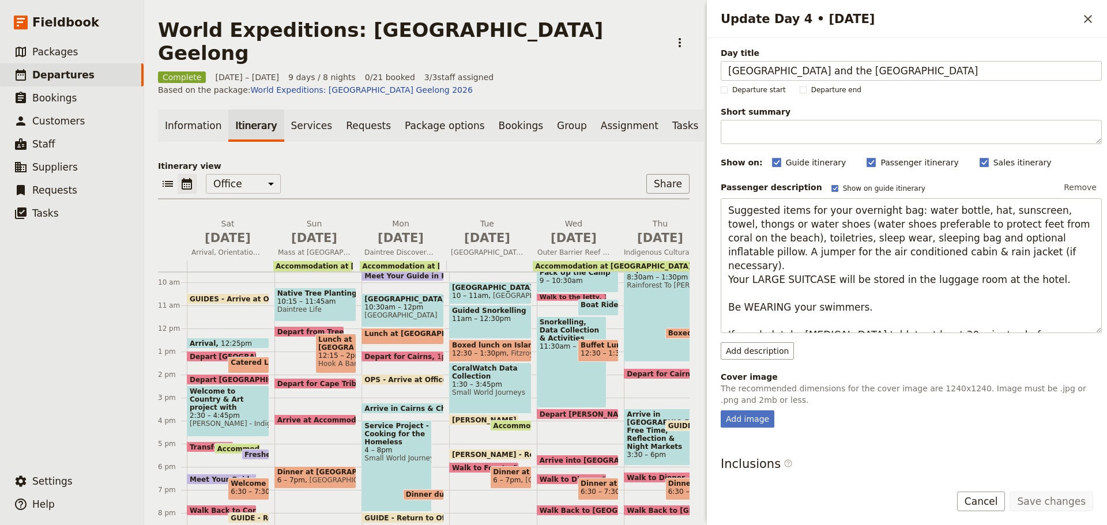
scroll to position [242, 0]
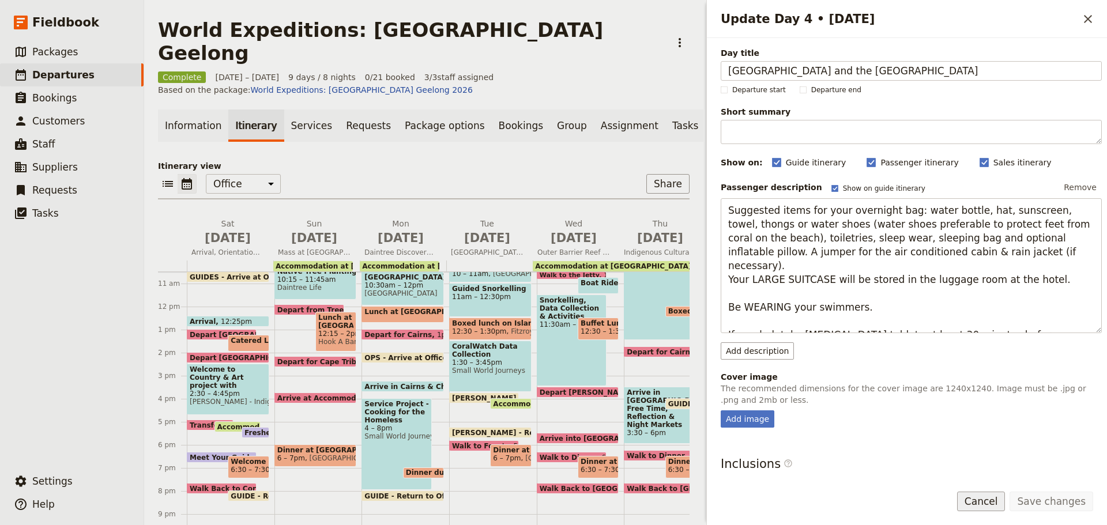
click at [979, 495] on button "Cancel" at bounding box center [981, 502] width 48 height 20
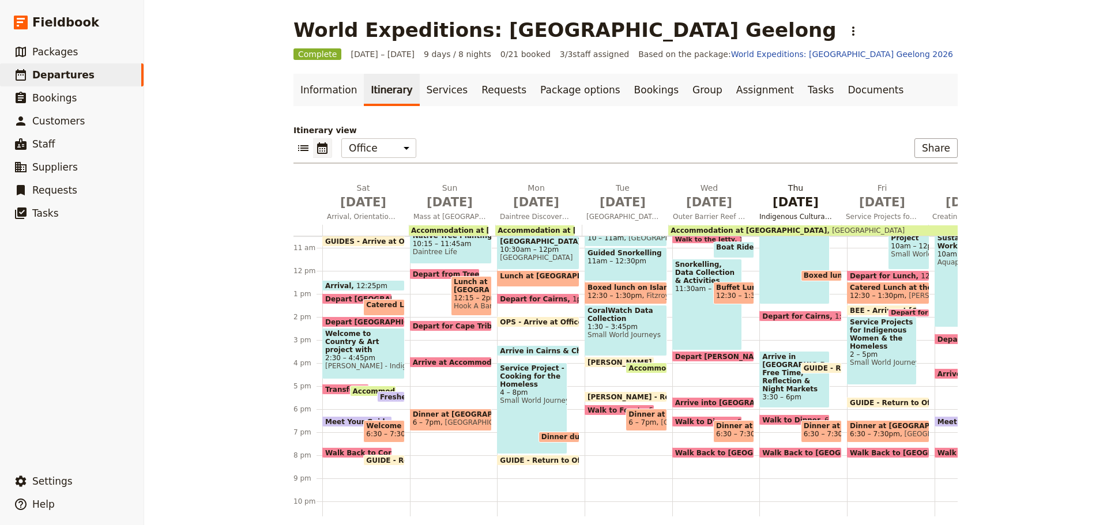
click at [817, 220] on span "Indigenous Cultural Experience" at bounding box center [796, 216] width 82 height 9
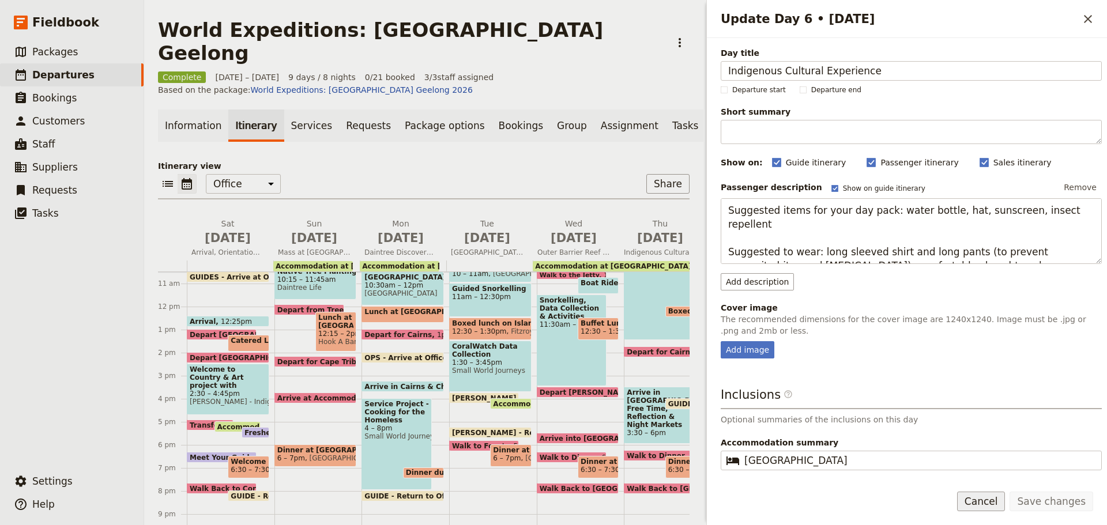
click at [976, 498] on button "Cancel" at bounding box center [981, 502] width 48 height 20
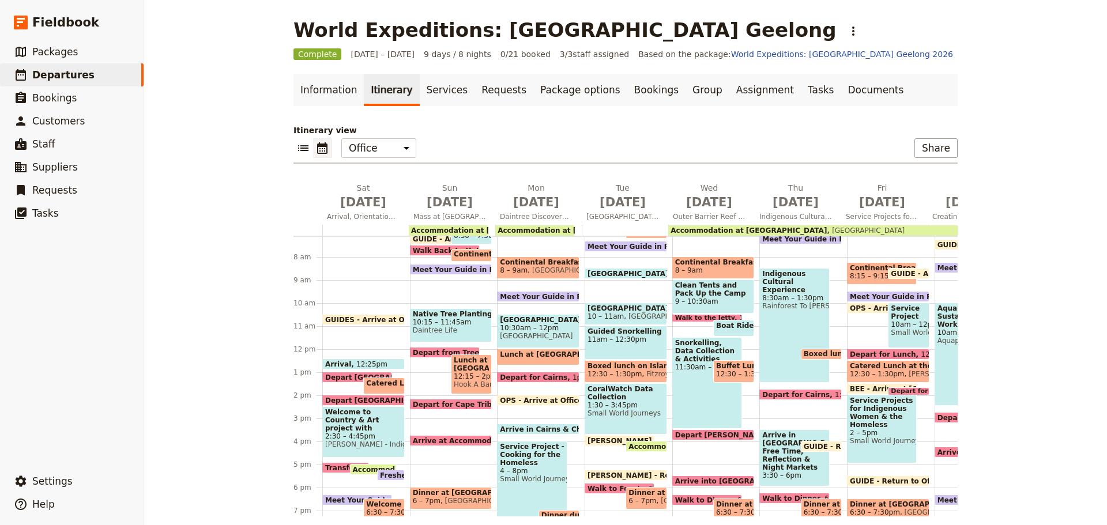
scroll to position [69, 0]
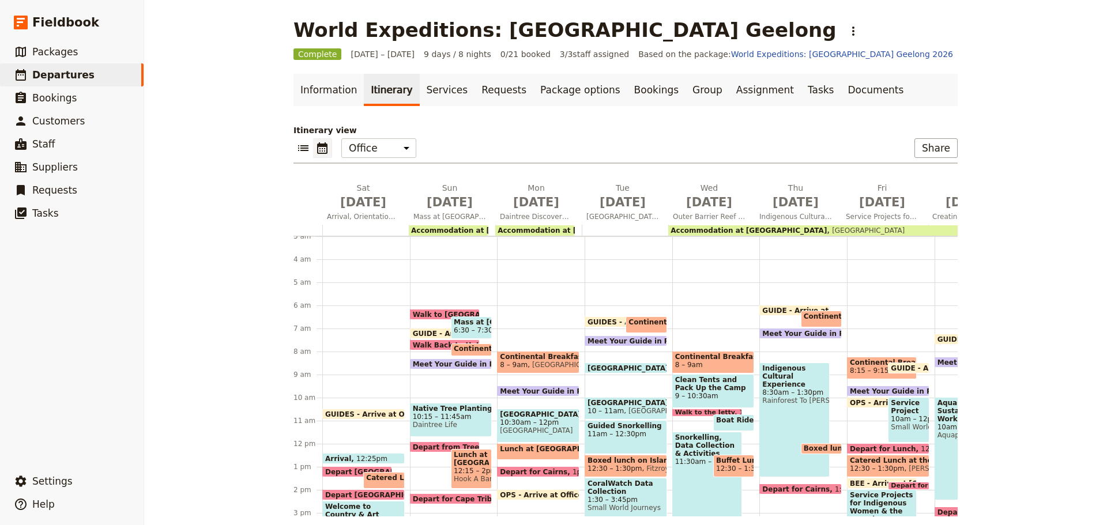
click at [770, 309] on span "GUIDE - Arrive at Office" at bounding box center [810, 310] width 96 height 7
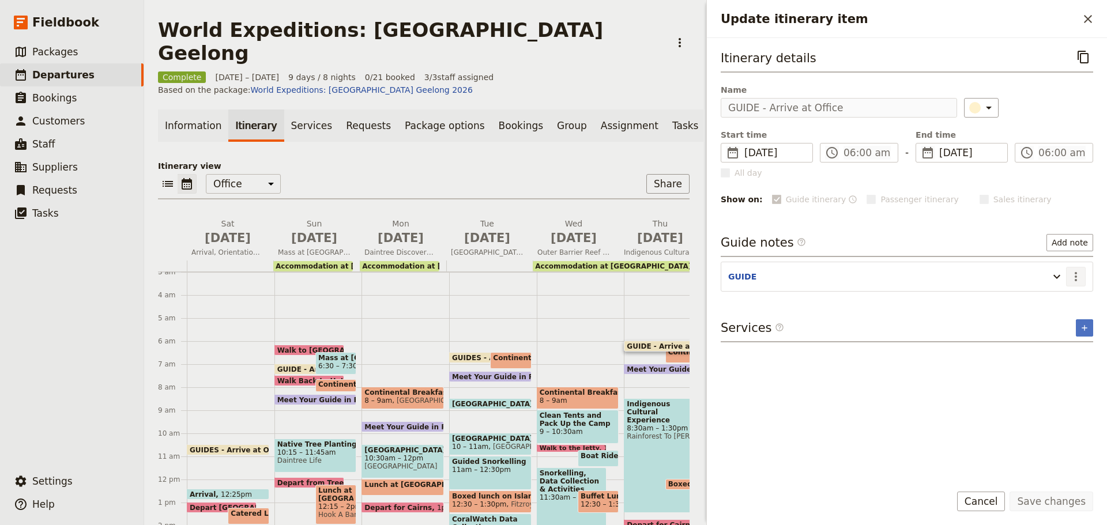
click at [1077, 275] on icon "Actions" at bounding box center [1076, 277] width 14 height 14
click at [1057, 295] on ul "Edit note Remove note" at bounding box center [1051, 310] width 69 height 38
click at [1057, 296] on span "Edit note" at bounding box center [1043, 302] width 36 height 12
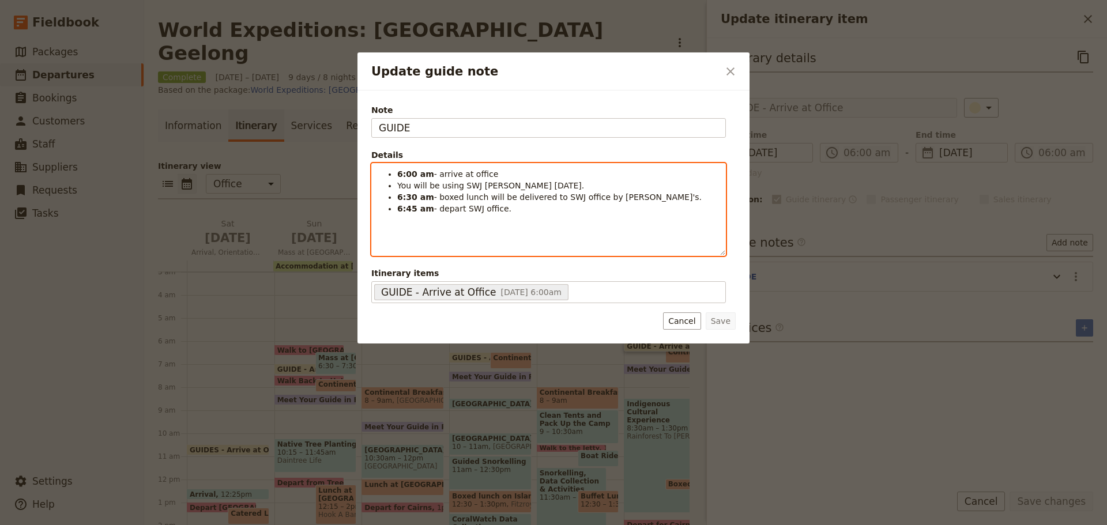
click at [486, 193] on span "- boxed lunch will be delivered to SWJ office by Alfresco's." at bounding box center [568, 197] width 268 height 9
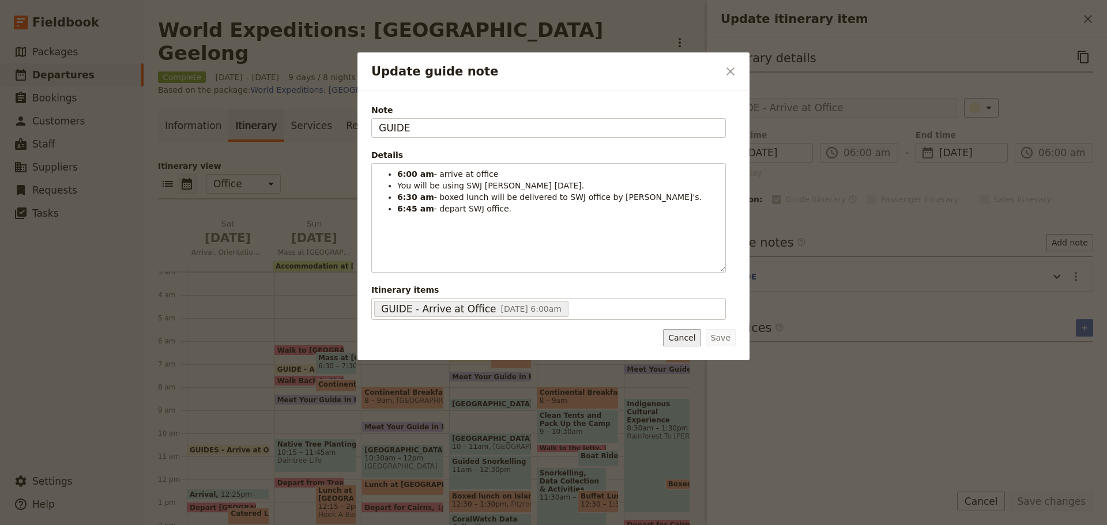
click at [693, 341] on button "Cancel" at bounding box center [681, 337] width 37 height 17
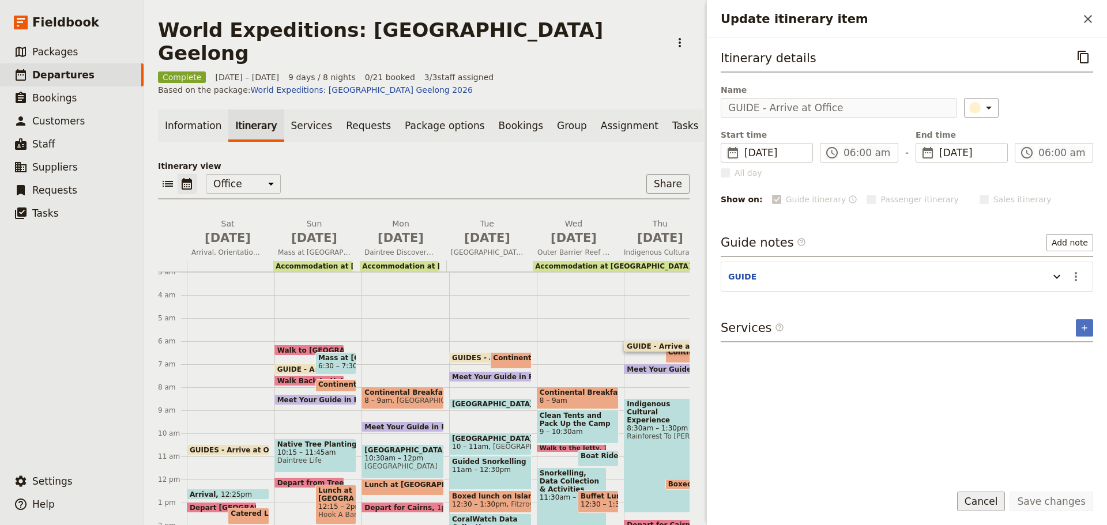
click at [999, 506] on button "Cancel" at bounding box center [981, 502] width 48 height 20
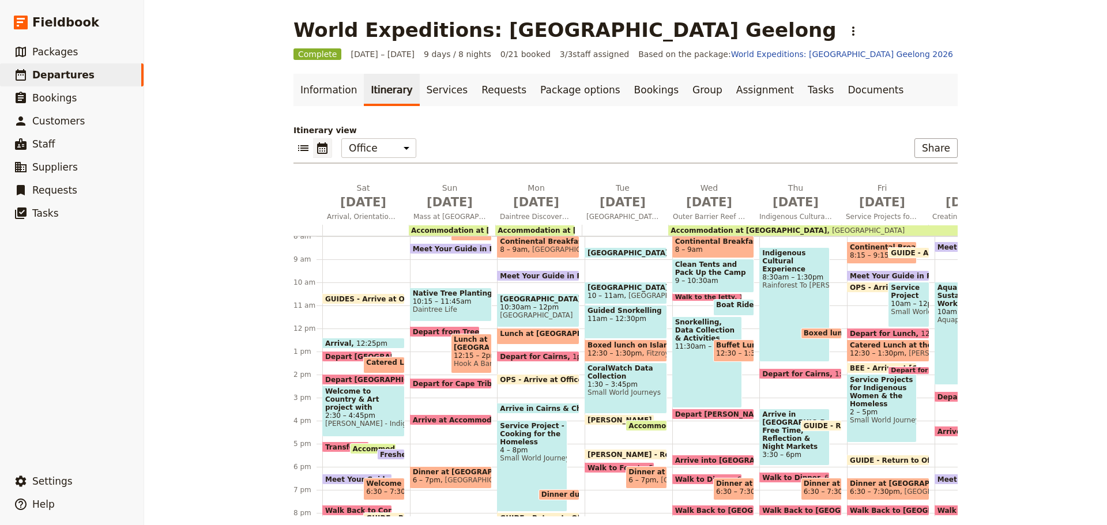
scroll to position [127, 0]
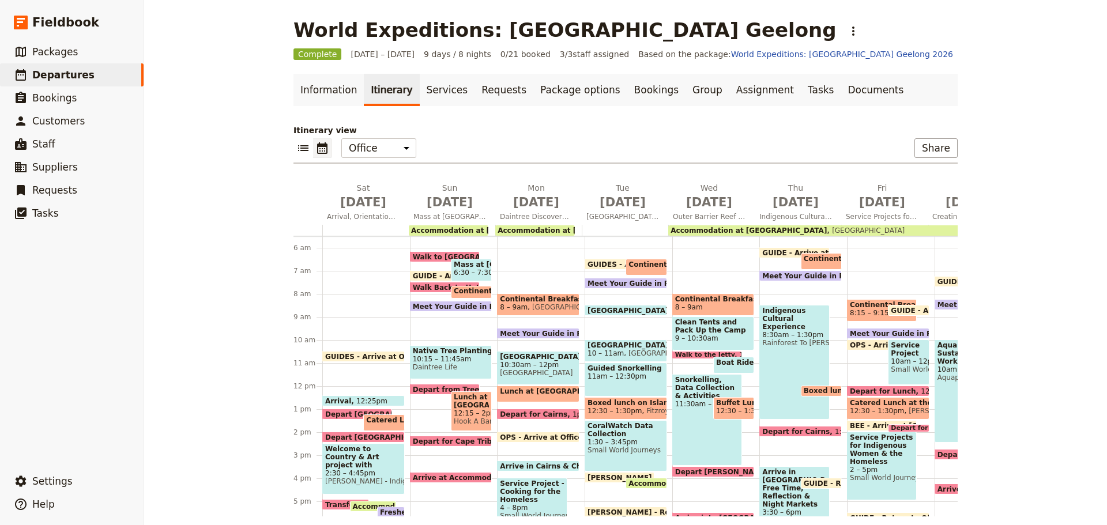
click at [786, 250] on span "GUIDE - Arrive at Office" at bounding box center [810, 252] width 96 height 7
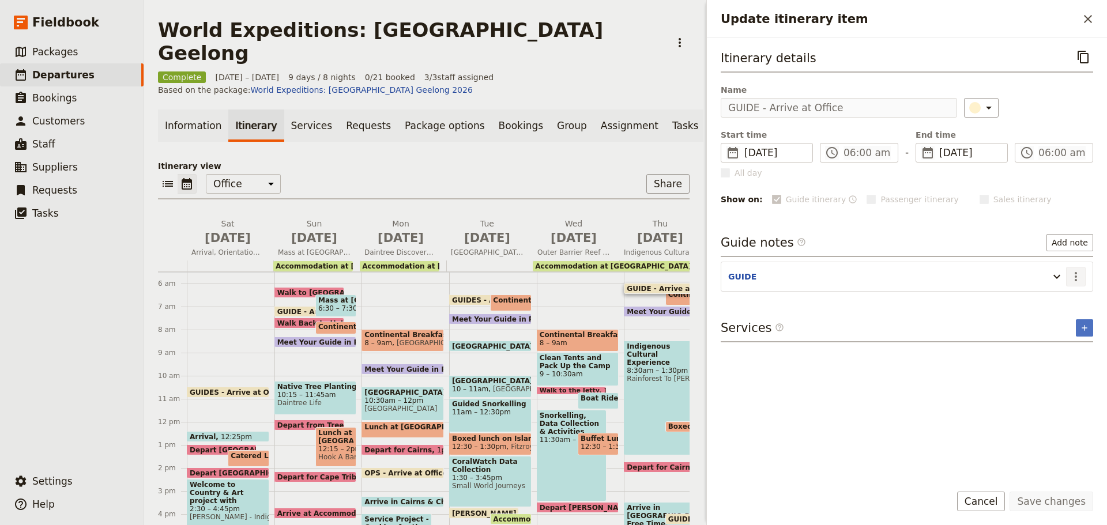
click at [1082, 273] on icon "Actions" at bounding box center [1076, 277] width 14 height 14
click at [1058, 303] on span "Edit note" at bounding box center [1043, 302] width 36 height 12
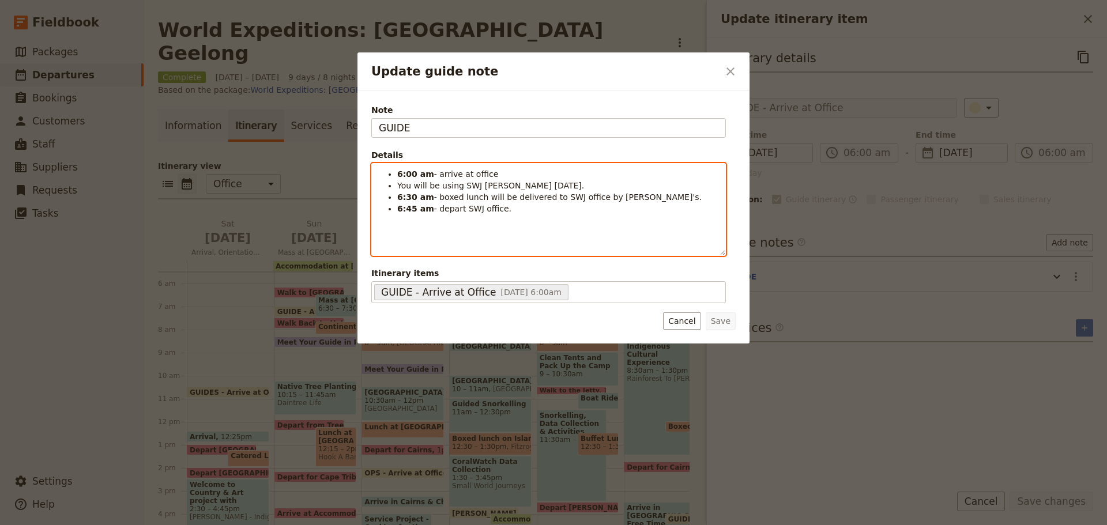
click at [630, 227] on div "6:00 am - arrive at office You will be using SWJ Rosa today. 6:30 am - boxed lu…" at bounding box center [549, 210] width 354 height 92
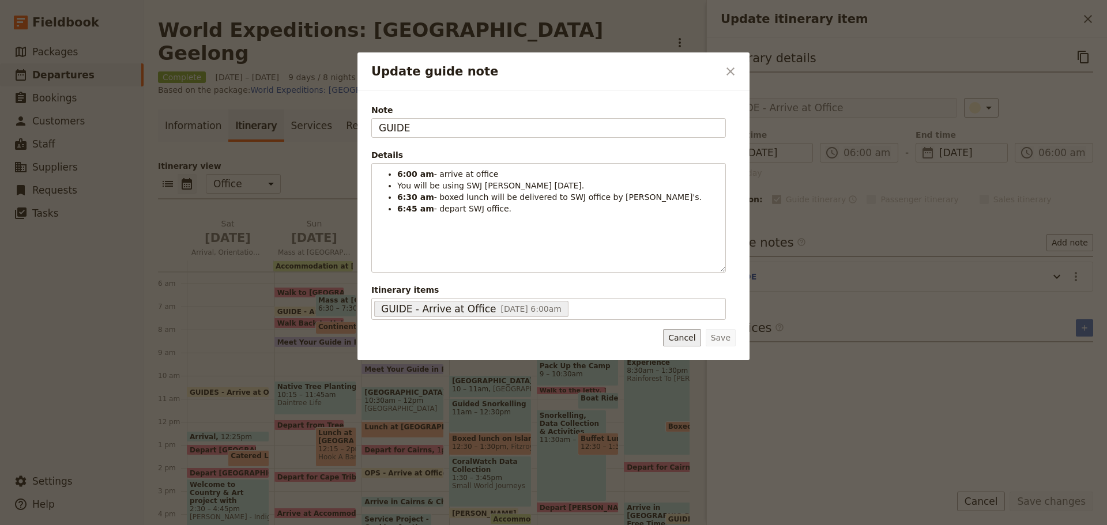
click at [678, 342] on button "Cancel" at bounding box center [681, 337] width 37 height 17
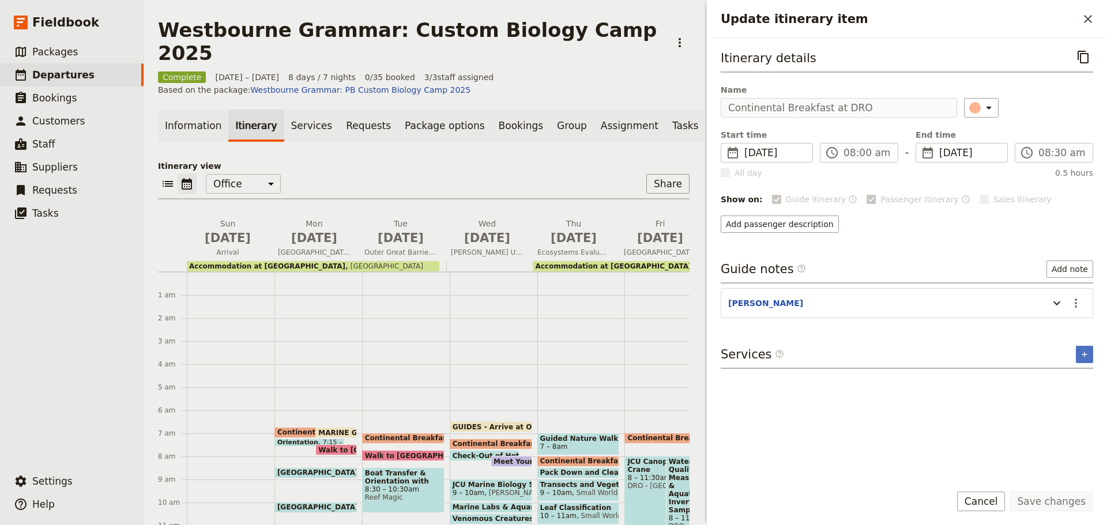
scroll to position [138, 0]
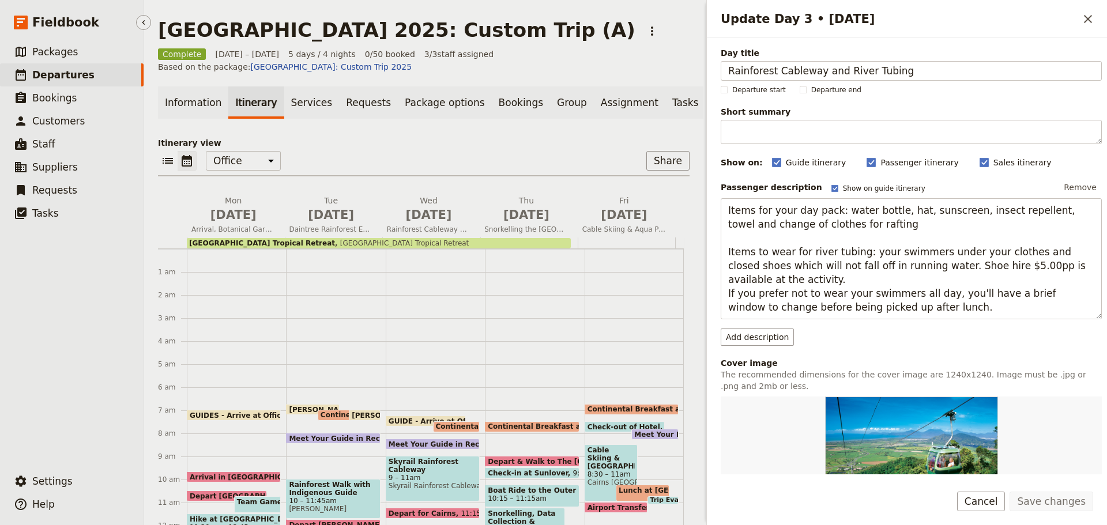
scroll to position [144, 0]
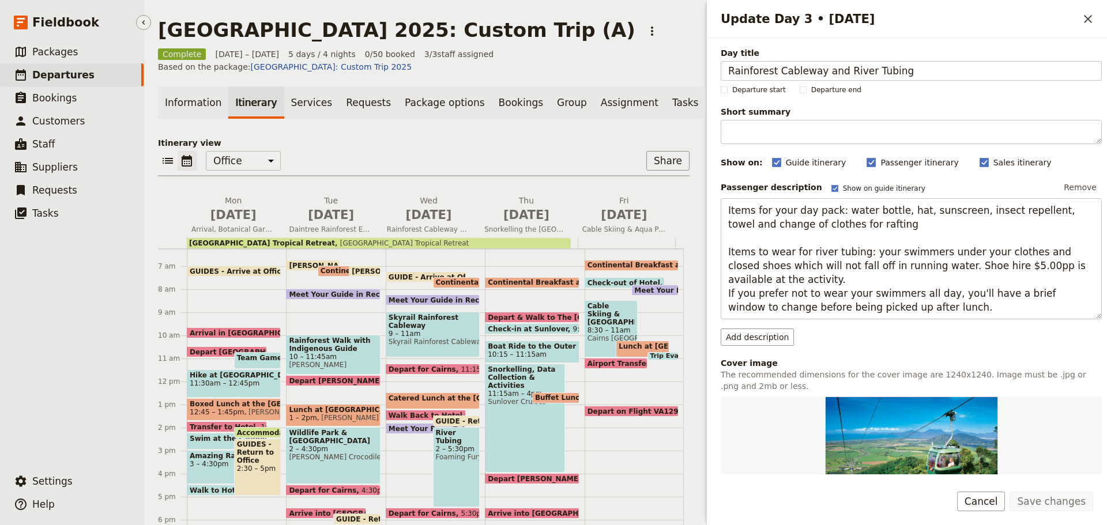
click at [46, 75] on span "Departures" at bounding box center [63, 75] width 62 height 12
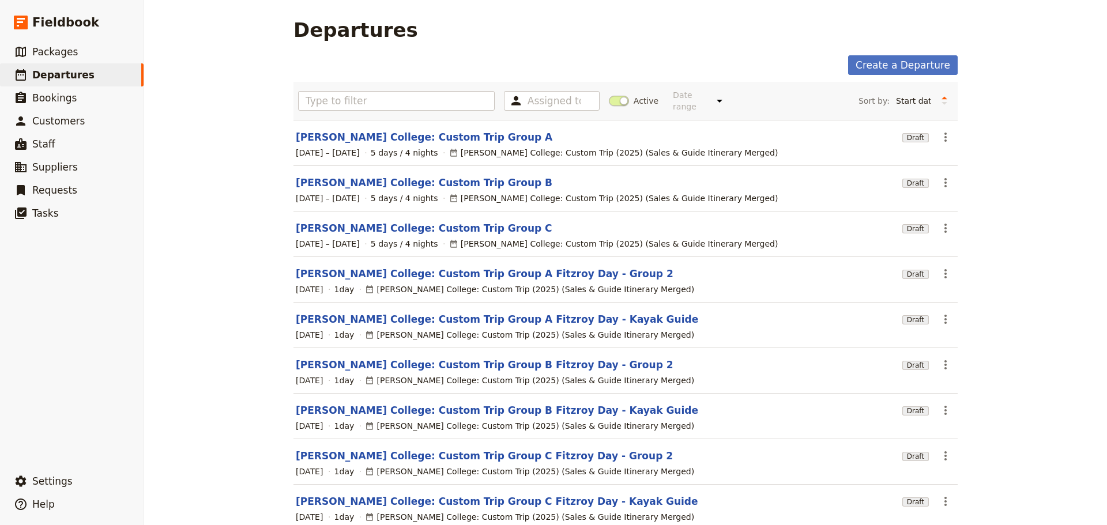
click at [609, 97] on span at bounding box center [619, 101] width 20 height 10
click at [609, 95] on input "Active" at bounding box center [609, 95] width 0 height 0
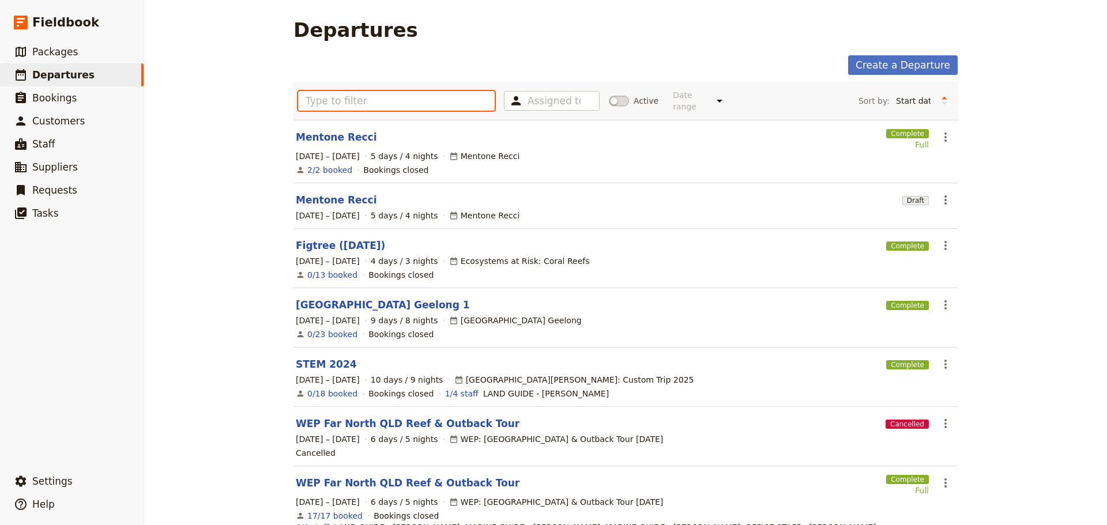
click at [403, 105] on input "text" at bounding box center [396, 101] width 197 height 20
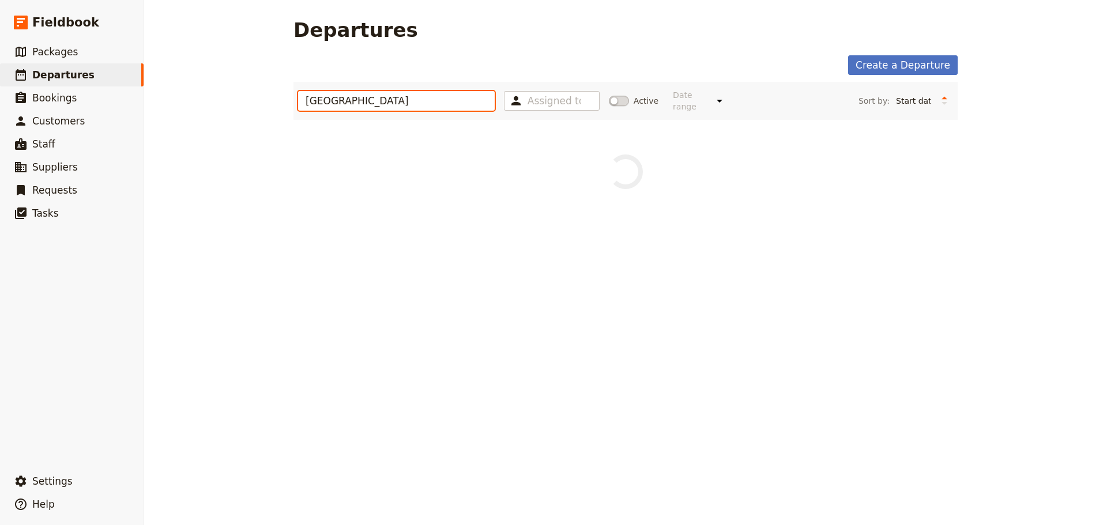
type input "[GEOGRAPHIC_DATA]"
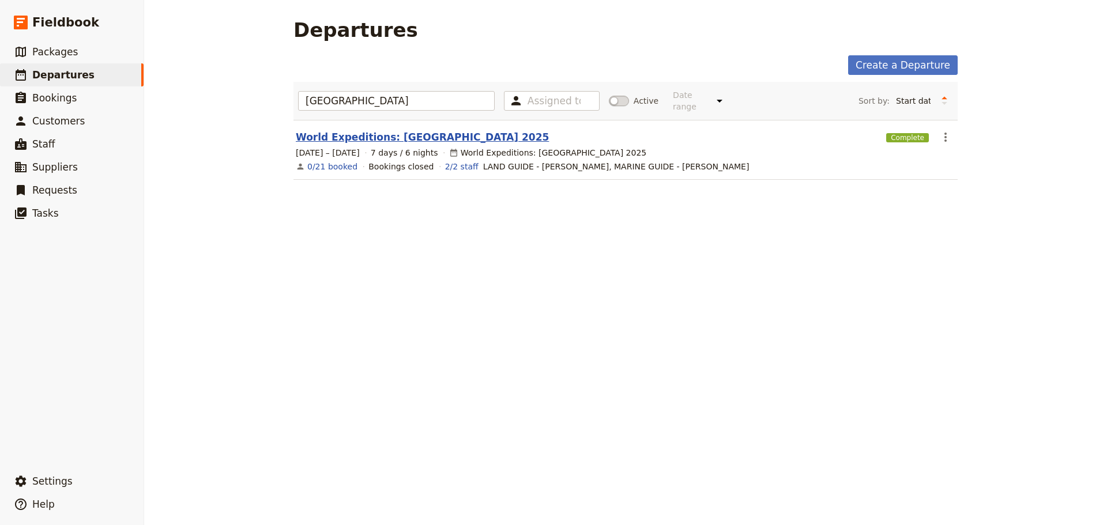
click at [369, 130] on link "World Expeditions: [GEOGRAPHIC_DATA] 2025" at bounding box center [422, 137] width 253 height 14
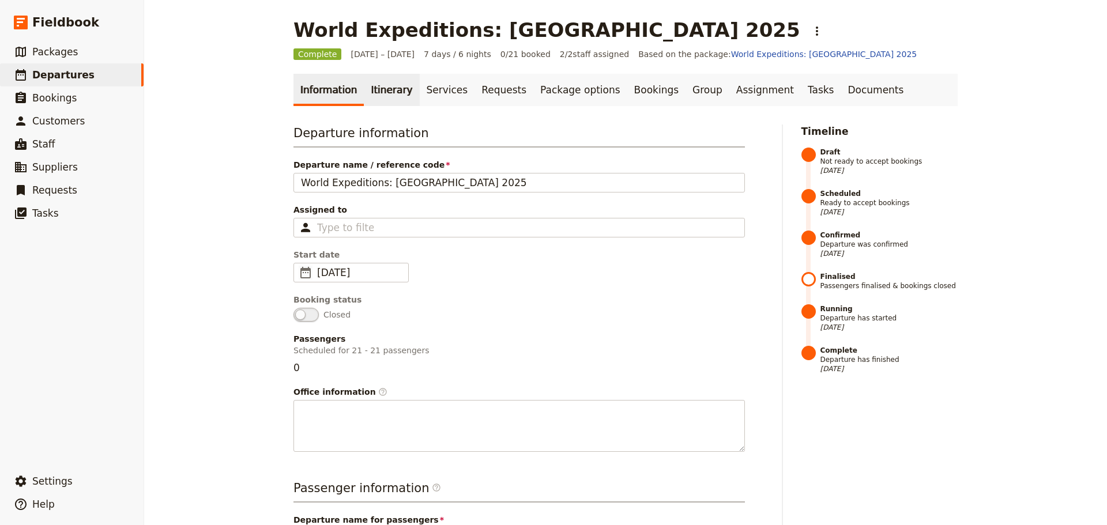
click at [370, 82] on link "Itinerary" at bounding box center [391, 90] width 55 height 32
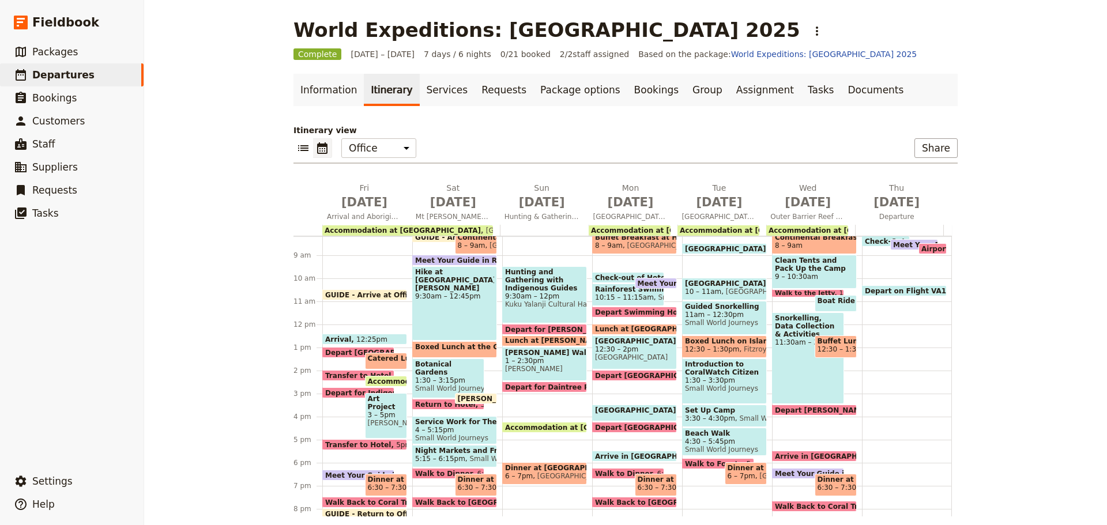
scroll to position [254, 0]
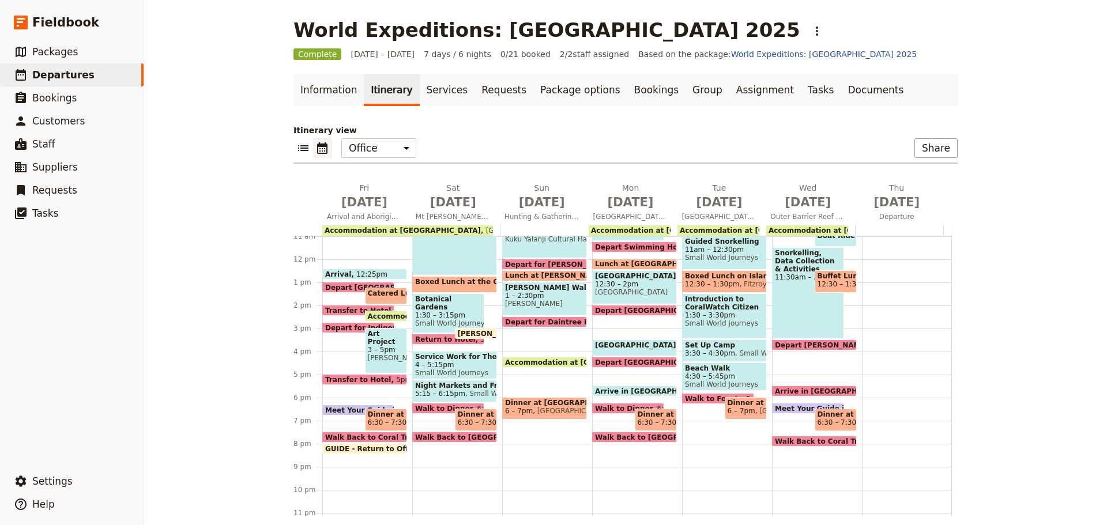
click at [337, 287] on span "Depart Cairns Airport" at bounding box center [382, 287] width 115 height 7
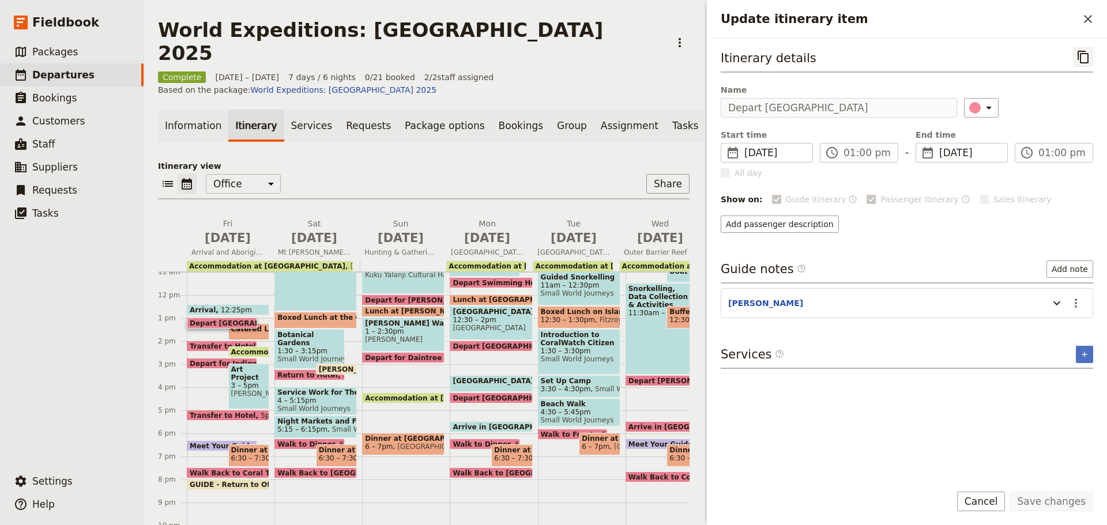
click at [1079, 58] on icon "Copy itinerary item" at bounding box center [1083, 57] width 11 height 13
click at [245, 324] on div "Catered Lunch at Centenary Lakes and Orientation 1:15 – 2pm Alfresco's" at bounding box center [249, 332] width 42 height 17
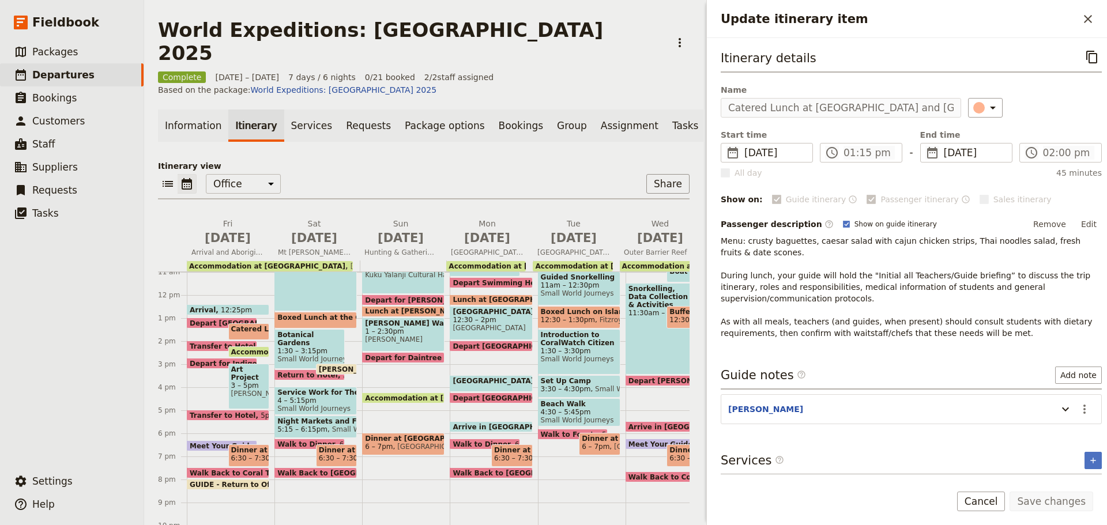
click at [933, 236] on p "Menu: crusty baguettes, caesar salad with cajun chicken strips, Thai noodles sa…" at bounding box center [911, 287] width 381 height 104
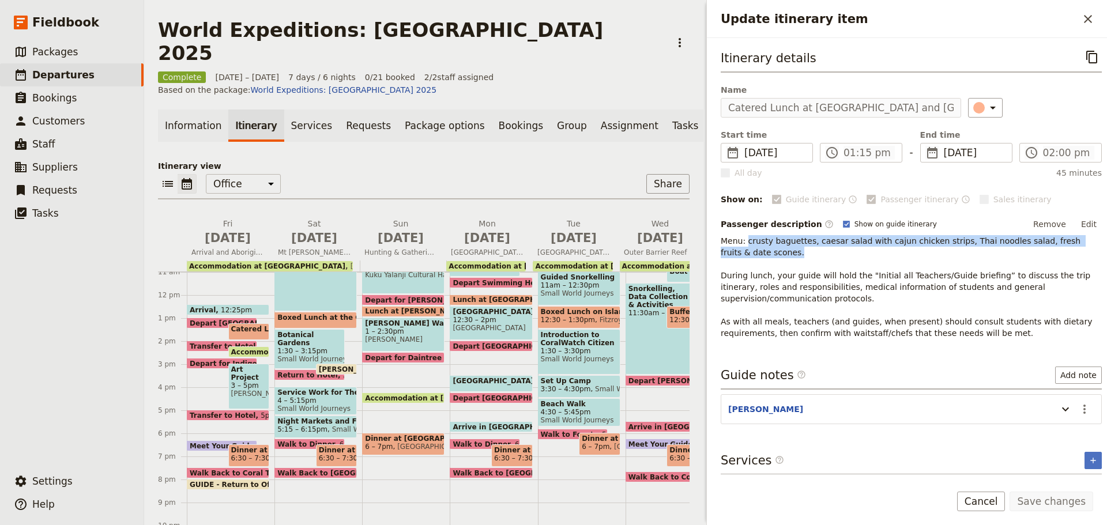
drag, startPoint x: 746, startPoint y: 242, endPoint x: 968, endPoint y: 257, distance: 222.6
click at [968, 257] on p "Menu: crusty baguettes, caesar salad with cajun chicken strips, Thai noodles sa…" at bounding box center [911, 287] width 381 height 104
copy p "crusty baguettes, caesar salad with cajun chicken strips, Thai noodles salad, f…"
drag, startPoint x: 39, startPoint y: 322, endPoint x: 10, endPoint y: 318, distance: 29.2
click at [39, 321] on ul "​ Packages ​ Departures ​ Bookings ​ Customers ​ Staff ​ Suppliers ​ Requests ​…" at bounding box center [72, 252] width 144 height 425
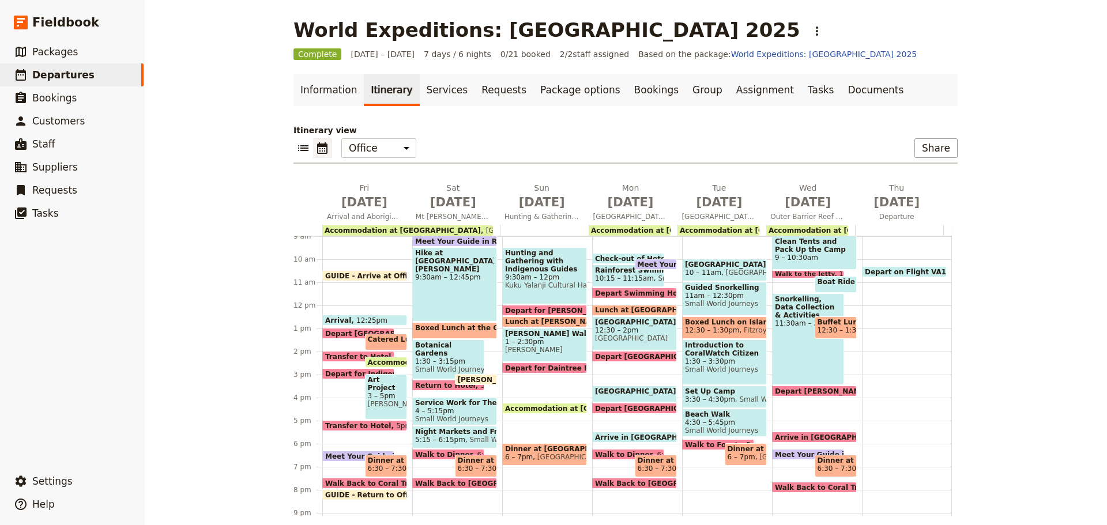
scroll to position [196, 0]
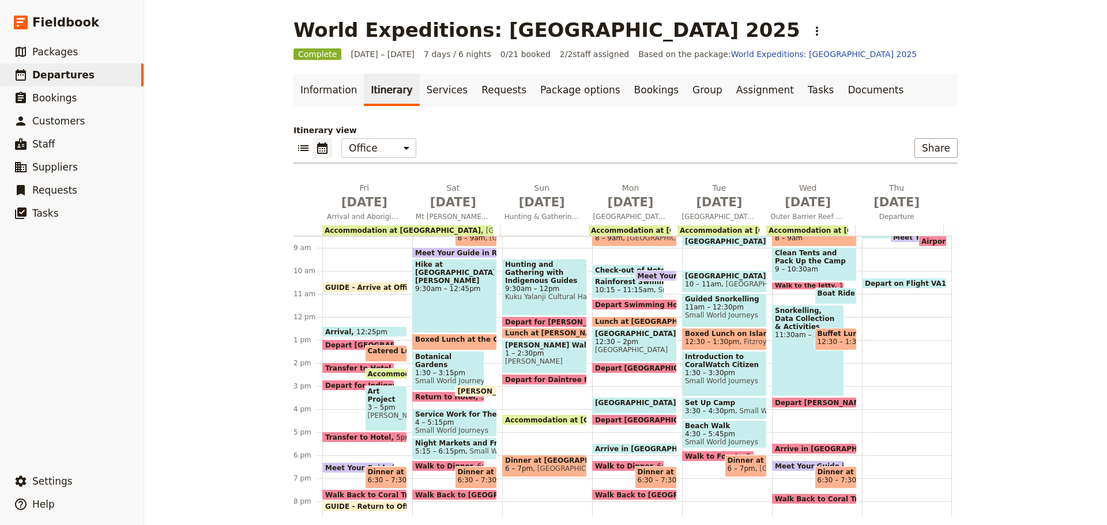
click at [382, 349] on span "Catered Lunch at Centenary Lakes and Orientation" at bounding box center [496, 351] width 256 height 8
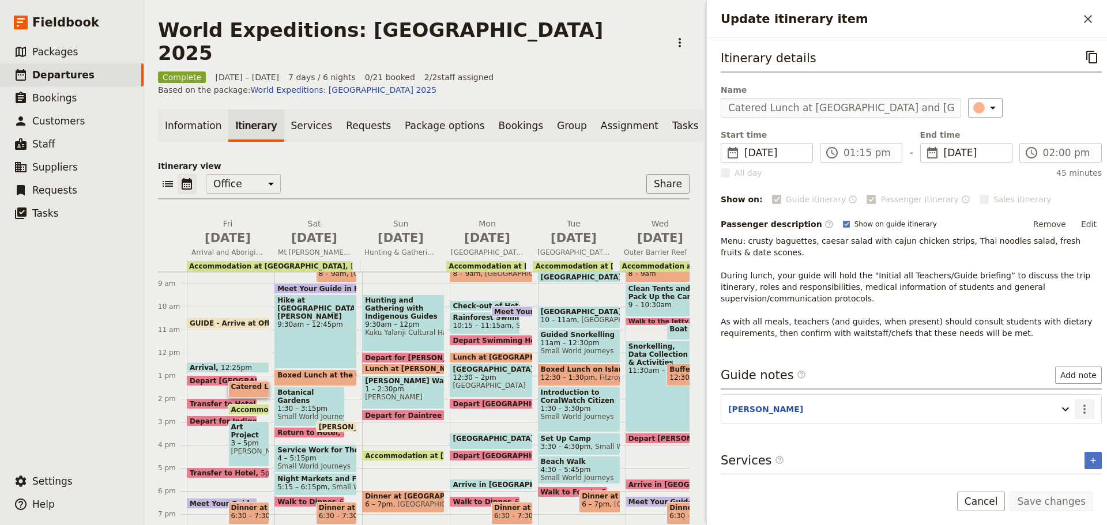
click at [1078, 410] on icon "Actions" at bounding box center [1085, 410] width 14 height 14
click at [1063, 432] on span "Edit note" at bounding box center [1052, 434] width 54 height 12
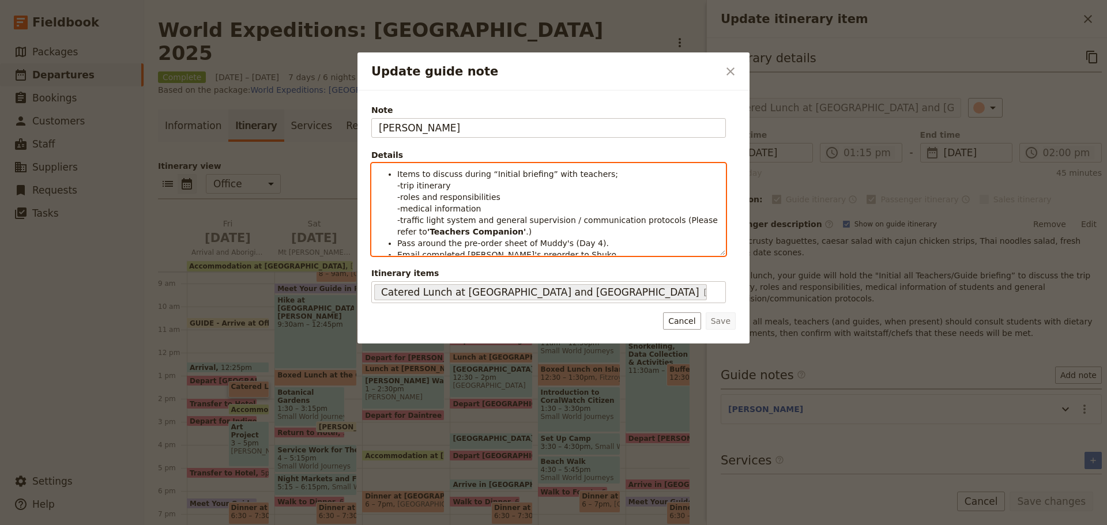
click at [513, 216] on span "Items to discuss during “Initial briefing” with teachers; -trip itinerary -role…" at bounding box center [558, 203] width 323 height 67
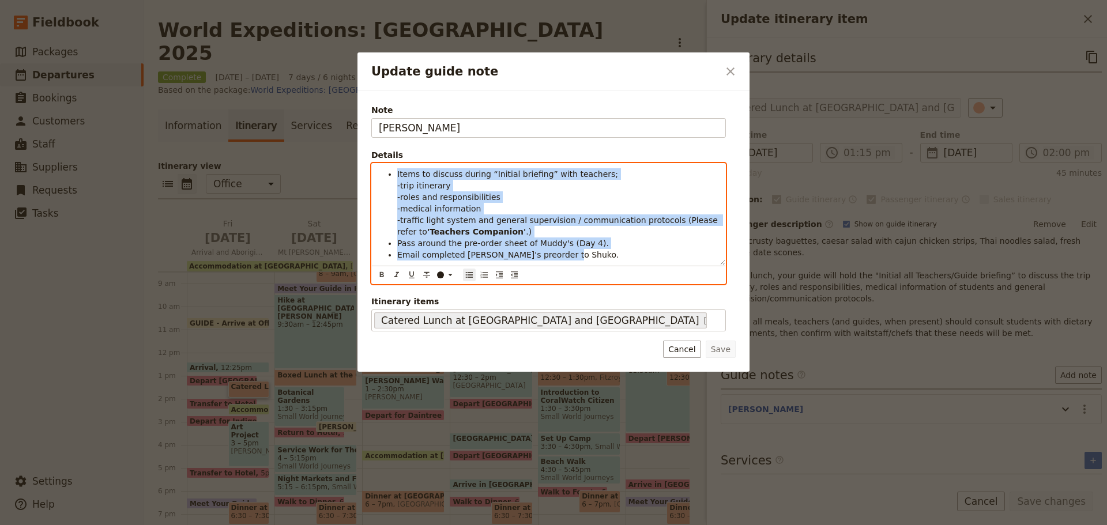
drag, startPoint x: 393, startPoint y: 176, endPoint x: 683, endPoint y: 274, distance: 305.7
click at [683, 274] on div "Items to discuss during “Initial briefing” with teachers; -trip itinerary -role…" at bounding box center [548, 223] width 355 height 121
copy ul "Items to discuss during “Initial briefing” with teachers; -trip itinerary -role…"
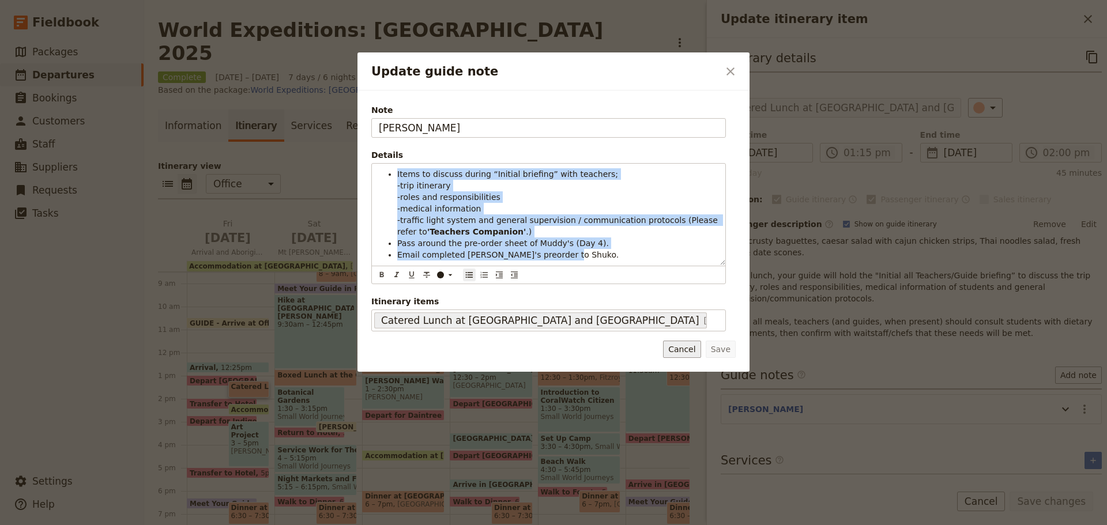
click at [685, 346] on button "Cancel" at bounding box center [681, 349] width 37 height 17
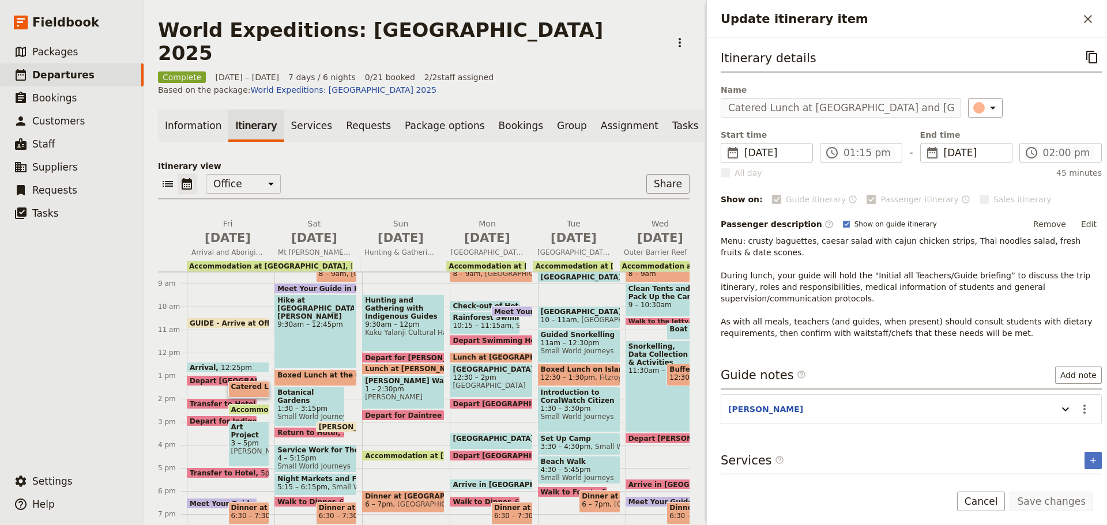
click at [250, 410] on span at bounding box center [249, 412] width 40 height 5
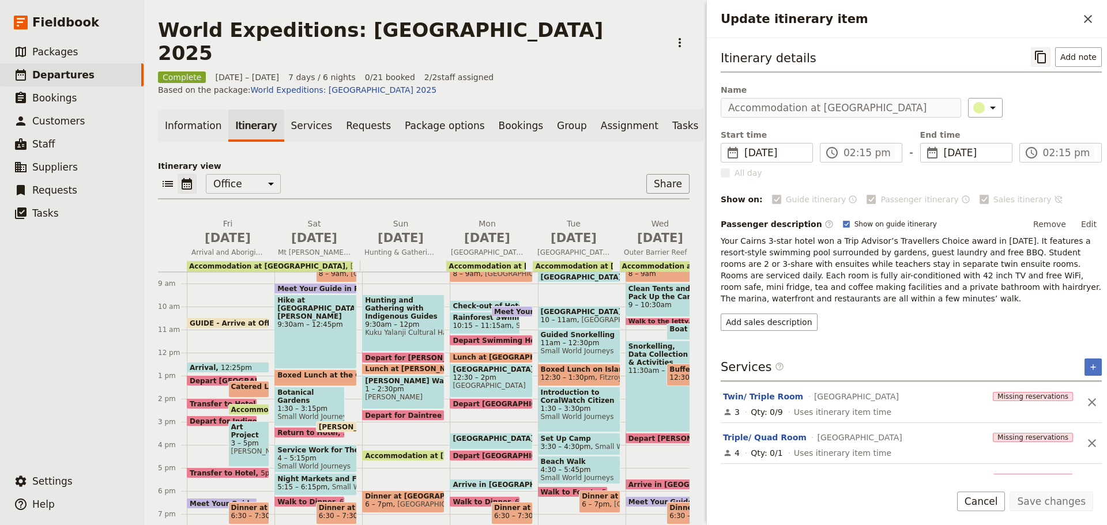
click at [1034, 52] on icon "Copy itinerary item" at bounding box center [1041, 57] width 14 height 14
click at [223, 400] on span "Transfer to Hotel" at bounding box center [225, 403] width 71 height 7
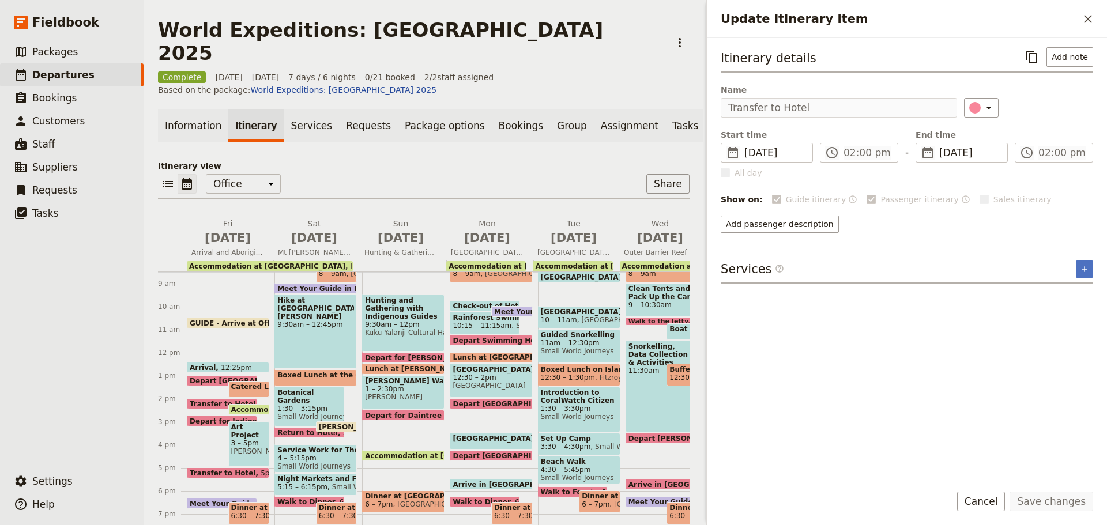
drag, startPoint x: 1029, startPoint y: 58, endPoint x: 996, endPoint y: 55, distance: 33.0
click at [1029, 57] on icon "Copy itinerary item" at bounding box center [1032, 57] width 11 height 13
click at [215, 422] on span at bounding box center [221, 424] width 69 height 5
click at [1076, 55] on button "​" at bounding box center [1084, 57] width 20 height 20
click at [988, 505] on button "Cancel" at bounding box center [981, 502] width 48 height 20
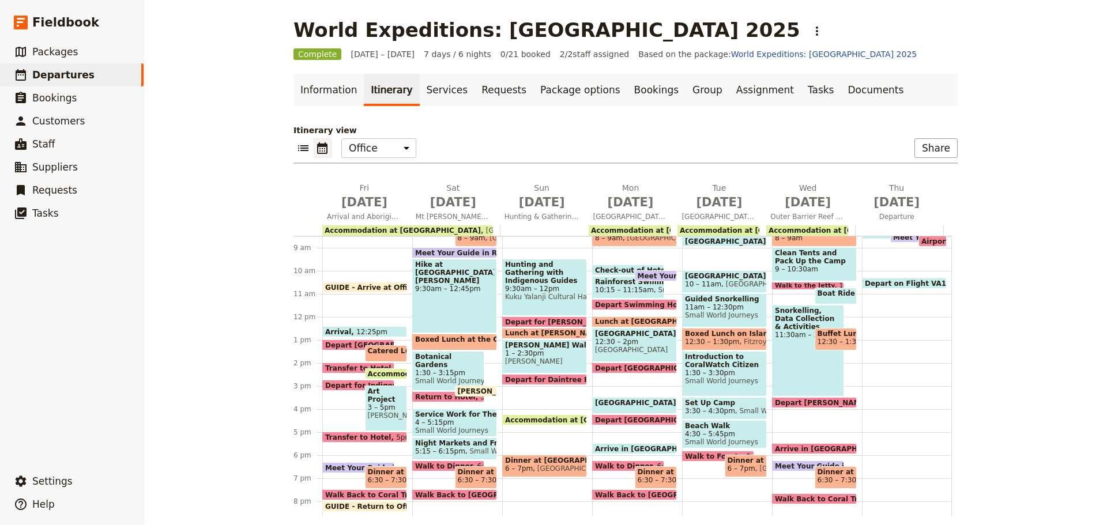
click at [374, 408] on span "3 – 5pm" at bounding box center [386, 408] width 37 height 8
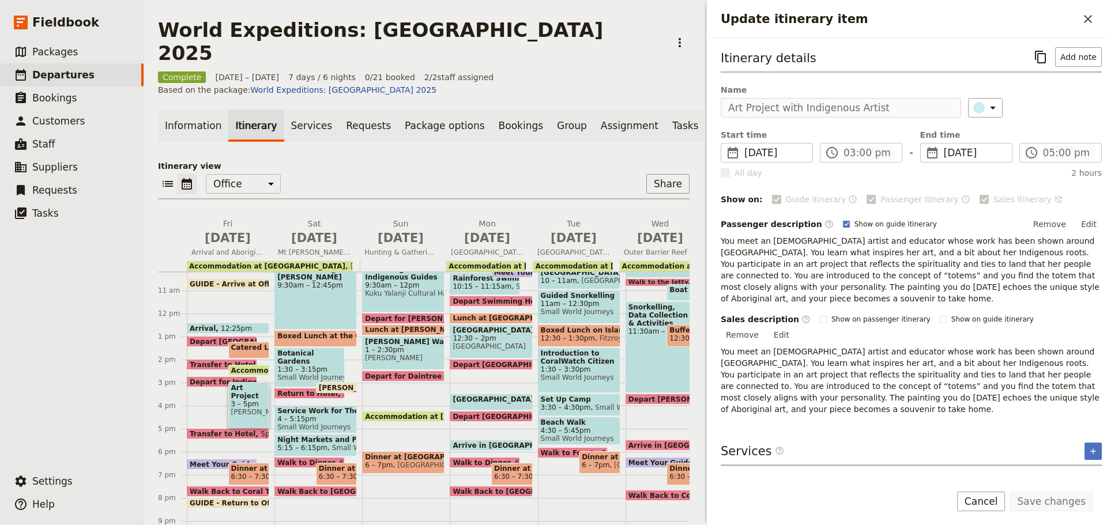
scroll to position [254, 0]
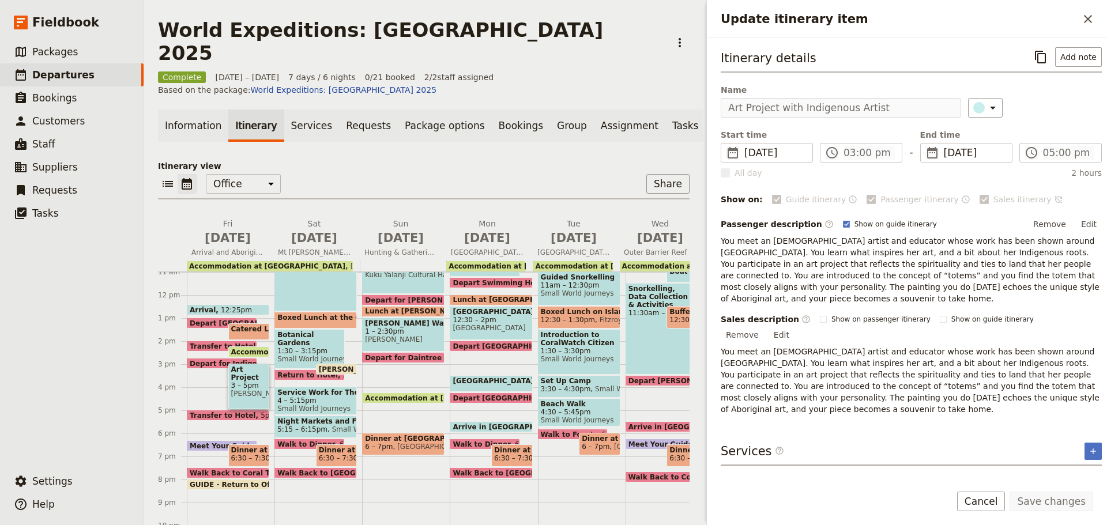
click at [225, 412] on span "Transfer to Hotel" at bounding box center [225, 415] width 71 height 7
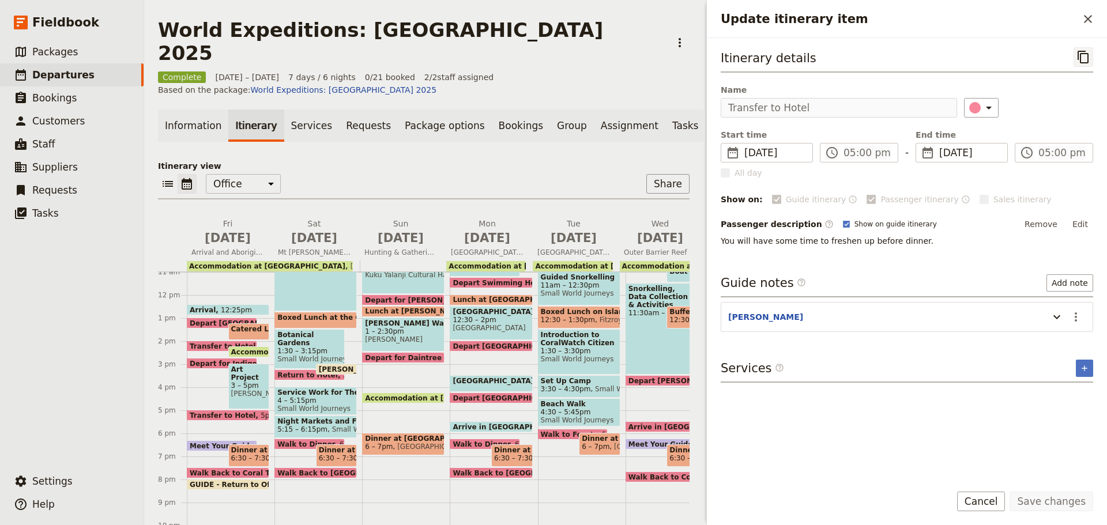
click at [1084, 57] on icon "Copy itinerary item" at bounding box center [1084, 57] width 14 height 14
click at [230, 416] on span at bounding box center [227, 418] width 81 height 5
click at [1074, 311] on icon "Actions" at bounding box center [1076, 317] width 14 height 14
click at [1070, 338] on span "Edit note" at bounding box center [1052, 342] width 54 height 12
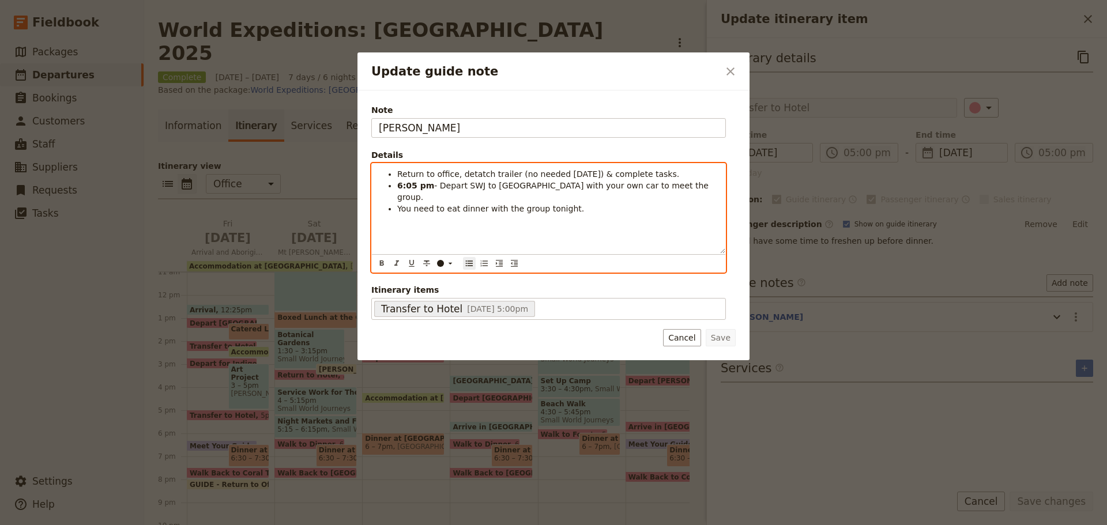
click at [492, 185] on span "- Depart SWJ to Coral Tree Inn with your own car to meet the group." at bounding box center [554, 191] width 314 height 21
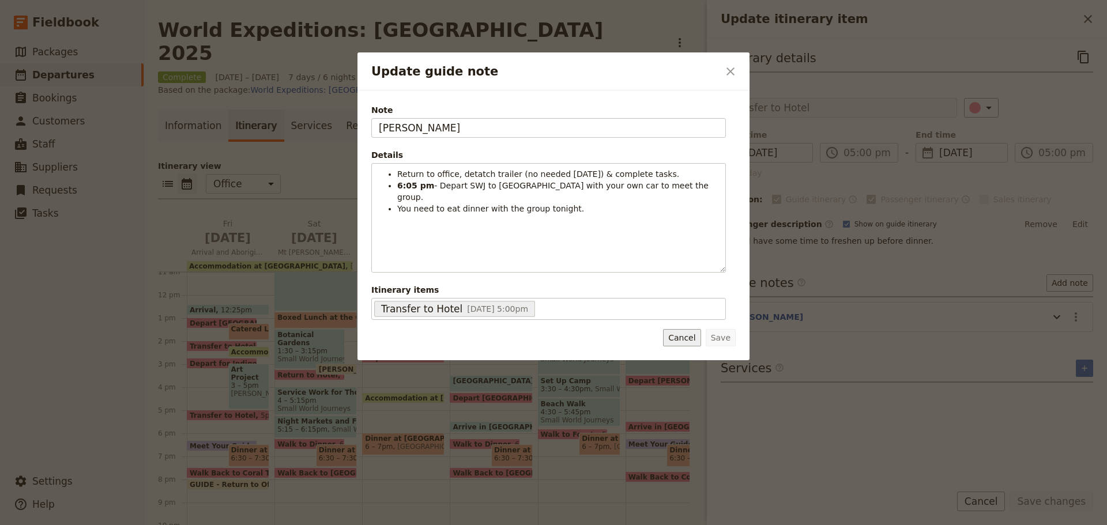
click at [675, 334] on button "Cancel" at bounding box center [681, 337] width 37 height 17
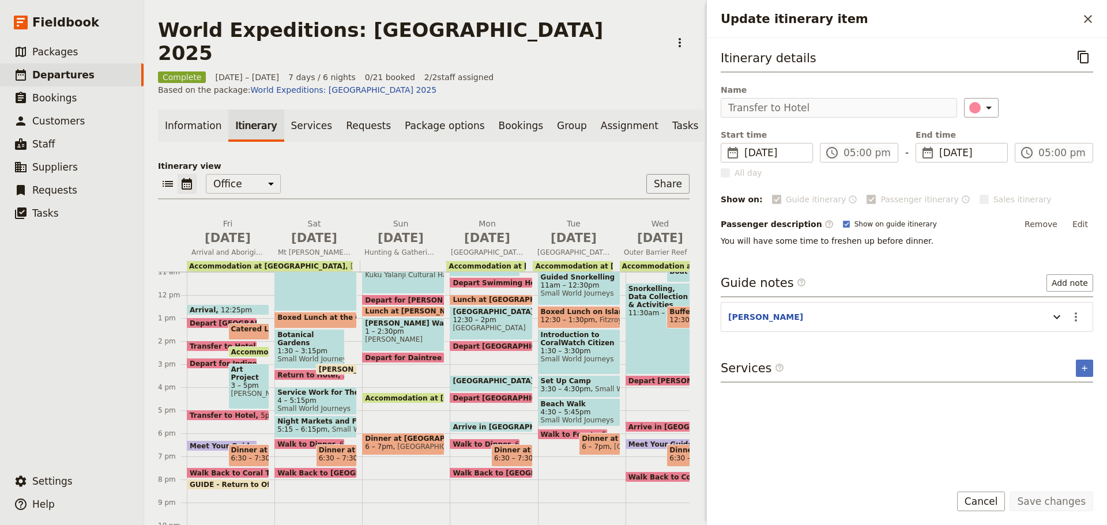
click at [219, 442] on span "Meet Your Guide in Reception & Walk to Dinner" at bounding box center [284, 445] width 189 height 7
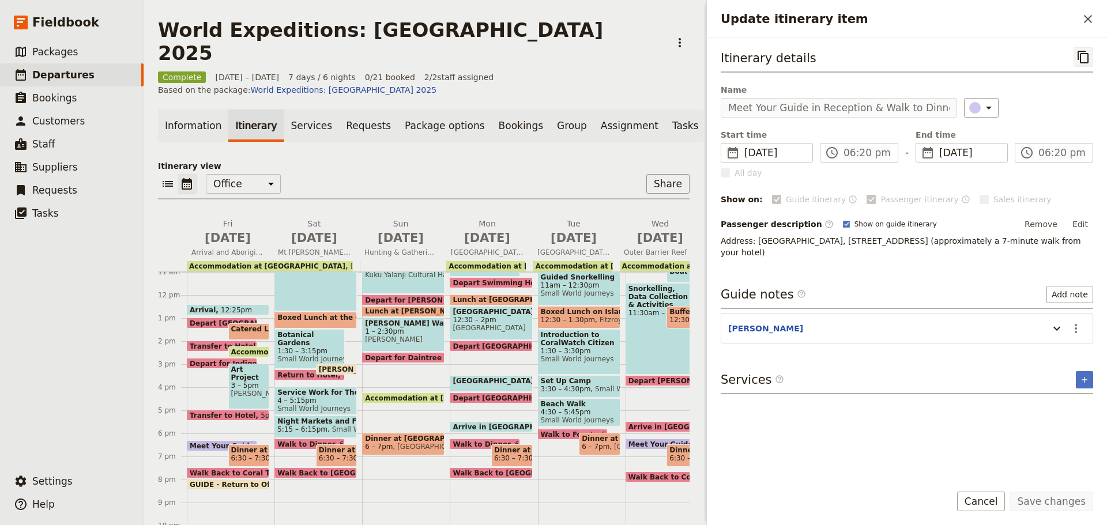
click at [1078, 50] on icon "Copy itinerary item" at bounding box center [1084, 57] width 14 height 14
click at [224, 485] on span at bounding box center [227, 487] width 81 height 5
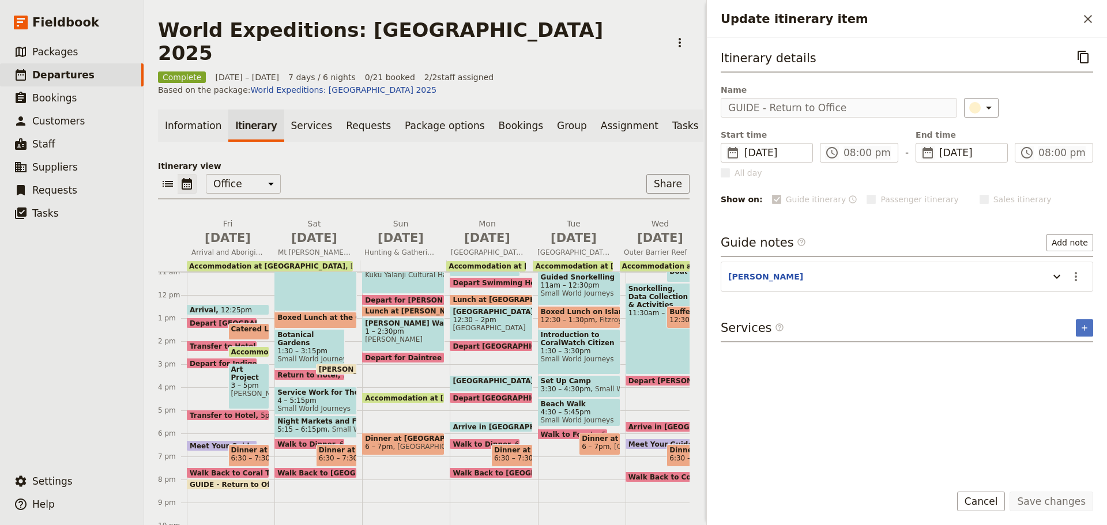
click at [685, 114] on div "World Expeditions: South Oakleigh College 2025 ​ Complete 20 – 26 Jun 2025 7 da…" at bounding box center [625, 262] width 963 height 525
click at [705, 114] on link "Documents" at bounding box center [740, 126] width 70 height 32
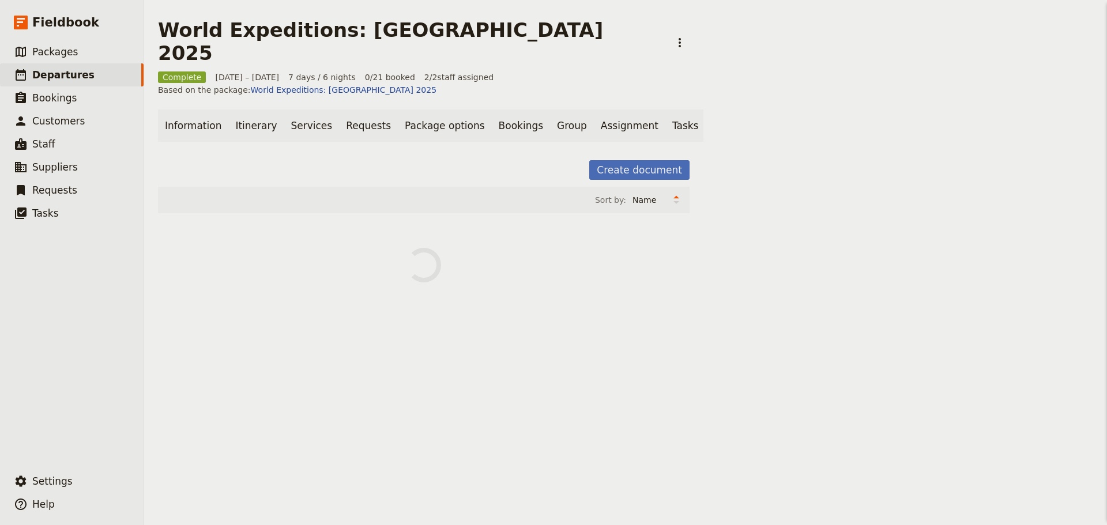
scroll to position [0, 35]
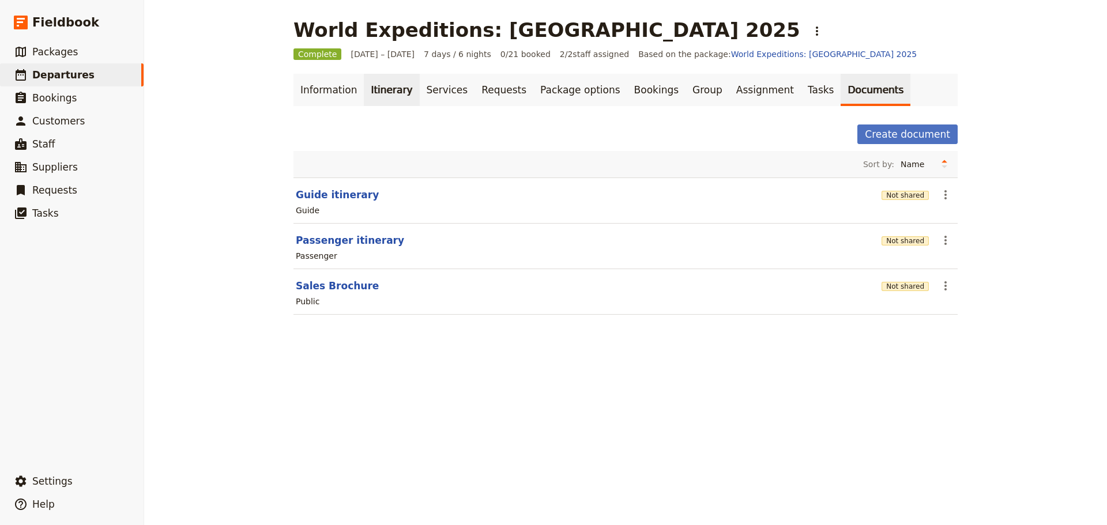
click at [378, 85] on link "Itinerary" at bounding box center [391, 90] width 55 height 32
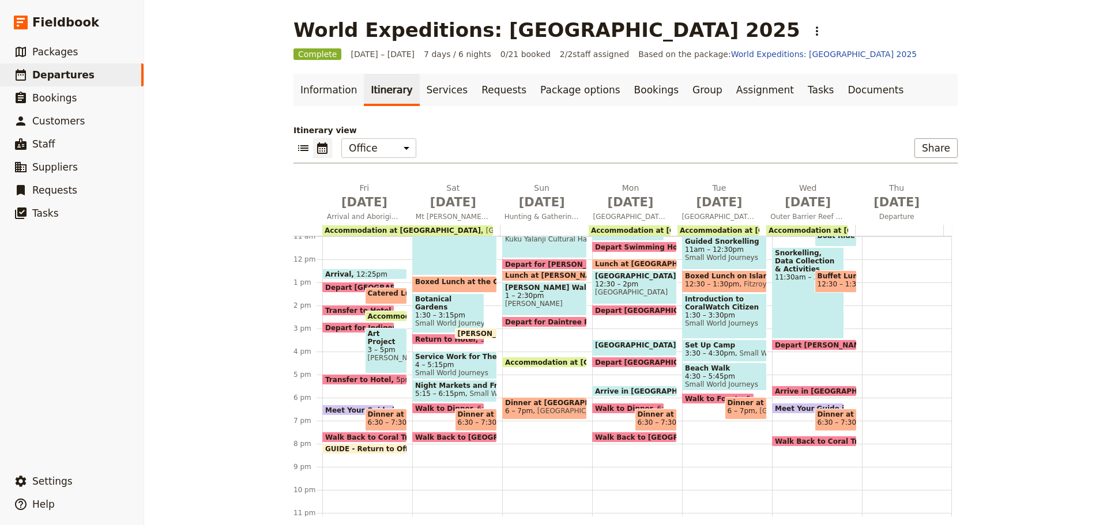
scroll to position [273, 0]
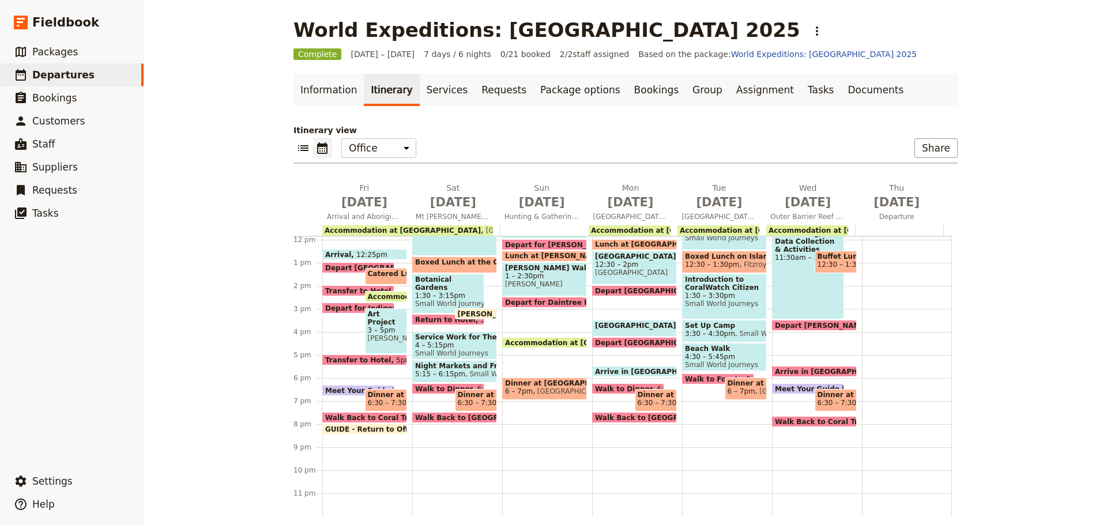
click at [358, 428] on span "GUIDE - Return to Office" at bounding box center [374, 429] width 99 height 7
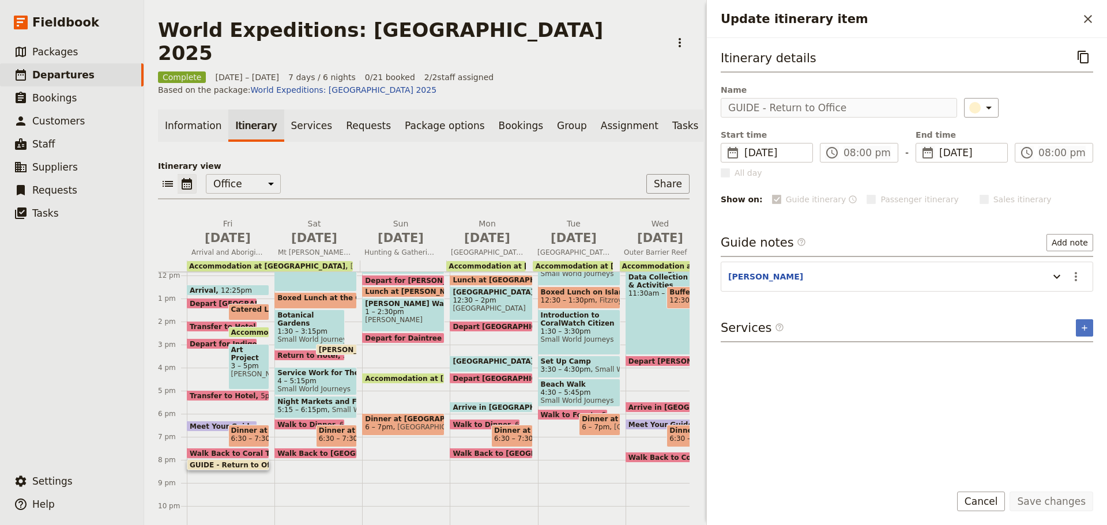
click at [578, 119] on div "World Expeditions: South Oakleigh College 2025 ​ Complete 20 – 26 Jun 2025 7 da…" at bounding box center [625, 262] width 963 height 525
click at [261, 435] on span "6:30 – 7:30pm" at bounding box center [256, 439] width 50 height 8
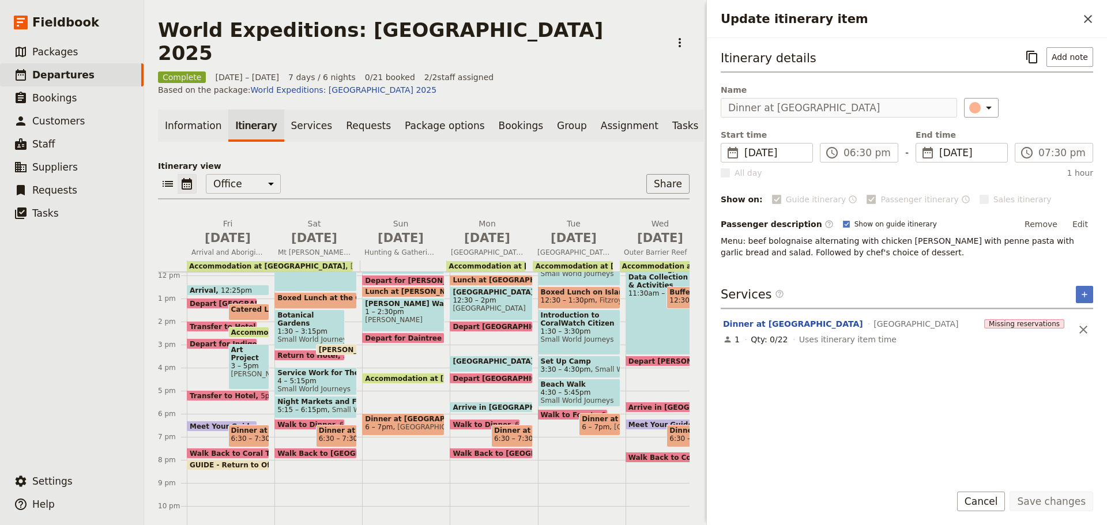
click at [238, 435] on span "6:30 – 7:30pm" at bounding box center [256, 439] width 50 height 8
click at [236, 427] on span "Dinner at [GEOGRAPHIC_DATA]" at bounding box center [249, 431] width 36 height 8
click at [341, 427] on span "Dinner at [GEOGRAPHIC_DATA]" at bounding box center [337, 431] width 36 height 8
click at [242, 435] on span "6:30 – 7:30pm" at bounding box center [256, 439] width 50 height 8
click at [223, 450] on span "Walk Back to Coral Tree Inn with Your Guide" at bounding box center [278, 453] width 176 height 7
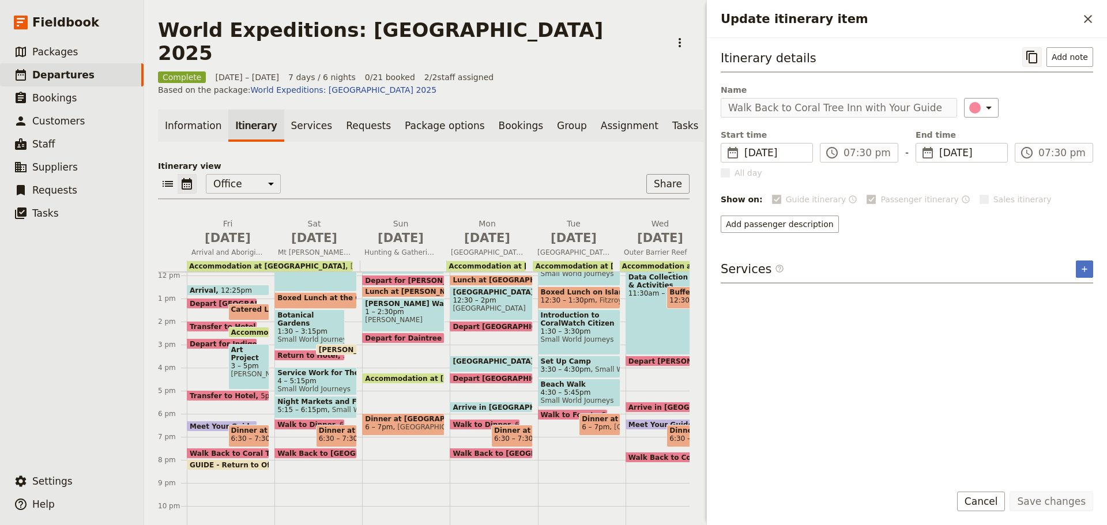
click at [1036, 55] on icon "Copy itinerary item" at bounding box center [1032, 57] width 14 height 14
click at [248, 465] on span at bounding box center [227, 467] width 81 height 5
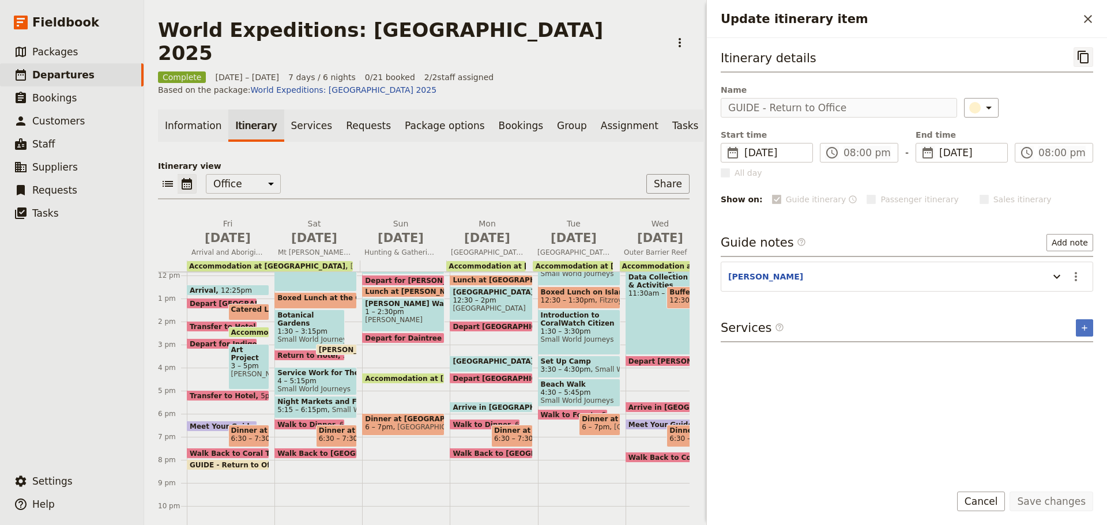
click at [1087, 52] on icon "Copy itinerary item" at bounding box center [1084, 57] width 14 height 14
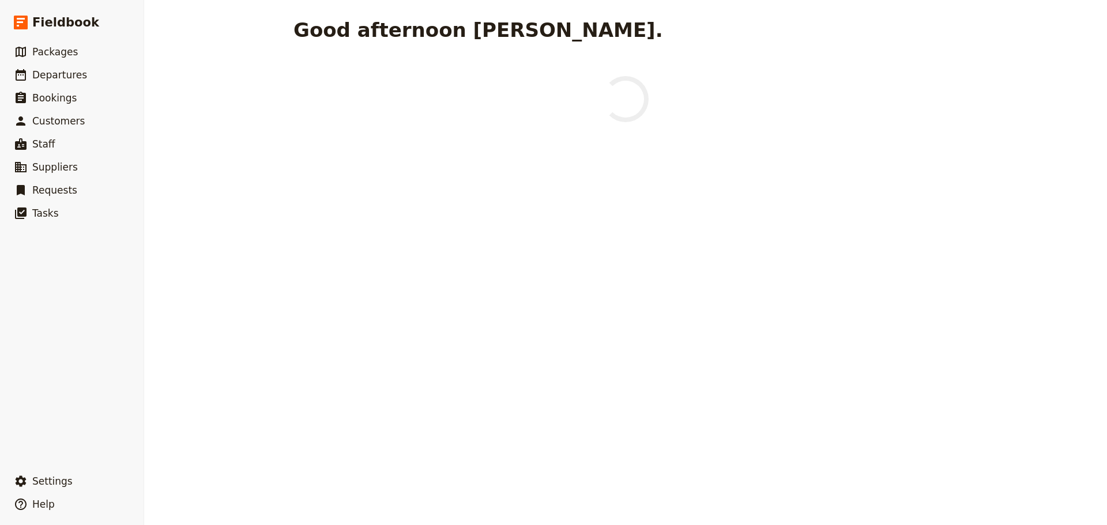
click at [78, 77] on span "Departures" at bounding box center [59, 75] width 55 height 12
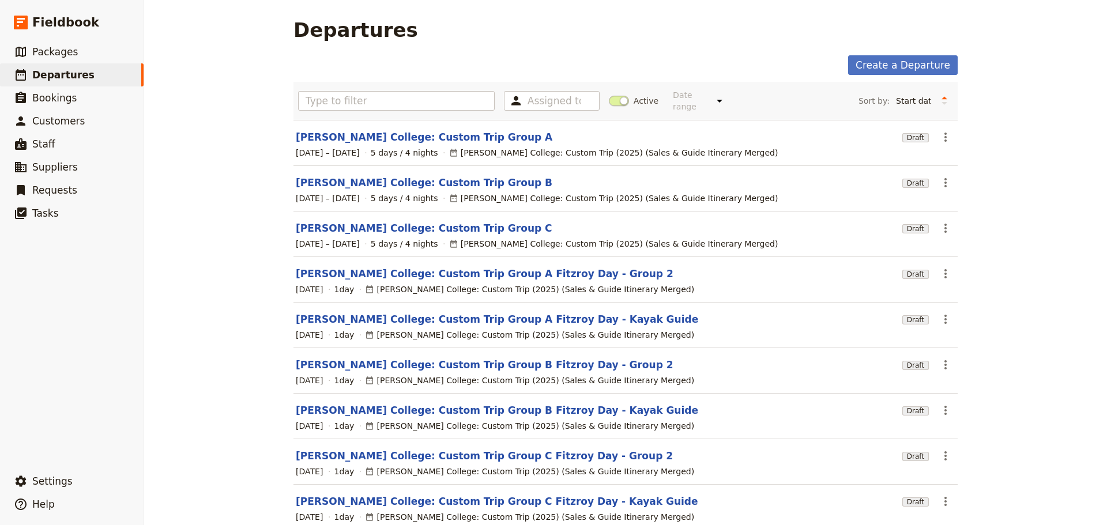
drag, startPoint x: 617, startPoint y: 96, endPoint x: 564, endPoint y: 86, distance: 54.1
click at [617, 97] on span at bounding box center [619, 101] width 20 height 10
click at [609, 95] on input "Active" at bounding box center [609, 95] width 0 height 0
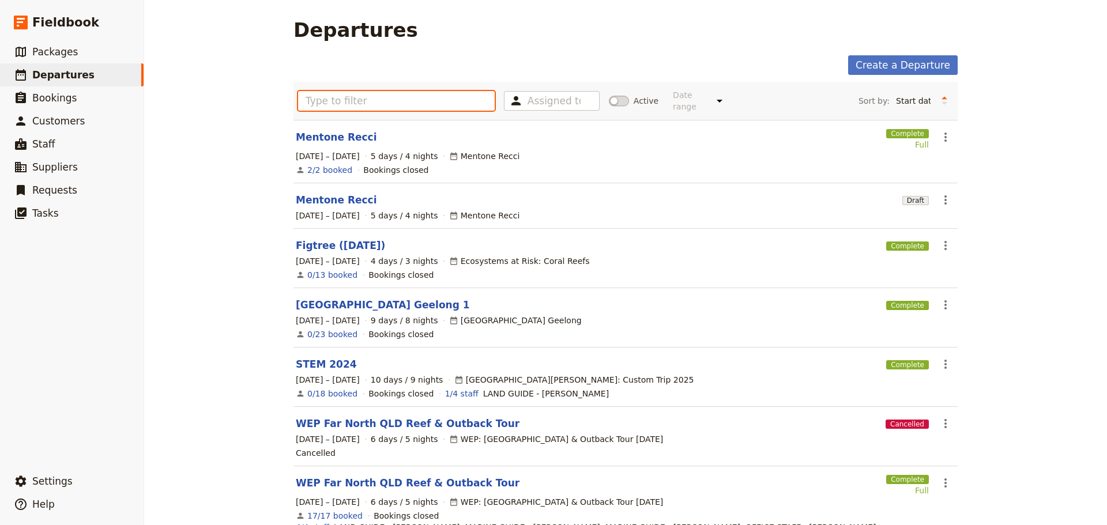
click at [431, 93] on input "text" at bounding box center [396, 101] width 197 height 20
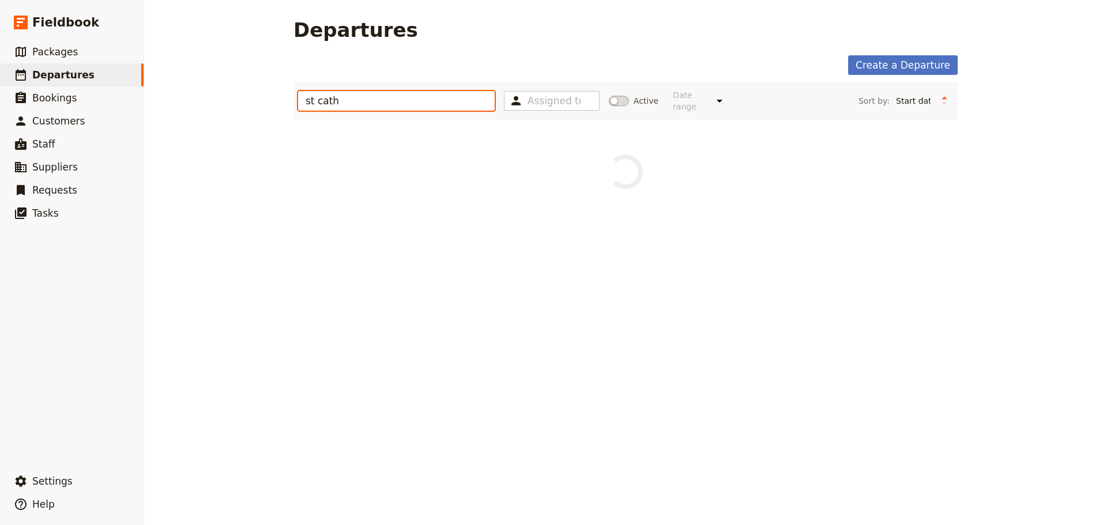
type input "st cath"
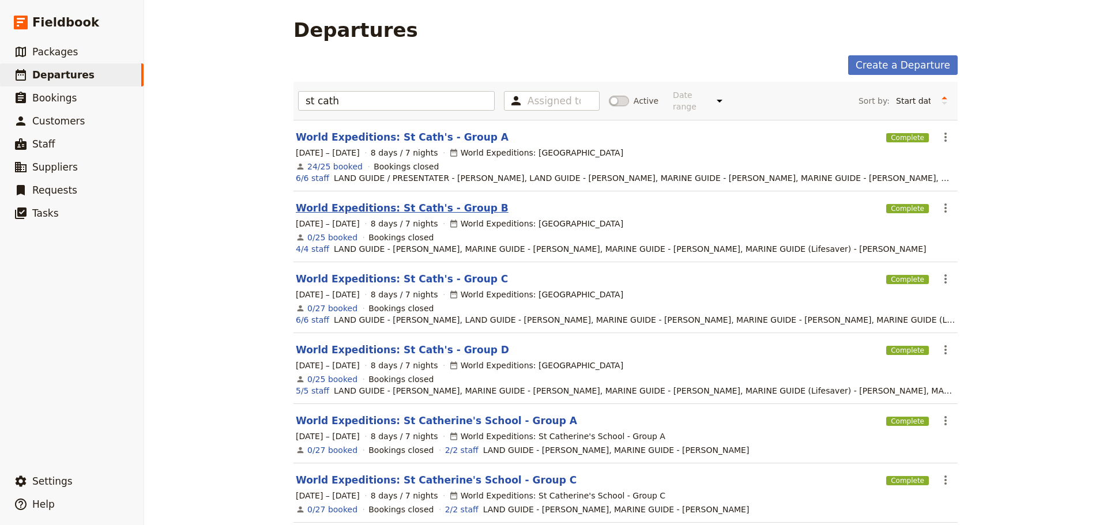
click at [402, 201] on link "World Expeditions: St Cath's - Group B" at bounding box center [402, 208] width 213 height 14
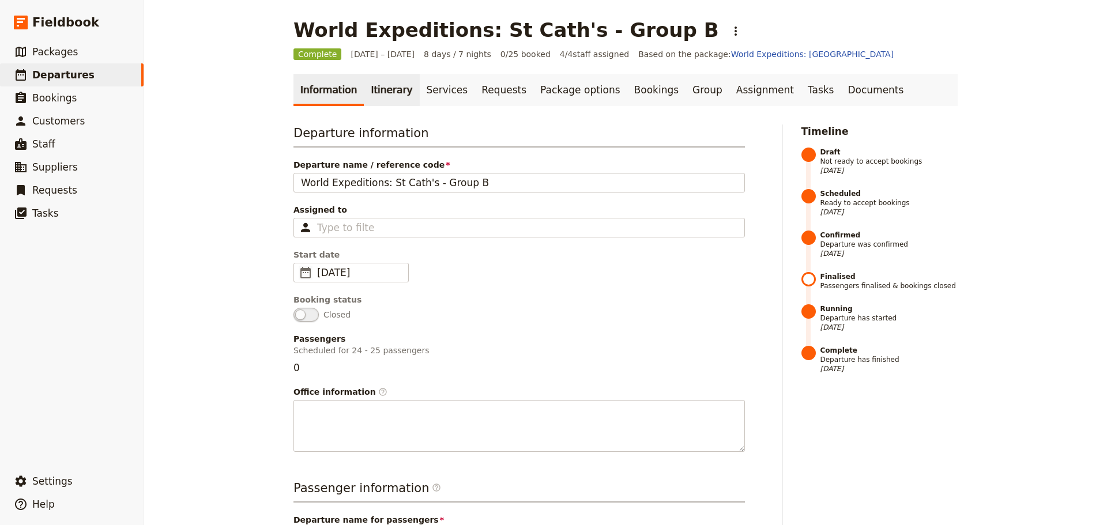
click at [364, 93] on link "Itinerary" at bounding box center [391, 90] width 55 height 32
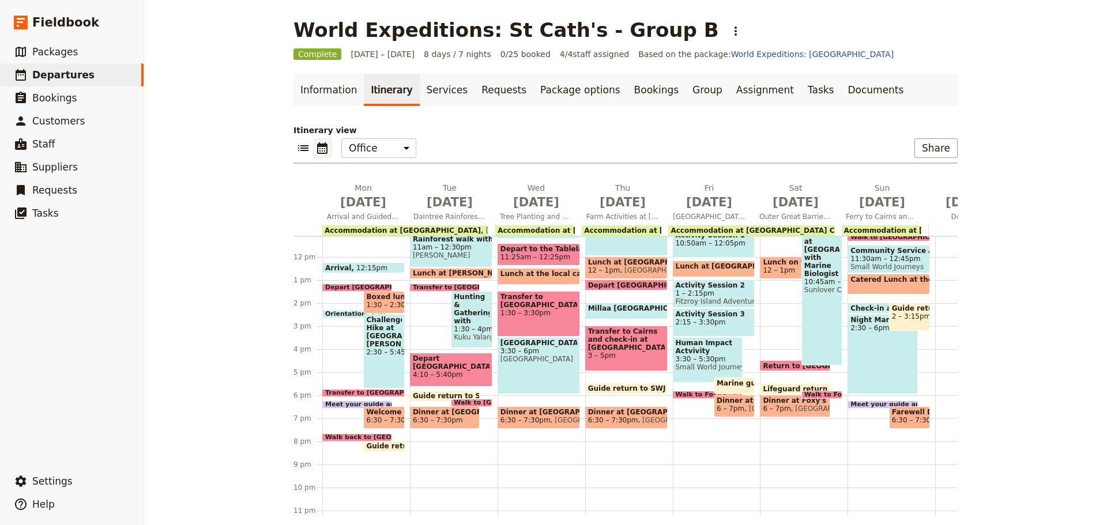
scroll to position [282, 0]
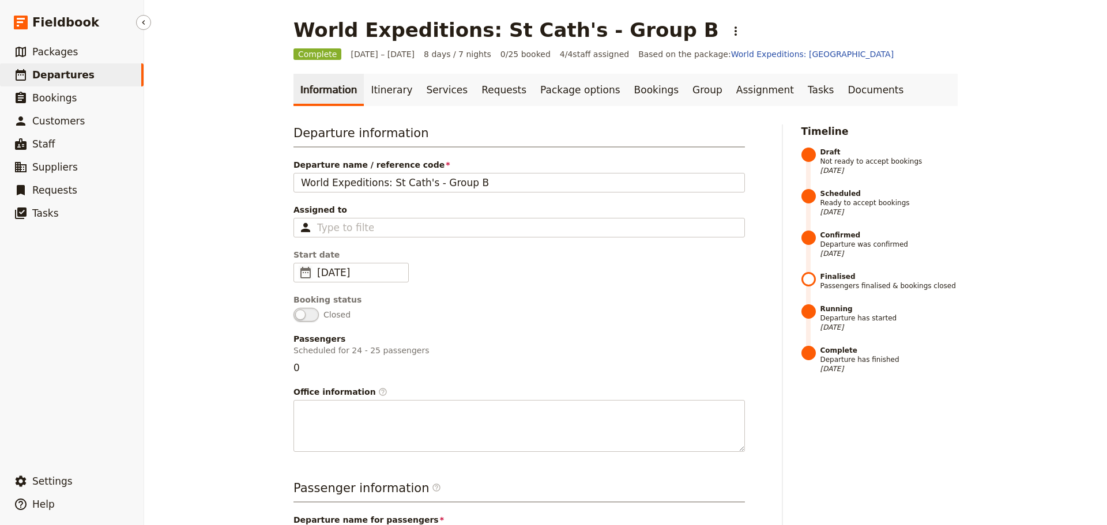
click at [90, 76] on link "​ Departures" at bounding box center [72, 74] width 144 height 23
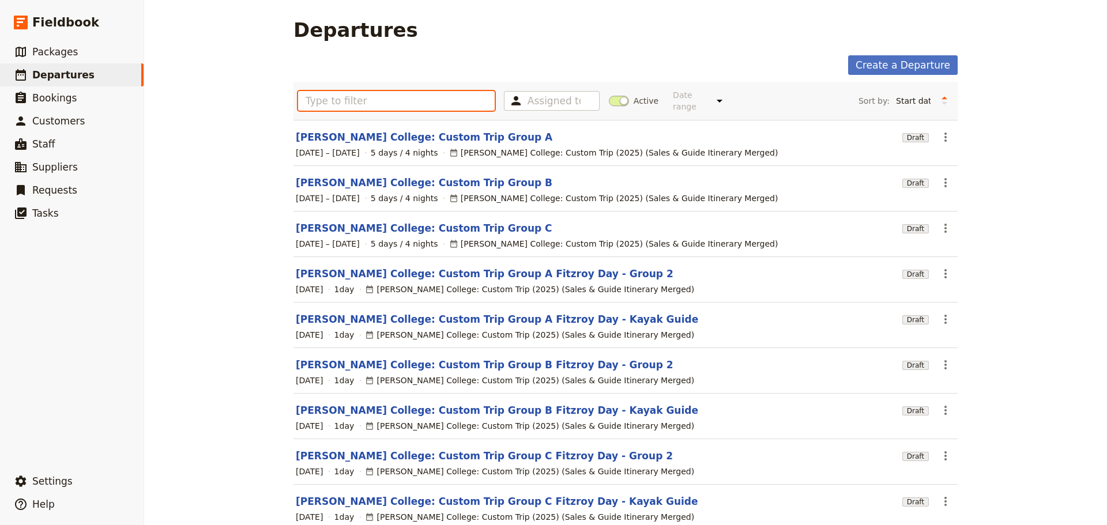
click at [404, 93] on input "text" at bounding box center [396, 101] width 197 height 20
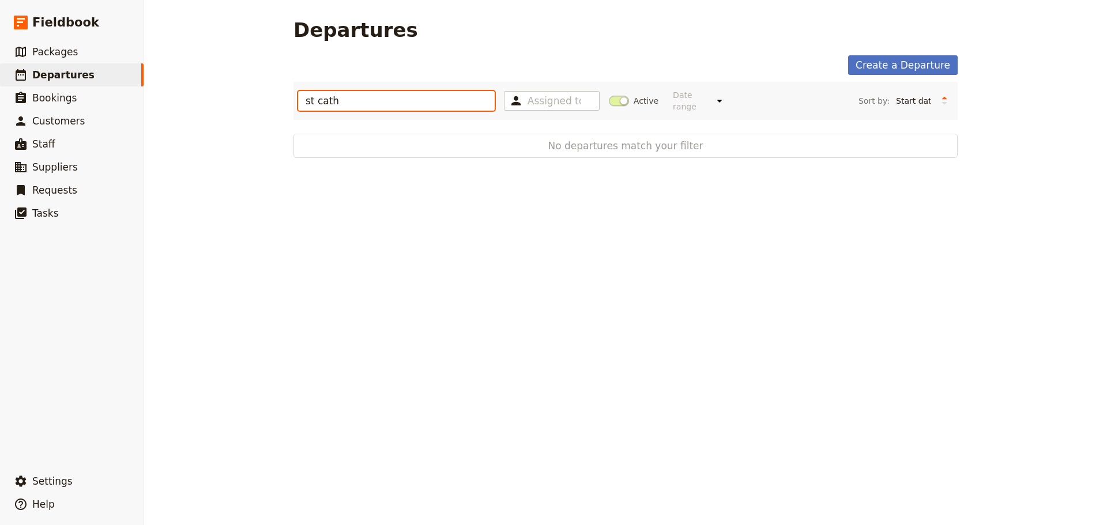
type input "st cath"
click at [620, 96] on span at bounding box center [619, 101] width 20 height 10
click at [609, 95] on input "Active" at bounding box center [609, 95] width 0 height 0
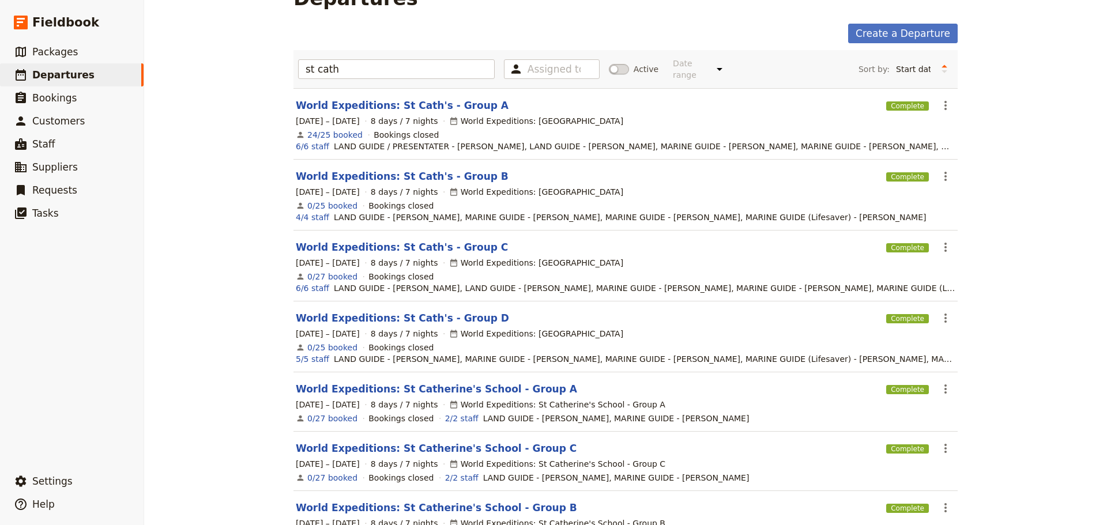
scroll to position [58, 0]
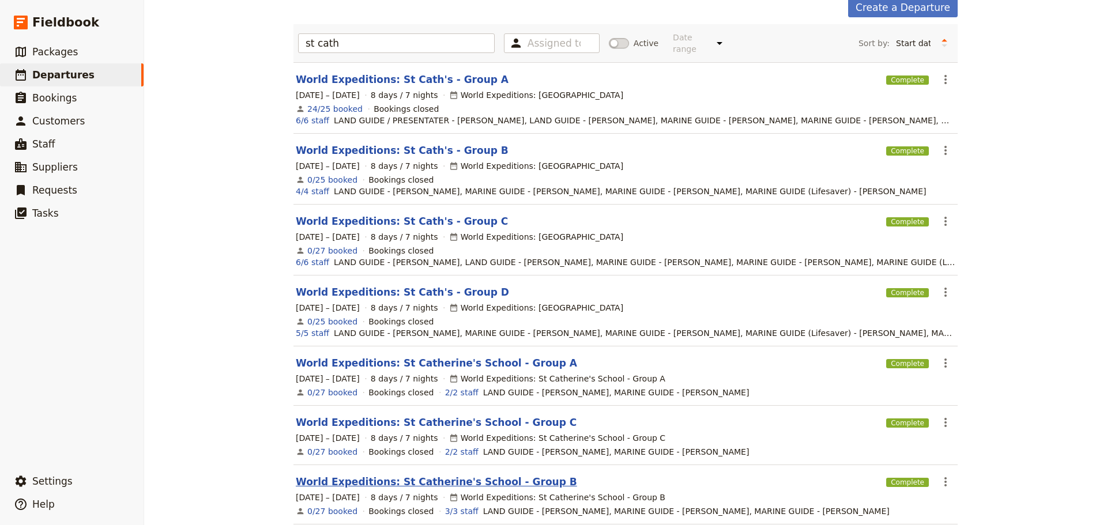
click at [427, 475] on link "World Expeditions: St Catherine's School - Group B" at bounding box center [436, 482] width 281 height 14
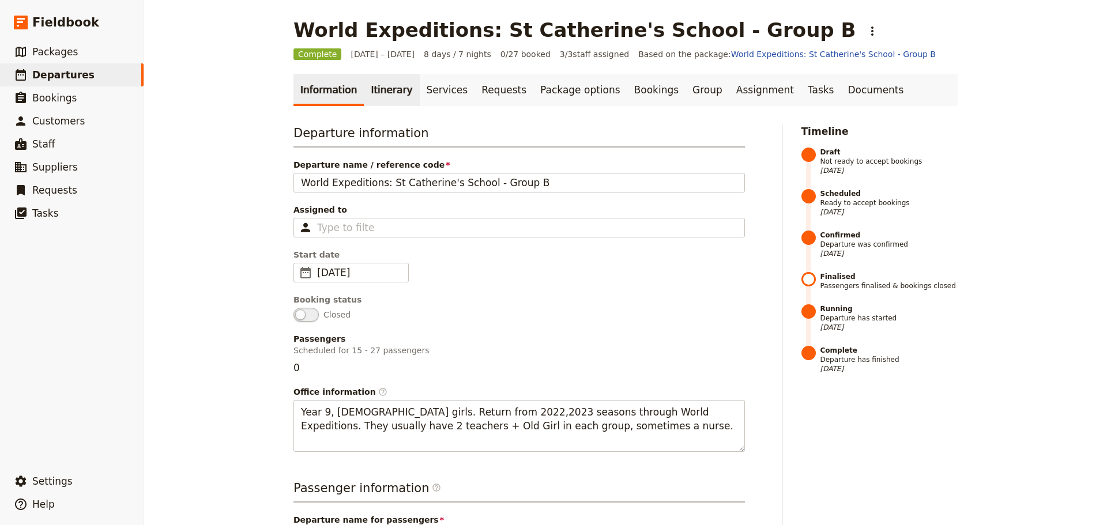
click at [384, 97] on link "Itinerary" at bounding box center [391, 90] width 55 height 32
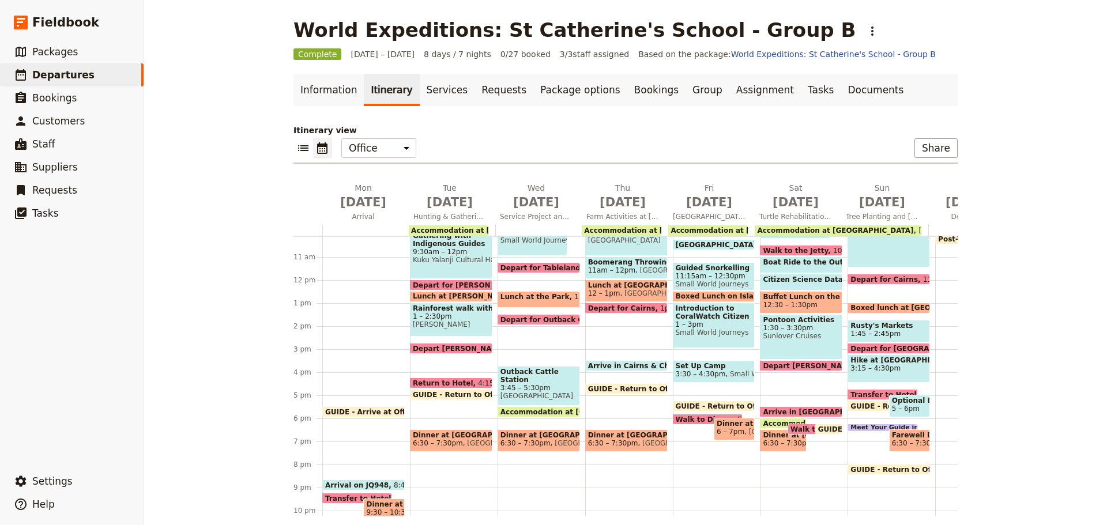
scroll to position [282, 0]
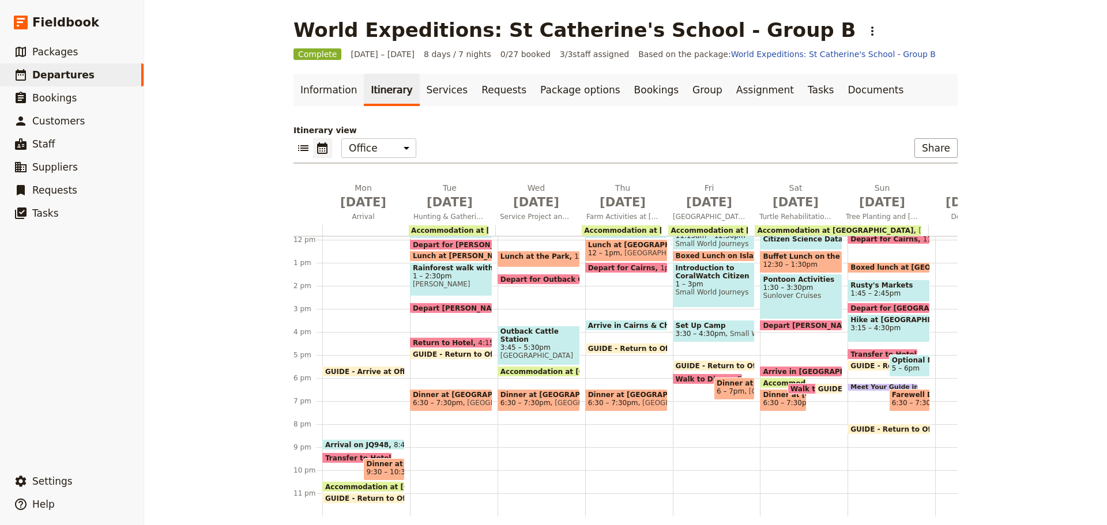
click at [361, 499] on span at bounding box center [363, 501] width 81 height 5
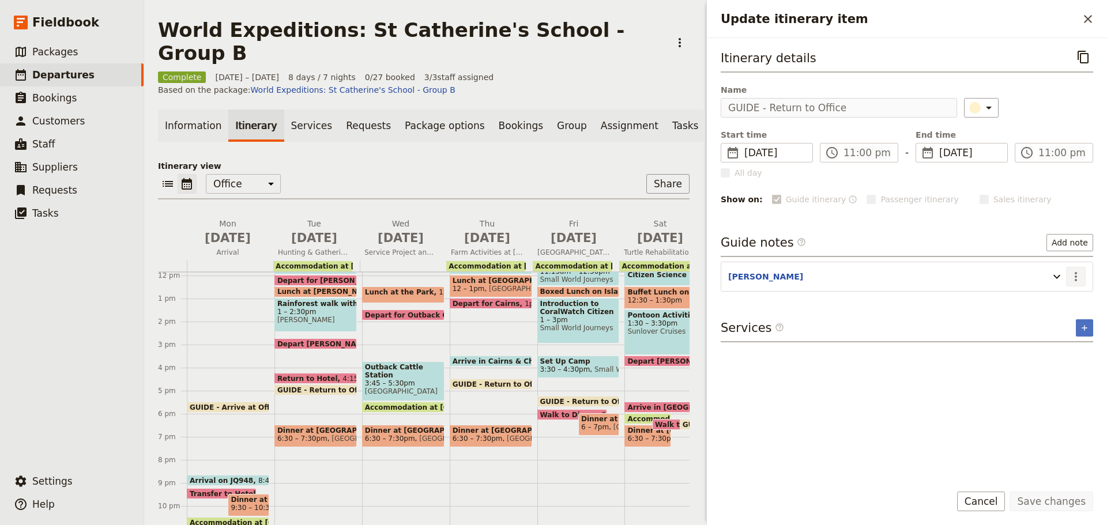
click at [1078, 279] on icon "Actions" at bounding box center [1076, 277] width 14 height 14
click at [1069, 298] on span "Edit note" at bounding box center [1052, 302] width 54 height 12
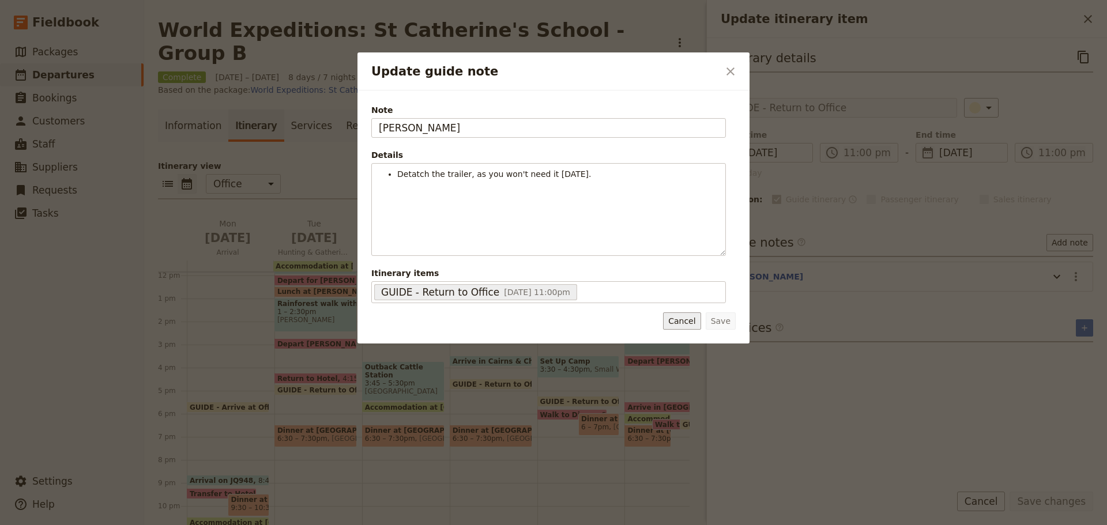
click at [689, 326] on button "Cancel" at bounding box center [681, 321] width 37 height 17
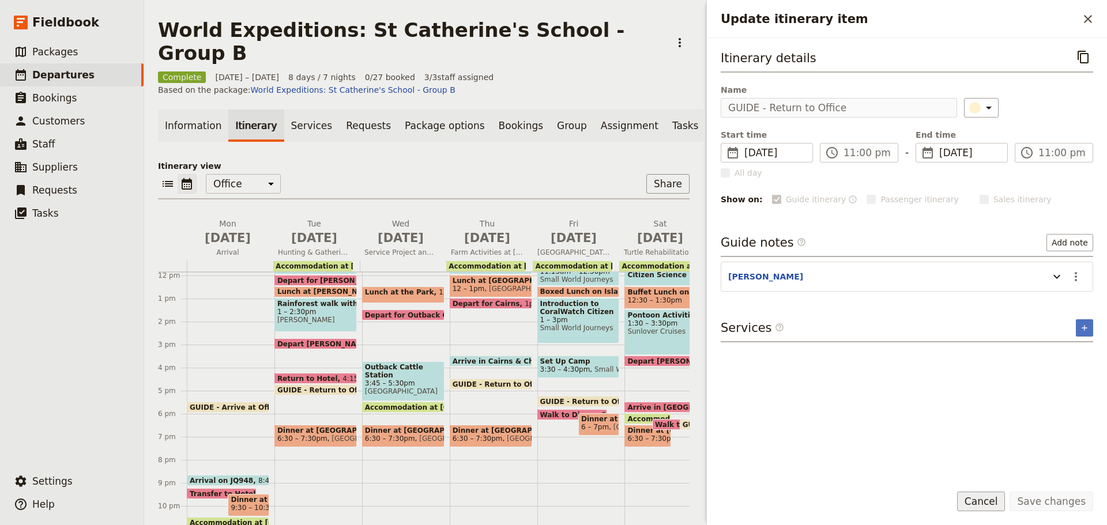
click at [1006, 501] on button "Cancel" at bounding box center [981, 502] width 48 height 20
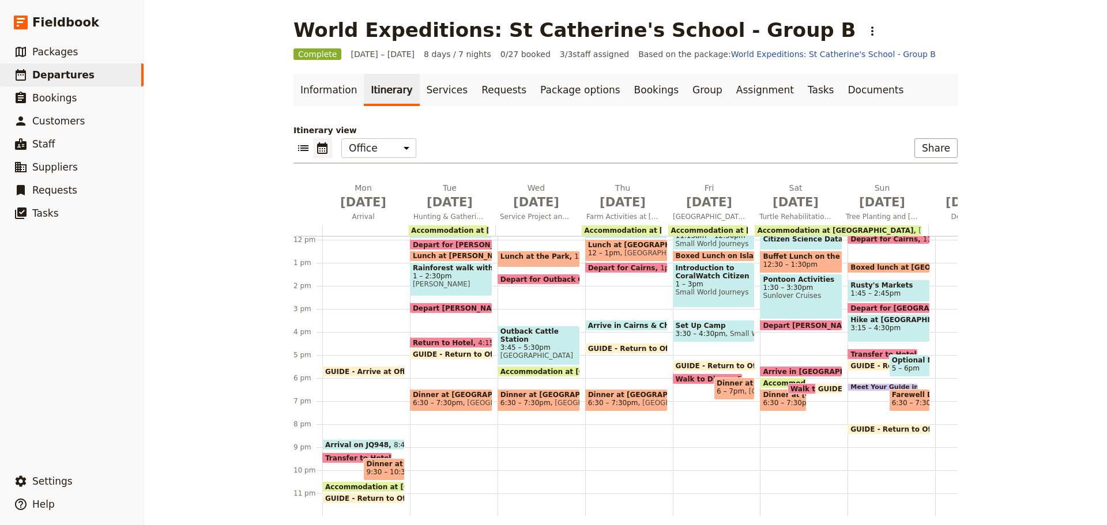
click at [898, 399] on span "6:30 – 7:30pm" at bounding box center [917, 403] width 50 height 8
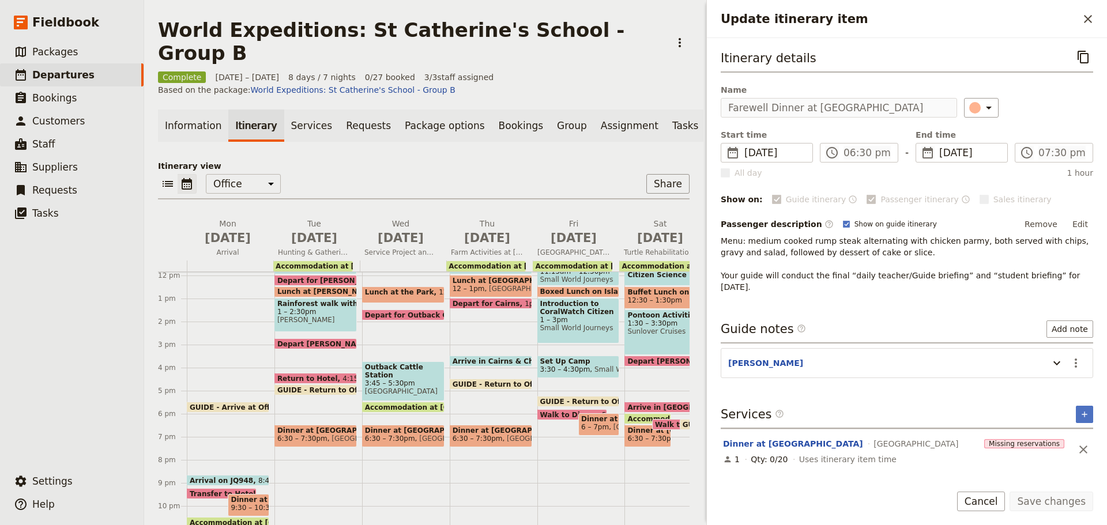
click at [880, 228] on div "Passenger description ​ Show on guide itinerary Remove Edit" at bounding box center [907, 224] width 373 height 17
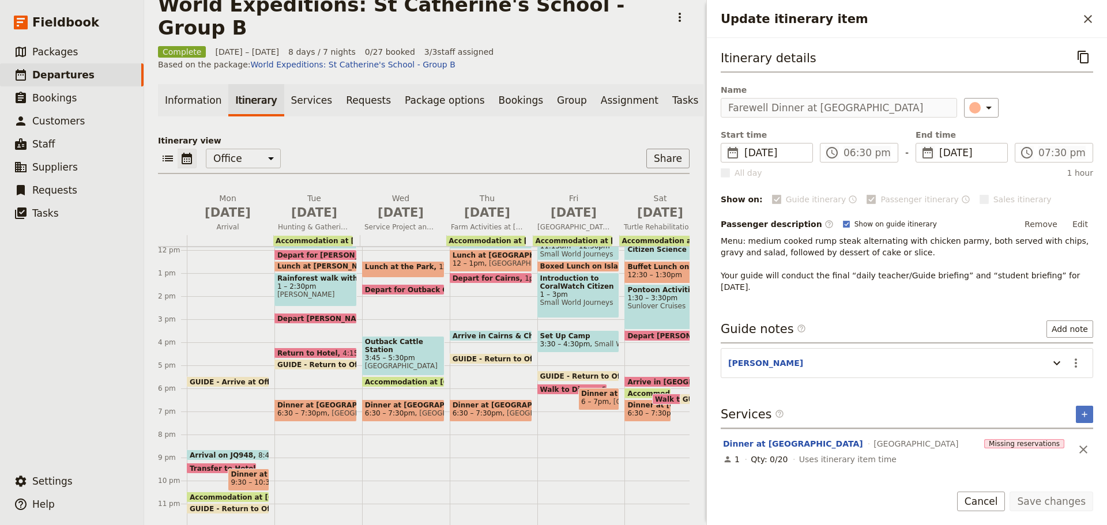
scroll to position [28, 0]
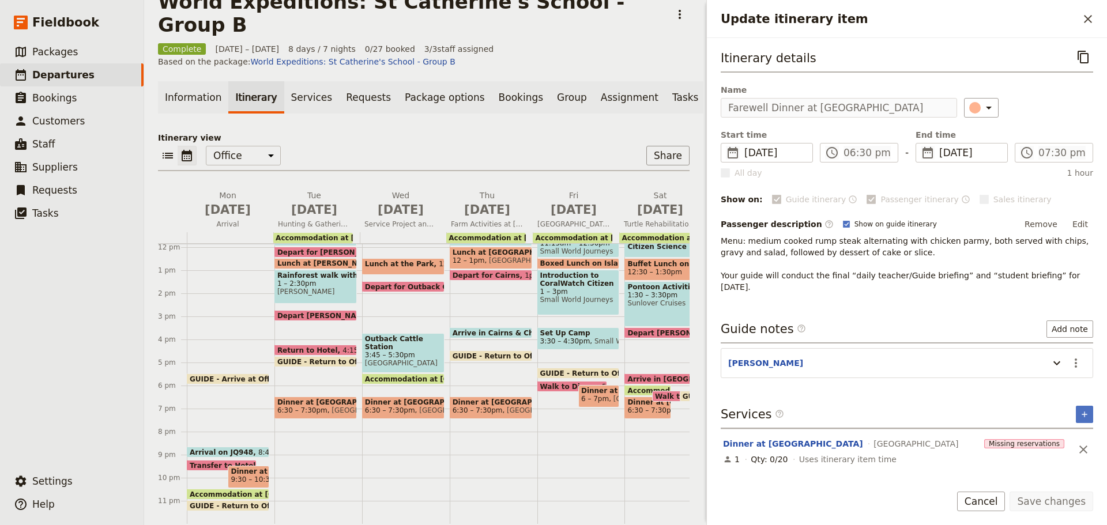
click at [224, 506] on span at bounding box center [227, 508] width 81 height 5
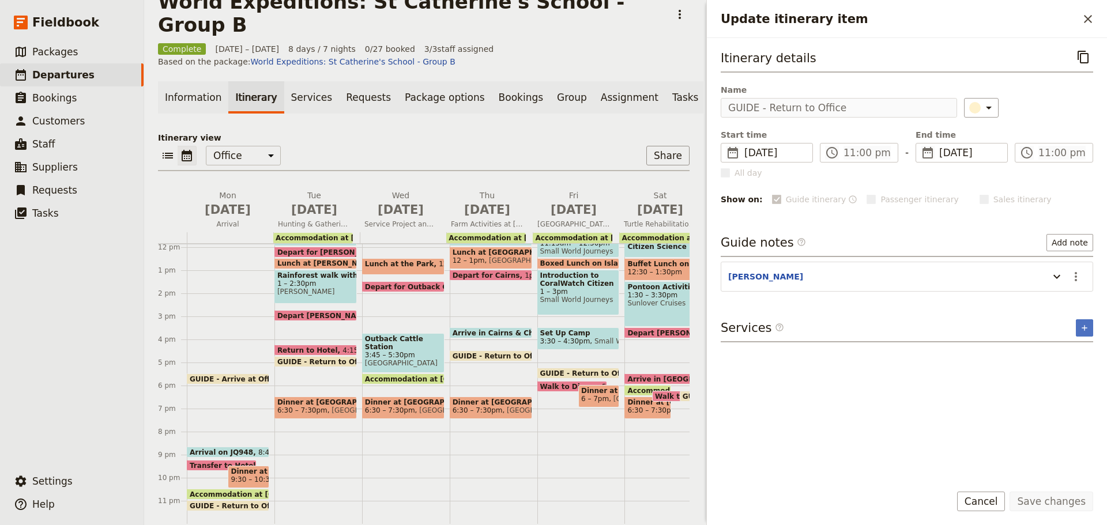
click at [233, 476] on span "9:30 – 10:30pm" at bounding box center [258, 480] width 54 height 8
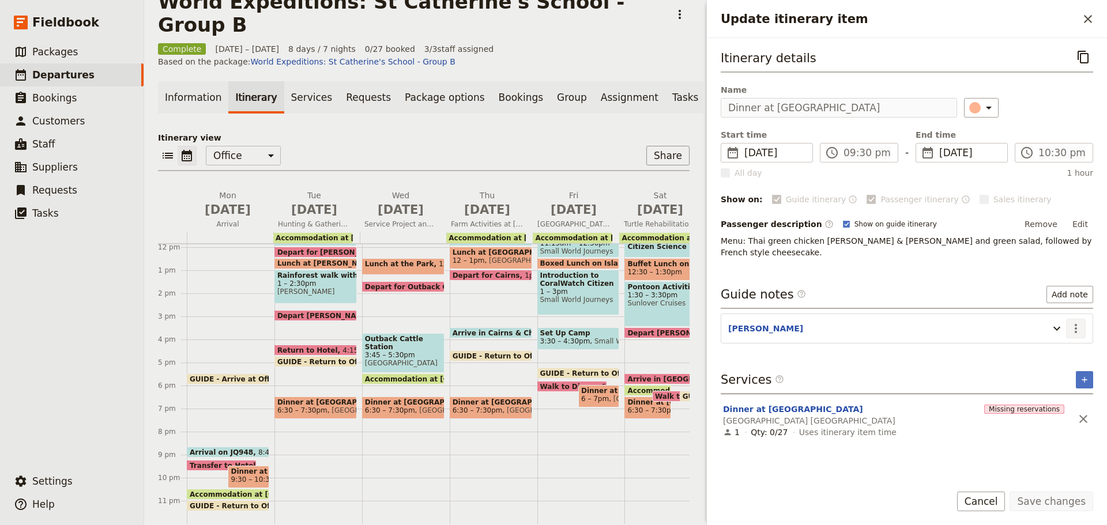
click at [1073, 322] on icon "Actions" at bounding box center [1076, 329] width 14 height 14
click at [1067, 347] on span "Edit note" at bounding box center [1052, 342] width 54 height 12
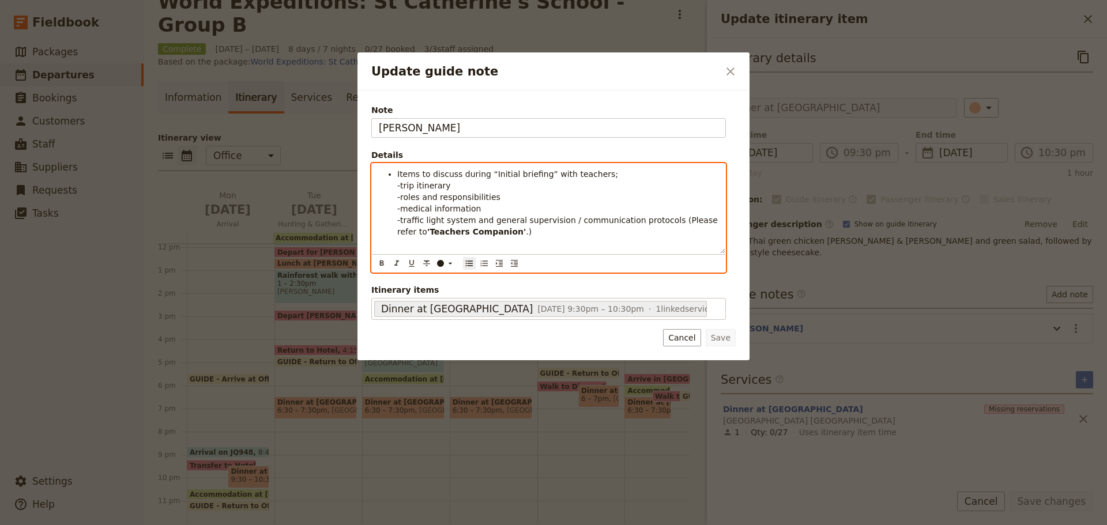
click at [559, 198] on li "Items to discuss during “Initial briefing” with teachers; -trip itinerary -role…" at bounding box center [557, 202] width 321 height 69
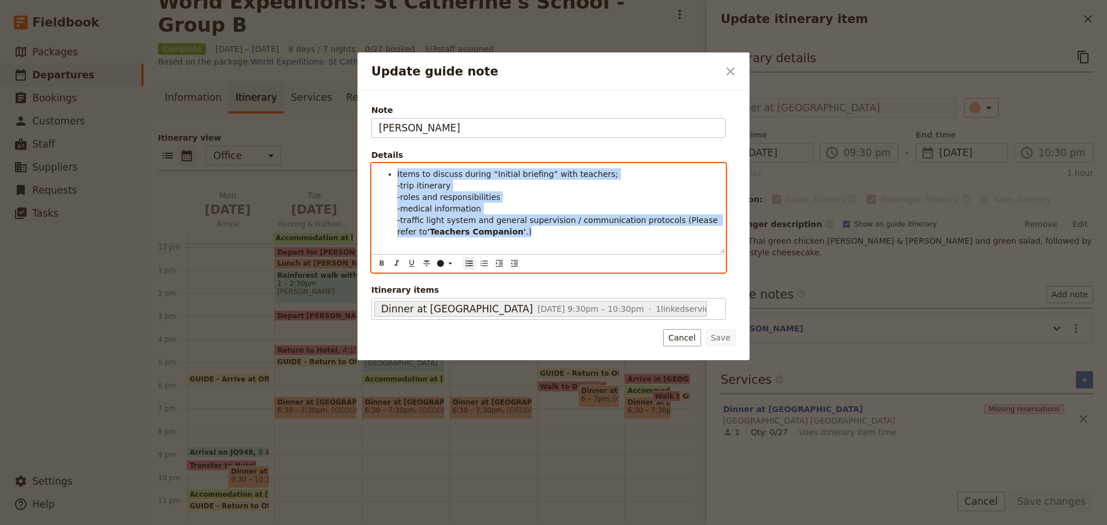
drag, startPoint x: 389, startPoint y: 174, endPoint x: 638, endPoint y: 245, distance: 258.9
click at [638, 245] on div "Items to discuss during “Initial briefing” with teachers; -trip itinerary -role…" at bounding box center [549, 209] width 354 height 90
copy li "Items to discuss during “Initial briefing” with teachers; -trip itinerary -role…"
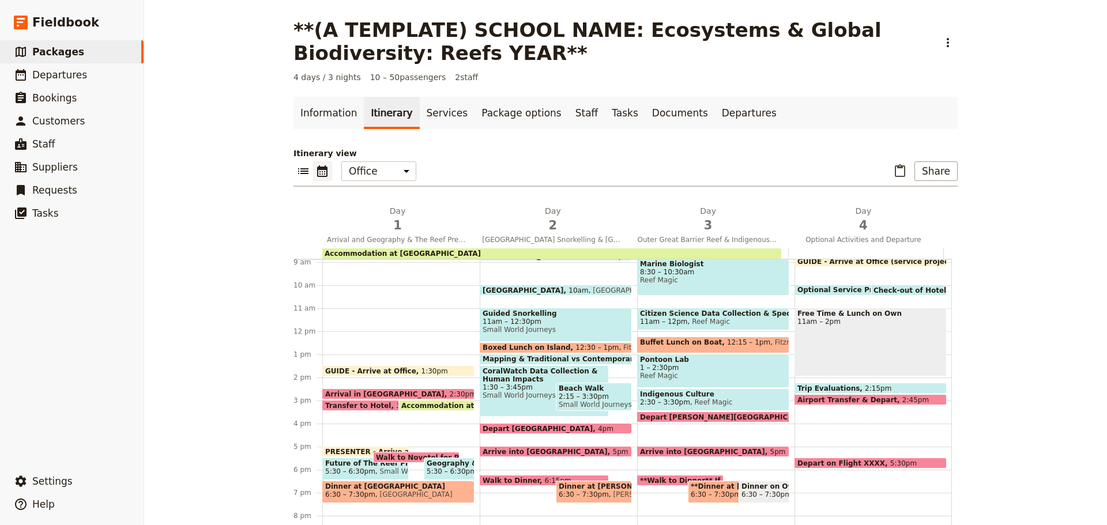
scroll to position [273, 0]
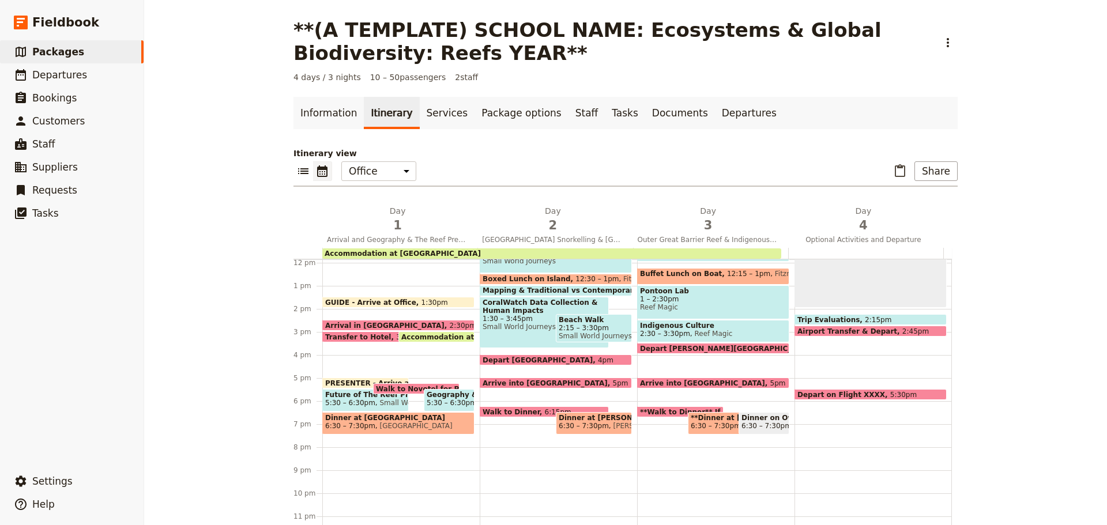
drag, startPoint x: 369, startPoint y: 428, endPoint x: 377, endPoint y: 428, distance: 7.5
click at [375, 428] on span "[GEOGRAPHIC_DATA]" at bounding box center [413, 426] width 77 height 8
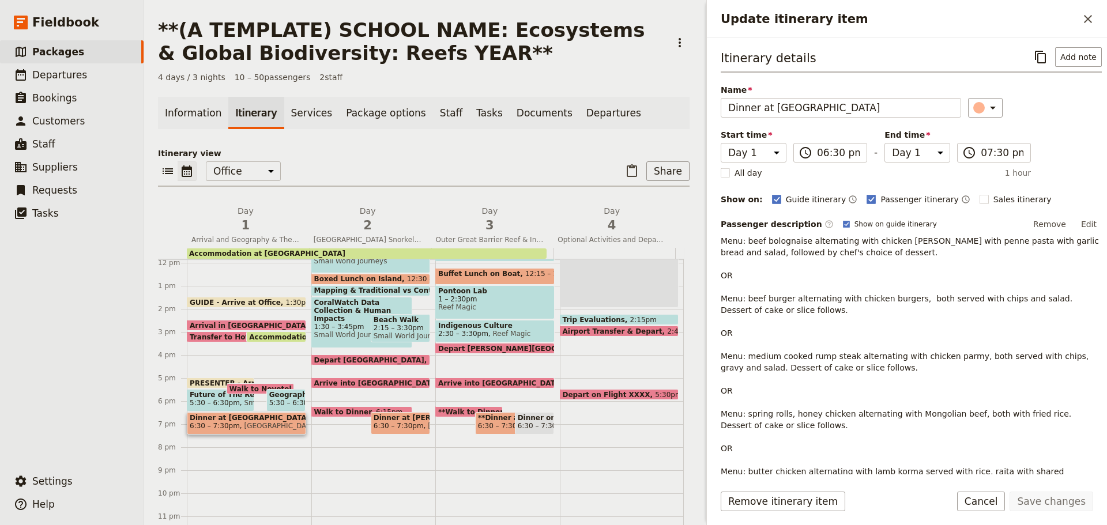
click at [942, 241] on p "Menu: beef bolognaise alternating with chicken [PERSON_NAME] with penne pasta w…" at bounding box center [911, 362] width 381 height 254
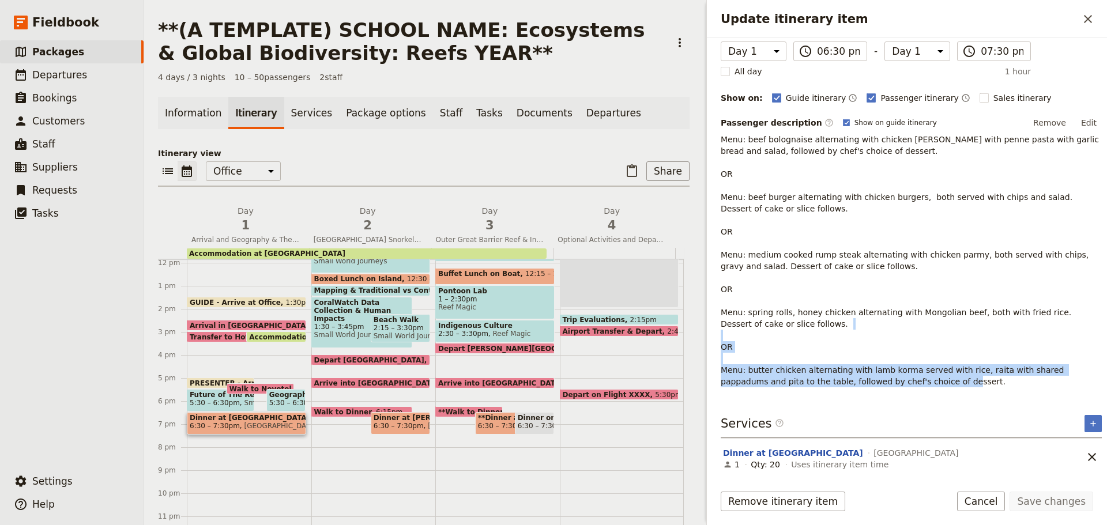
drag, startPoint x: 722, startPoint y: 369, endPoint x: 977, endPoint y: 384, distance: 255.3
click at [977, 384] on p "Menu: beef bolognaise alternating with chicken [PERSON_NAME] with penne pasta w…" at bounding box center [911, 261] width 381 height 254
copy p "Menu: butter chicken alternating with lamb korma served with rice, raita with s…"
